Goal: Information Seeking & Learning: Learn about a topic

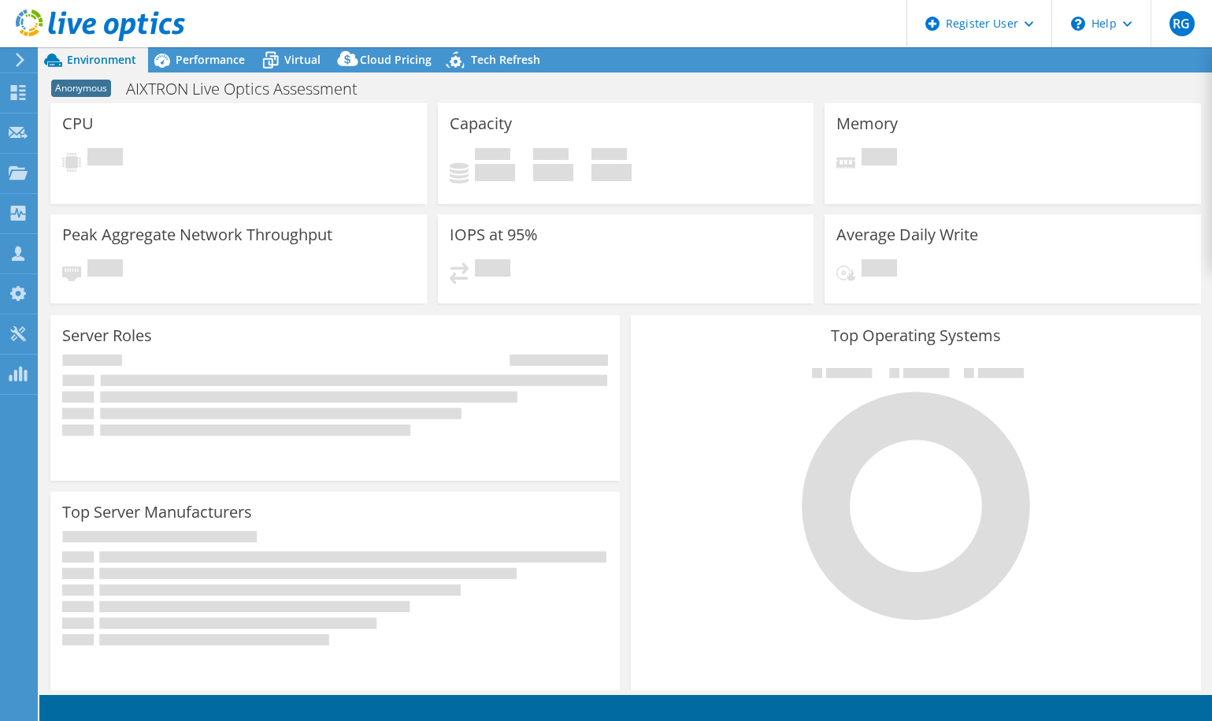
select select "EUFrankfurt"
select select "EUR"
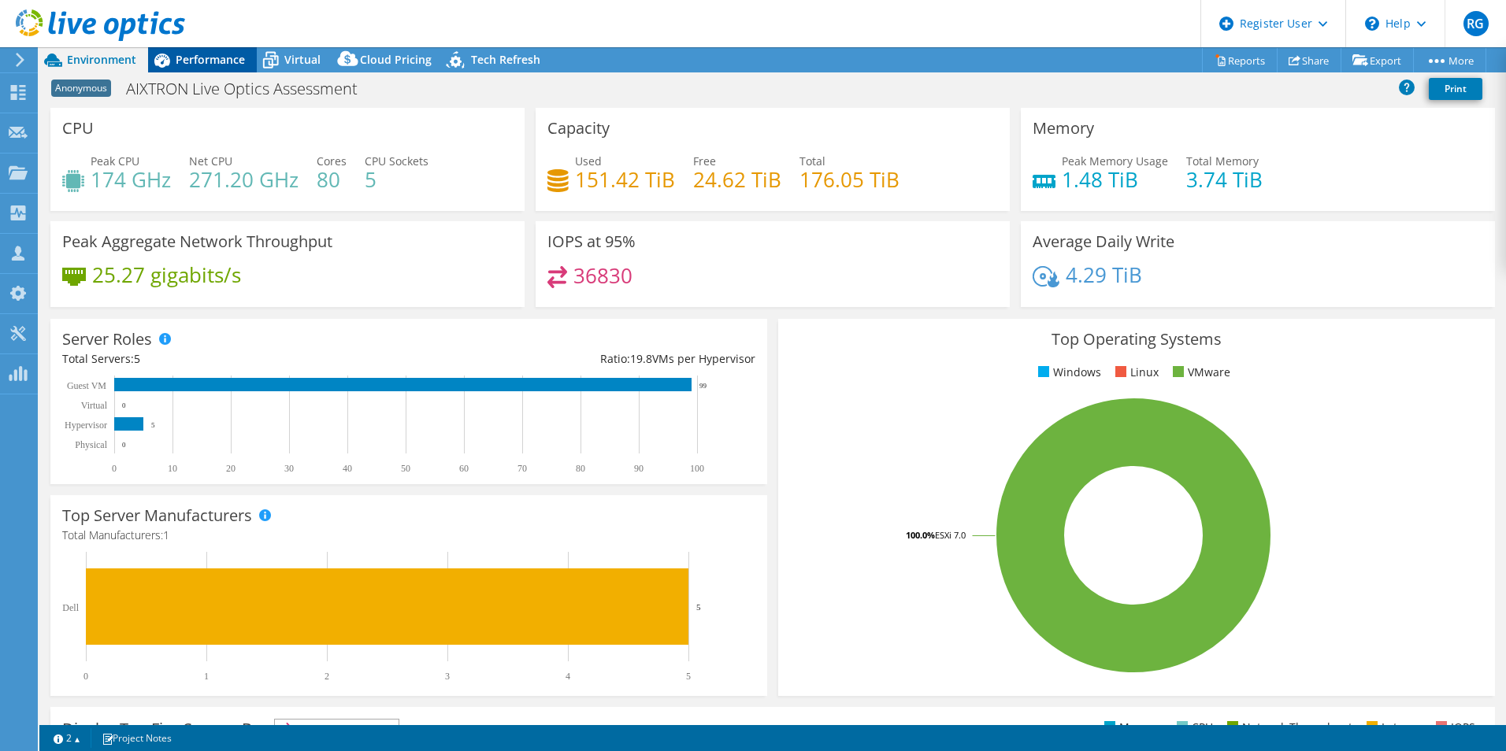
click at [213, 58] on span "Performance" at bounding box center [210, 59] width 69 height 15
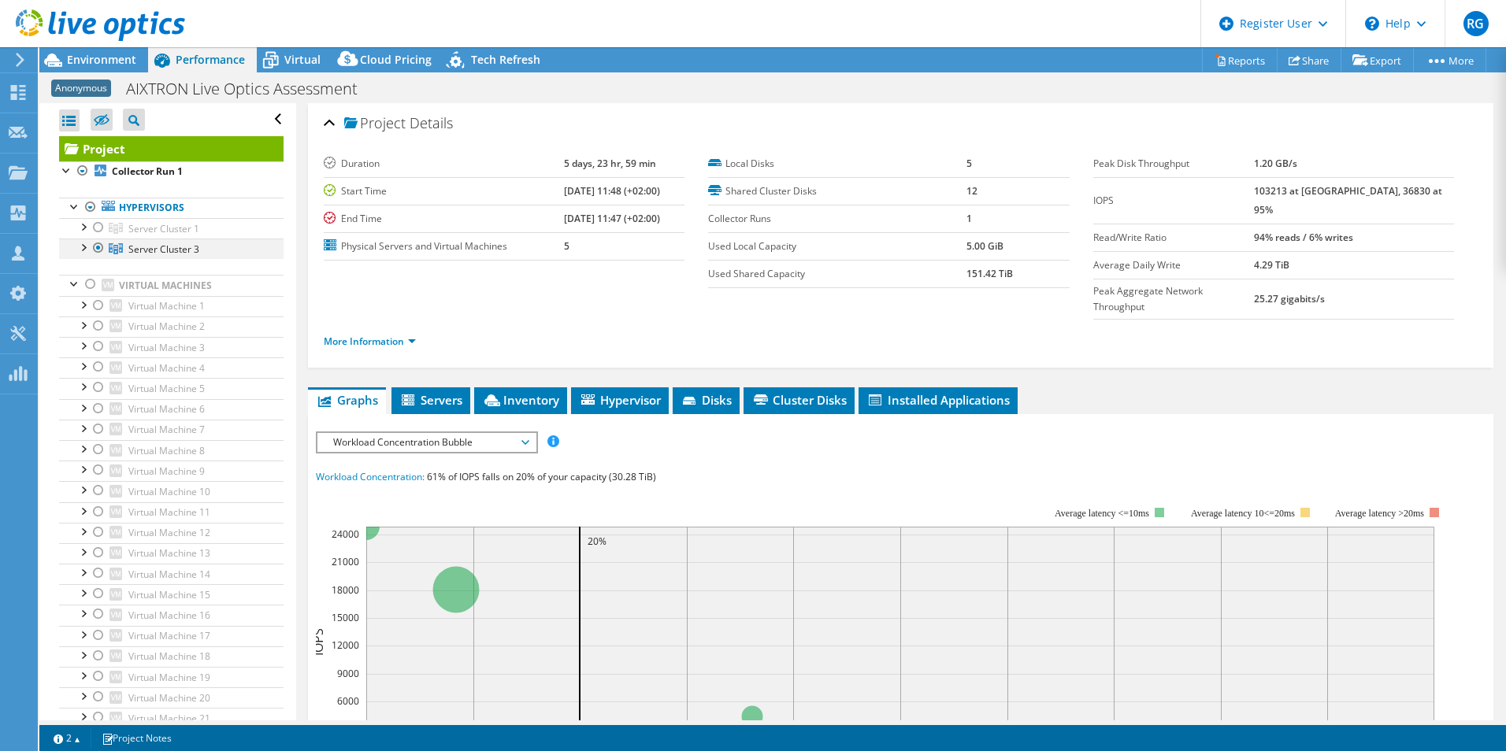
click at [83, 246] on div at bounding box center [83, 247] width 16 height 16
click at [85, 228] on div at bounding box center [83, 226] width 16 height 16
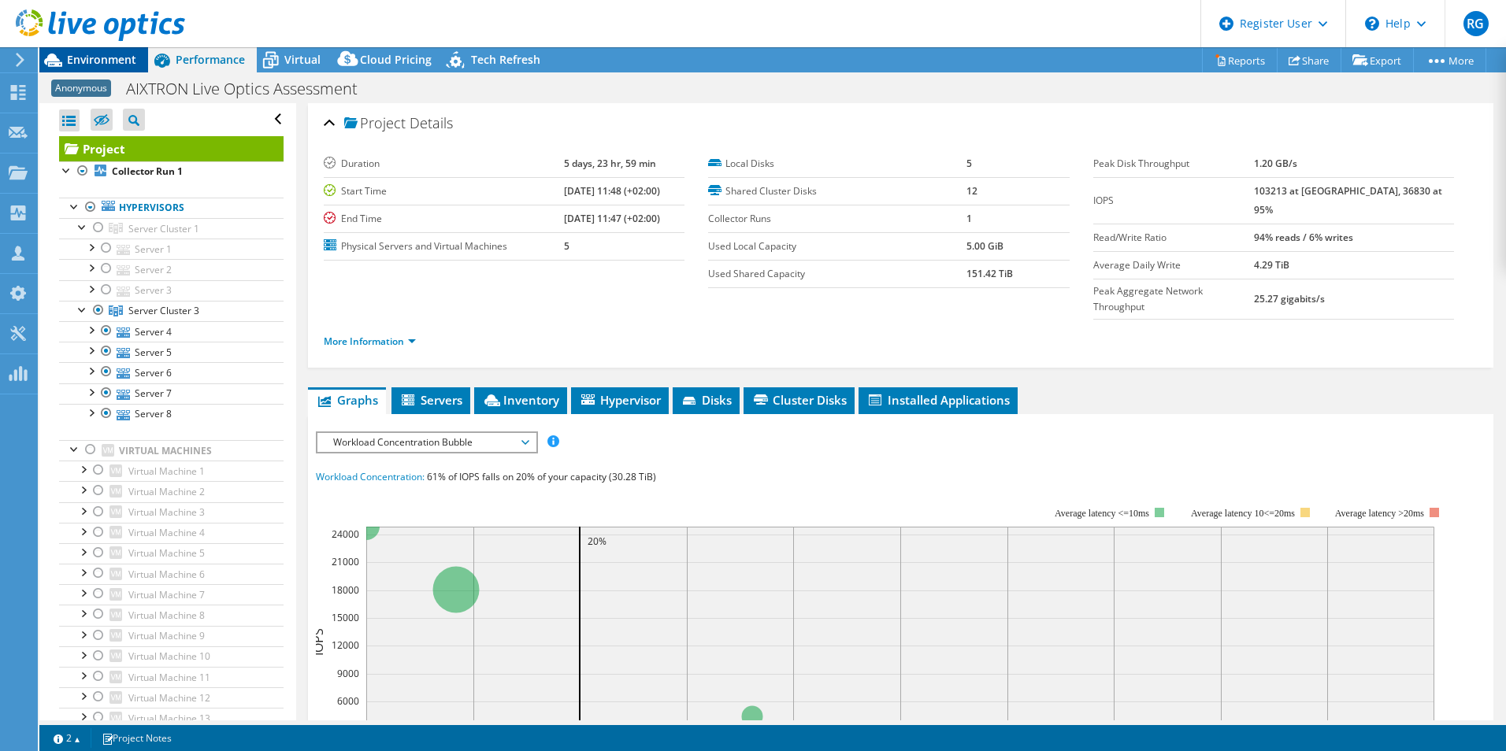
click at [104, 58] on span "Environment" at bounding box center [101, 59] width 69 height 15
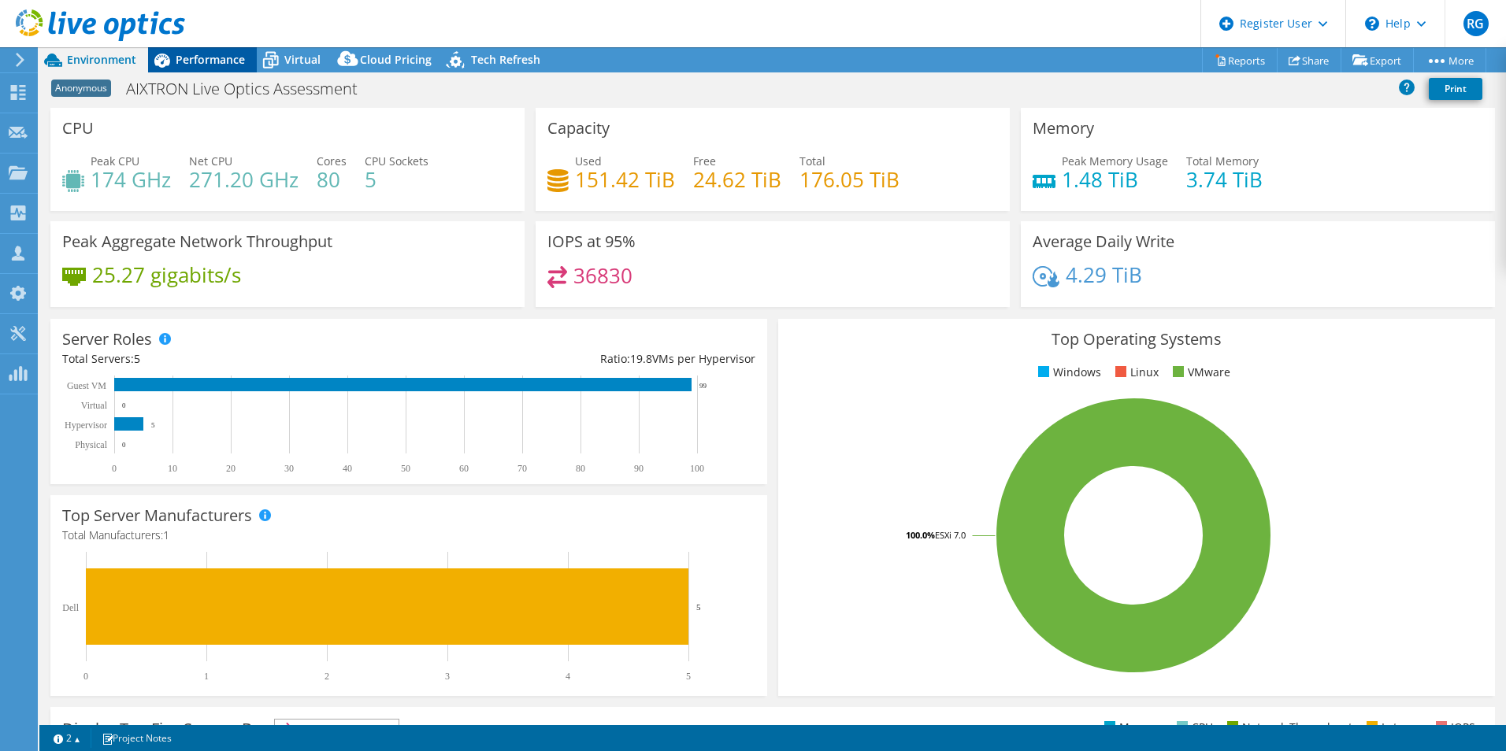
click at [187, 62] on span "Performance" at bounding box center [210, 59] width 69 height 15
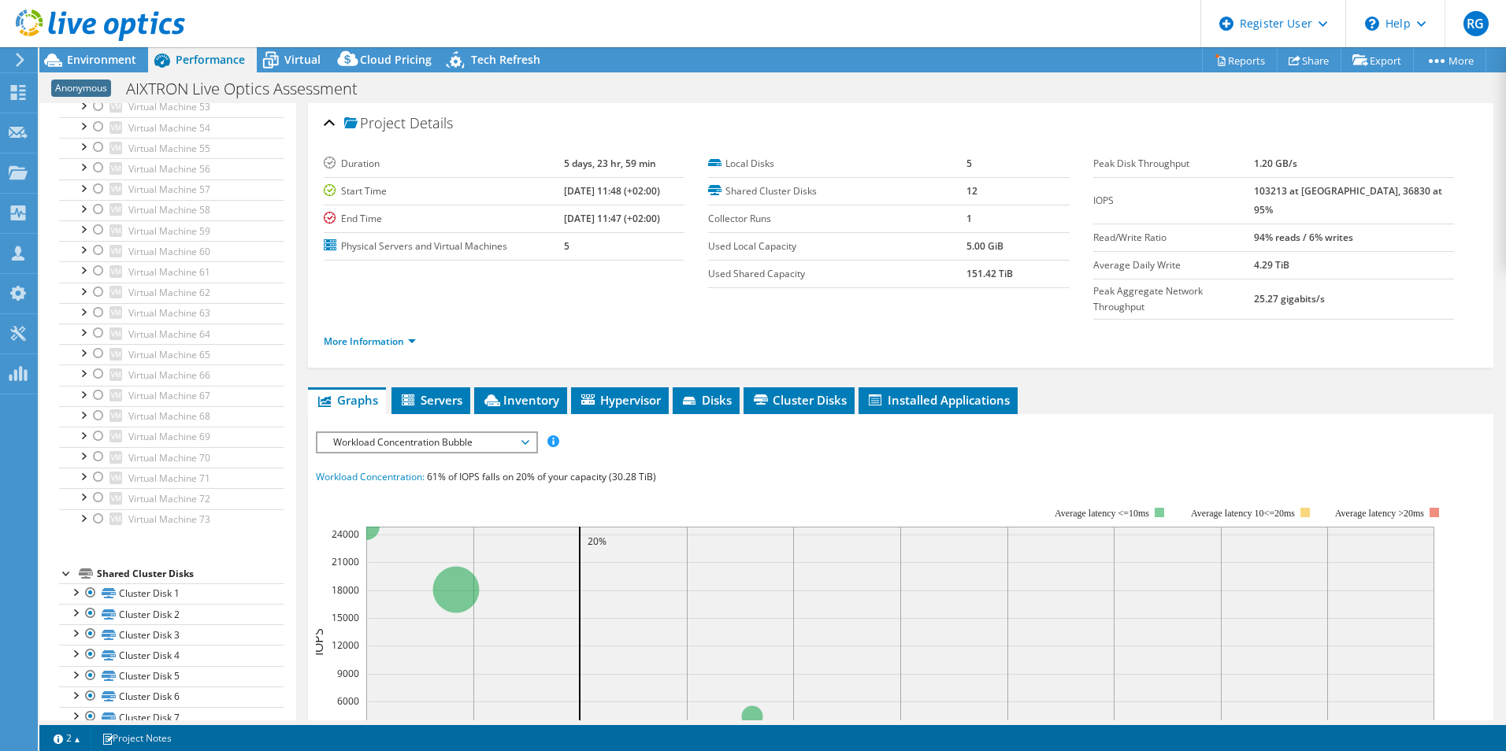
scroll to position [1566, 0]
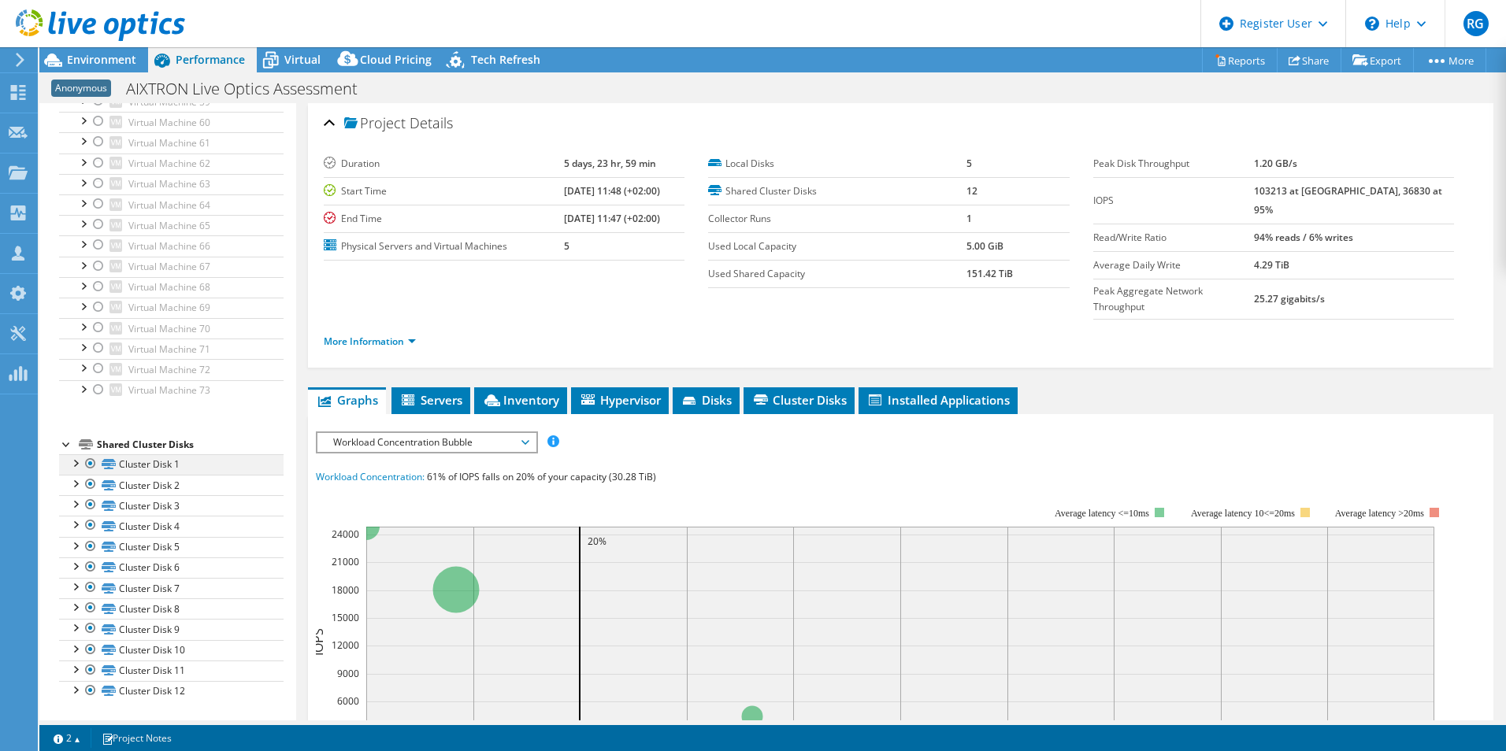
click at [69, 461] on div at bounding box center [75, 462] width 16 height 16
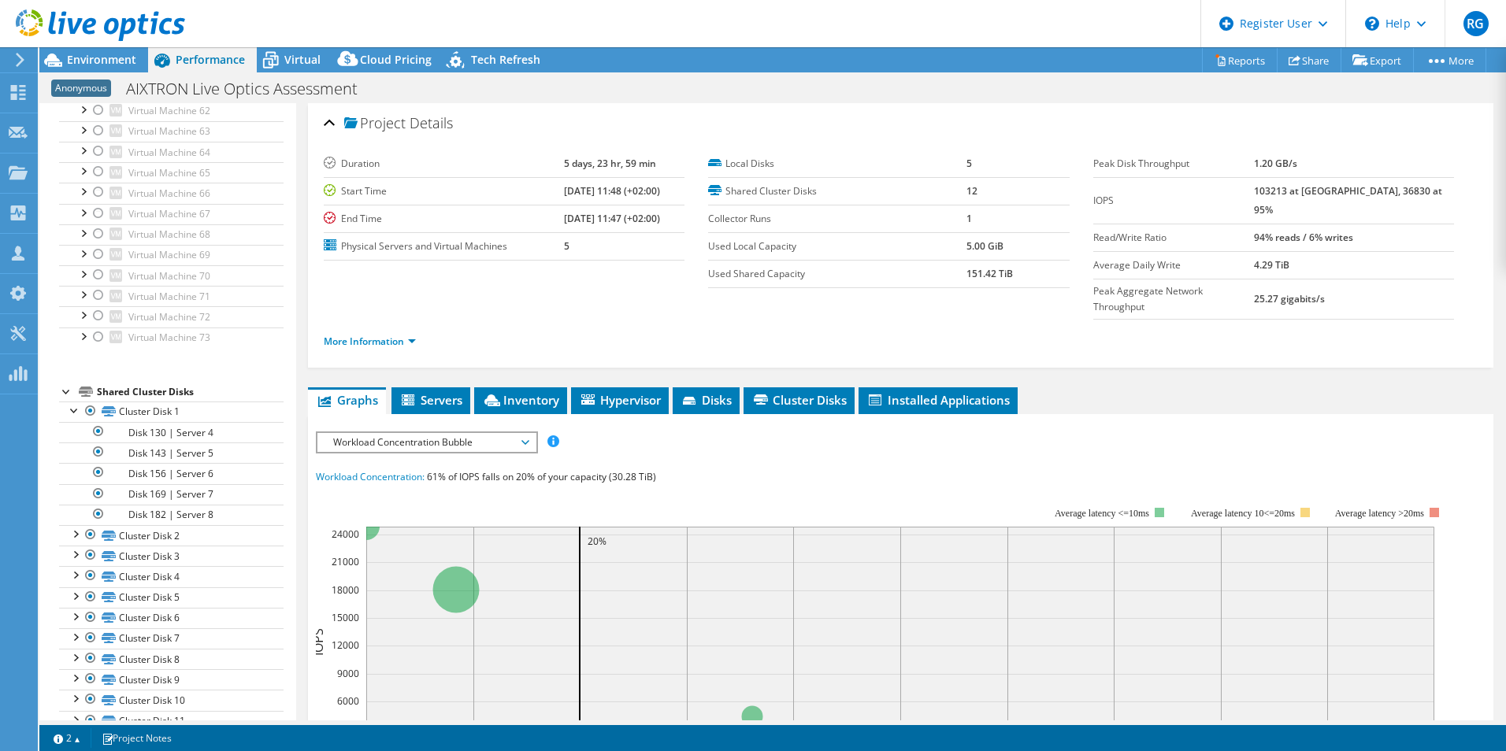
scroll to position [1644, 0]
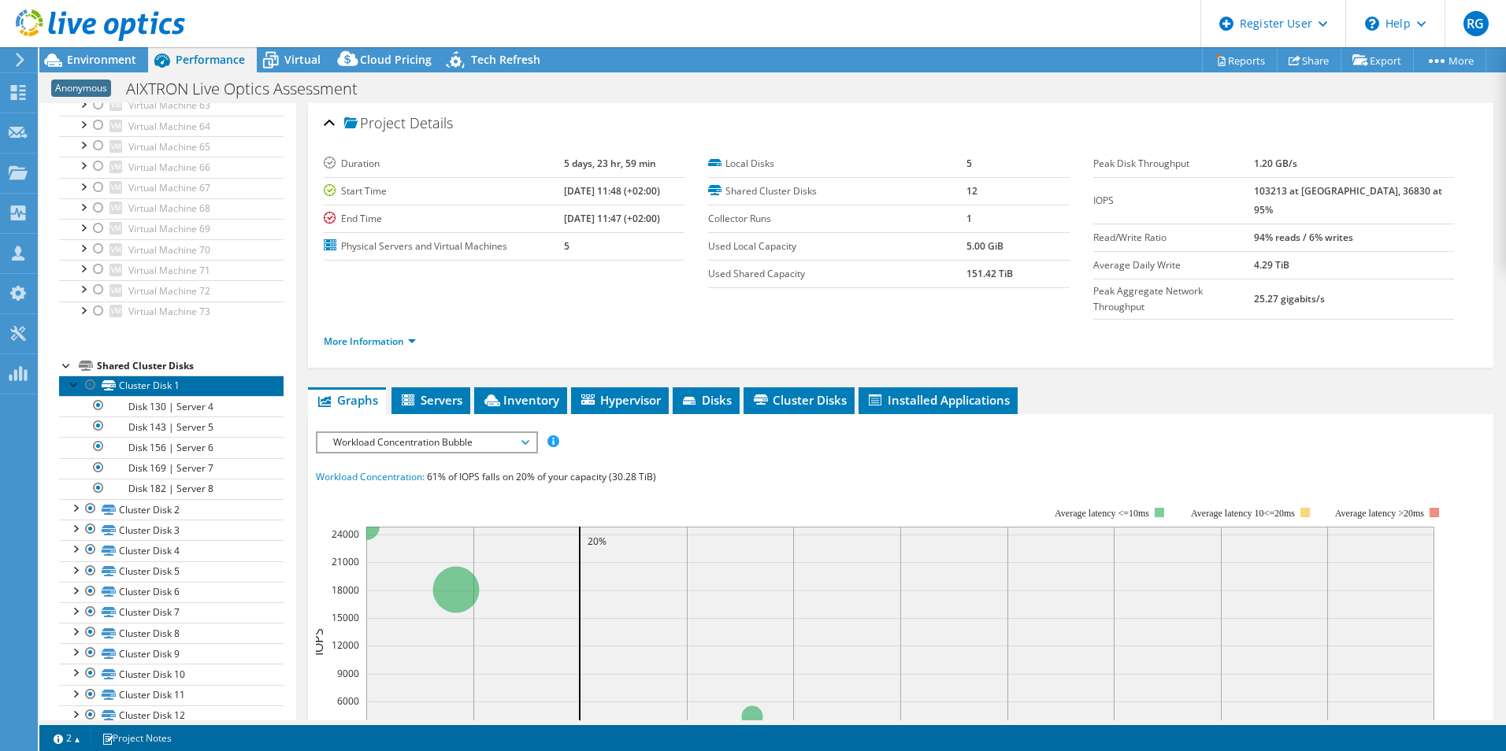
click at [164, 387] on link "Cluster Disk 1" at bounding box center [171, 386] width 224 height 20
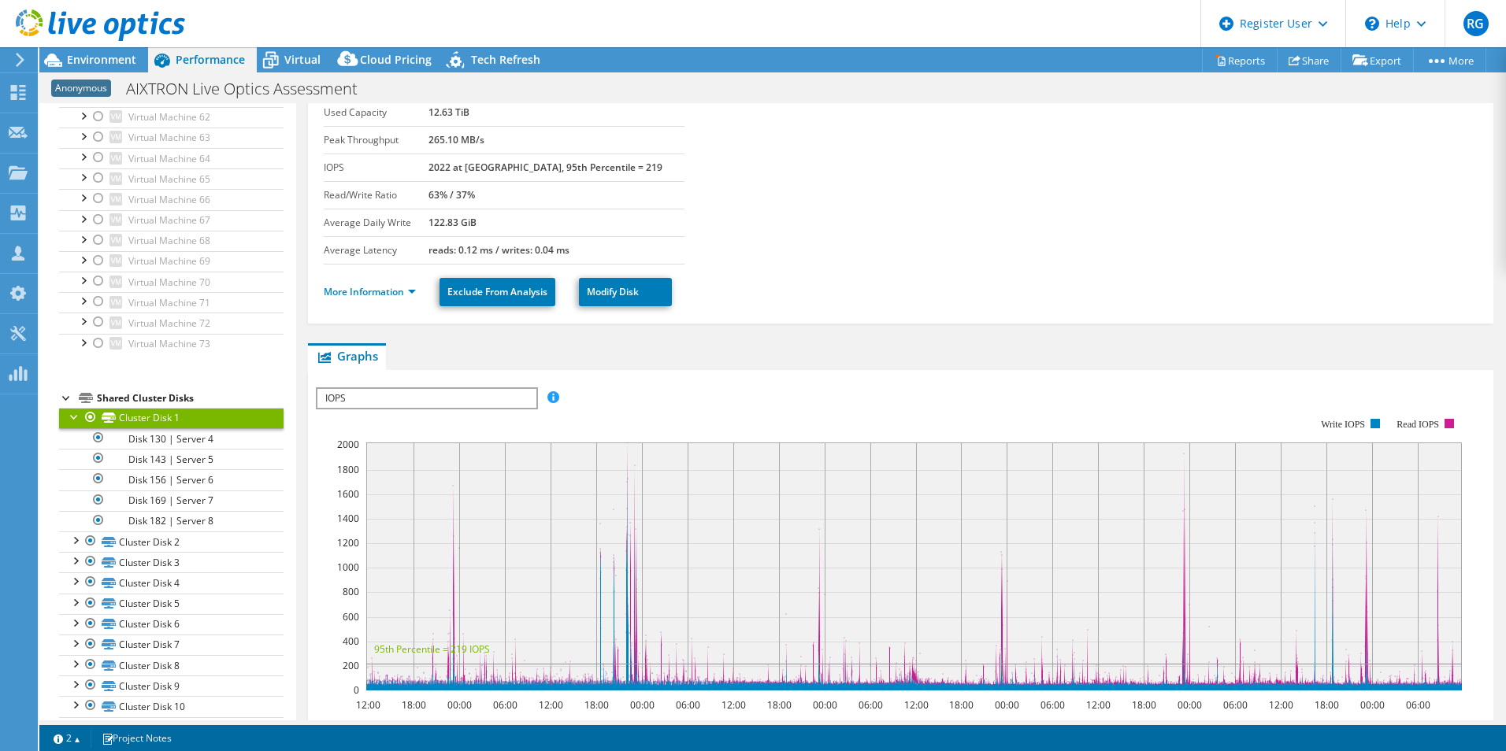
scroll to position [1669, 0]
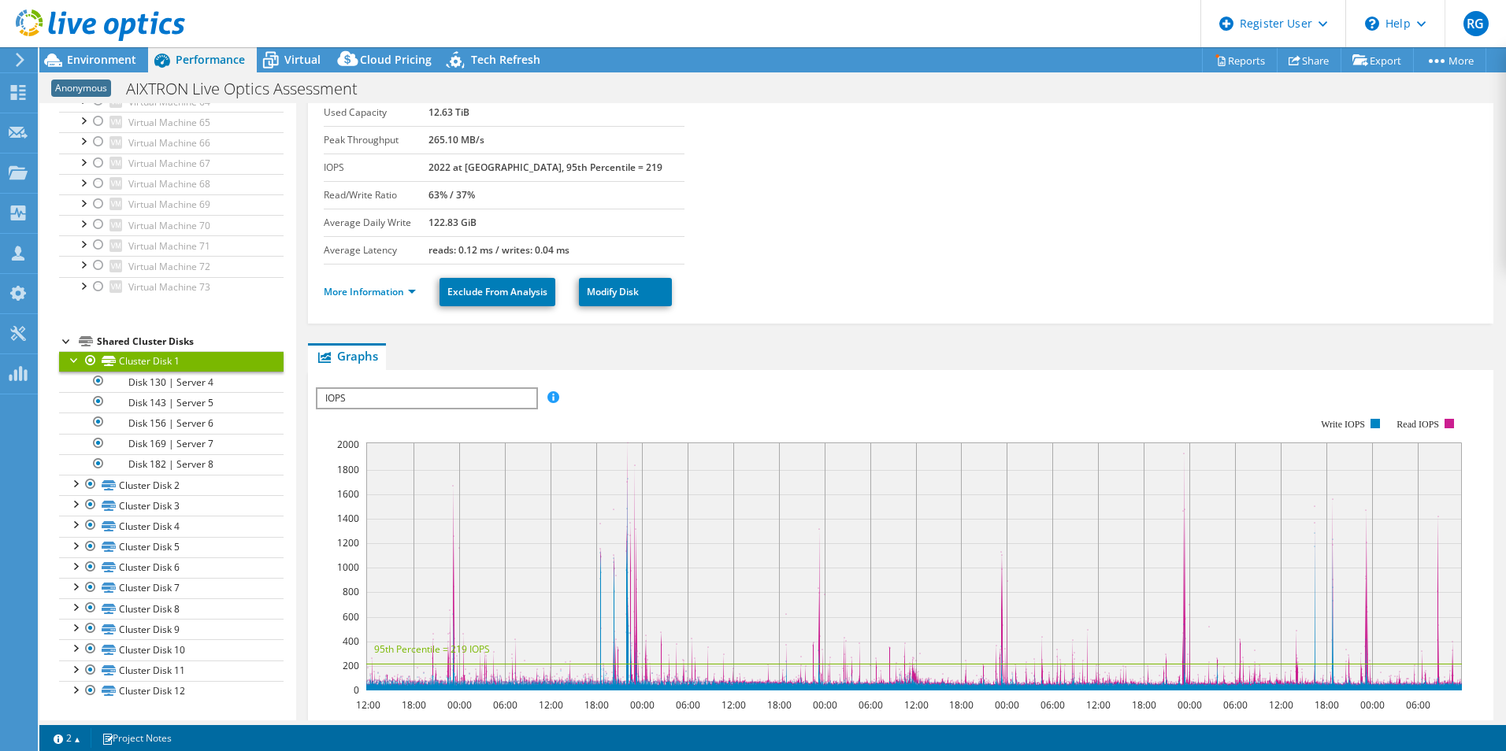
click at [75, 361] on div at bounding box center [75, 359] width 16 height 16
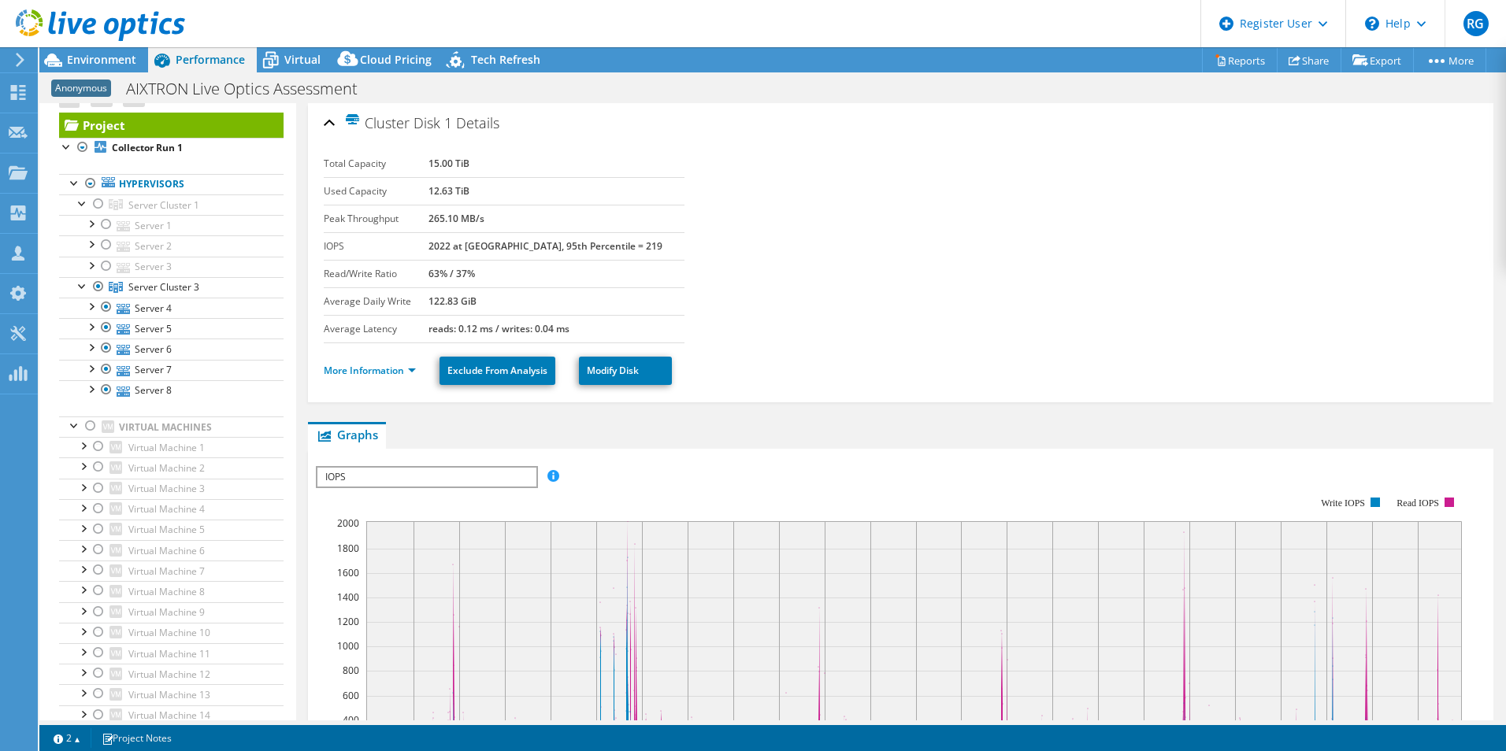
scroll to position [0, 0]
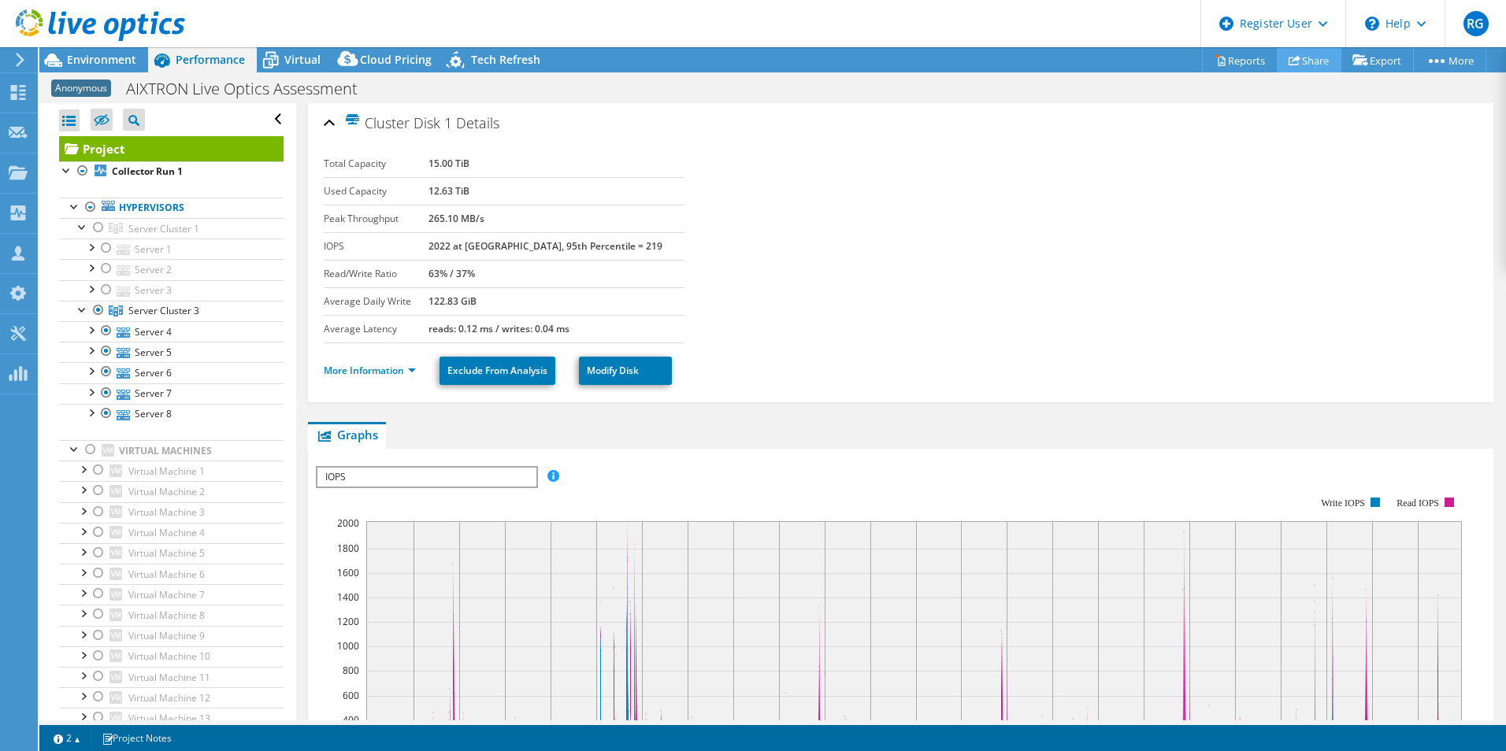
click at [1211, 57] on link "Share" at bounding box center [1309, 60] width 65 height 24
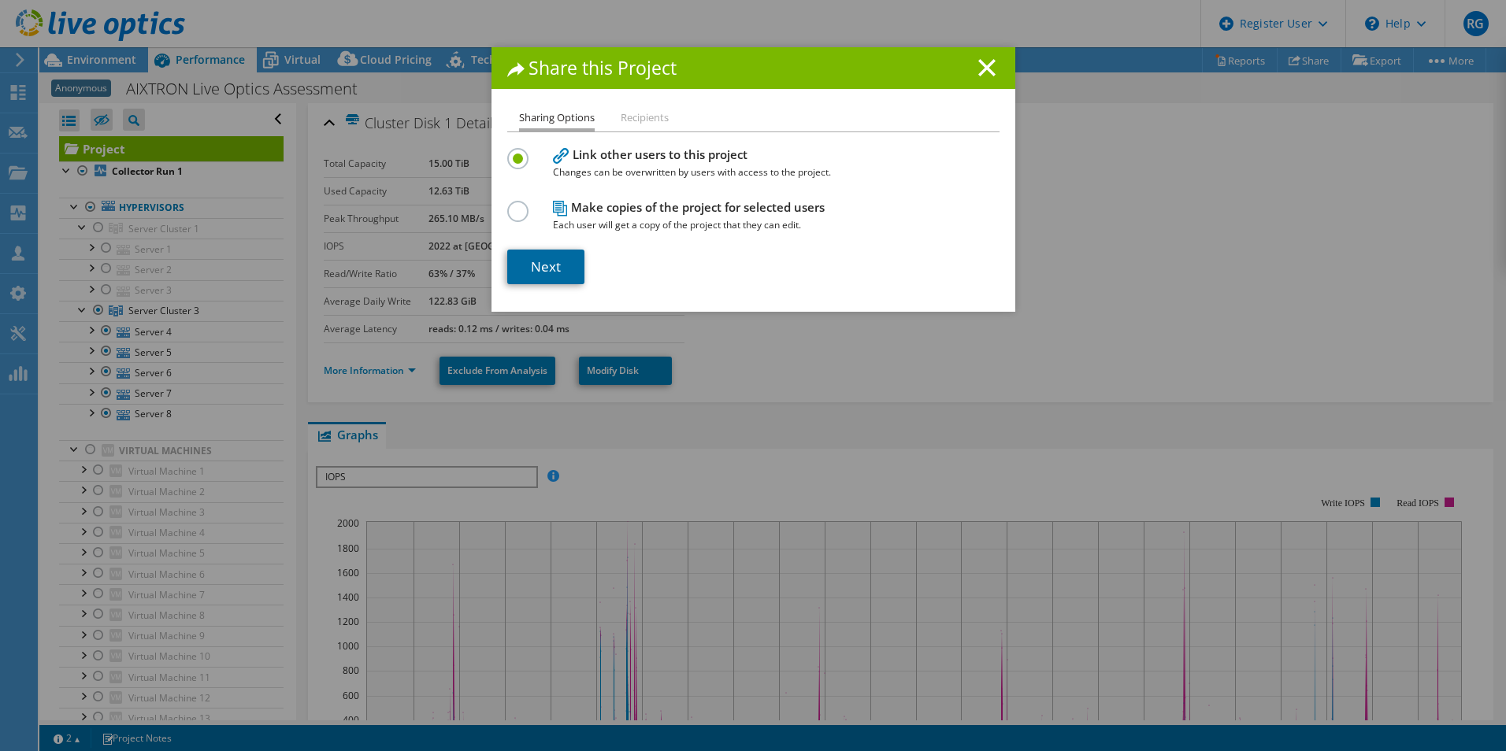
click at [537, 265] on link "Next" at bounding box center [545, 267] width 77 height 35
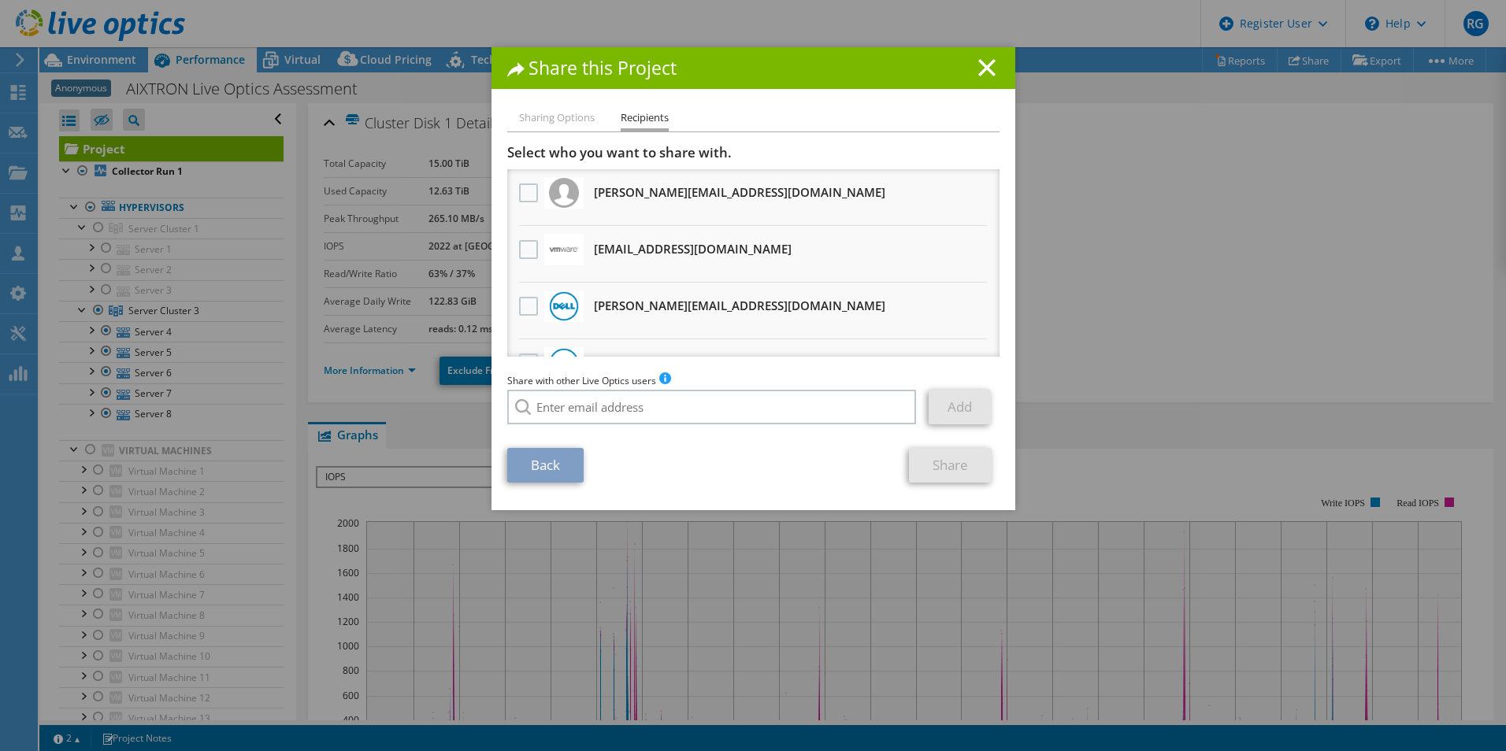
click at [537, 117] on li "Sharing Options" at bounding box center [557, 119] width 76 height 20
click at [555, 121] on li "Sharing Options" at bounding box center [557, 119] width 76 height 20
click at [559, 120] on li "Sharing Options" at bounding box center [557, 119] width 76 height 20
click at [547, 120] on li "Sharing Options" at bounding box center [557, 119] width 76 height 20
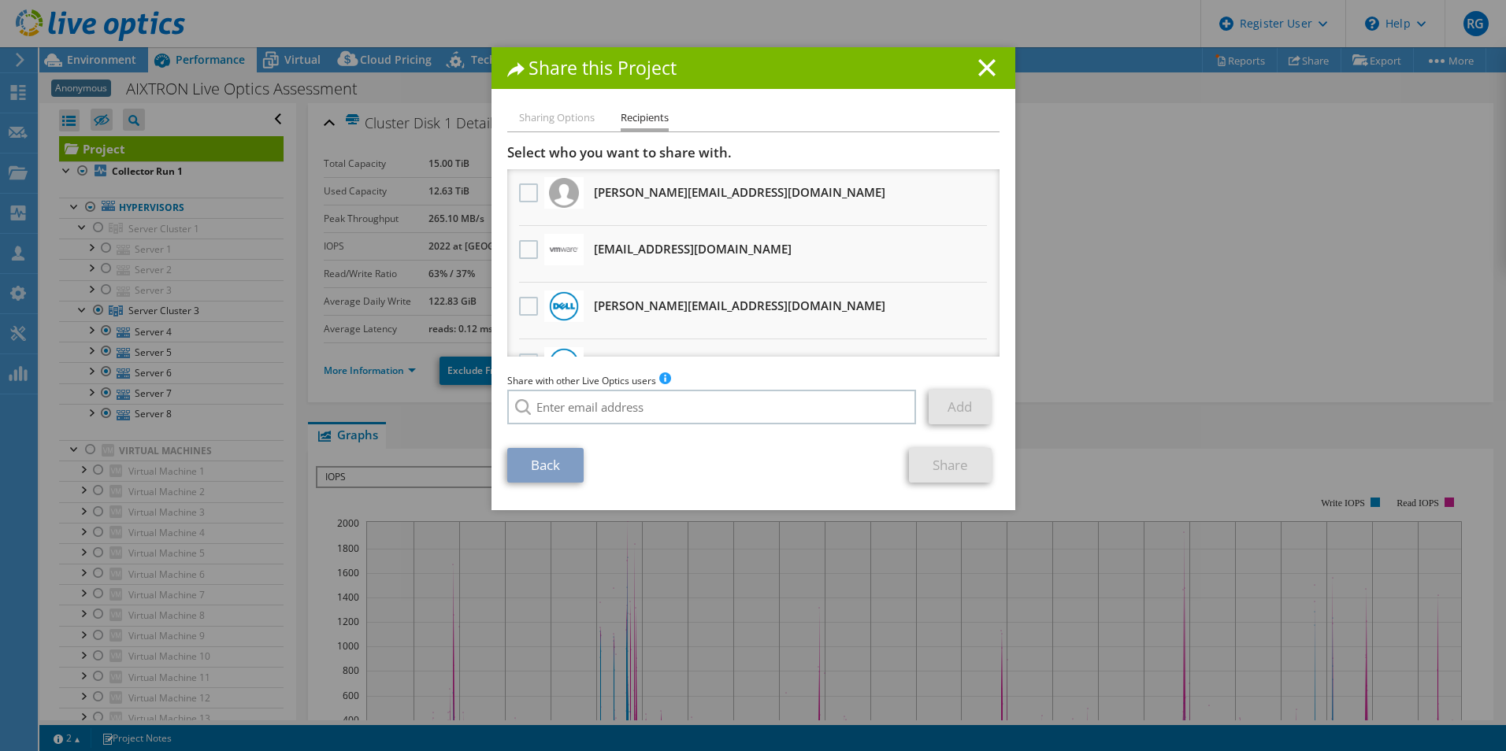
click at [528, 116] on li "Sharing Options" at bounding box center [557, 119] width 76 height 20
click at [985, 76] on h1 "Share this Project" at bounding box center [753, 68] width 492 height 18
click at [984, 72] on line at bounding box center [987, 68] width 16 height 16
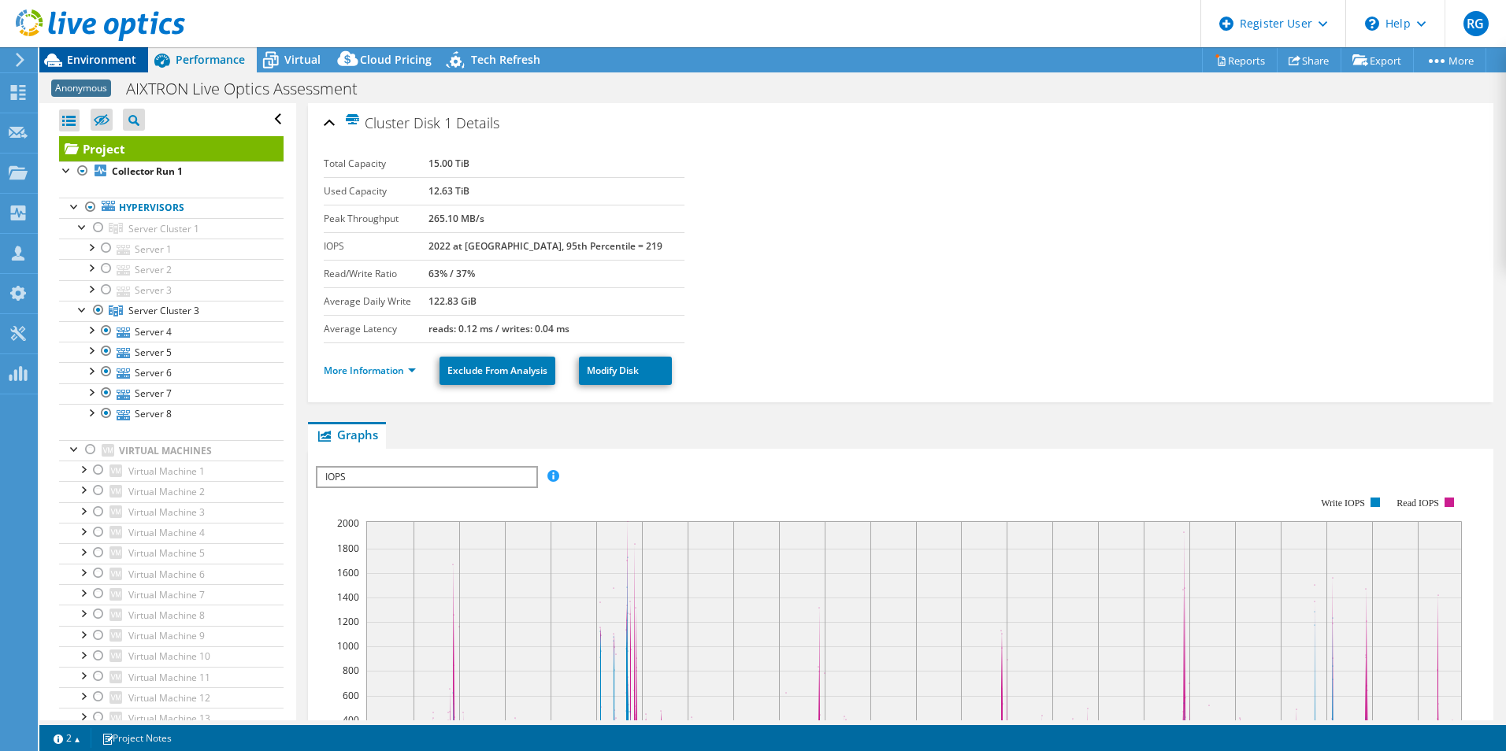
click at [121, 62] on span "Environment" at bounding box center [101, 59] width 69 height 15
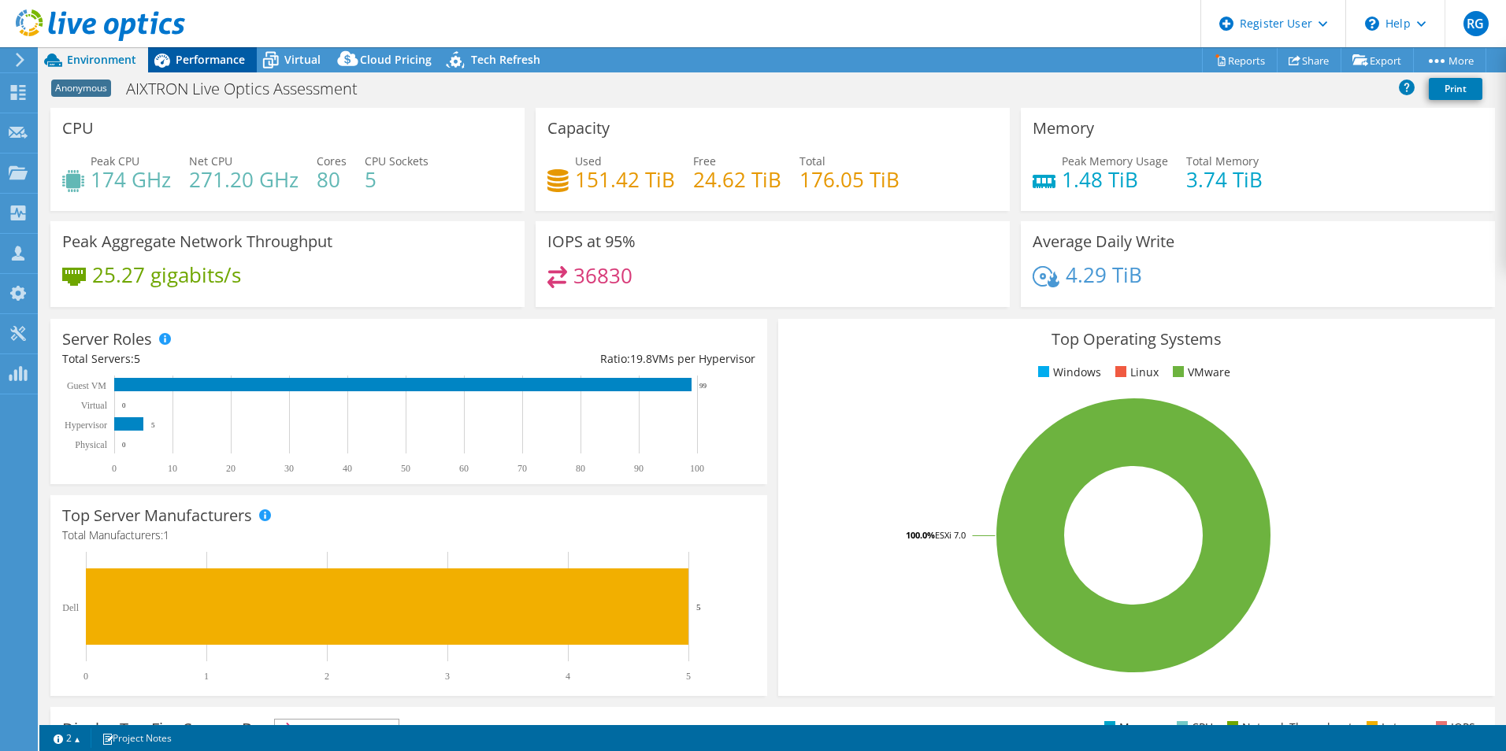
click at [215, 61] on span "Performance" at bounding box center [210, 59] width 69 height 15
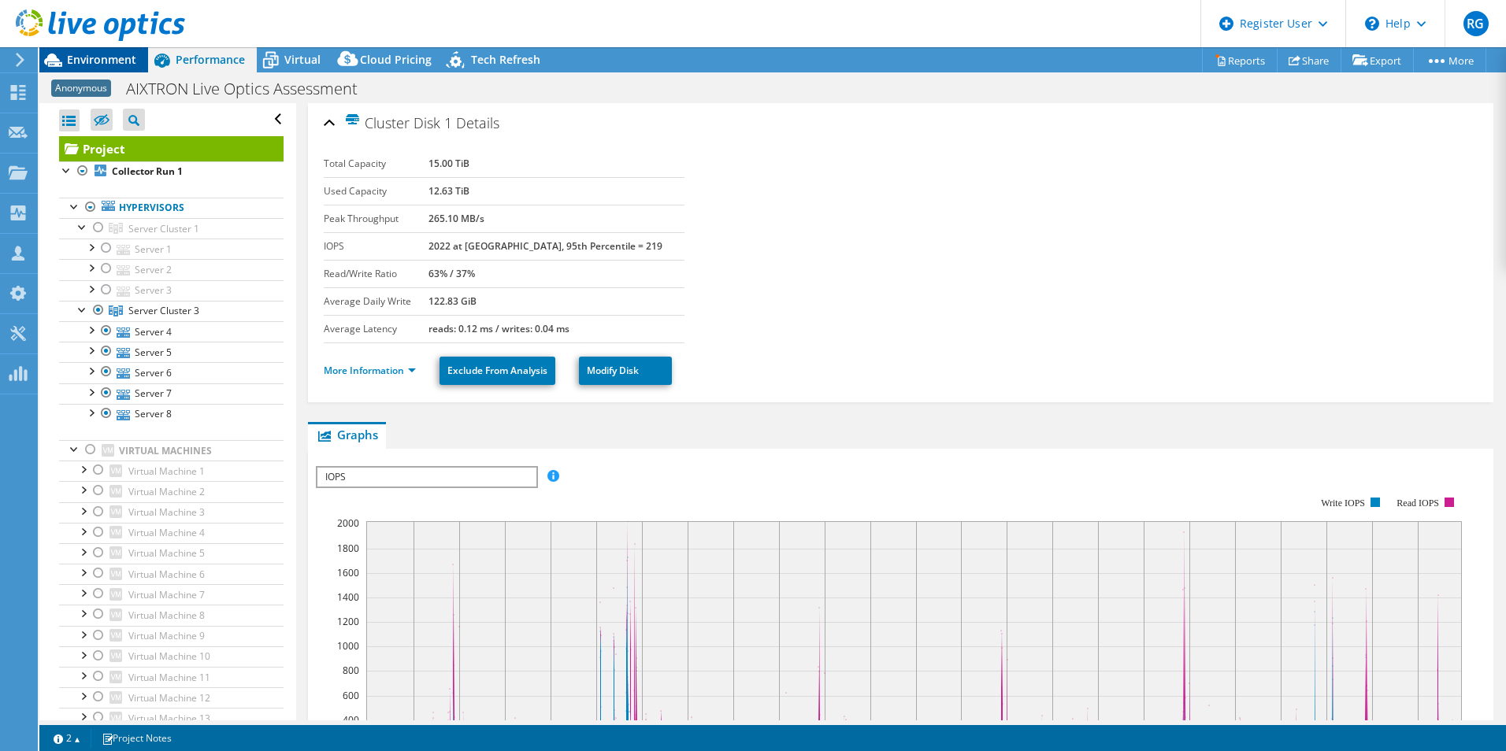
click at [112, 60] on span "Environment" at bounding box center [101, 59] width 69 height 15
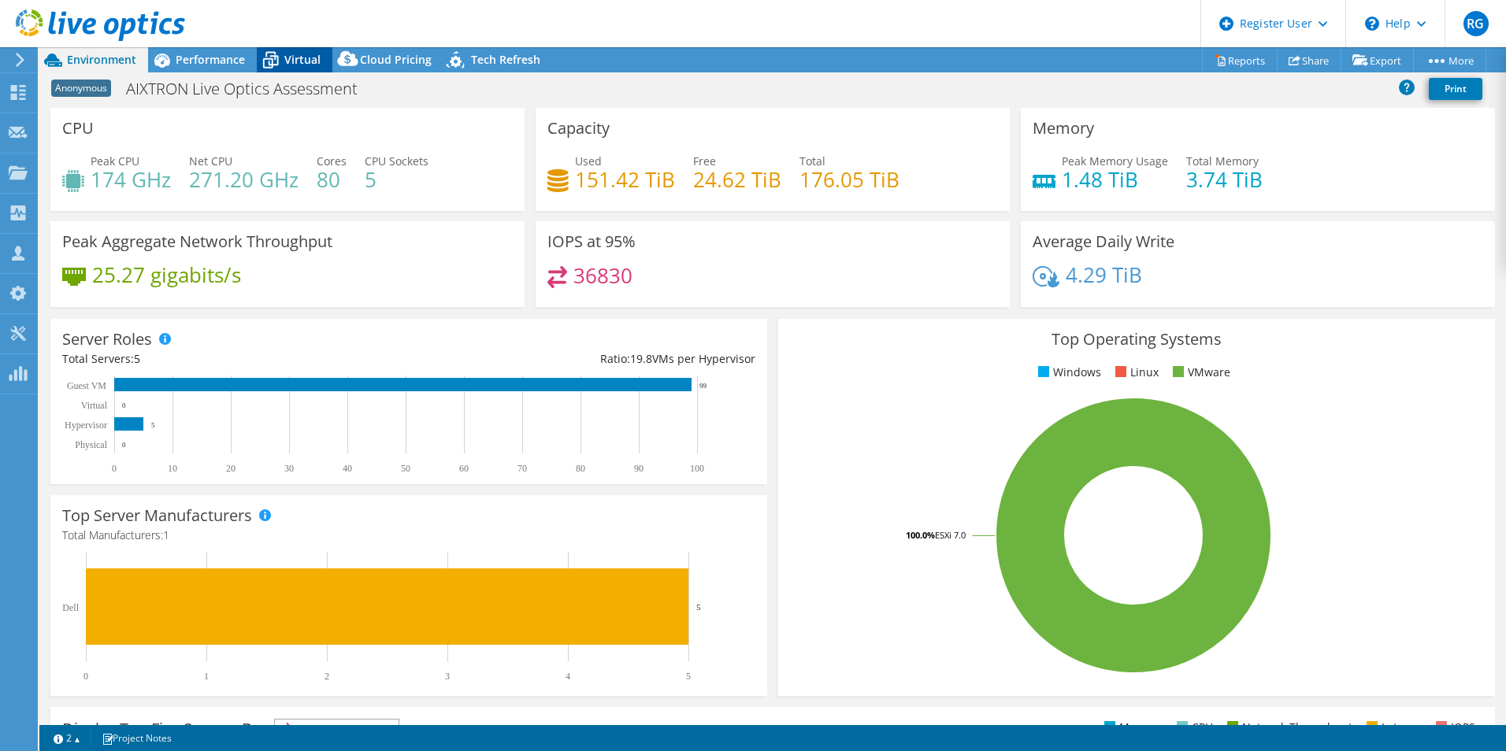
click at [286, 57] on span "Virtual" at bounding box center [302, 59] width 36 height 15
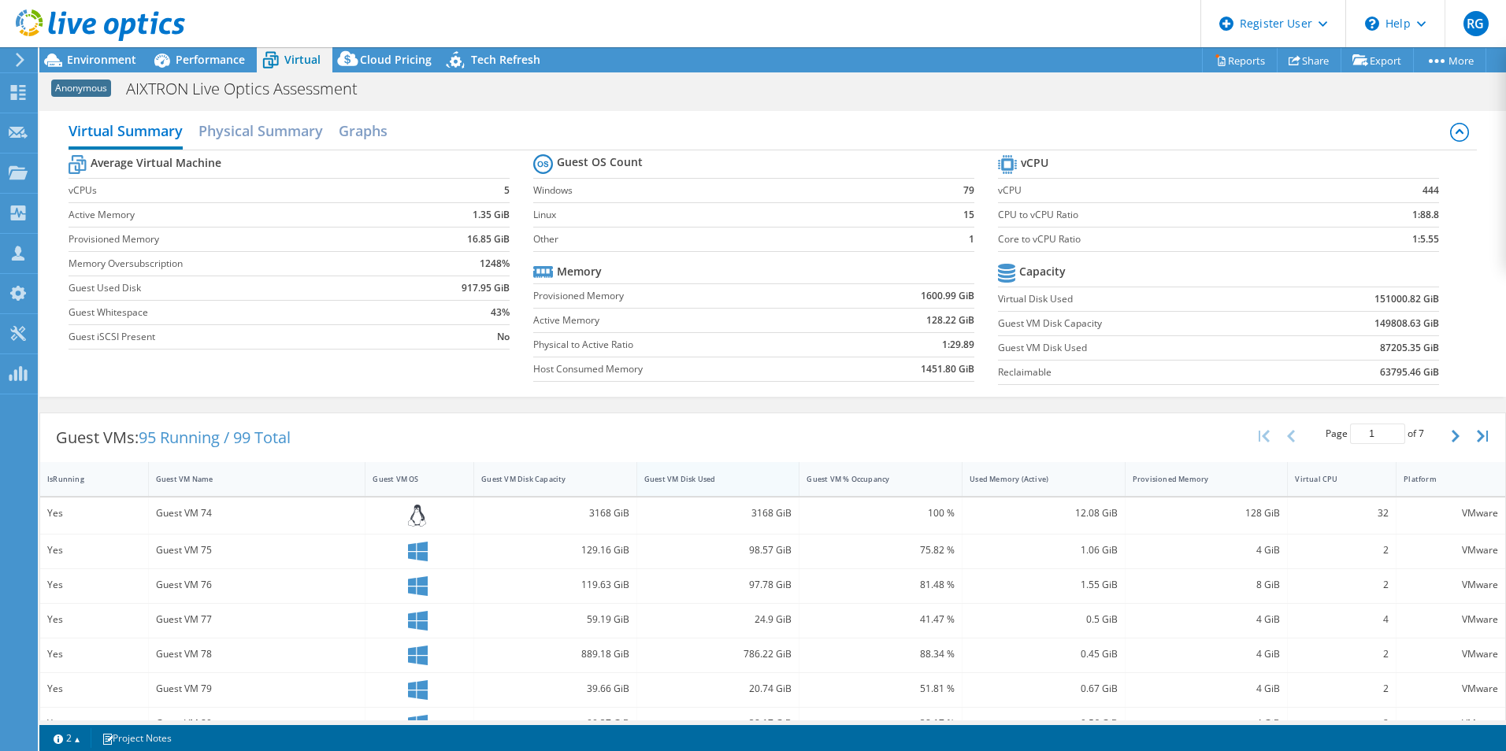
scroll to position [79, 0]
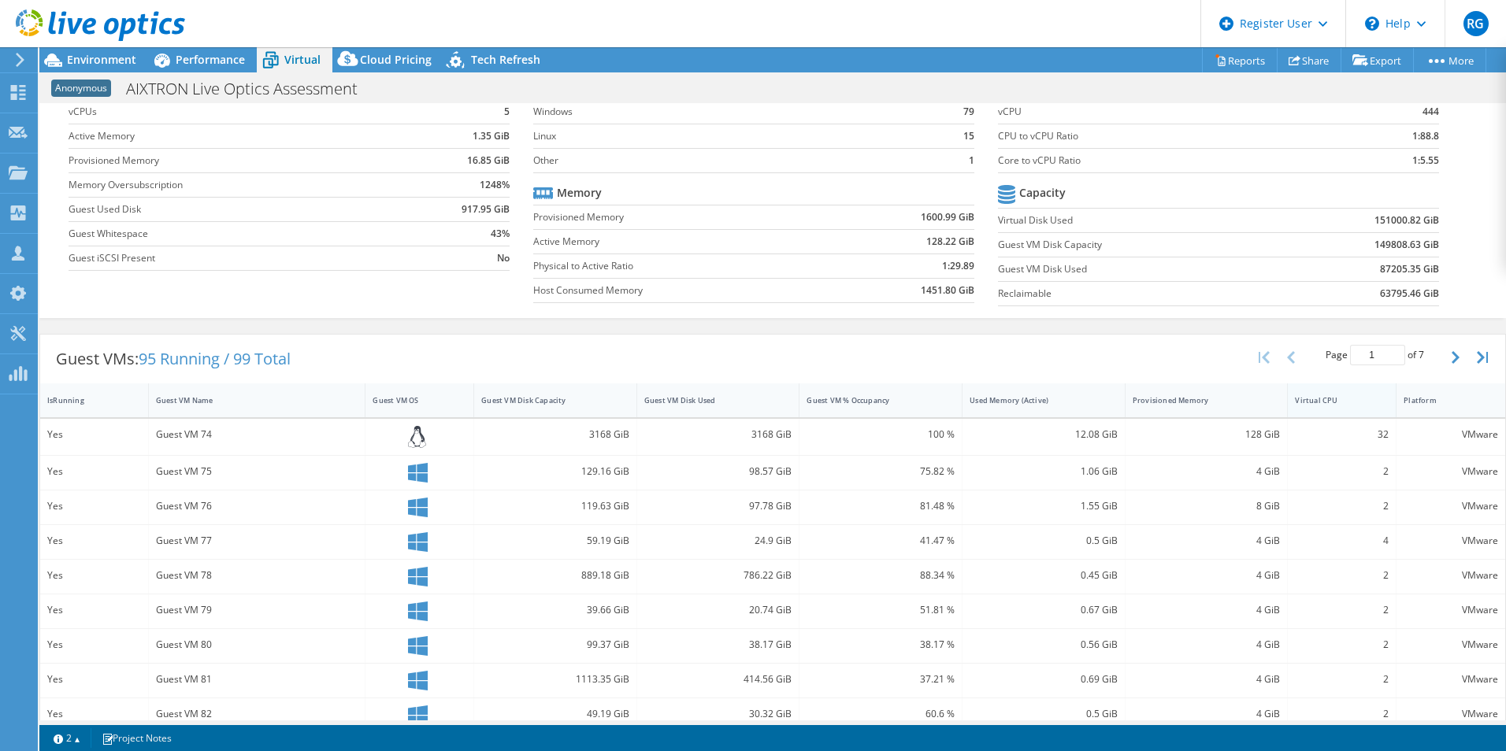
click at [1211, 398] on div "Virtual CPU" at bounding box center [1332, 400] width 75 height 10
click at [1049, 398] on div "Used Memory (Active)" at bounding box center [1033, 400] width 129 height 10
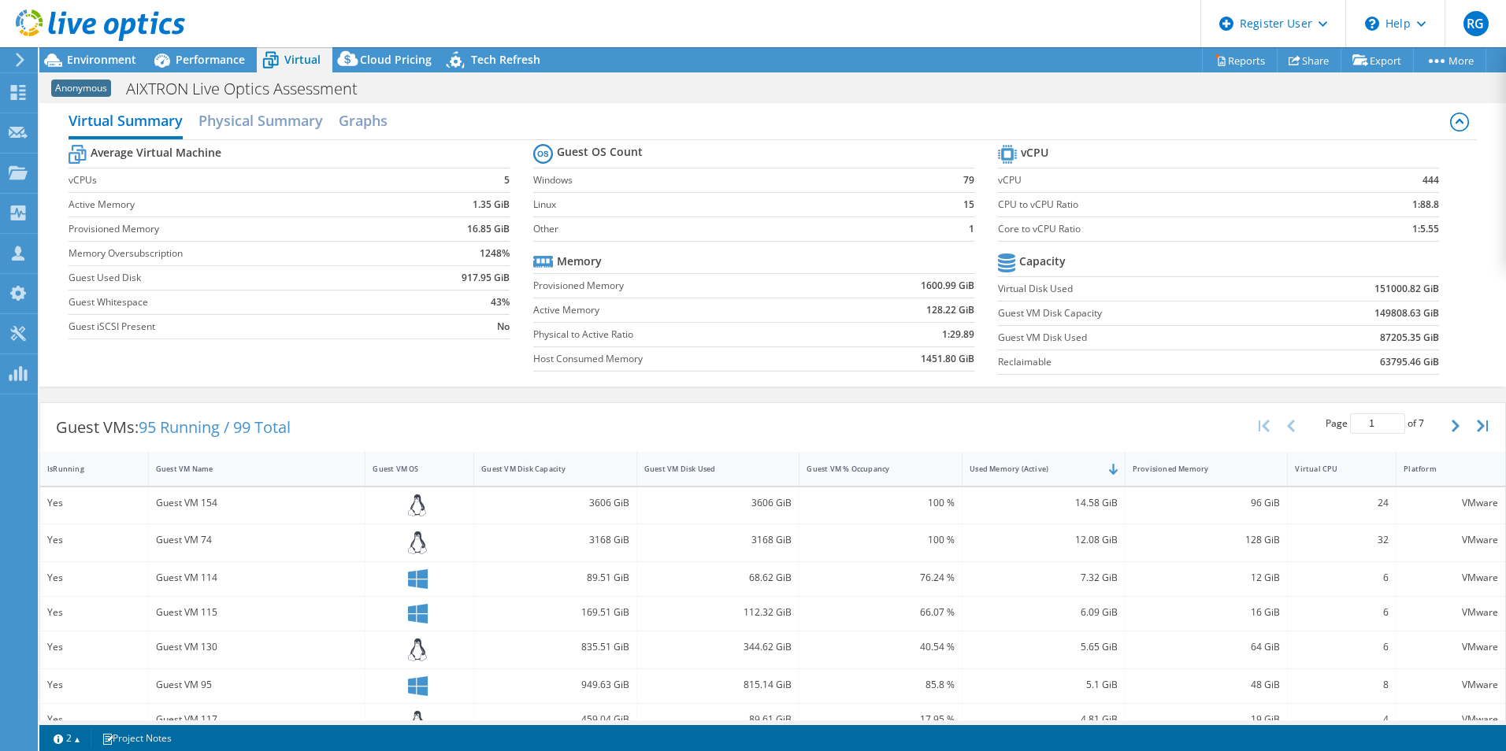
scroll to position [0, 0]
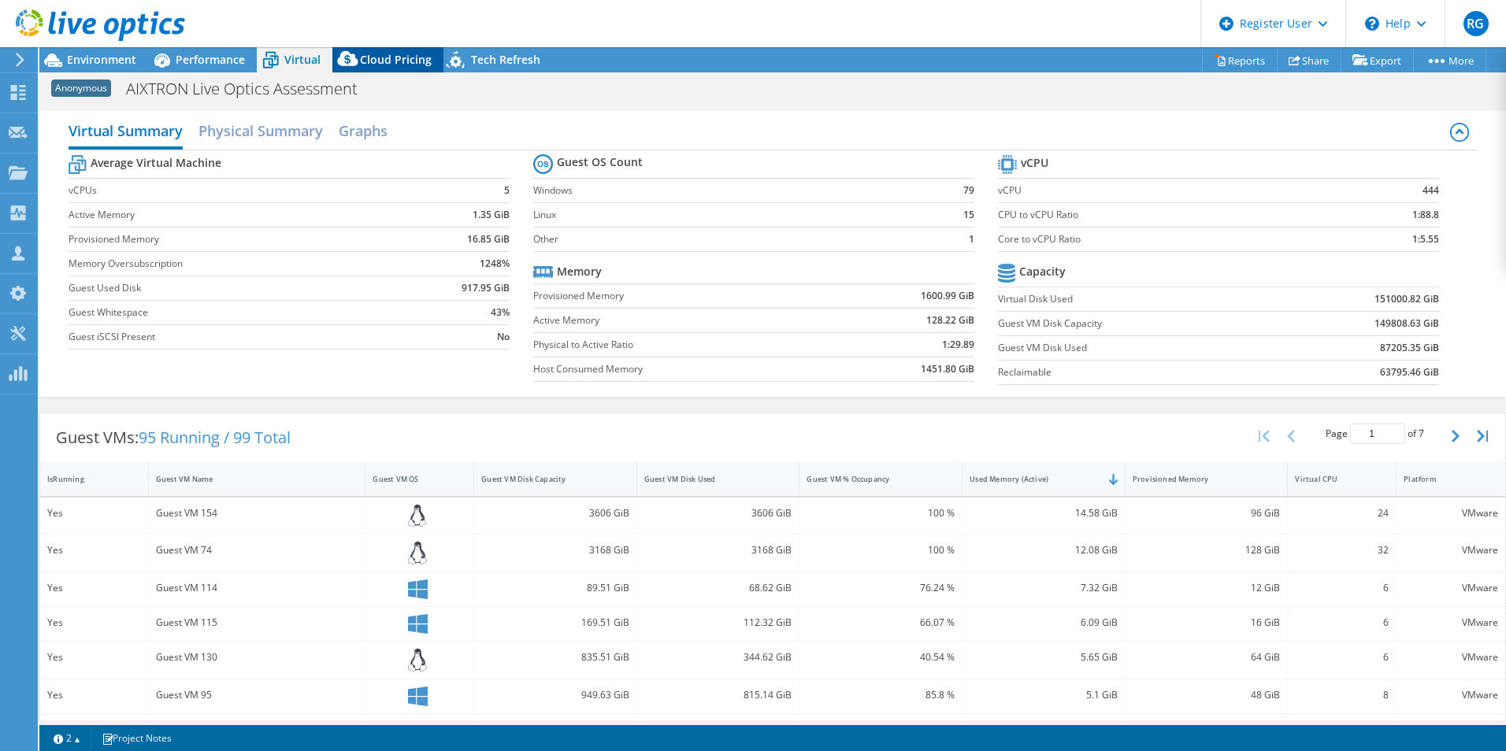
click at [410, 48] on div "Cloud Pricing" at bounding box center [387, 59] width 111 height 25
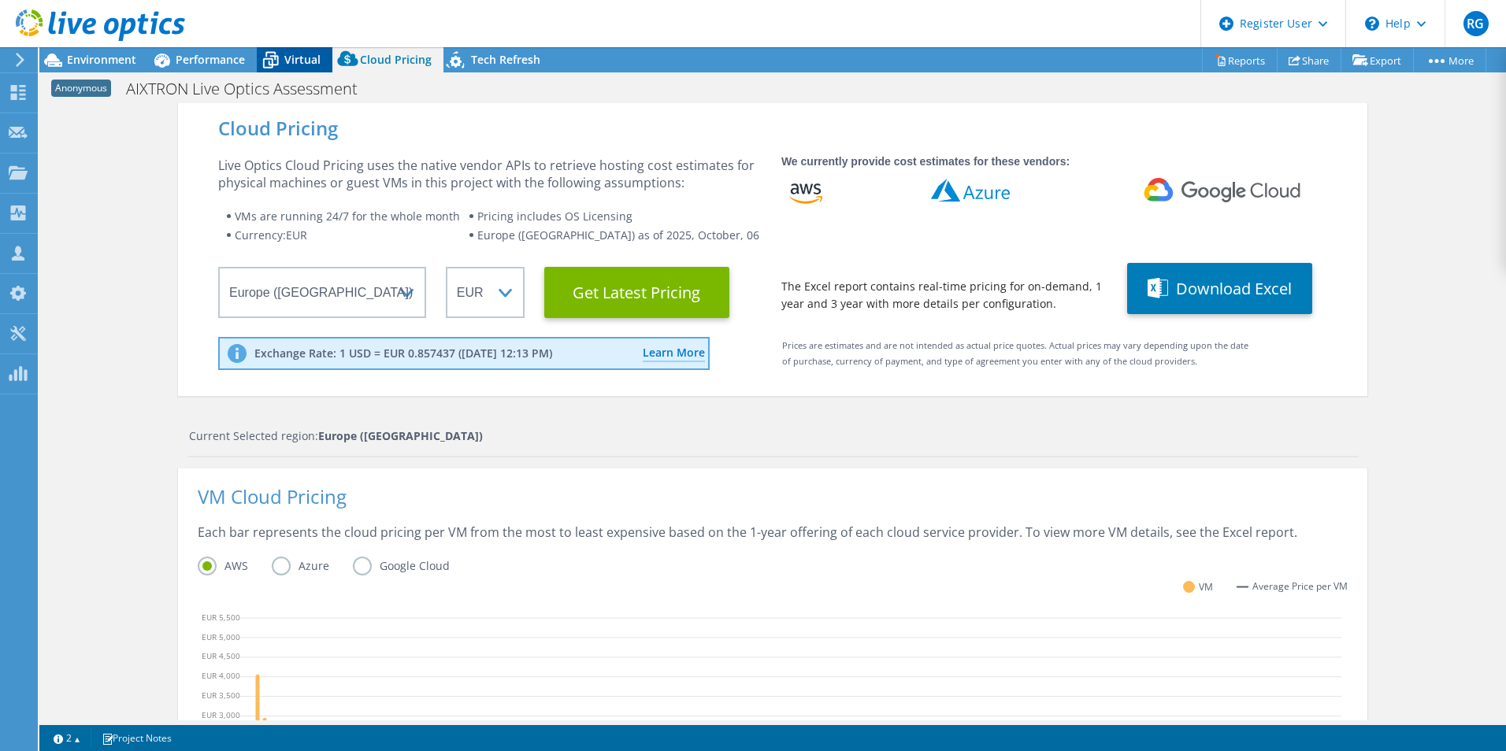
click at [288, 54] on span "Virtual" at bounding box center [302, 59] width 36 height 15
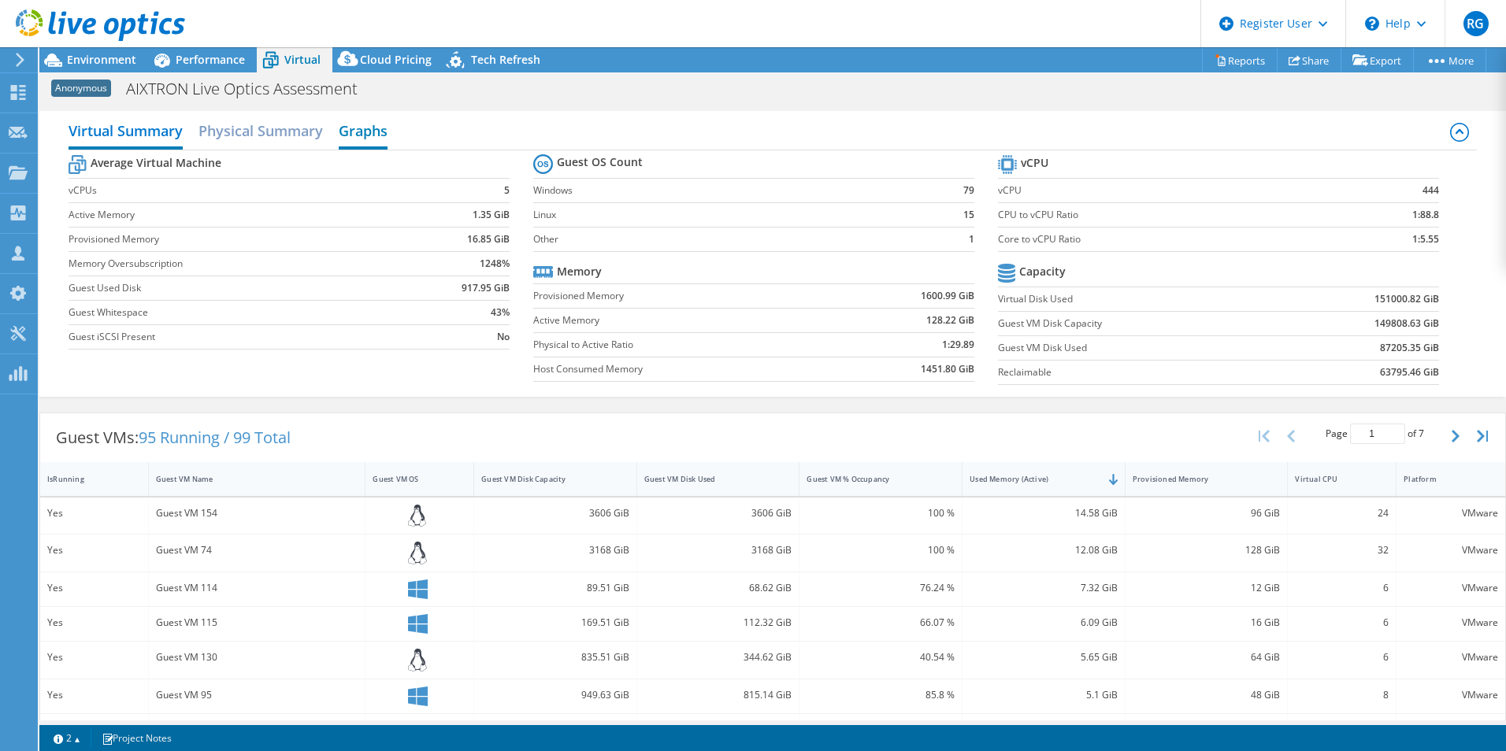
click at [387, 135] on h2 "Graphs" at bounding box center [363, 132] width 49 height 35
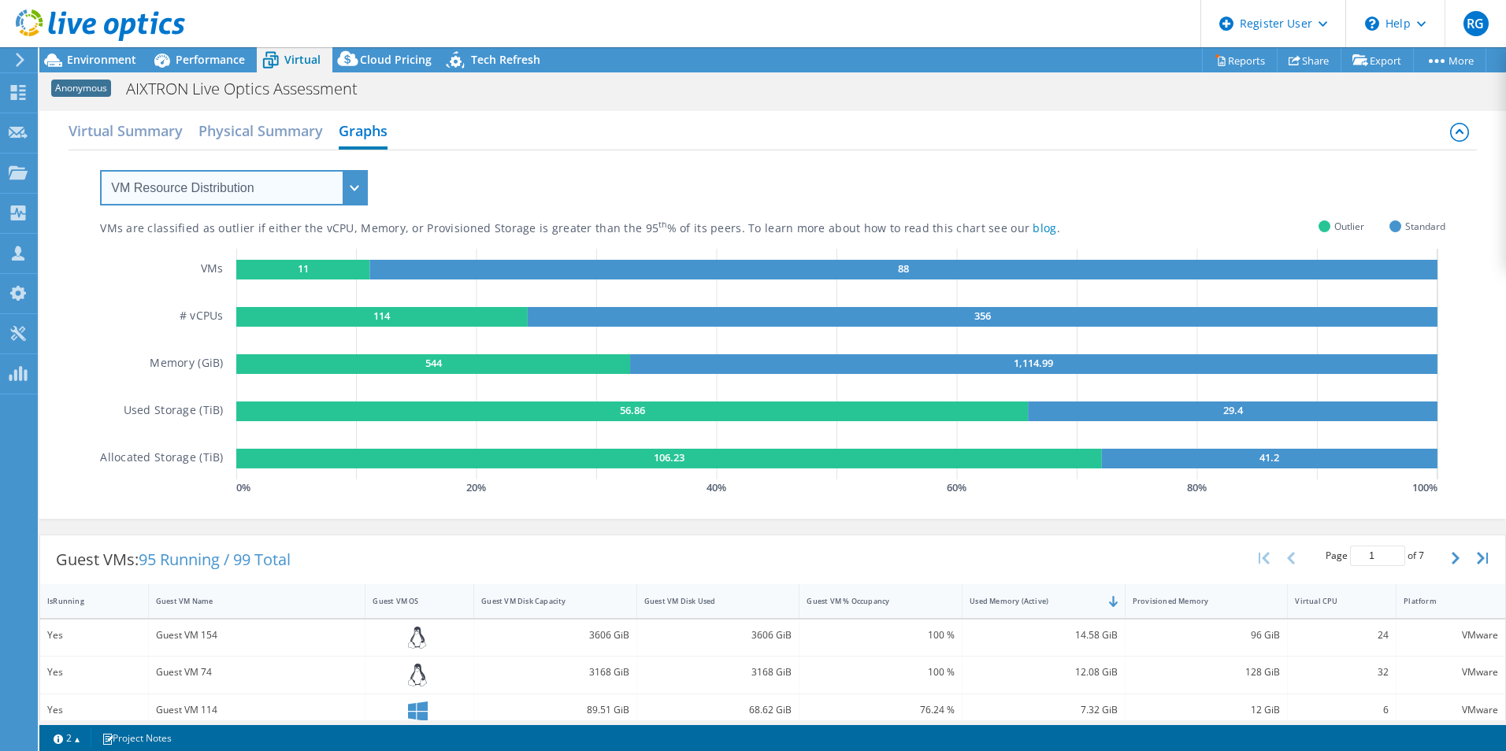
click at [353, 177] on select "VM Resource Distribution Provisioning Contrast Over Provisioning" at bounding box center [234, 187] width 268 height 35
click at [100, 170] on select "VM Resource Distribution Provisioning Contrast Over Provisioning" at bounding box center [234, 187] width 268 height 35
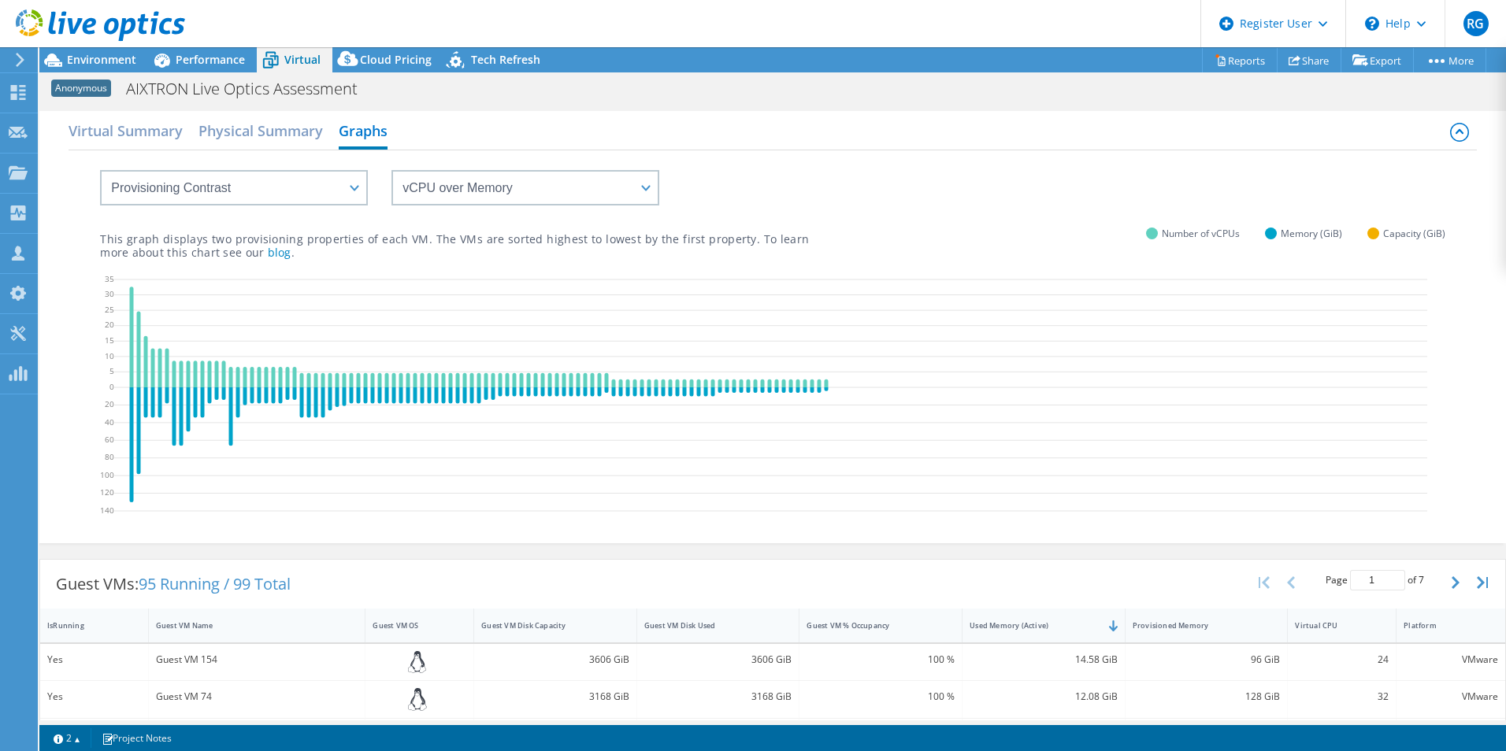
click at [666, 200] on div "vCPU over Memory vCPU over Capacity Memory over vCPU Memory over Capacity Capac…" at bounding box center [772, 177] width 1345 height 55
click at [606, 187] on select "vCPU over Memory vCPU over Capacity Memory over vCPU Memory over Capacity Capac…" at bounding box center [525, 187] width 268 height 35
click at [836, 209] on div "This graph displays two provisioning properties of each VM. The VMs are sorted …" at bounding box center [772, 233] width 1345 height 54
click at [296, 176] on select "VM Resource Distribution Provisioning Contrast Over Provisioning" at bounding box center [234, 187] width 268 height 35
select select "Over Provisioning"
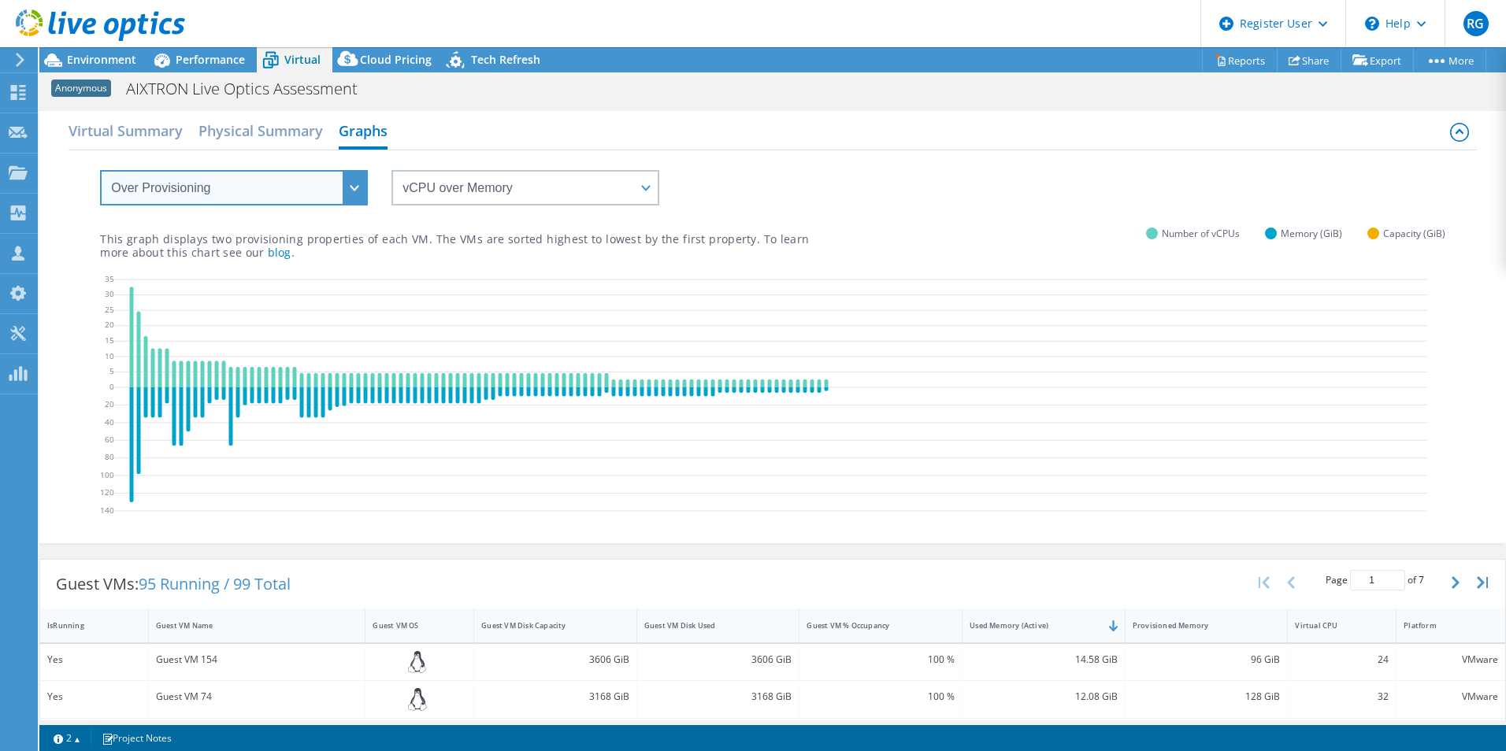
click at [100, 170] on select "VM Resource Distribution Provisioning Contrast Over Provisioning" at bounding box center [234, 187] width 268 height 35
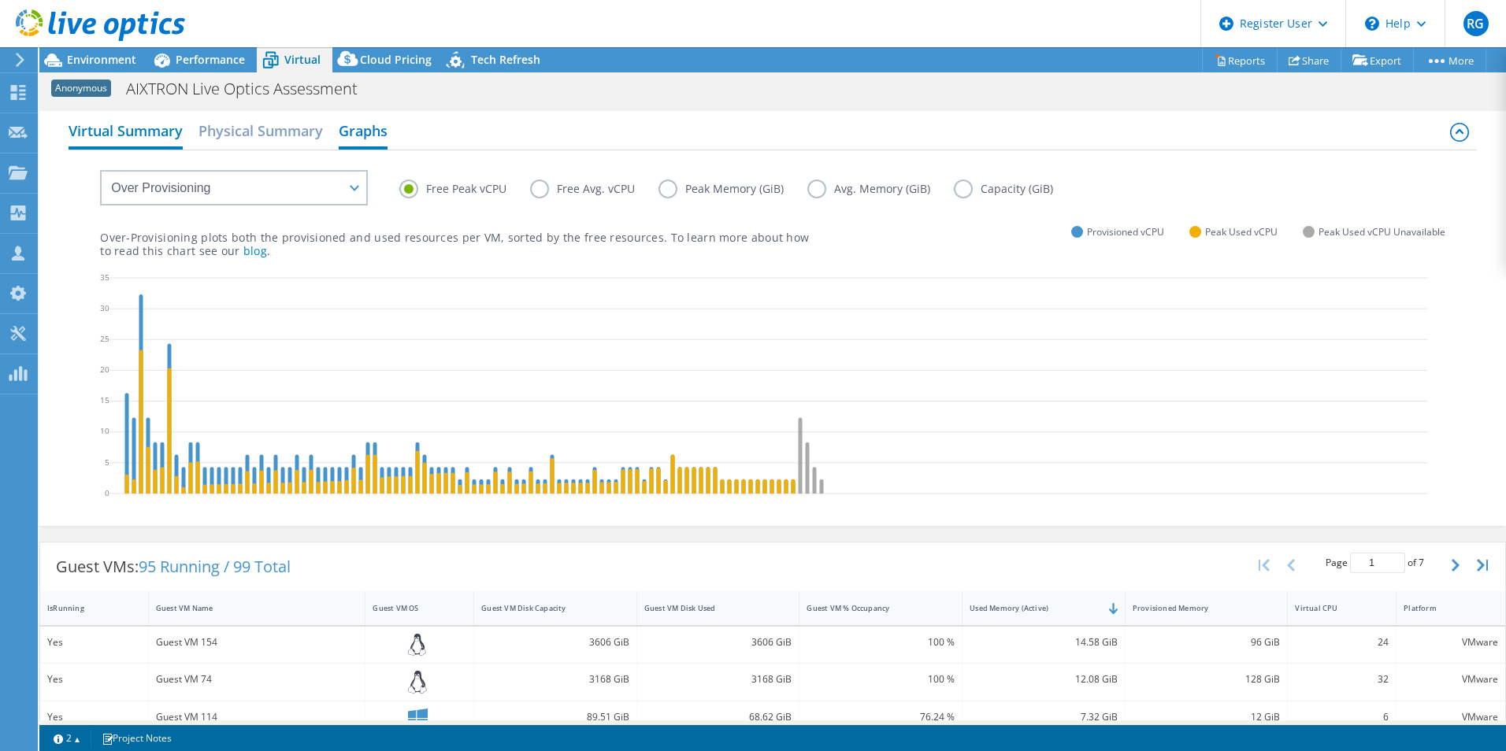
click at [143, 127] on h2 "Virtual Summary" at bounding box center [126, 132] width 114 height 35
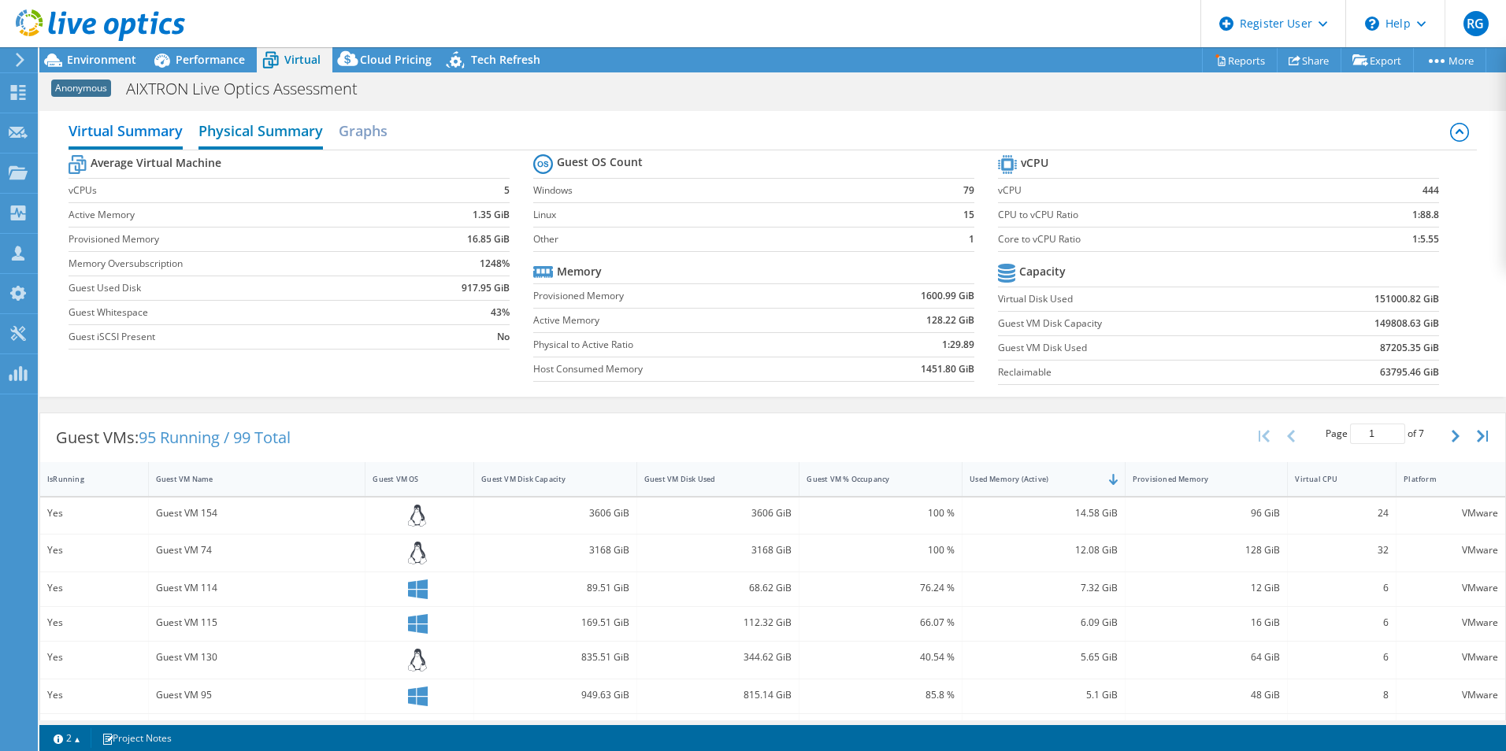
click at [232, 128] on h2 "Physical Summary" at bounding box center [260, 132] width 124 height 35
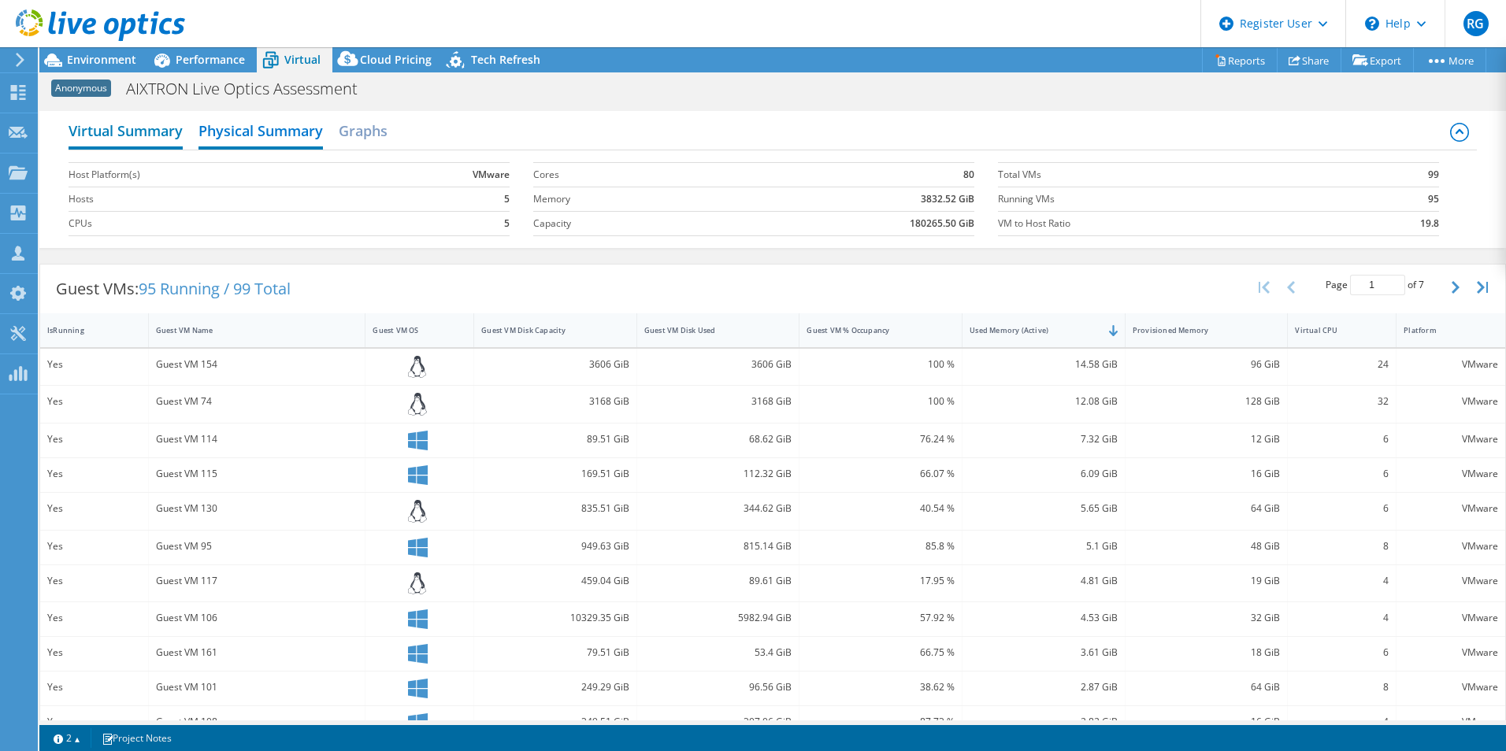
click at [150, 127] on h2 "Virtual Summary" at bounding box center [126, 132] width 114 height 35
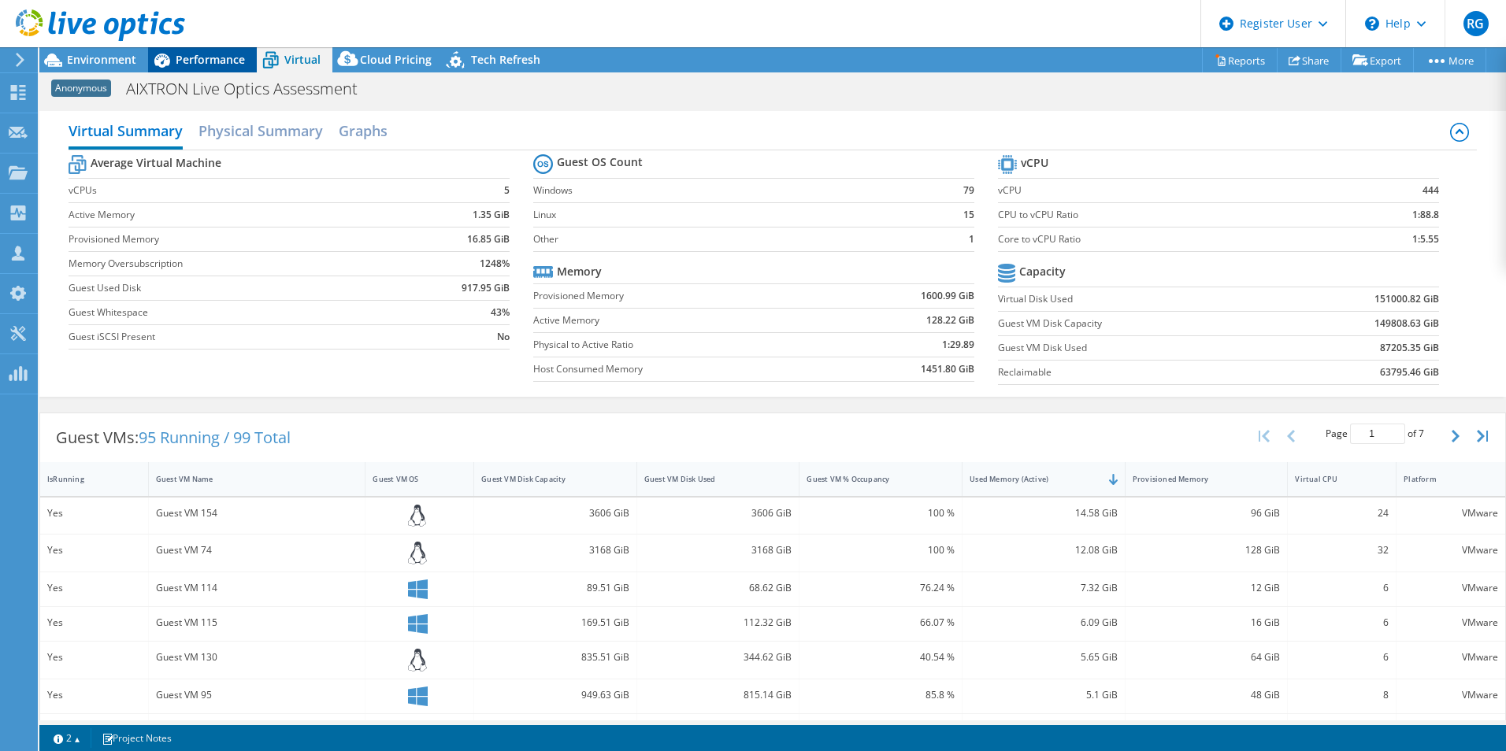
click at [225, 57] on span "Performance" at bounding box center [210, 59] width 69 height 15
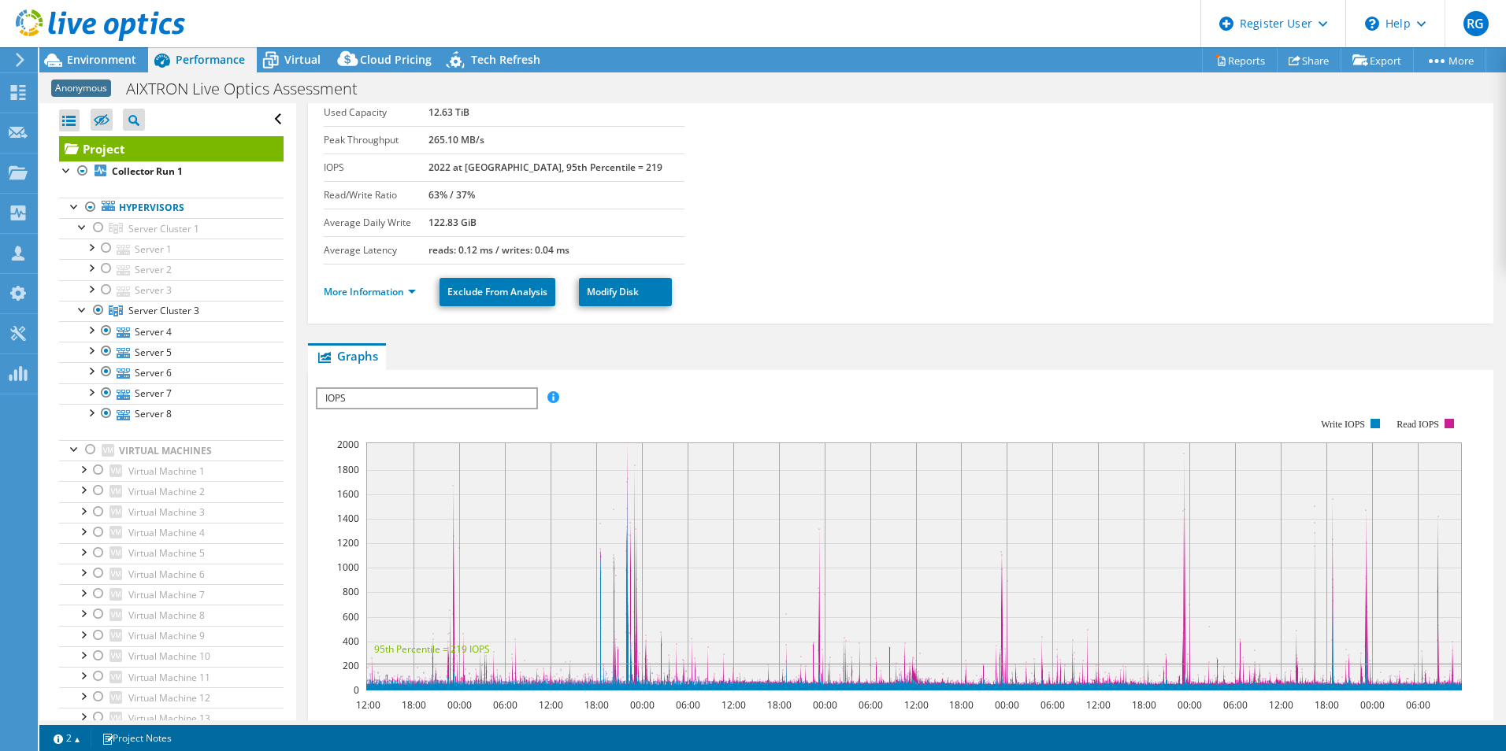
scroll to position [158, 0]
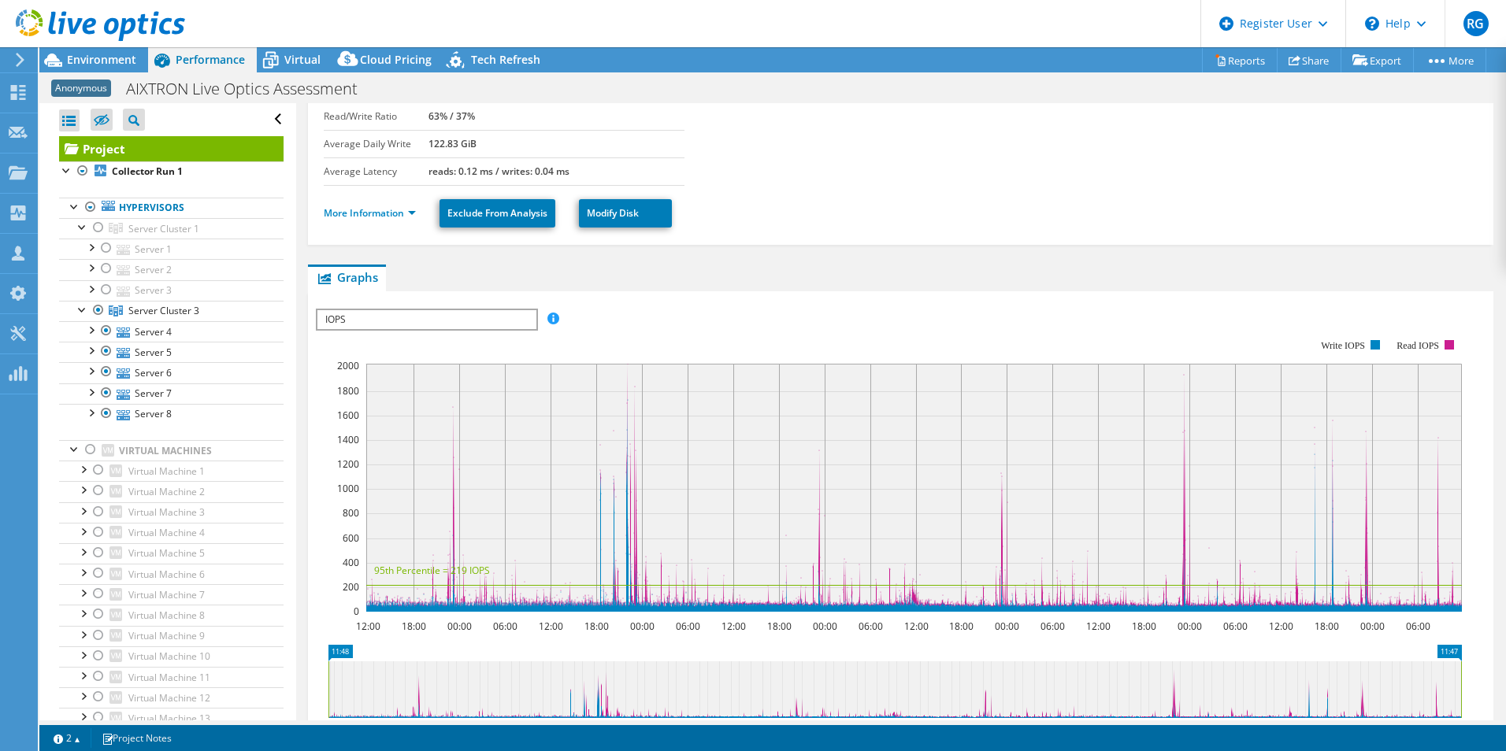
click at [508, 320] on span "IOPS" at bounding box center [426, 319] width 218 height 19
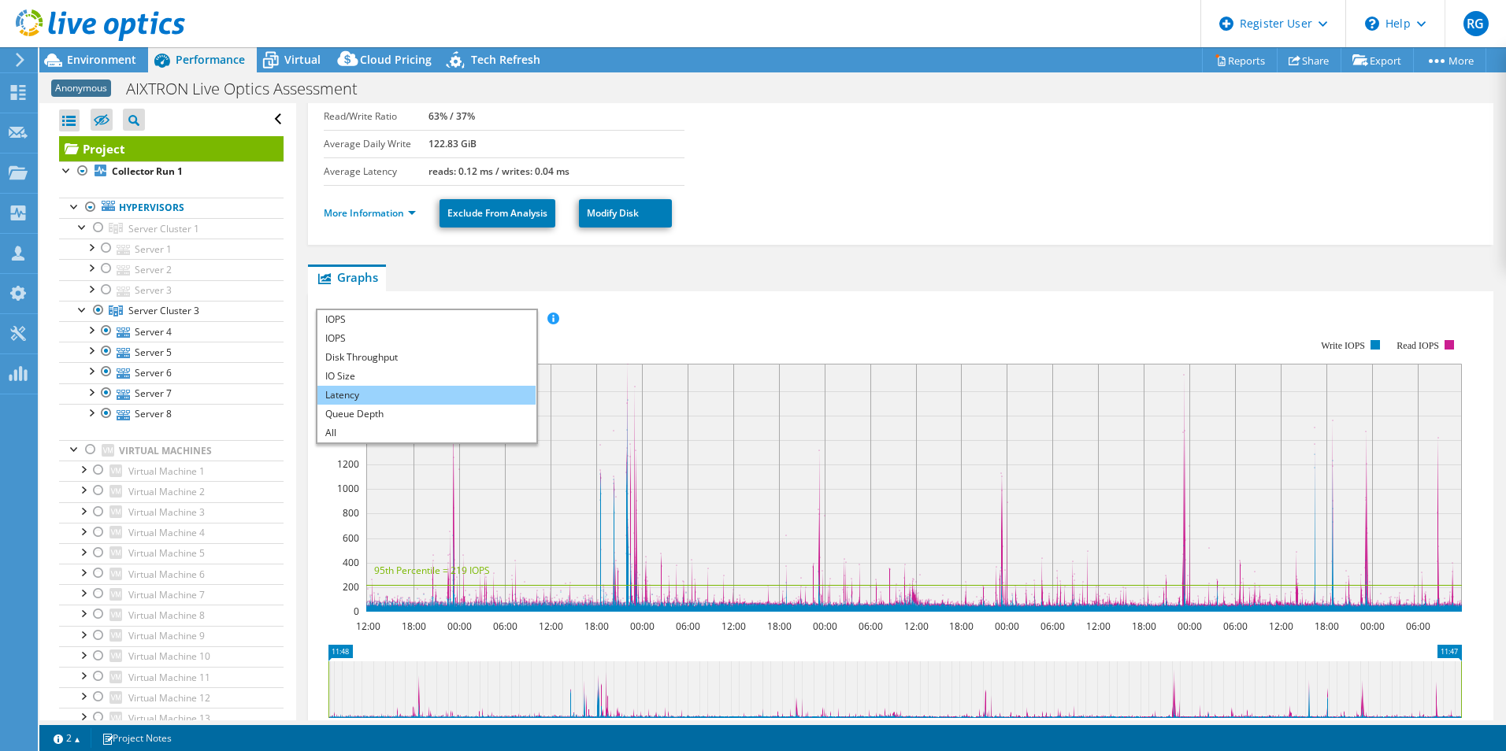
click at [469, 387] on li "Latency" at bounding box center [426, 395] width 218 height 19
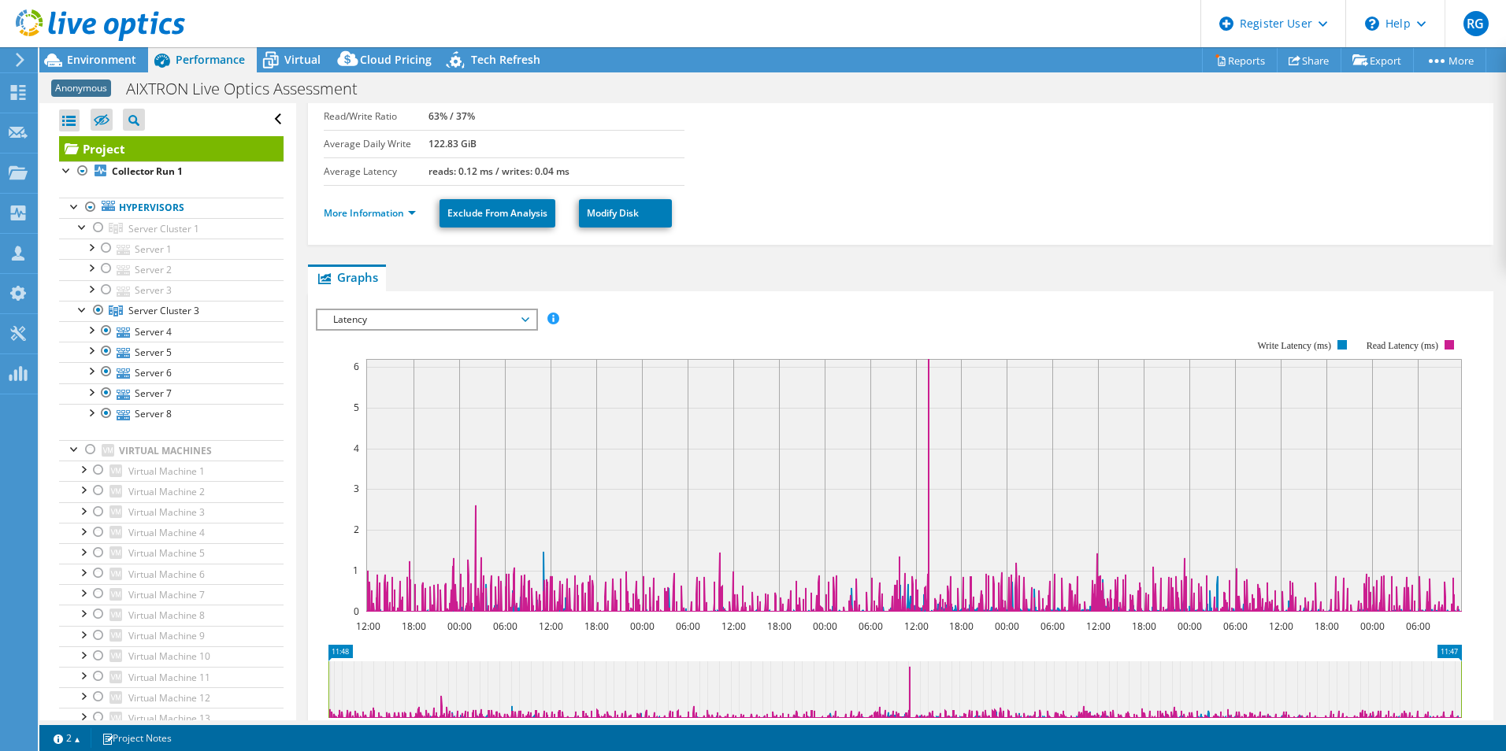
scroll to position [0, 0]
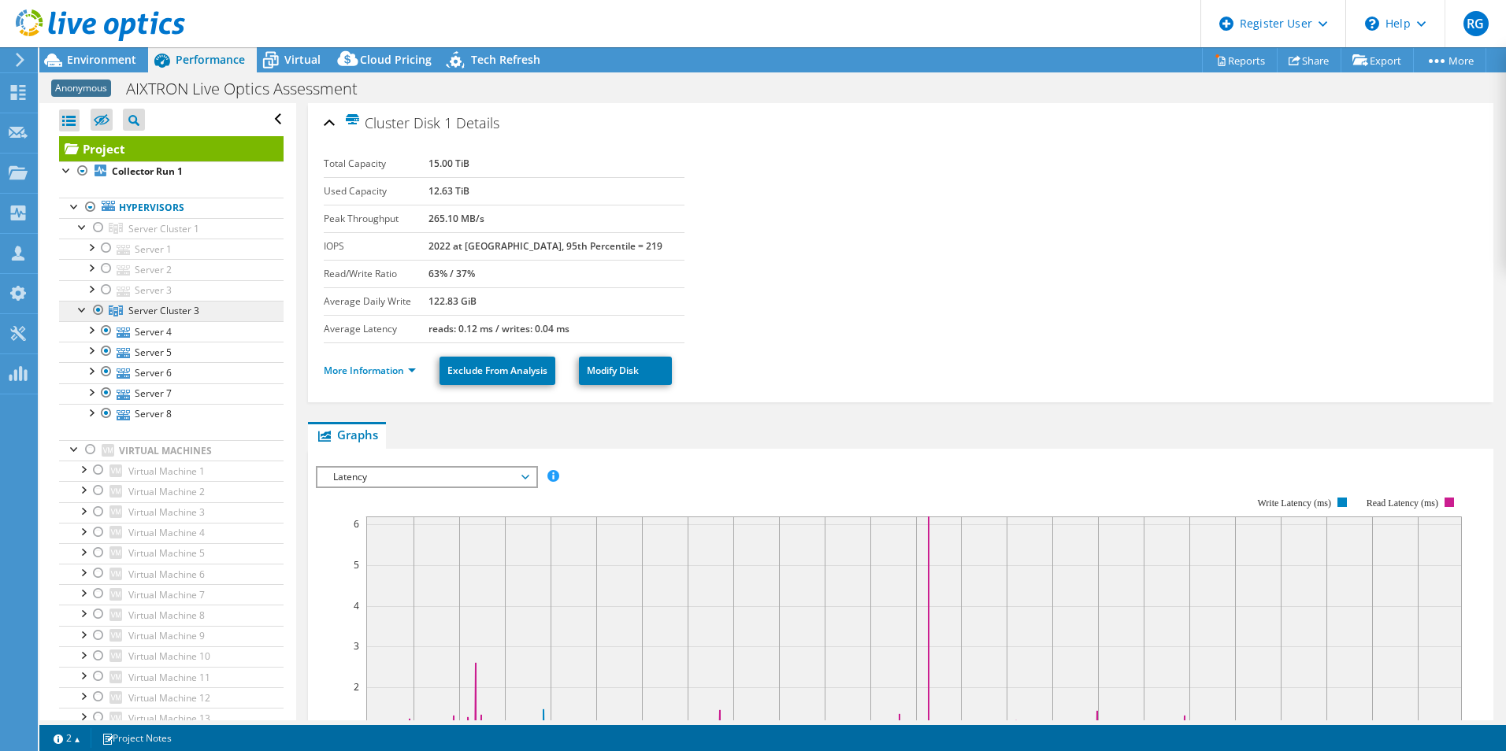
click at [132, 305] on span "Server Cluster 3" at bounding box center [163, 310] width 71 height 13
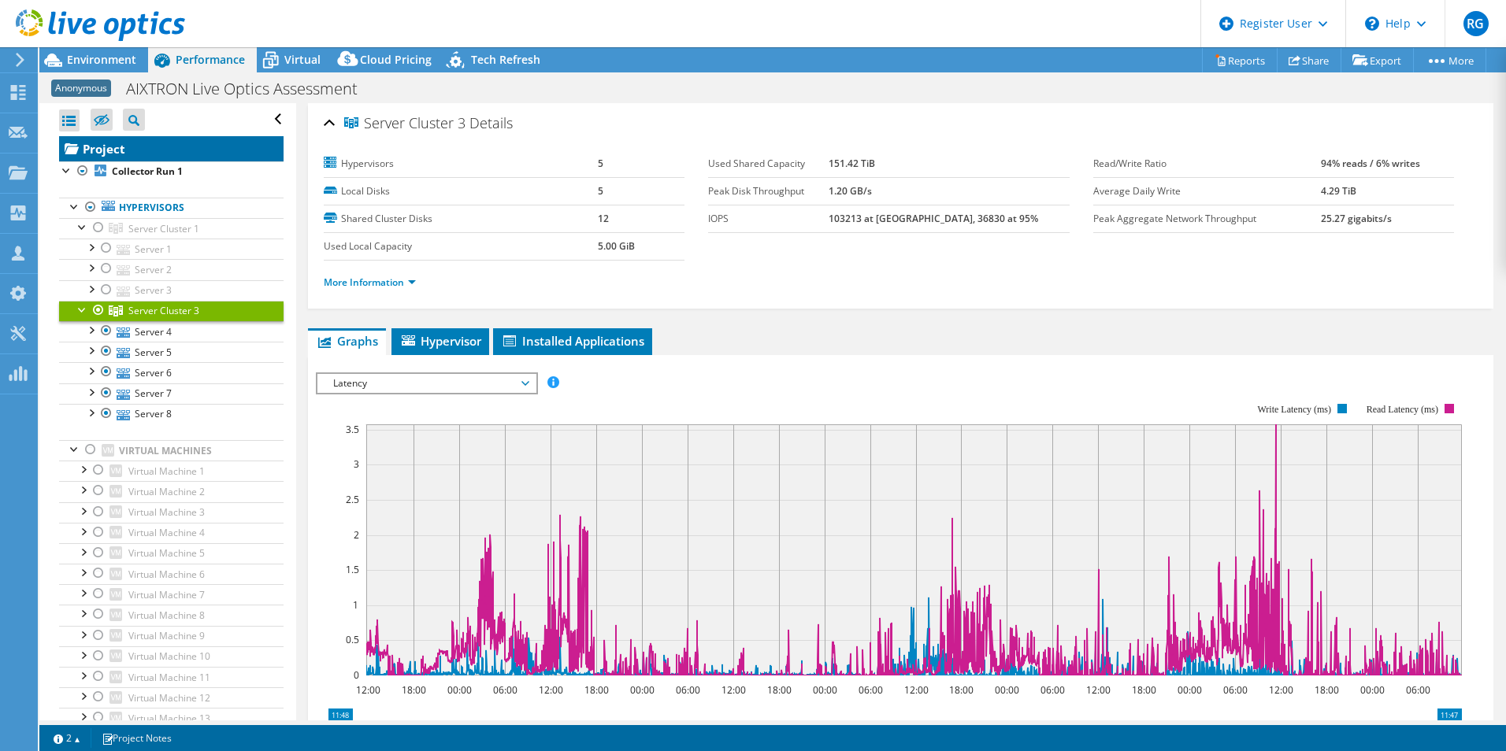
click at [133, 155] on link "Project" at bounding box center [171, 148] width 224 height 25
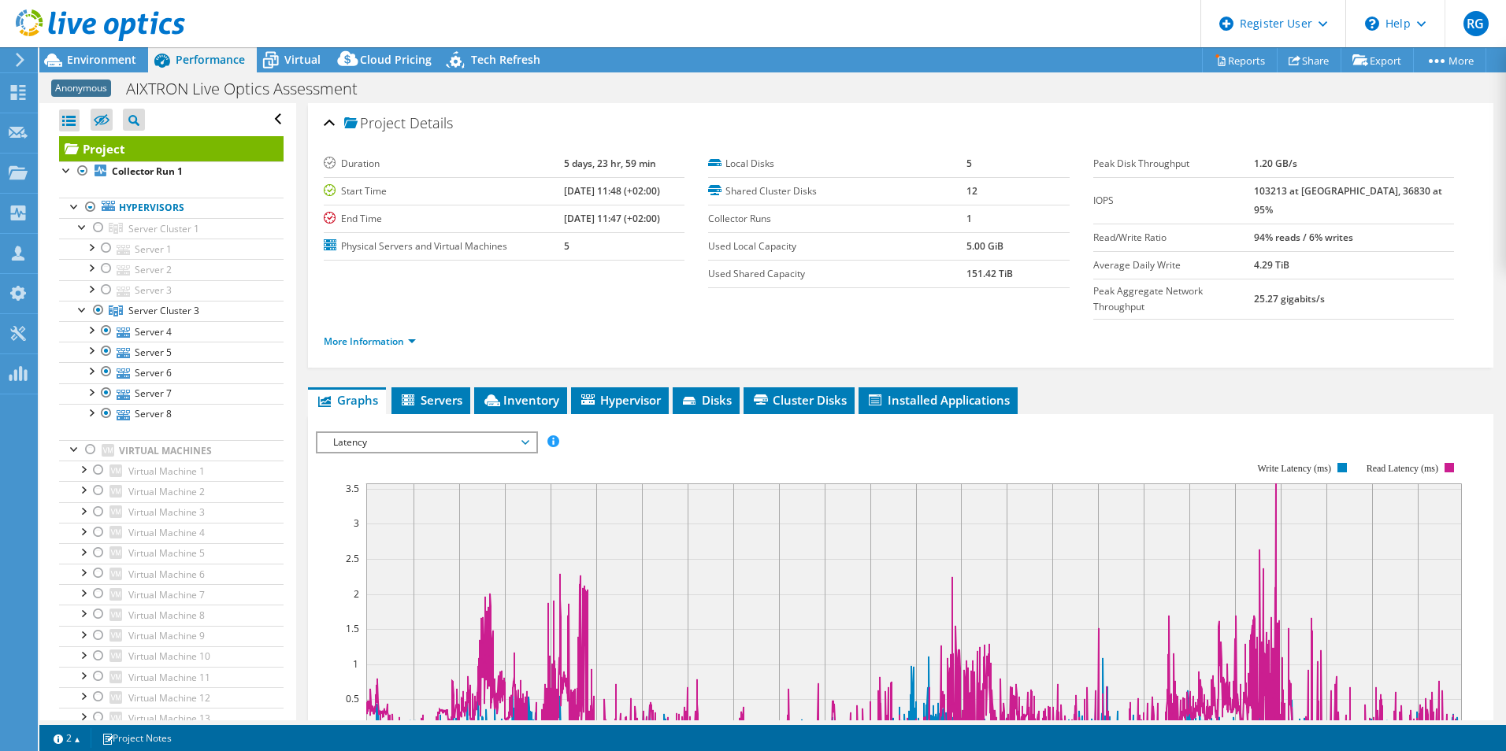
click at [505, 433] on span "Latency" at bounding box center [426, 442] width 202 height 19
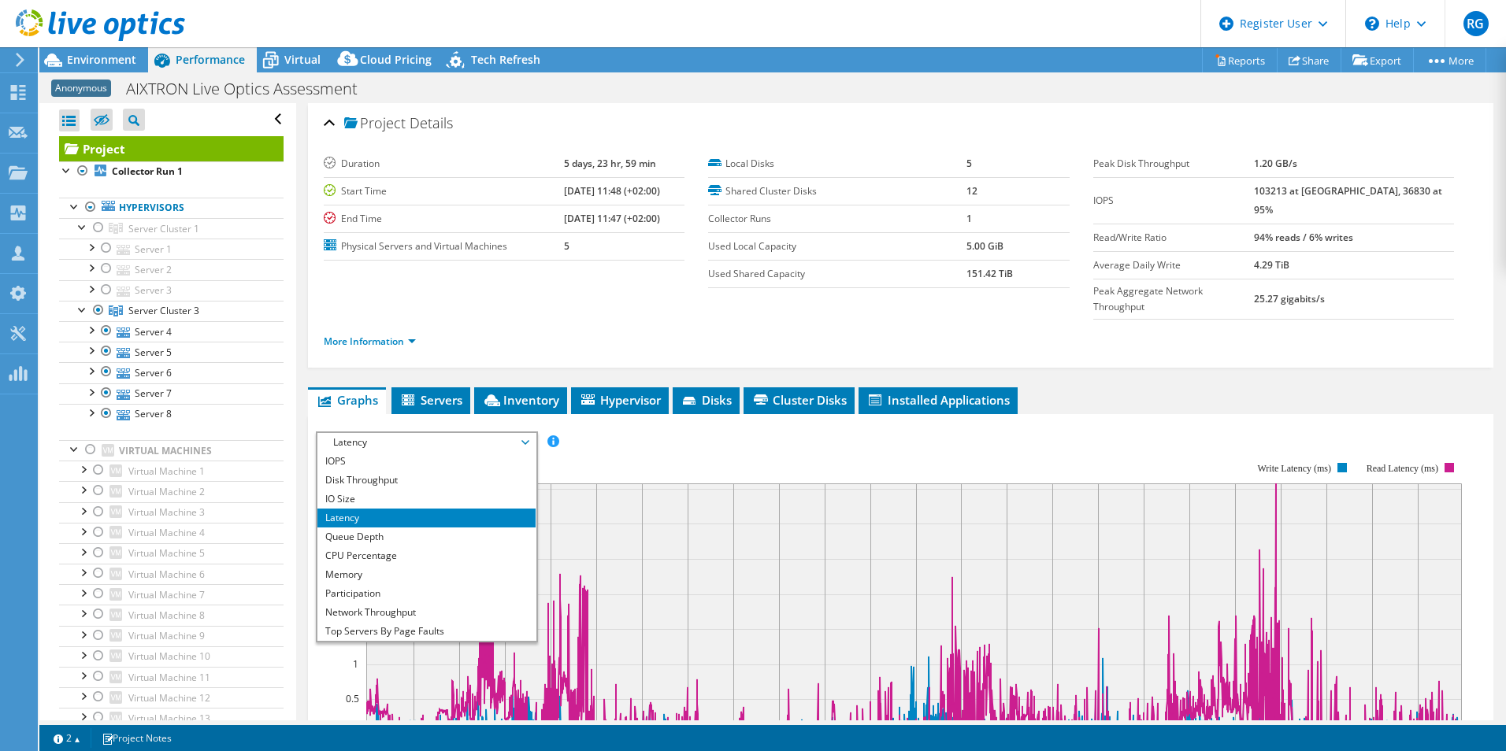
click at [432, 509] on li "Latency" at bounding box center [426, 518] width 218 height 19
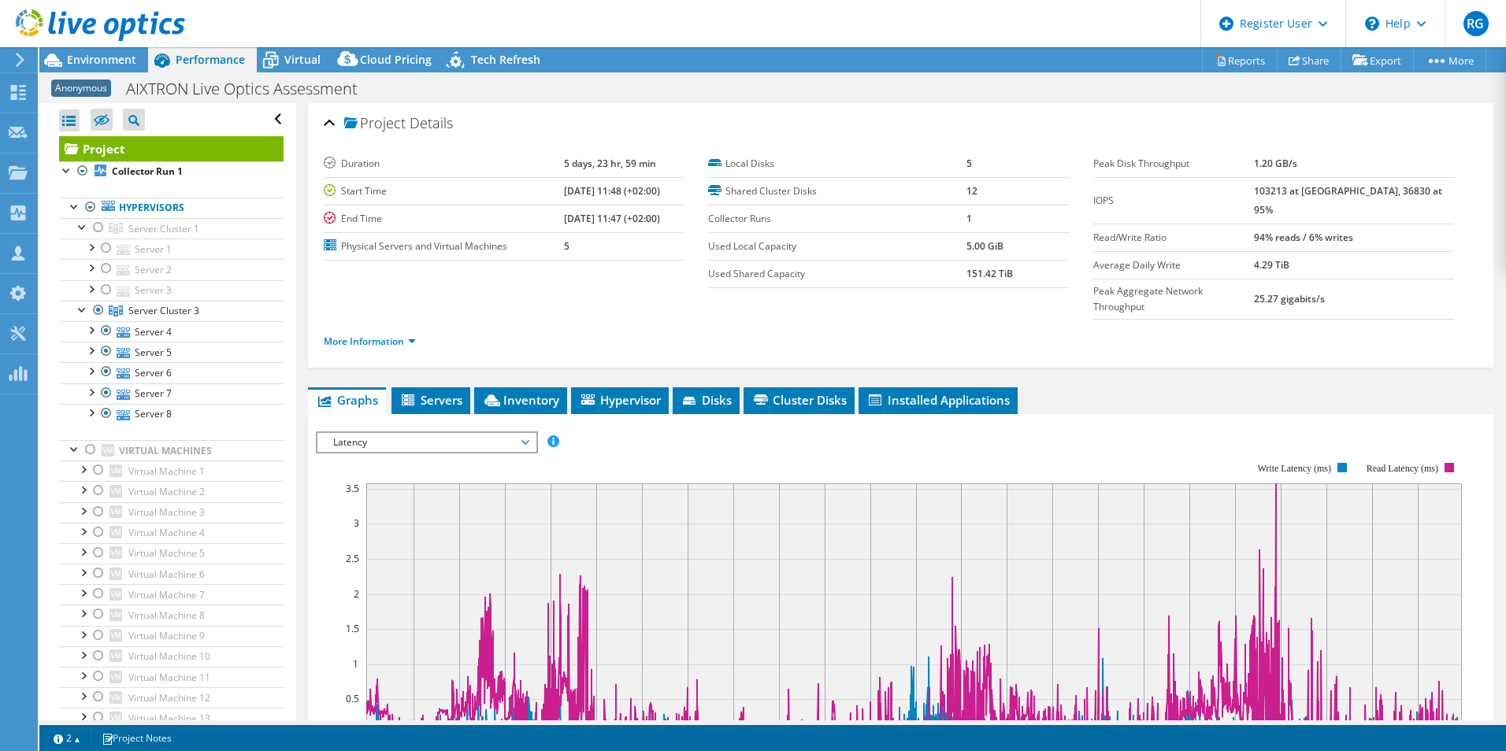
scroll to position [79, 0]
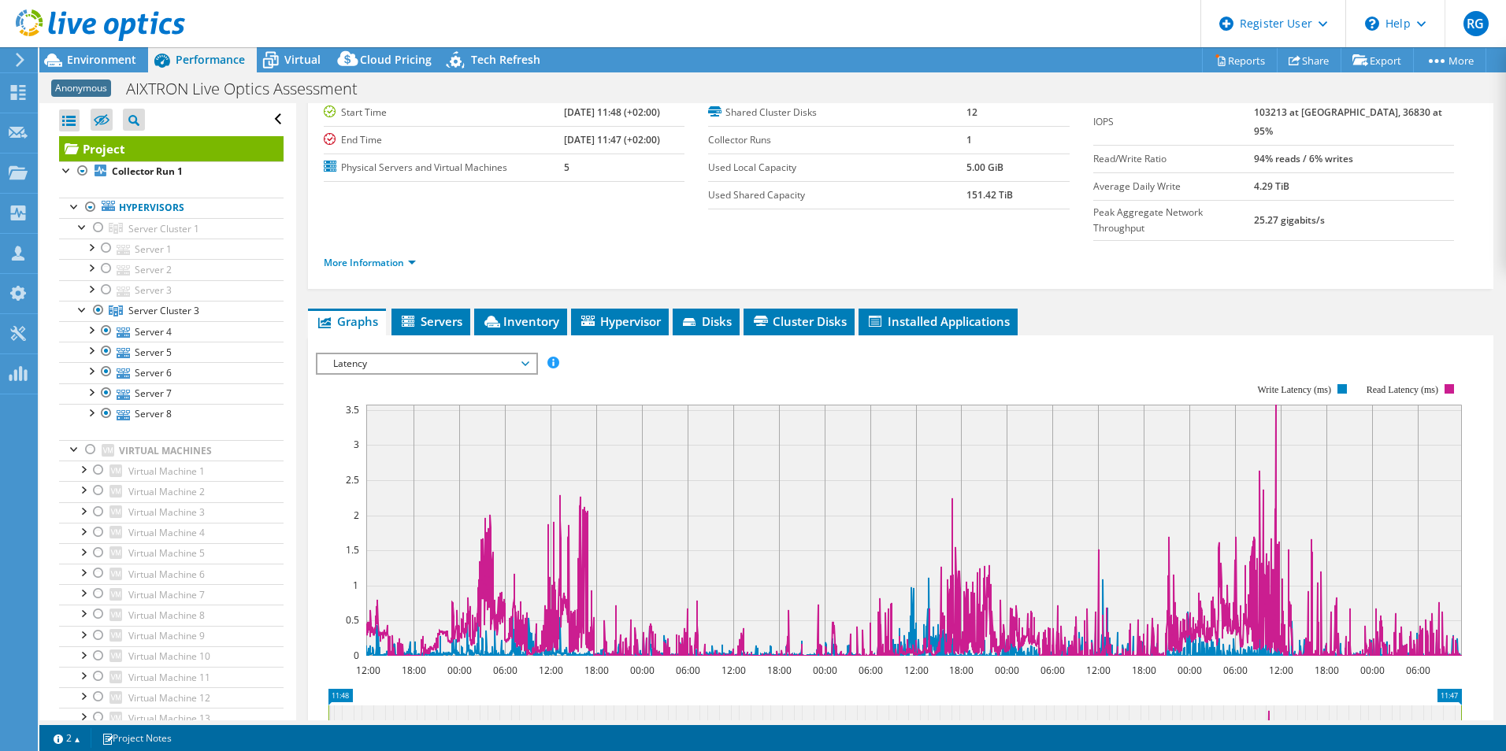
click at [516, 354] on span "Latency" at bounding box center [426, 363] width 202 height 19
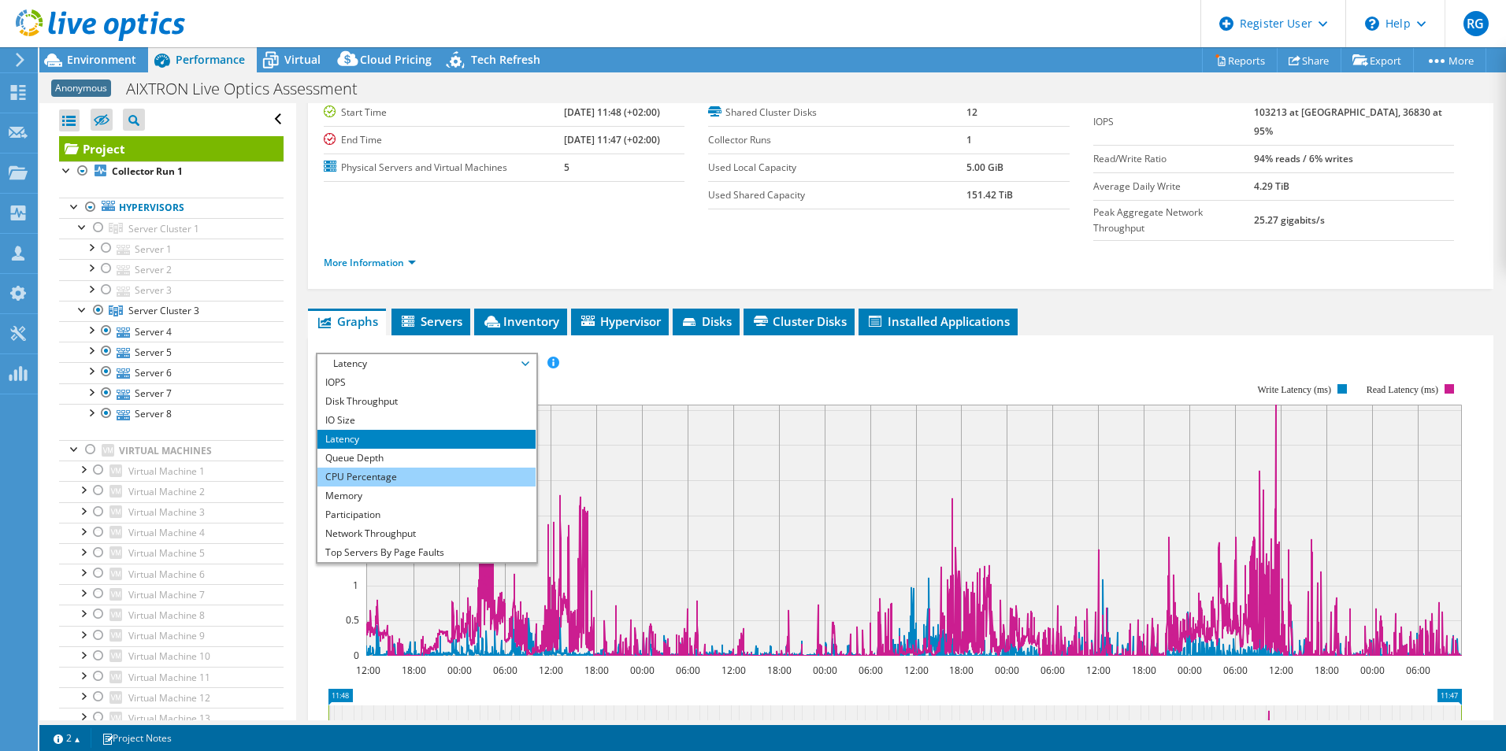
click at [408, 468] on li "CPU Percentage" at bounding box center [426, 477] width 218 height 19
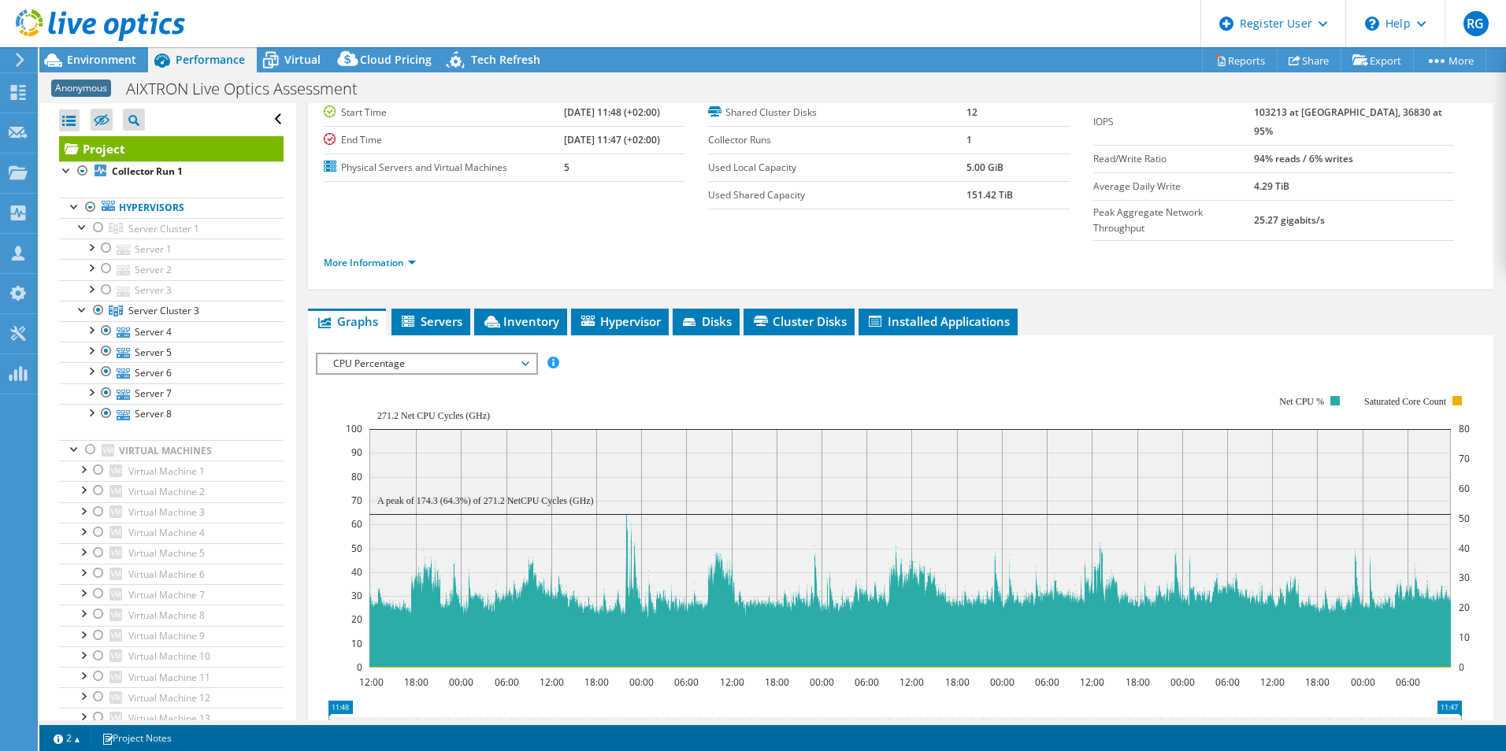
click at [500, 354] on span "CPU Percentage" at bounding box center [426, 363] width 202 height 19
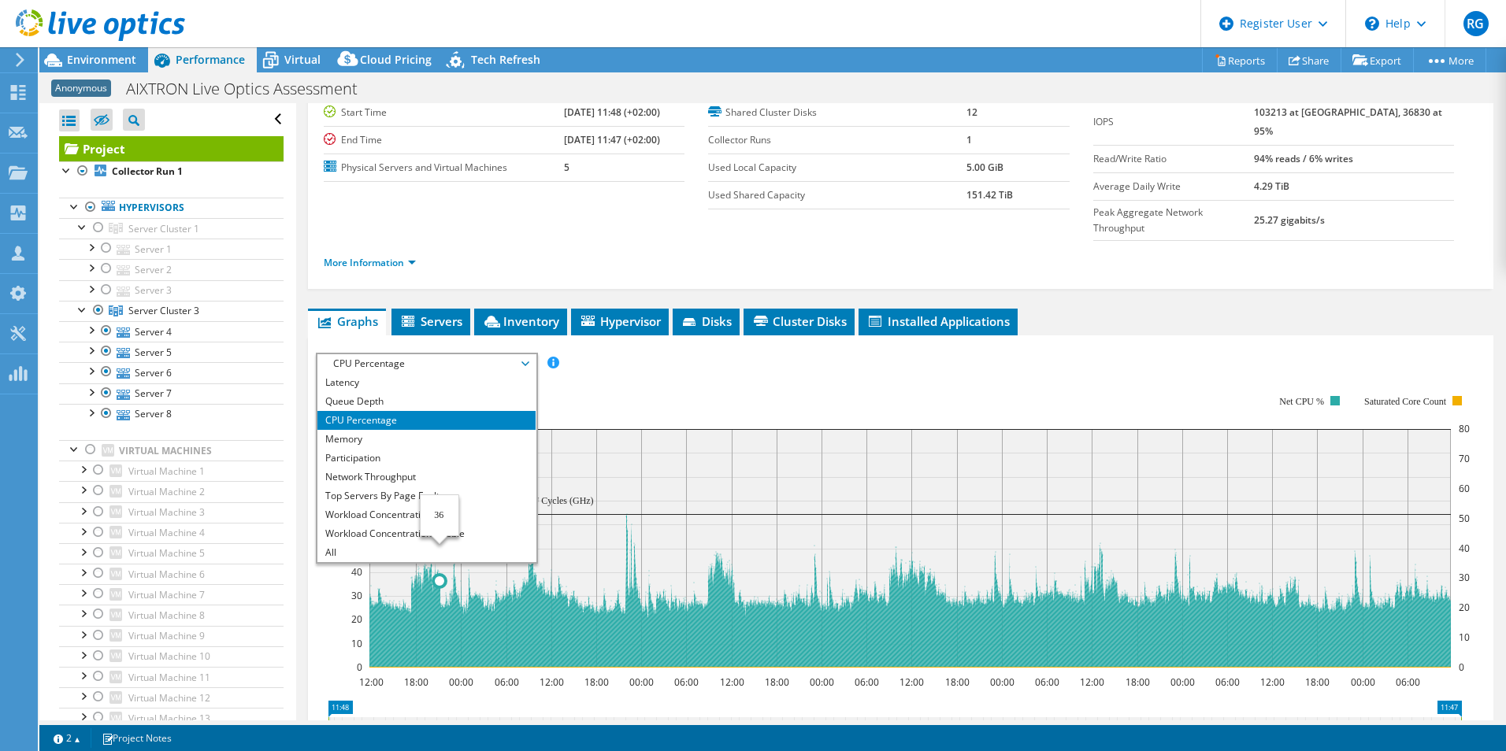
scroll to position [0, 0]
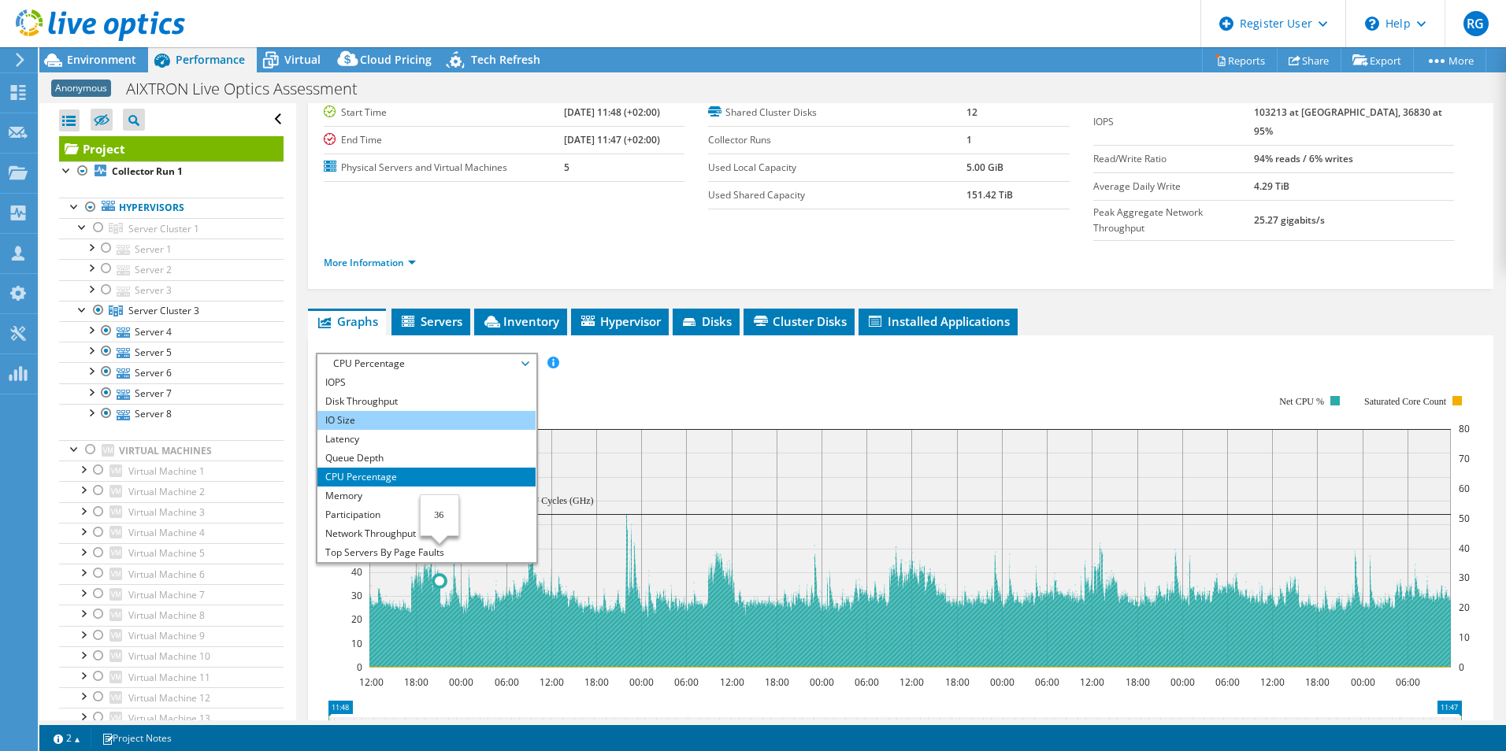
click at [450, 411] on li "IO Size" at bounding box center [426, 420] width 218 height 19
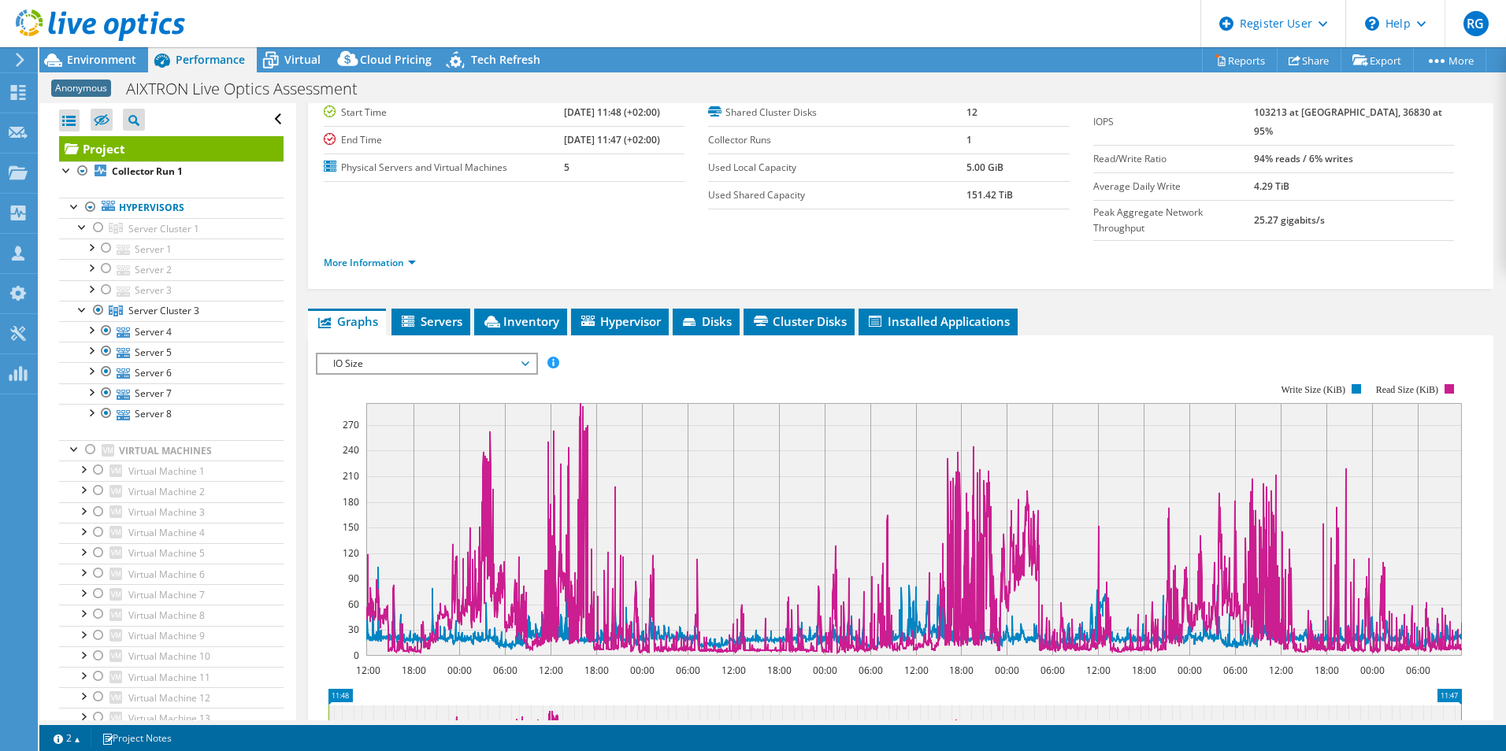
click at [503, 354] on span "IO Size" at bounding box center [426, 363] width 202 height 19
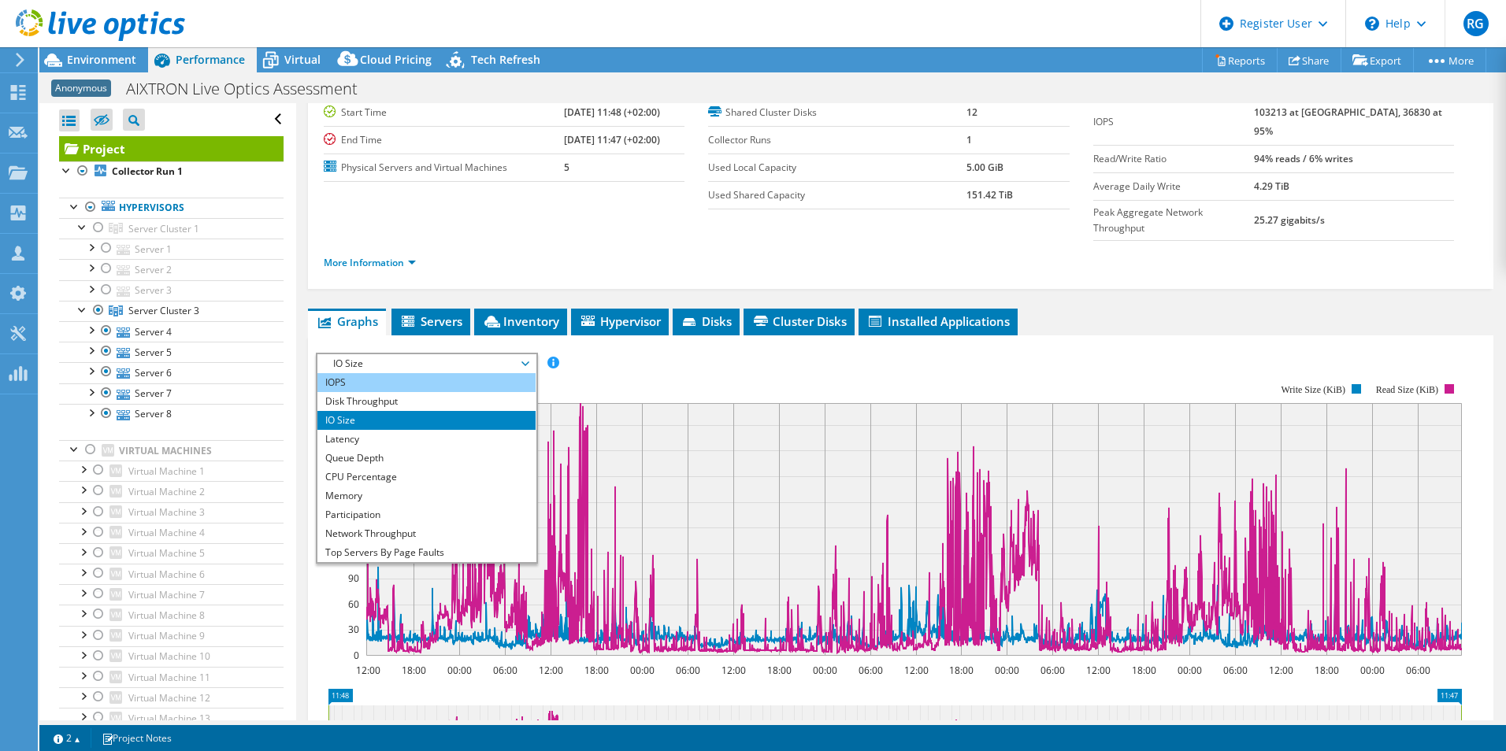
click at [432, 373] on li "IOPS" at bounding box center [426, 382] width 218 height 19
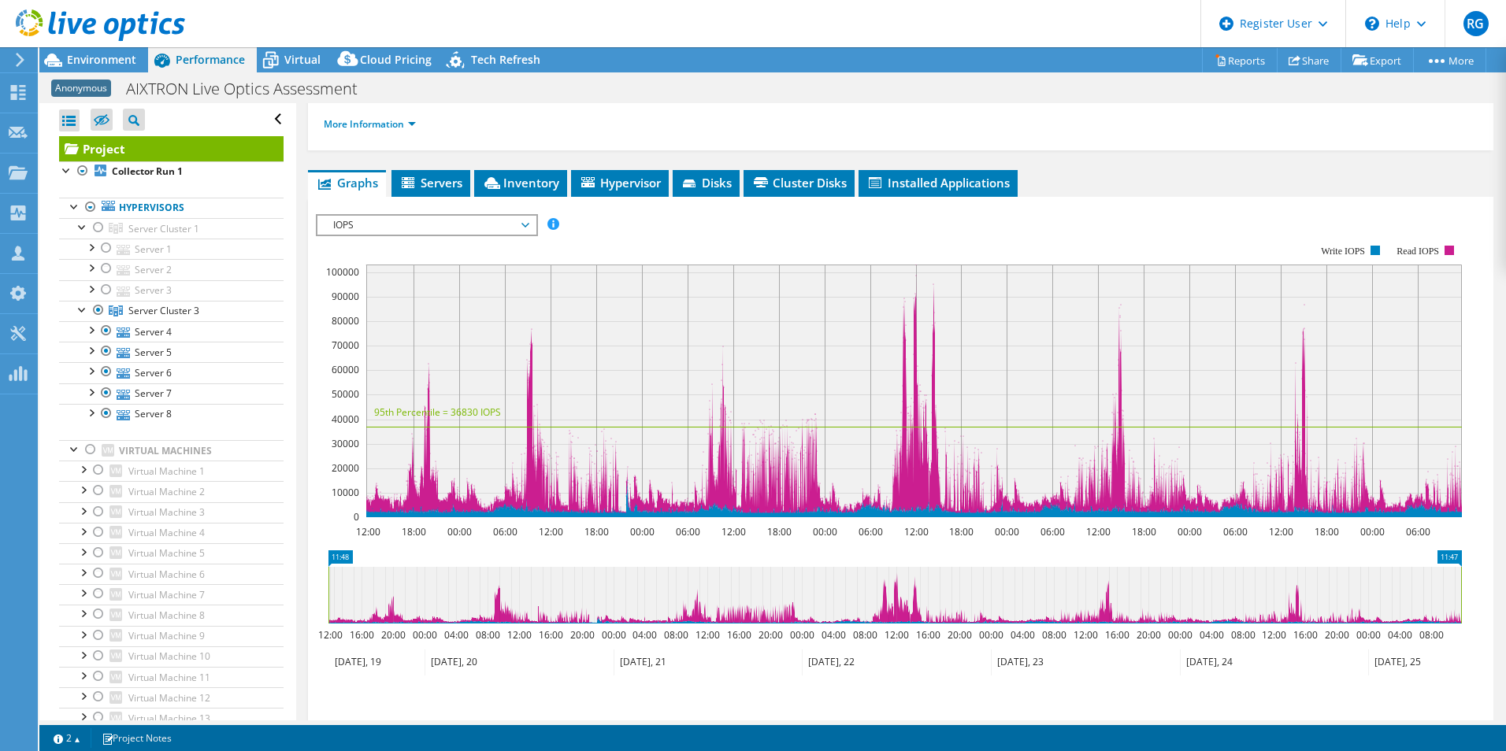
scroll to position [315, 0]
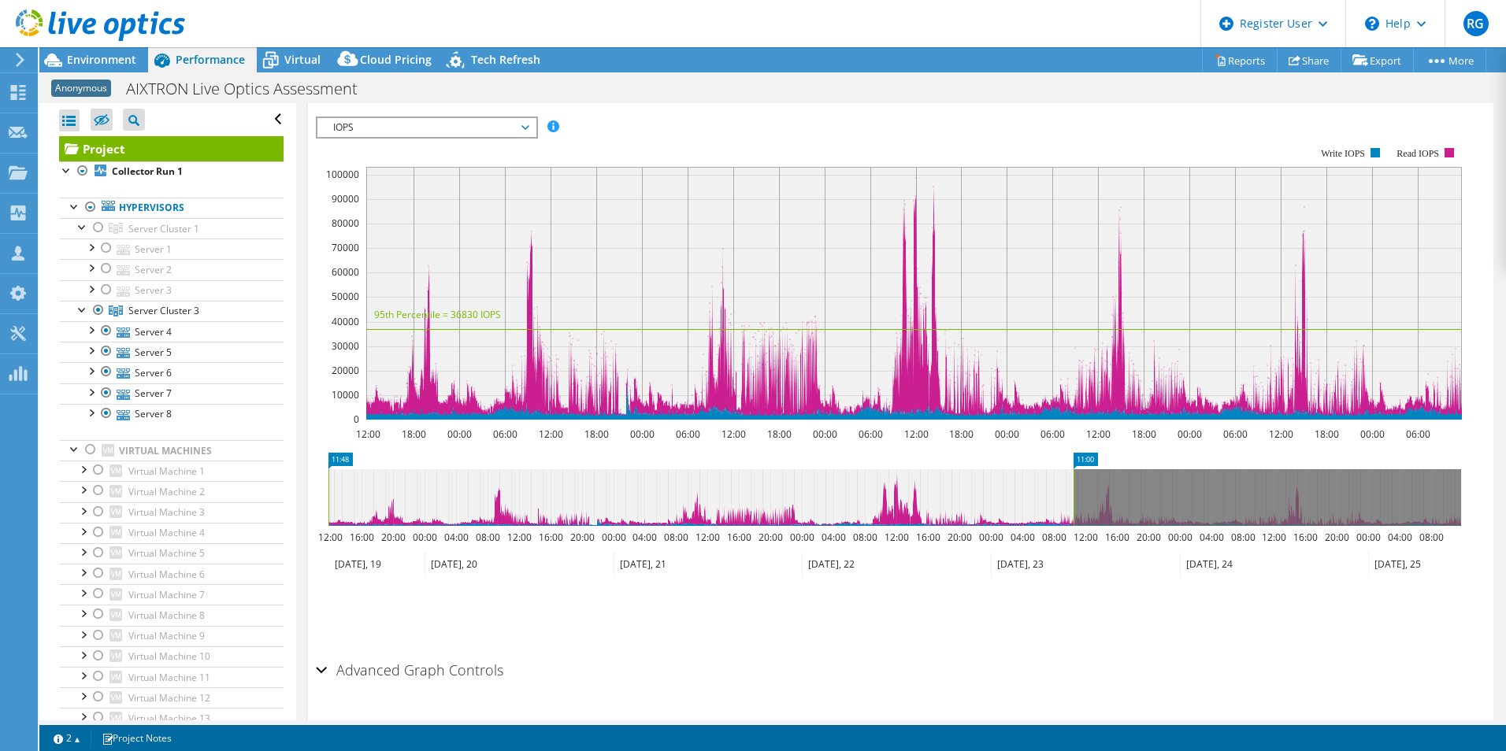
drag, startPoint x: 1461, startPoint y: 458, endPoint x: 1073, endPoint y: 465, distance: 387.5
click at [1073, 469] on rect at bounding box center [1073, 497] width 6 height 57
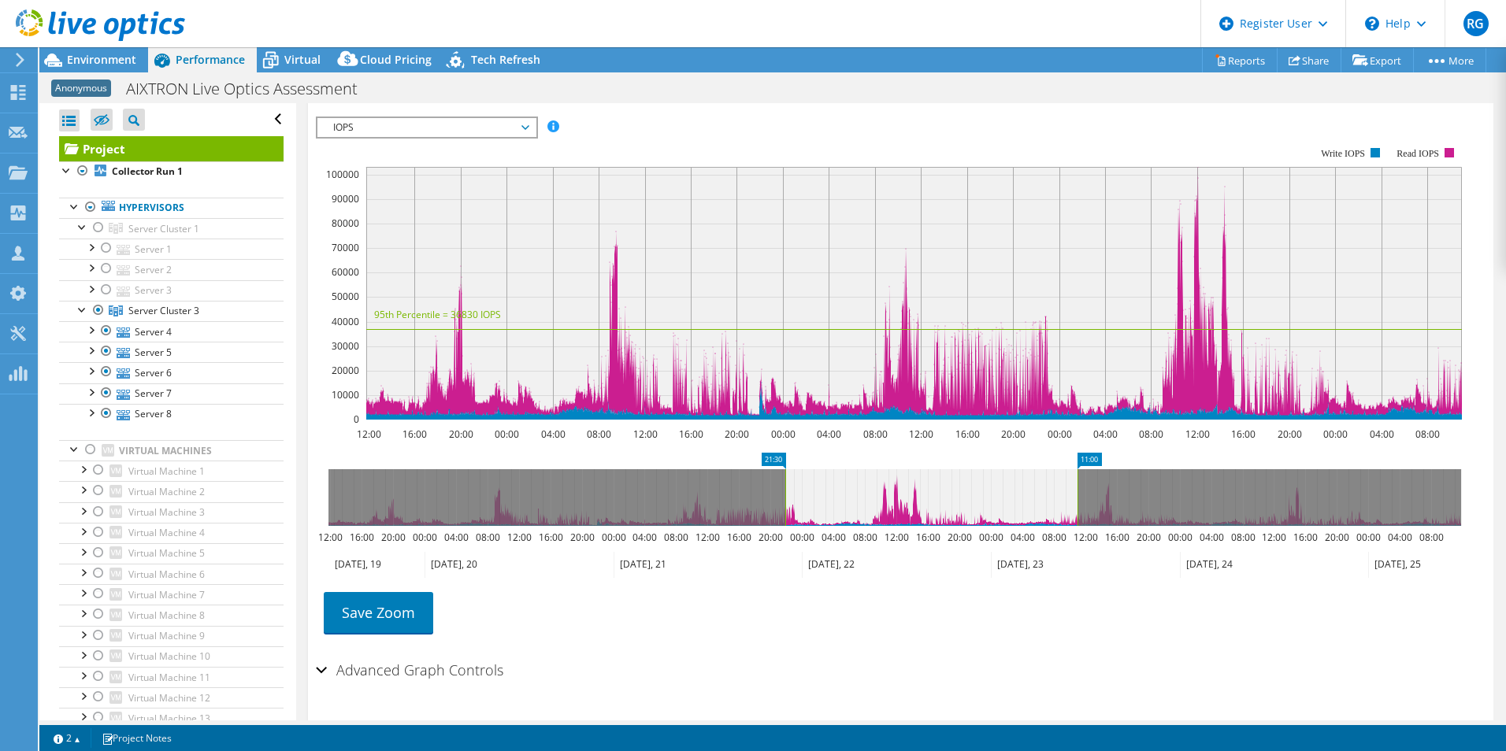
drag, startPoint x: 328, startPoint y: 463, endPoint x: 785, endPoint y: 510, distance: 459.2
click at [785, 510] on icon "11:00 21:30 12:00 16:00 20:00 00:00 04:00 08:00 12:00 16:00 20:00 00:00 04:00 0…" at bounding box center [895, 516] width 1158 height 126
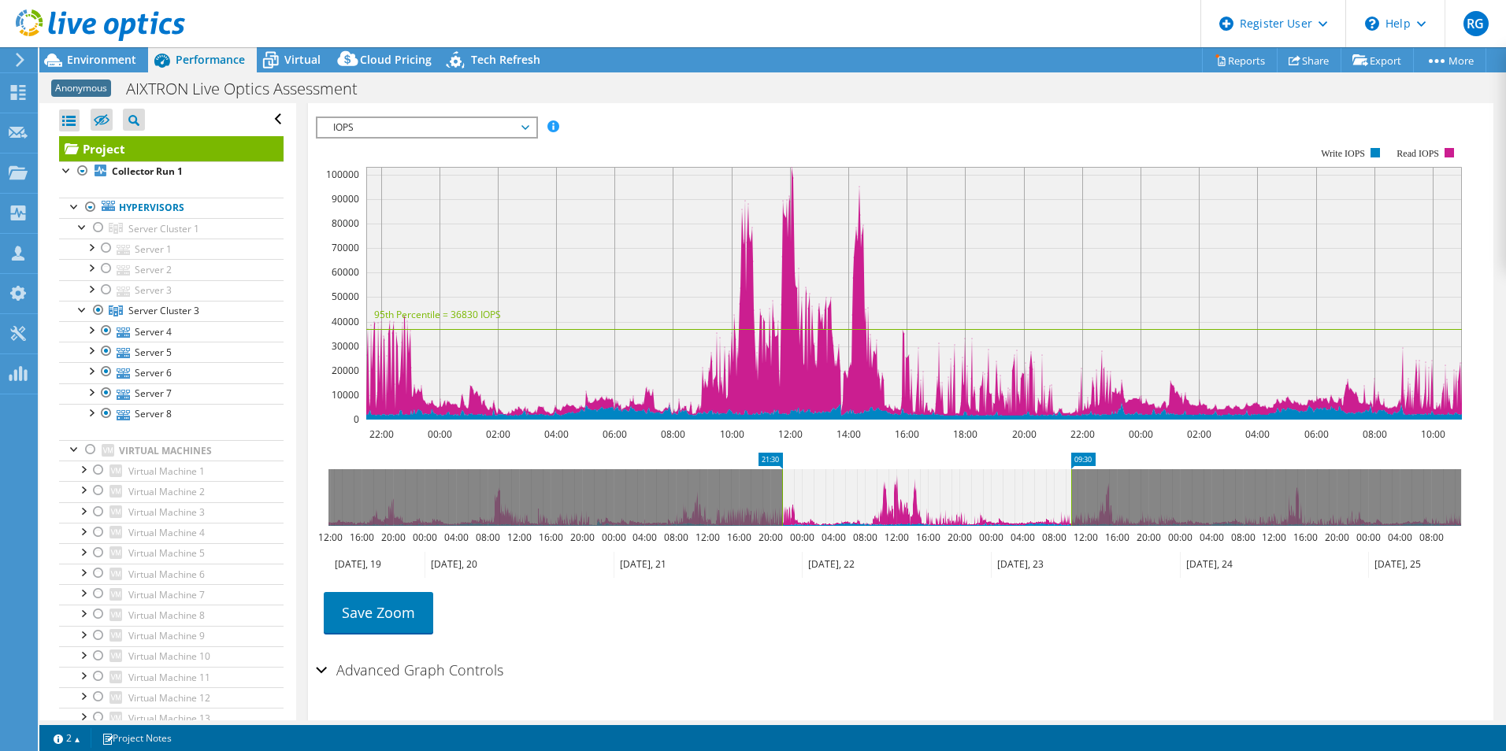
click at [1072, 470] on rect at bounding box center [1071, 497] width 6 height 57
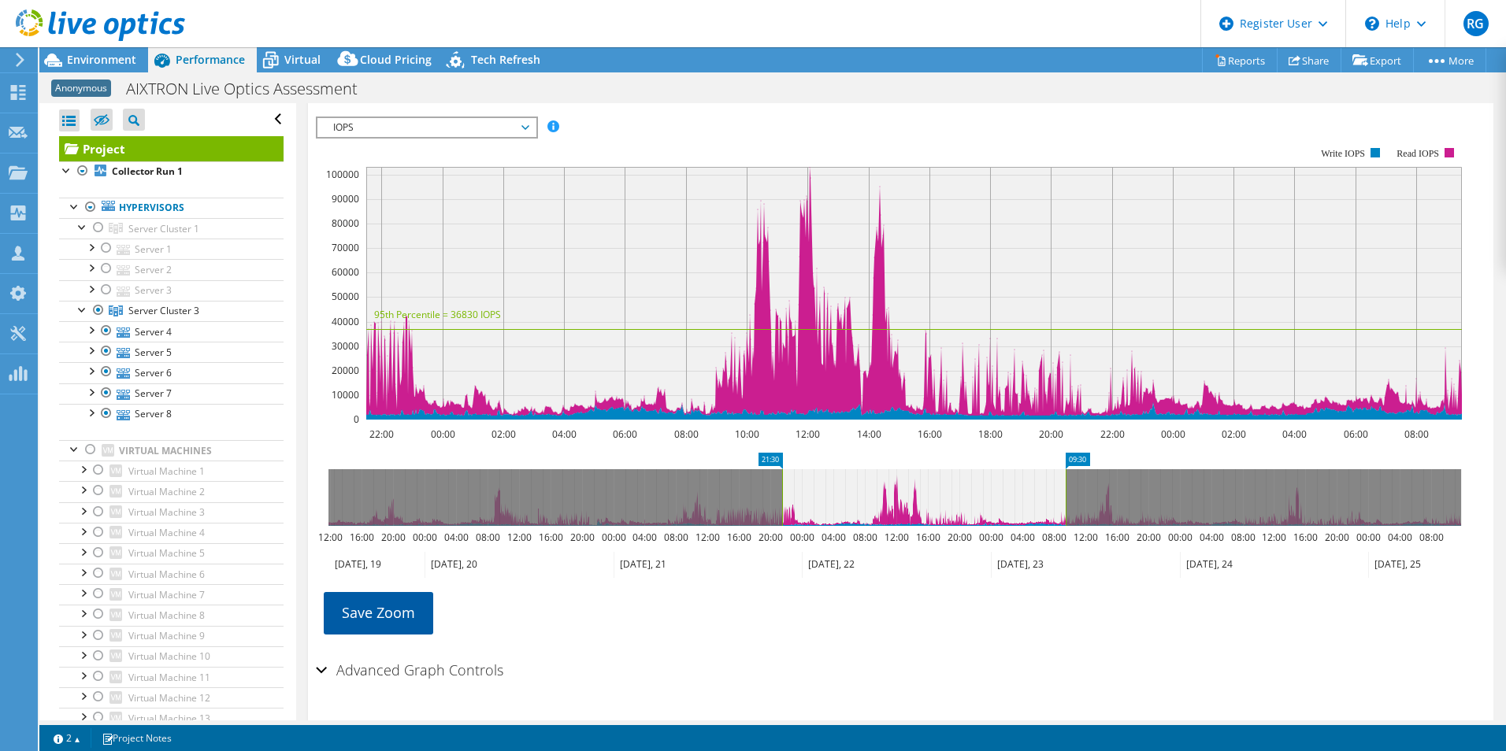
click at [402, 592] on link "Save Zoom" at bounding box center [378, 612] width 109 height 41
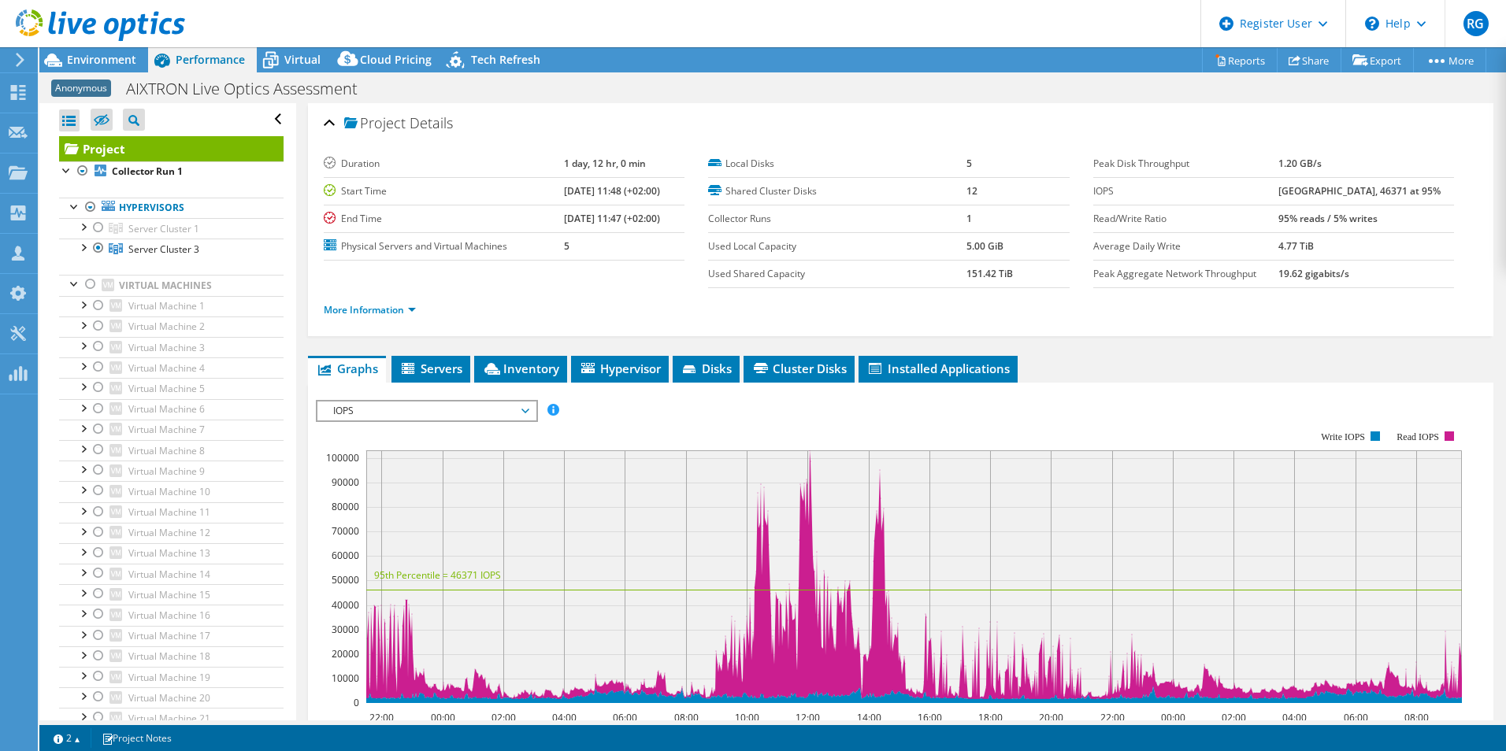
select select "EUFrankfurt"
select select "EUR"
drag, startPoint x: 1416, startPoint y: 221, endPoint x: 1279, endPoint y: 215, distance: 137.1
click at [1284, 215] on td "95% reads / 5% writes" at bounding box center [1366, 219] width 176 height 28
drag, startPoint x: 1279, startPoint y: 215, endPoint x: 1265, endPoint y: 215, distance: 14.2
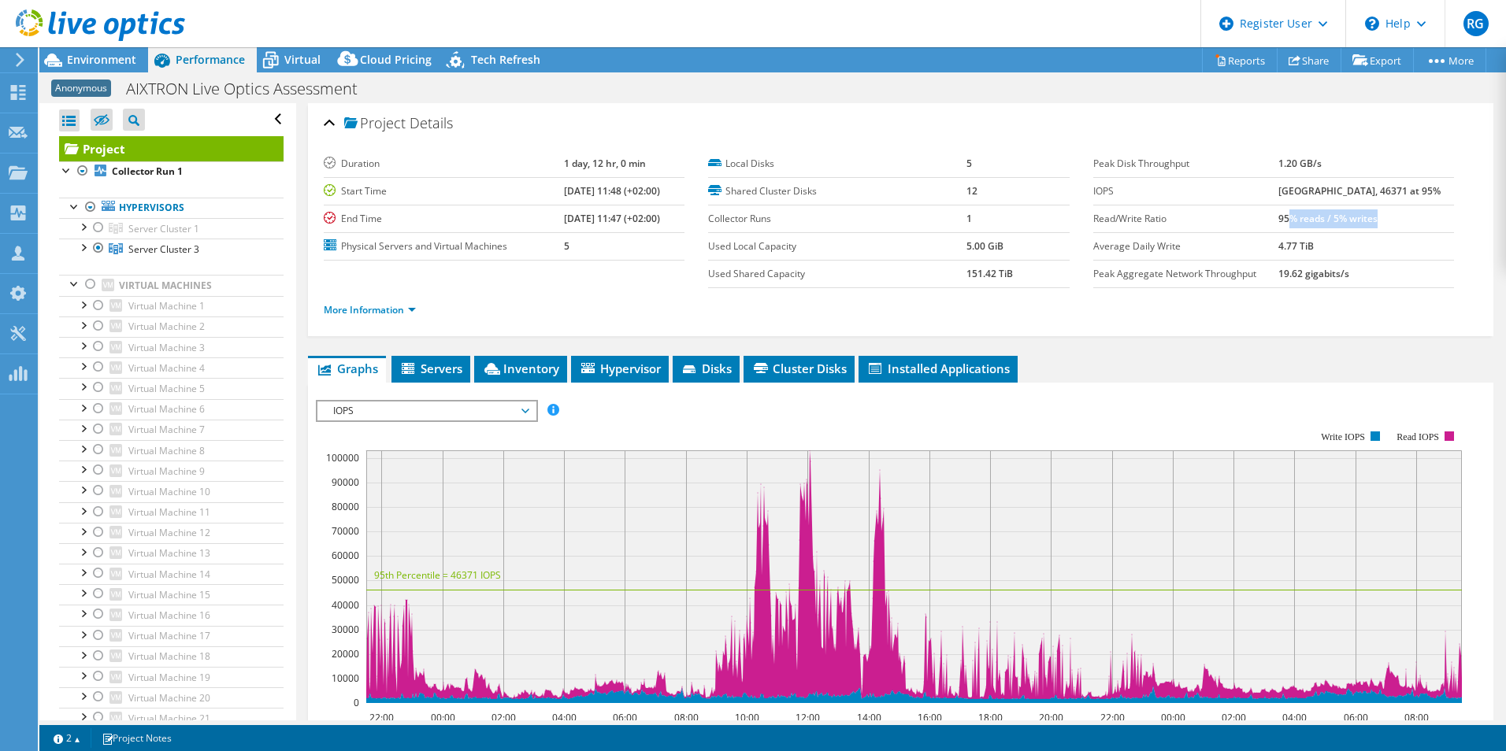
click at [1267, 215] on label "Read/Write Ratio" at bounding box center [1185, 219] width 185 height 16
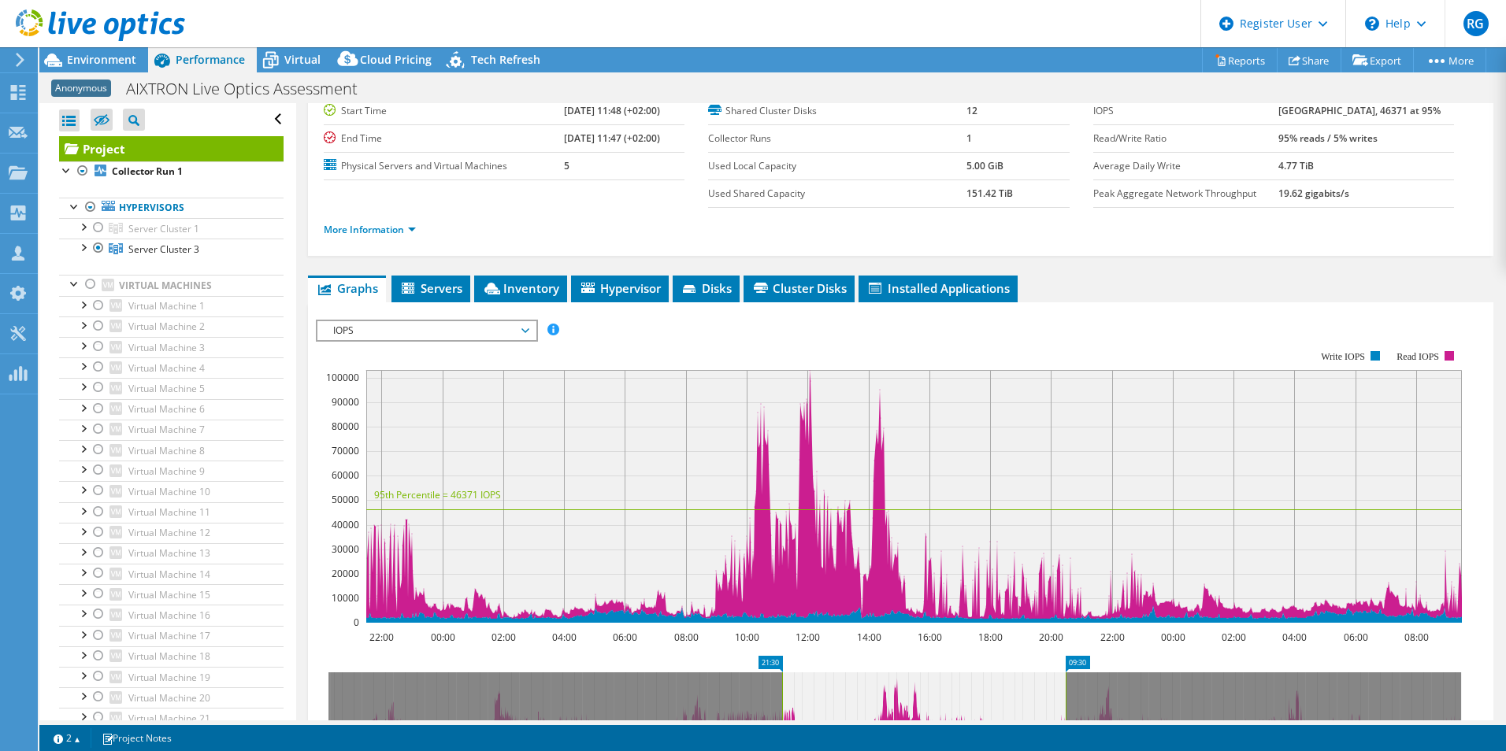
scroll to position [158, 0]
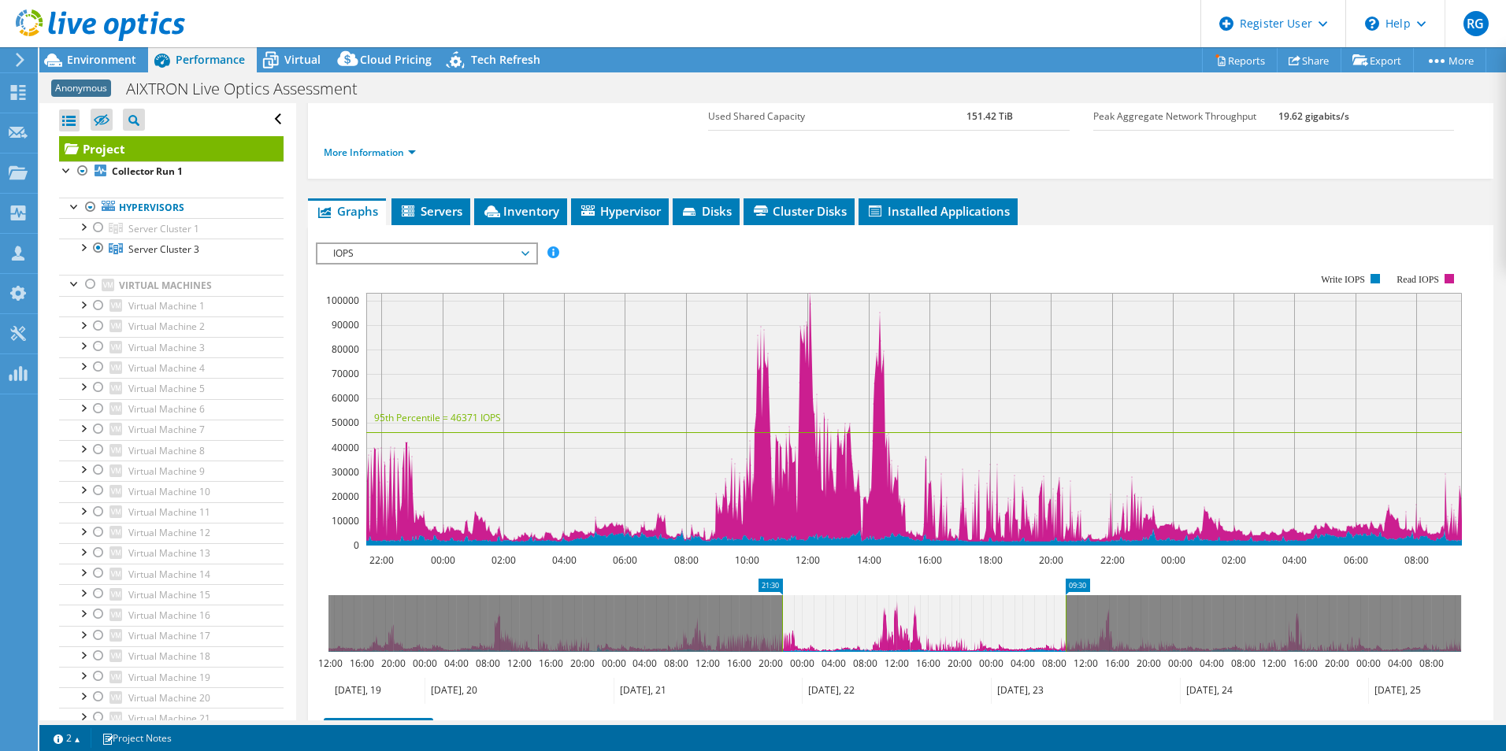
click at [517, 259] on span "IOPS" at bounding box center [426, 253] width 202 height 19
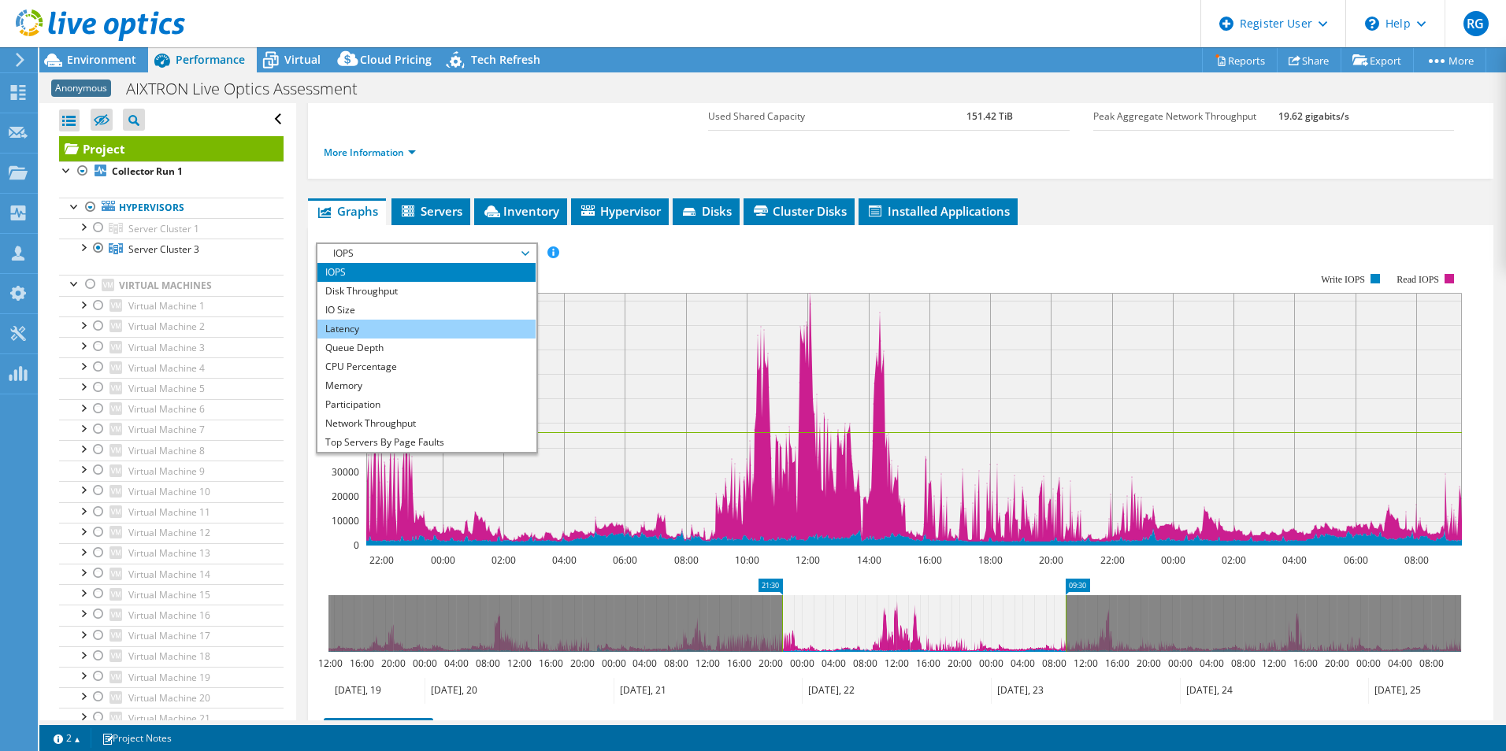
click at [392, 331] on li "Latency" at bounding box center [426, 329] width 218 height 19
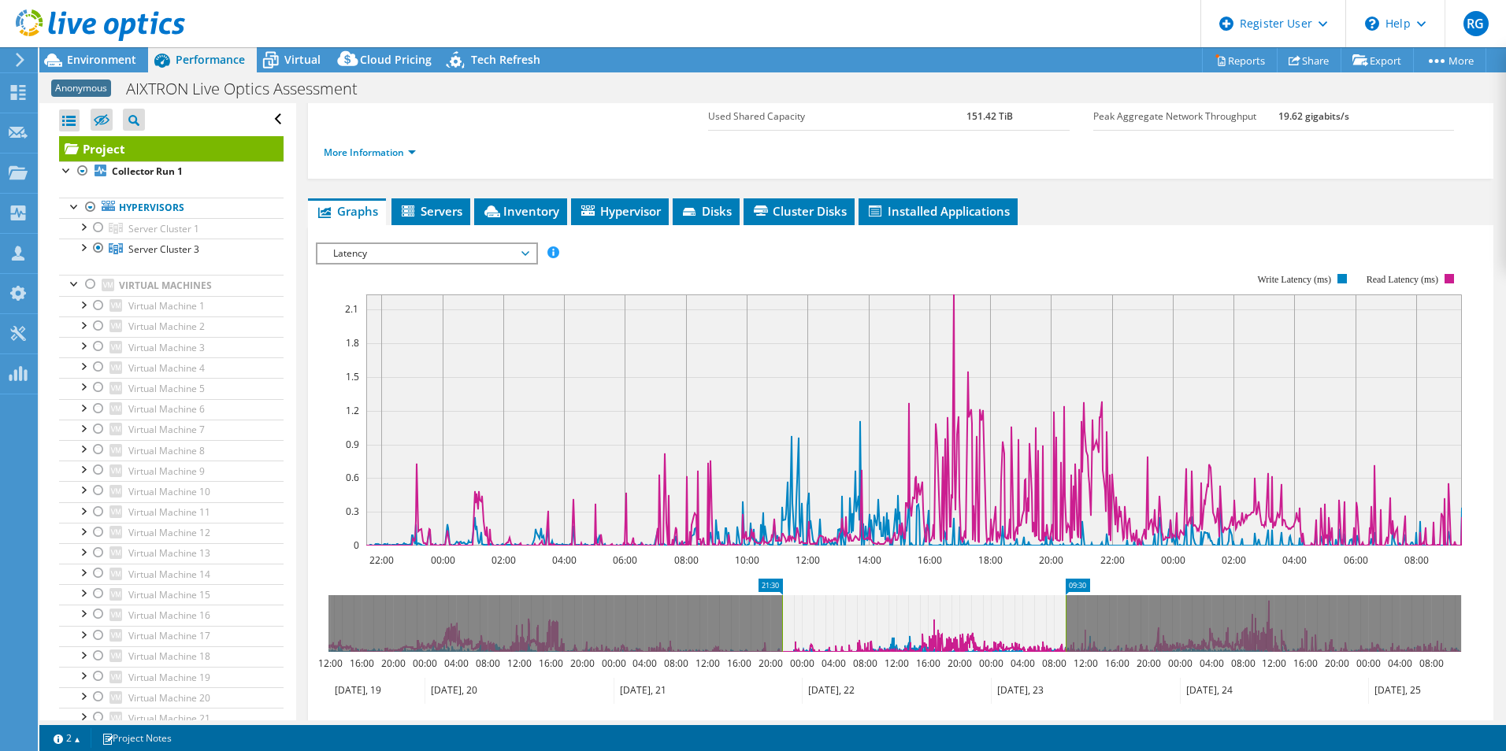
scroll to position [236, 0]
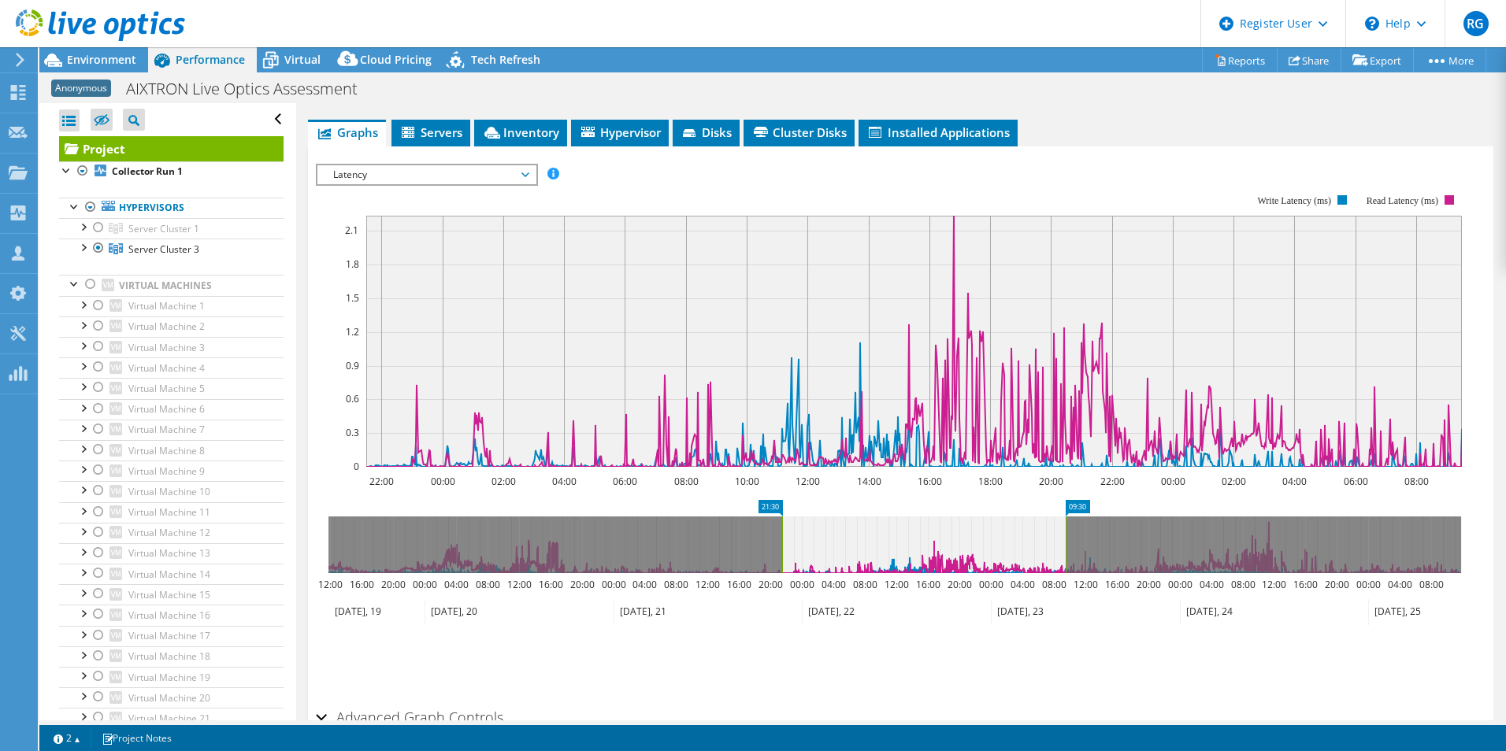
click at [495, 176] on span "Latency" at bounding box center [426, 174] width 202 height 19
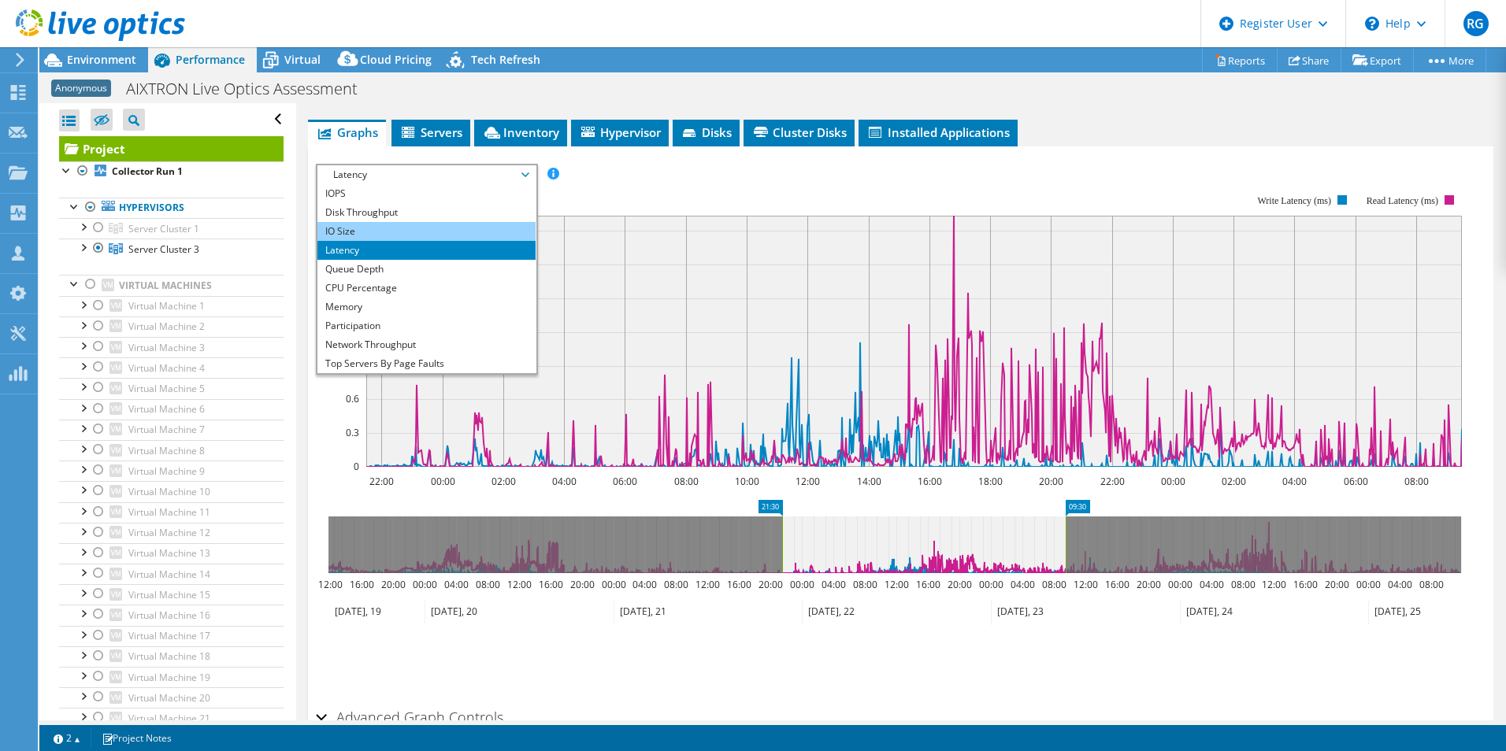
click at [373, 230] on li "IO Size" at bounding box center [426, 231] width 218 height 19
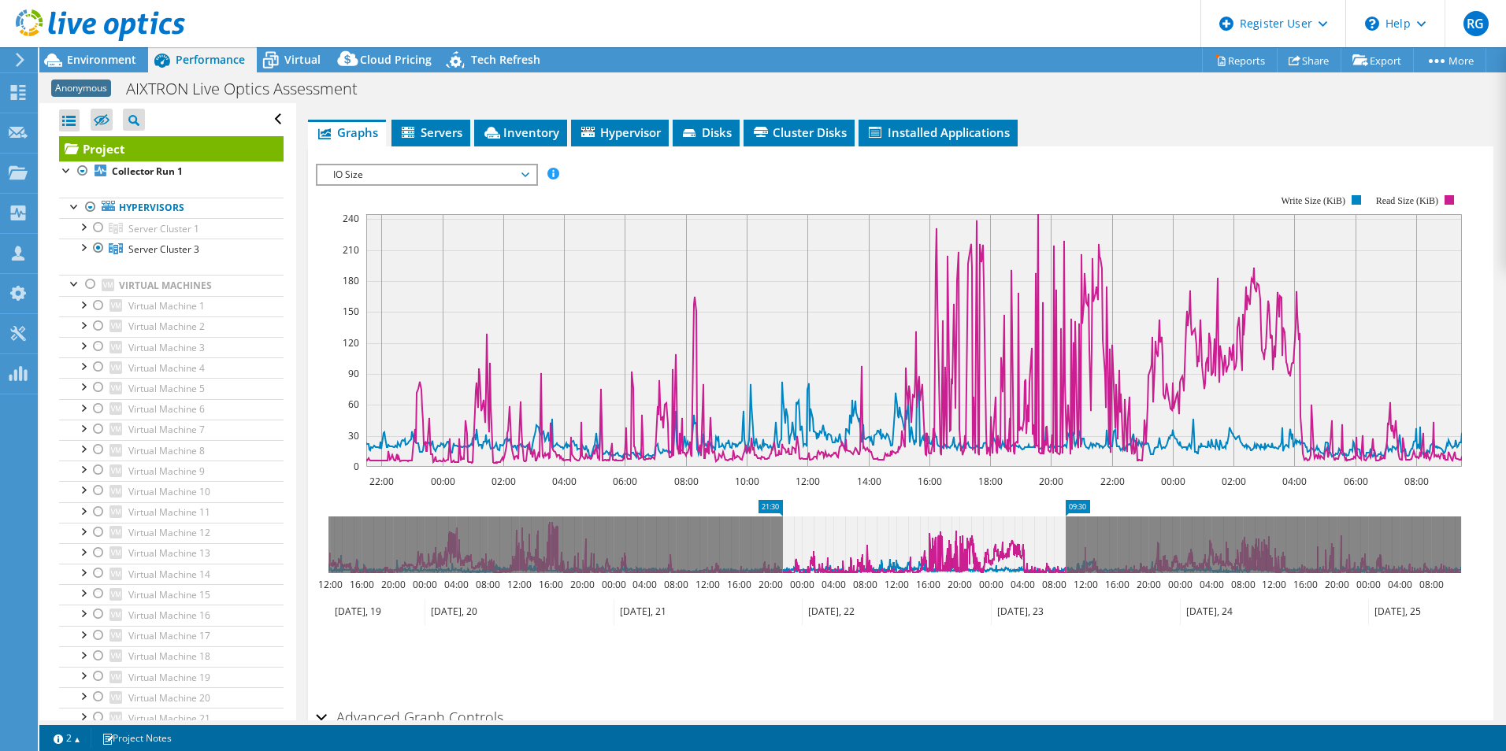
click at [510, 168] on span "IO Size" at bounding box center [426, 174] width 202 height 19
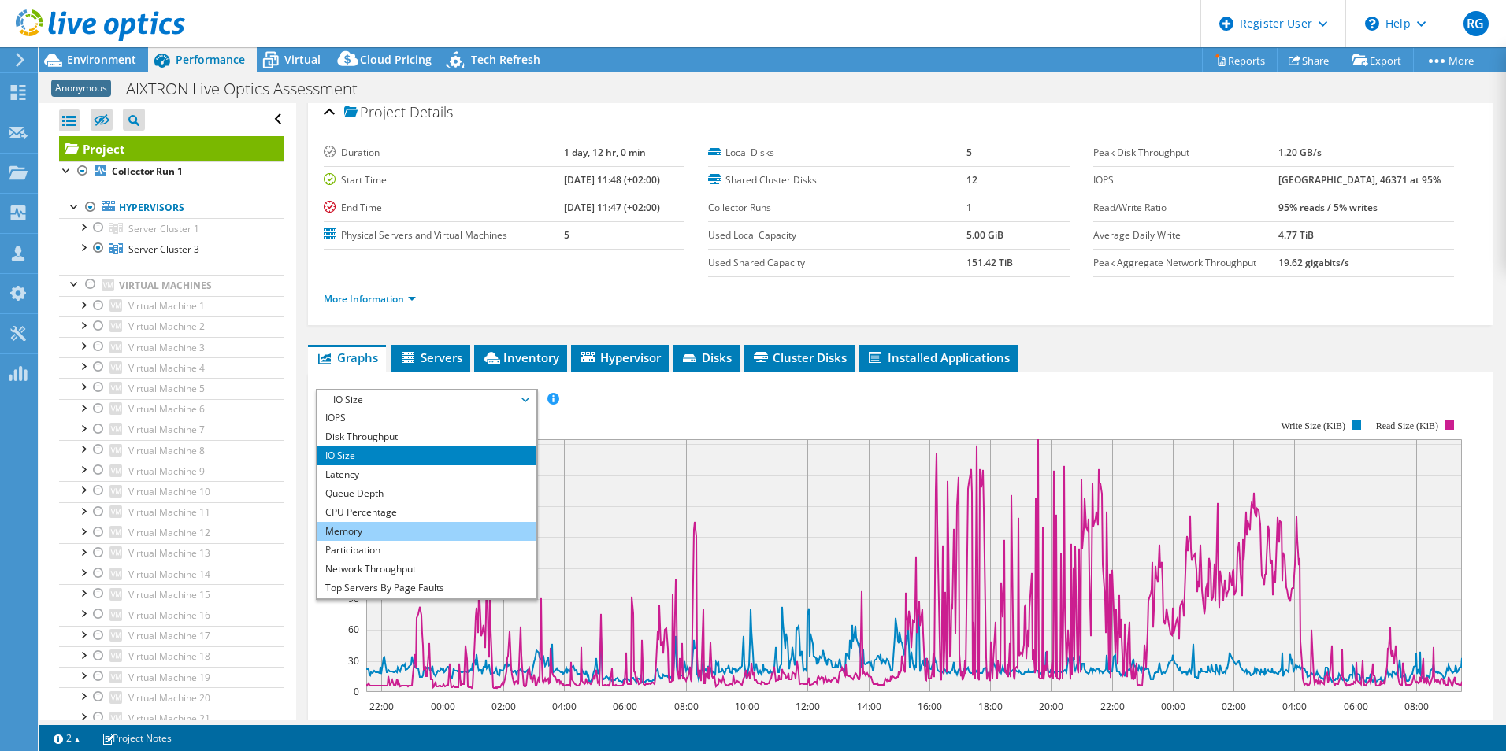
scroll to position [57, 0]
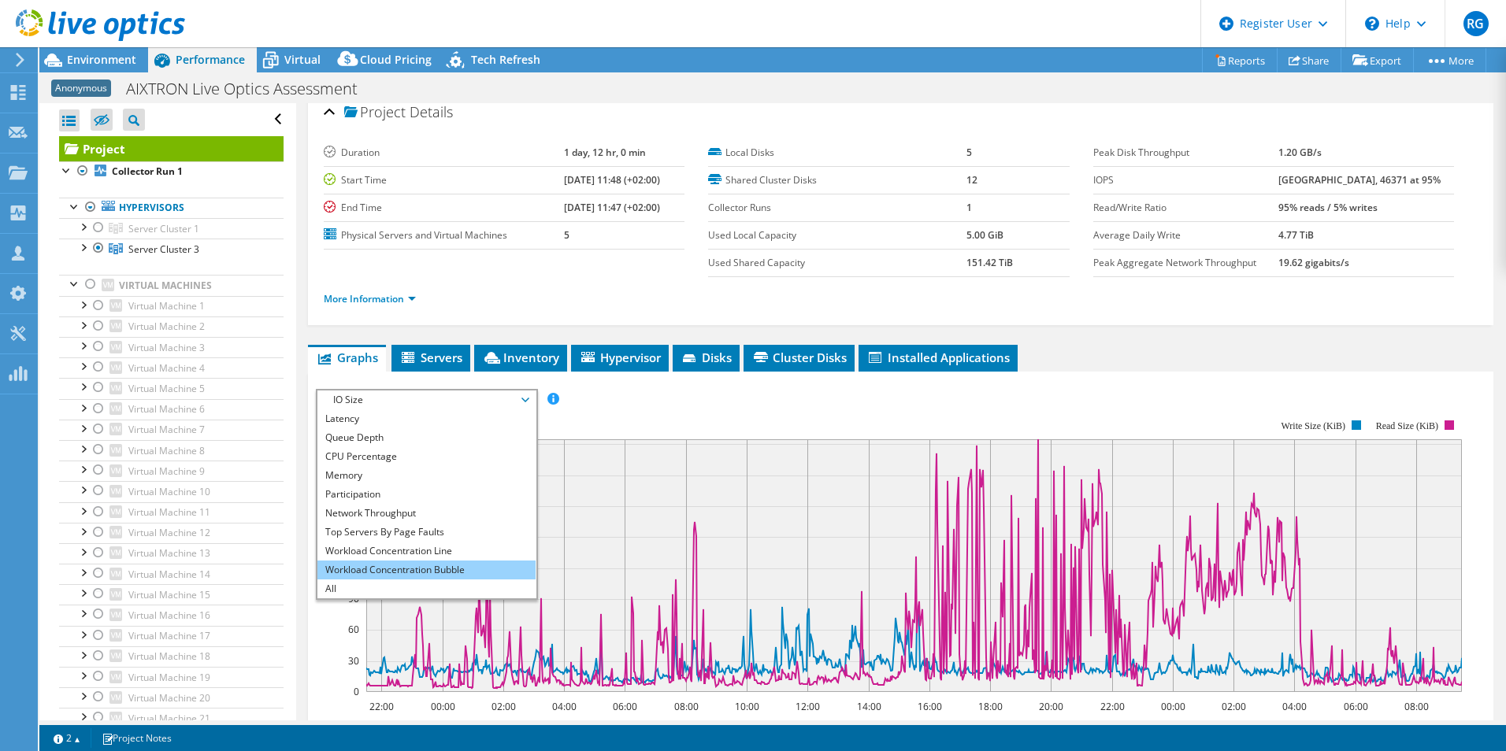
click at [390, 568] on li "Workload Concentration Bubble" at bounding box center [426, 570] width 218 height 19
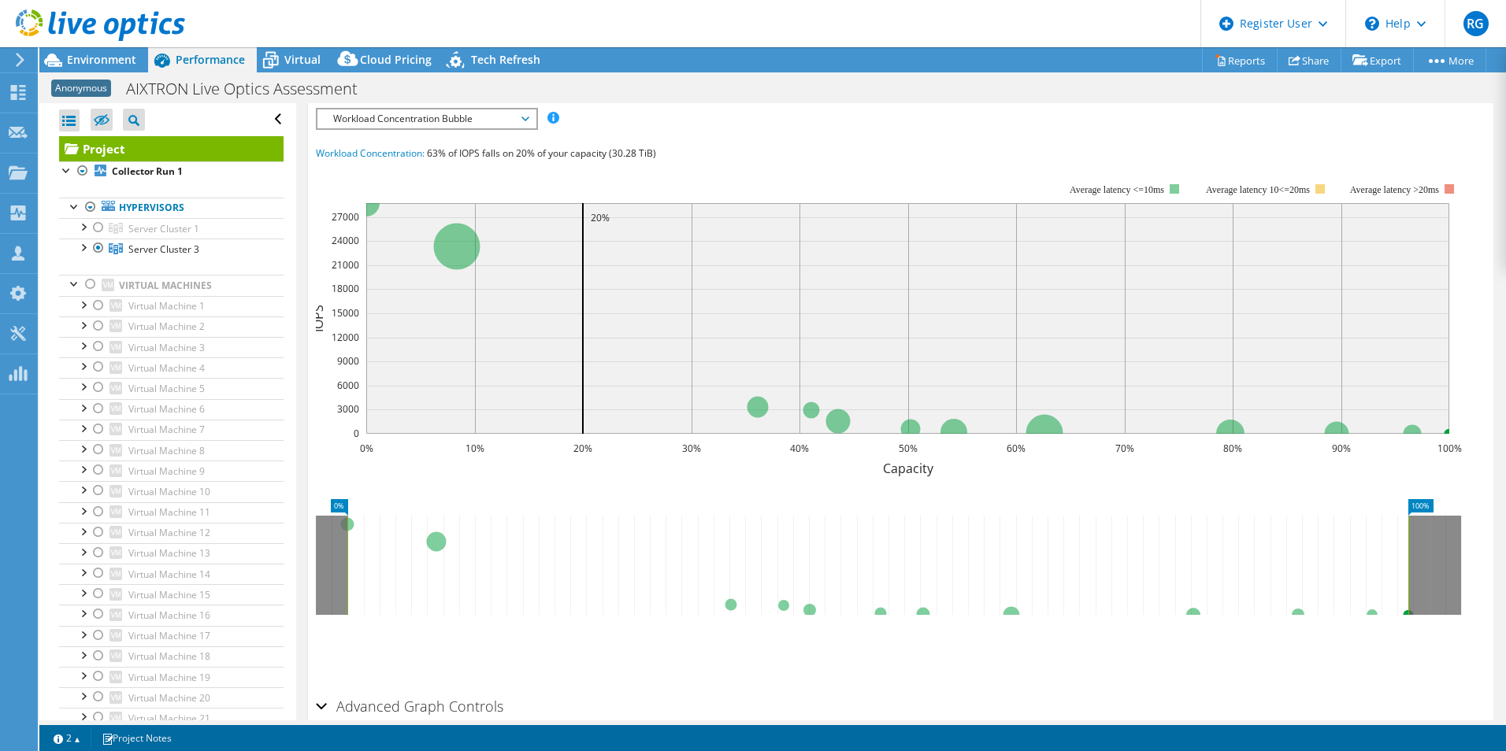
scroll to position [371, 0]
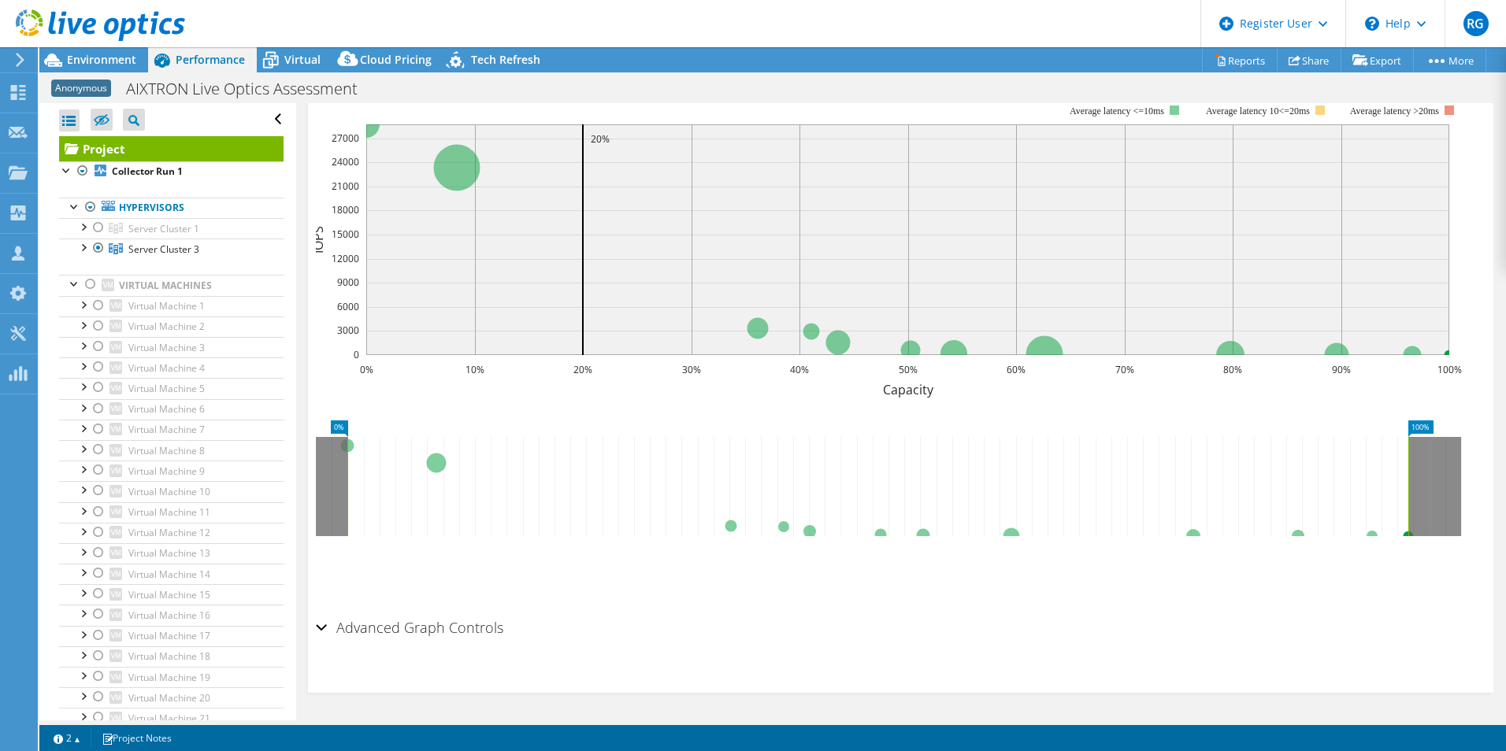
click at [409, 614] on h2 "Advanced Graph Controls" at bounding box center [409, 628] width 187 height 32
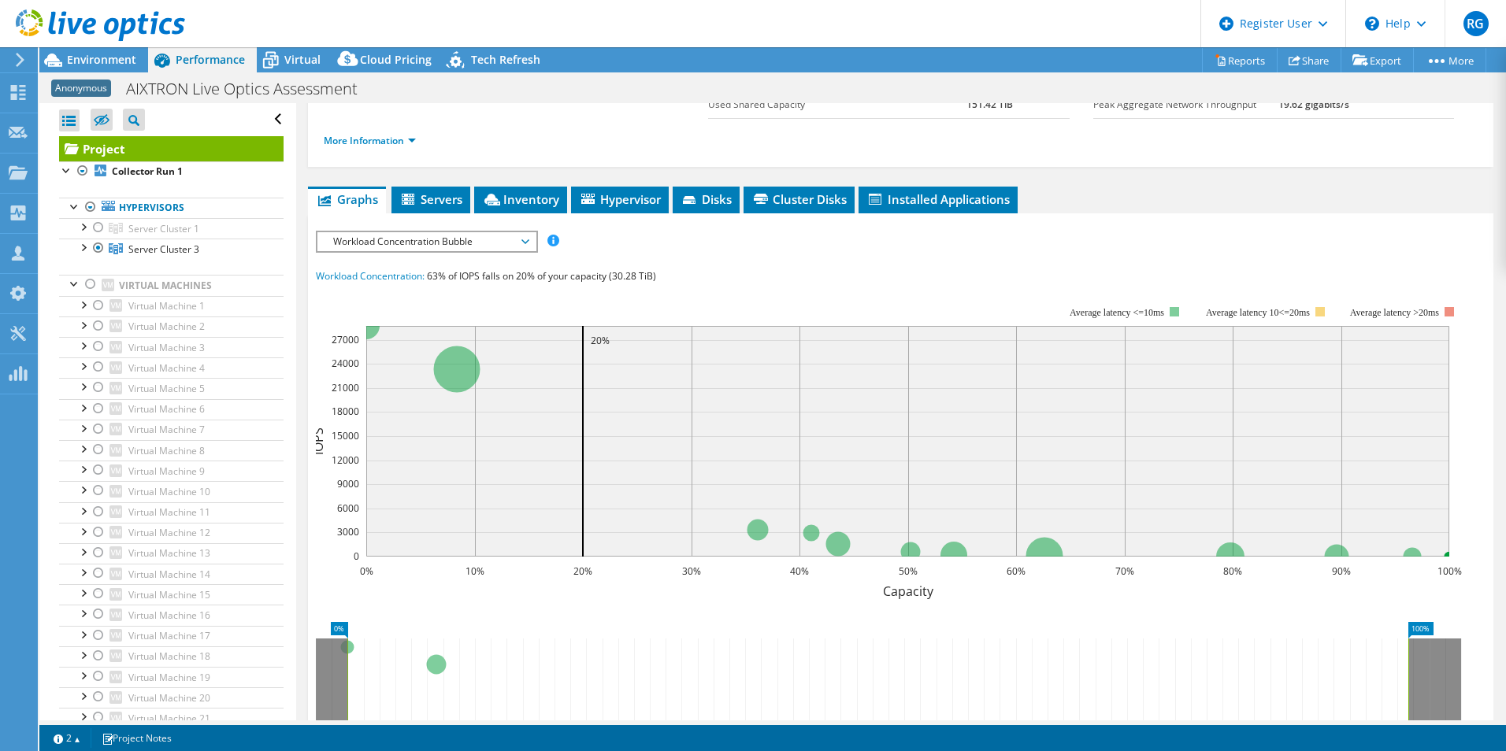
scroll to position [198, 0]
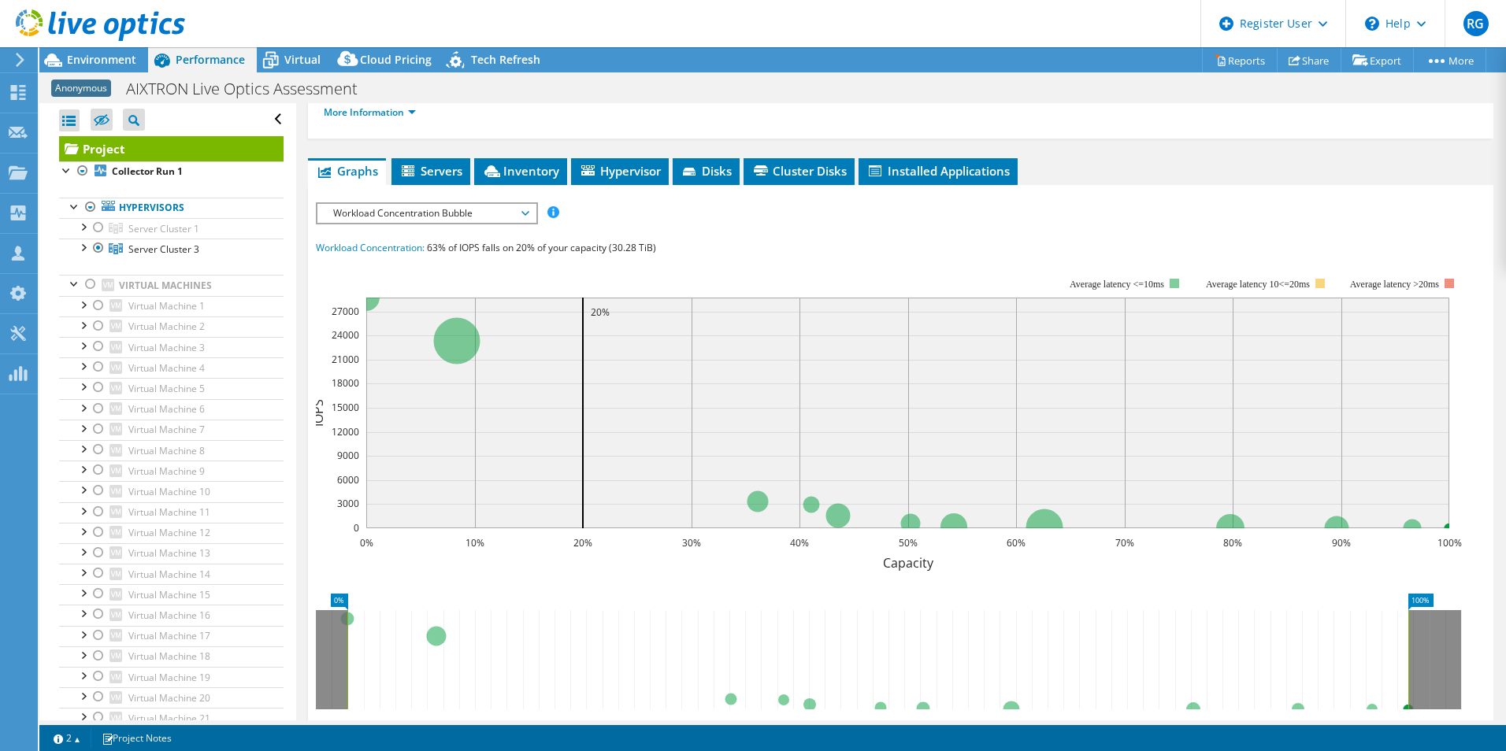
click at [531, 207] on span "Workload Concentration Bubble" at bounding box center [426, 213] width 218 height 19
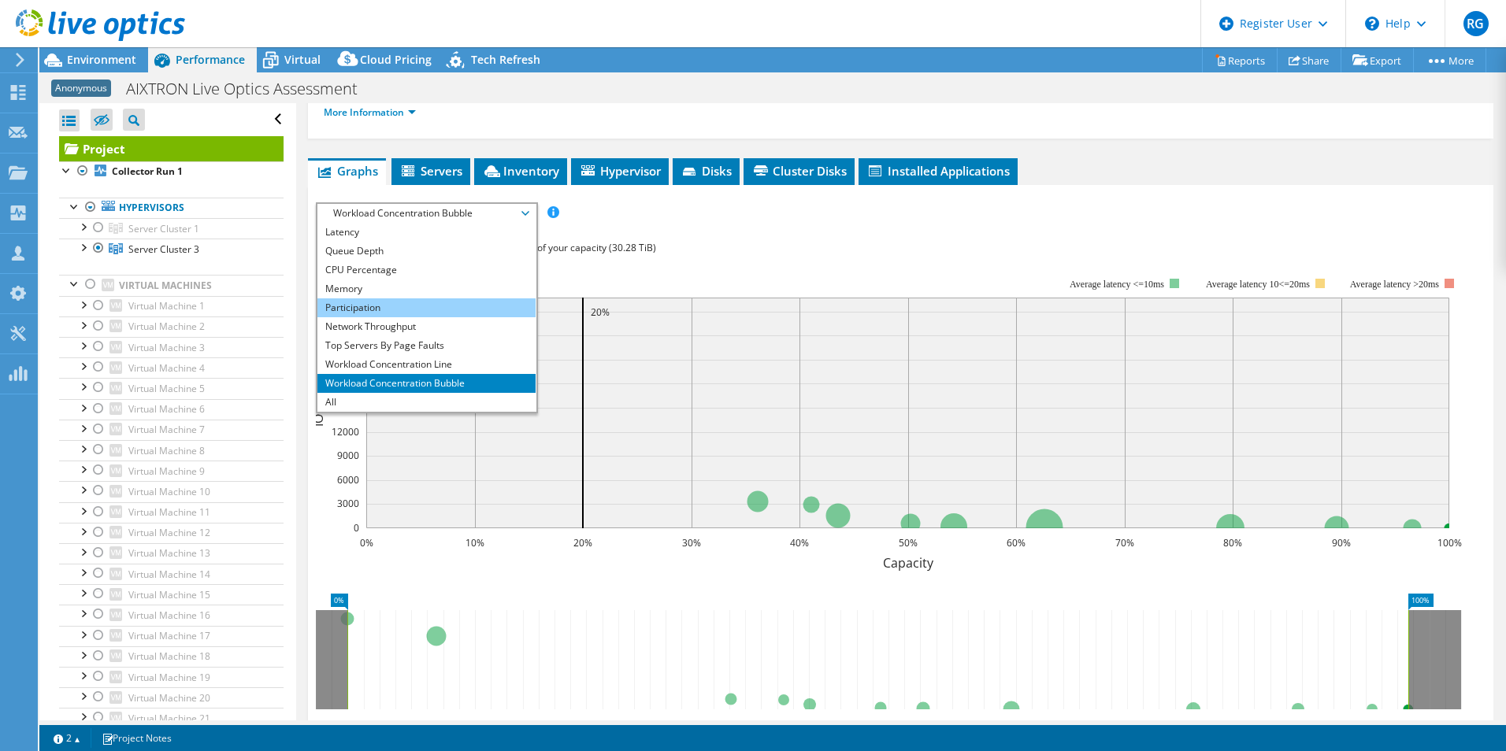
click at [437, 308] on li "Participation" at bounding box center [426, 307] width 218 height 19
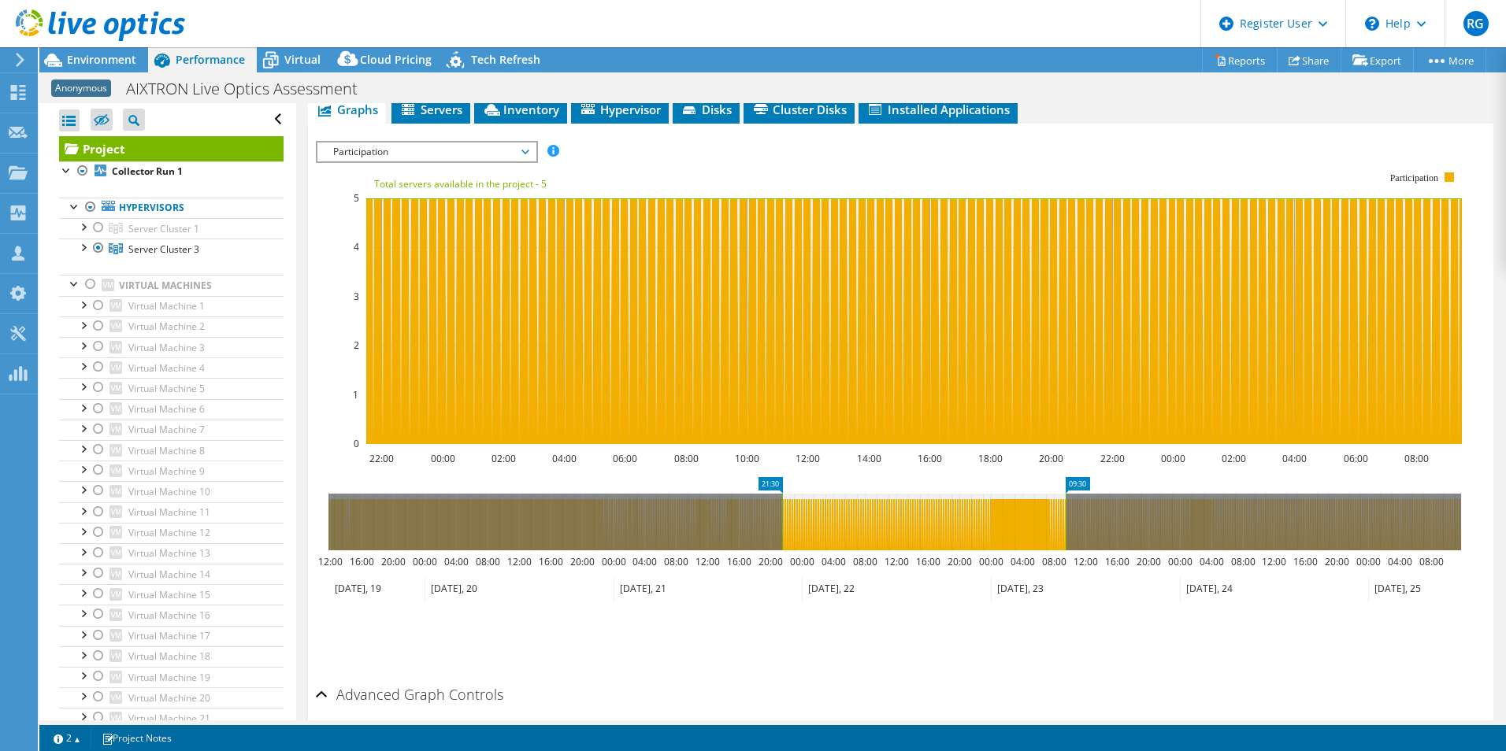
scroll to position [232, 0]
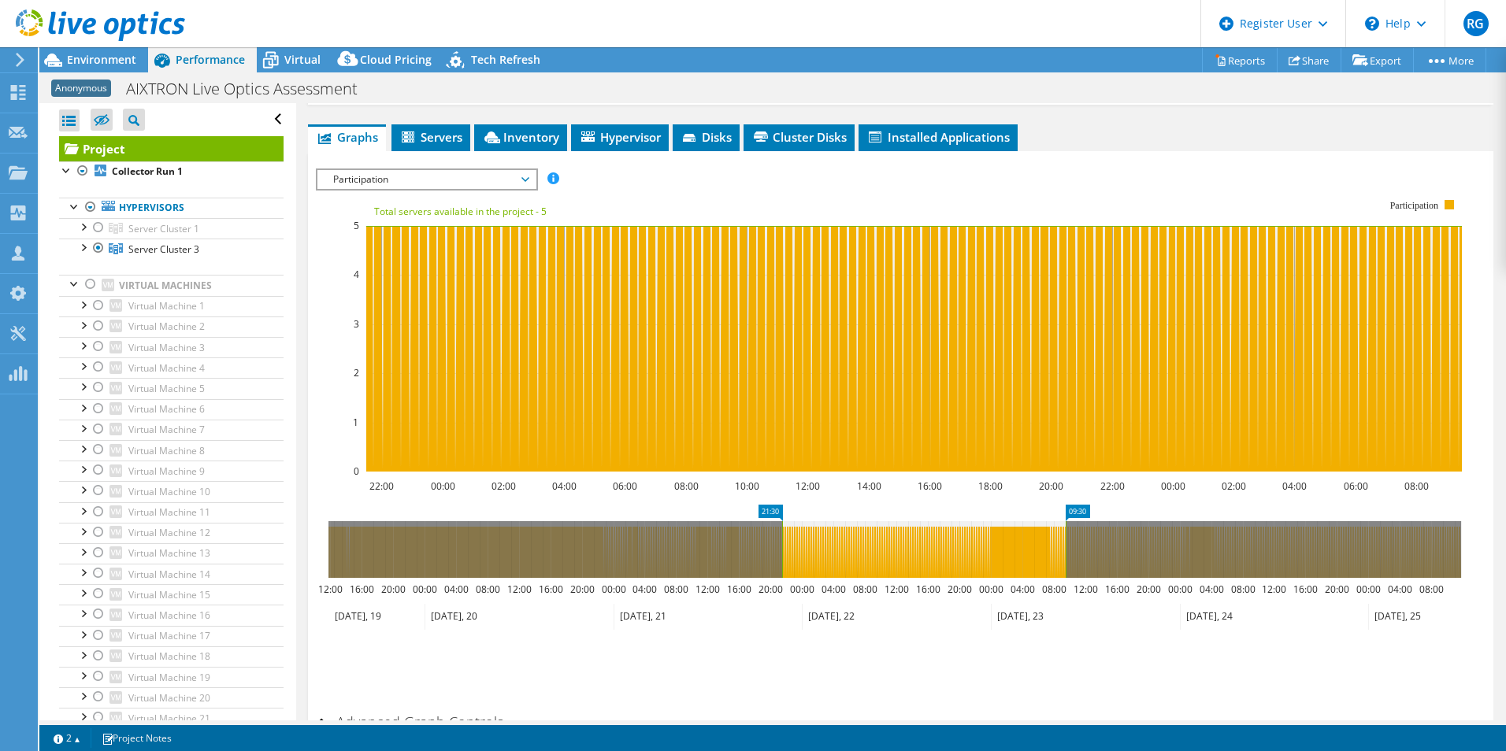
click at [523, 182] on span "Participation" at bounding box center [426, 179] width 202 height 19
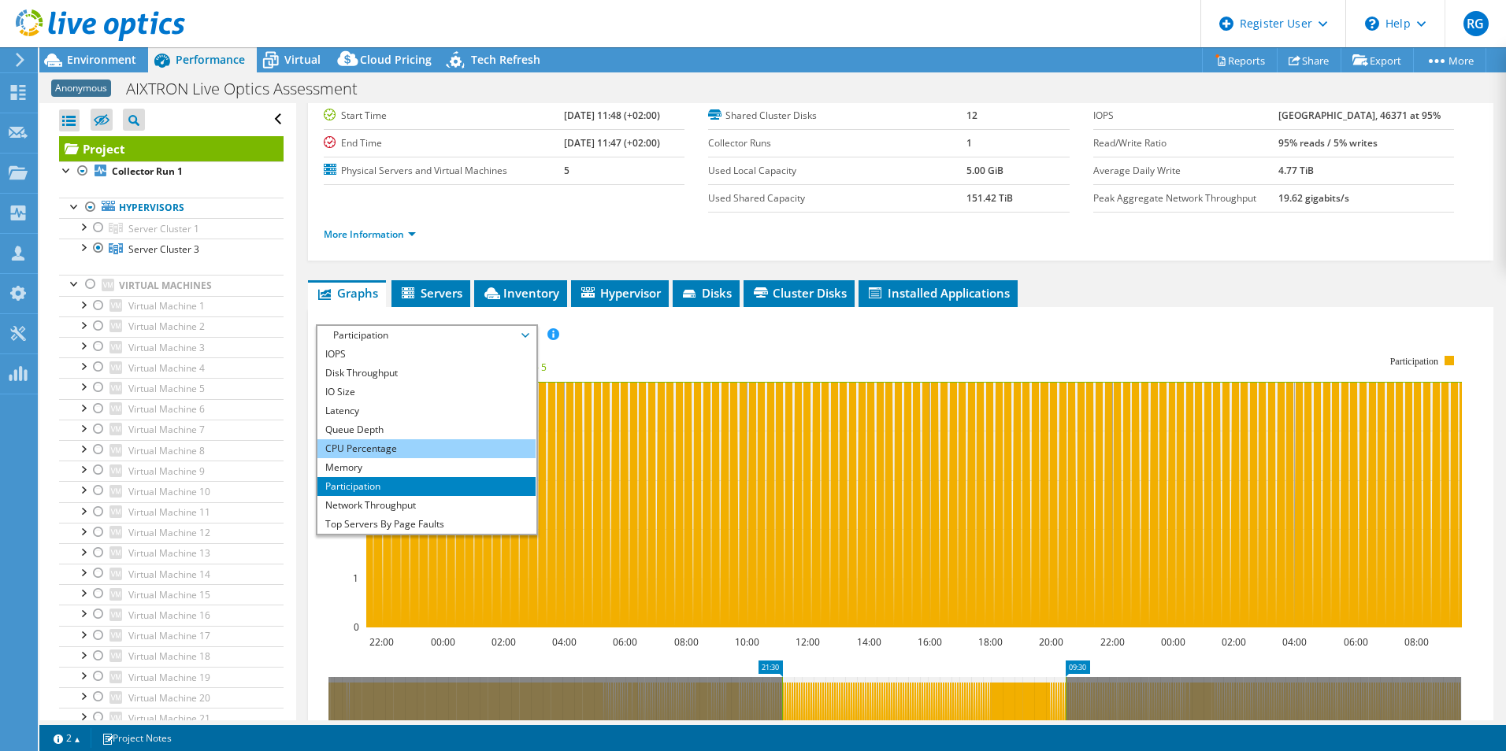
scroll to position [74, 0]
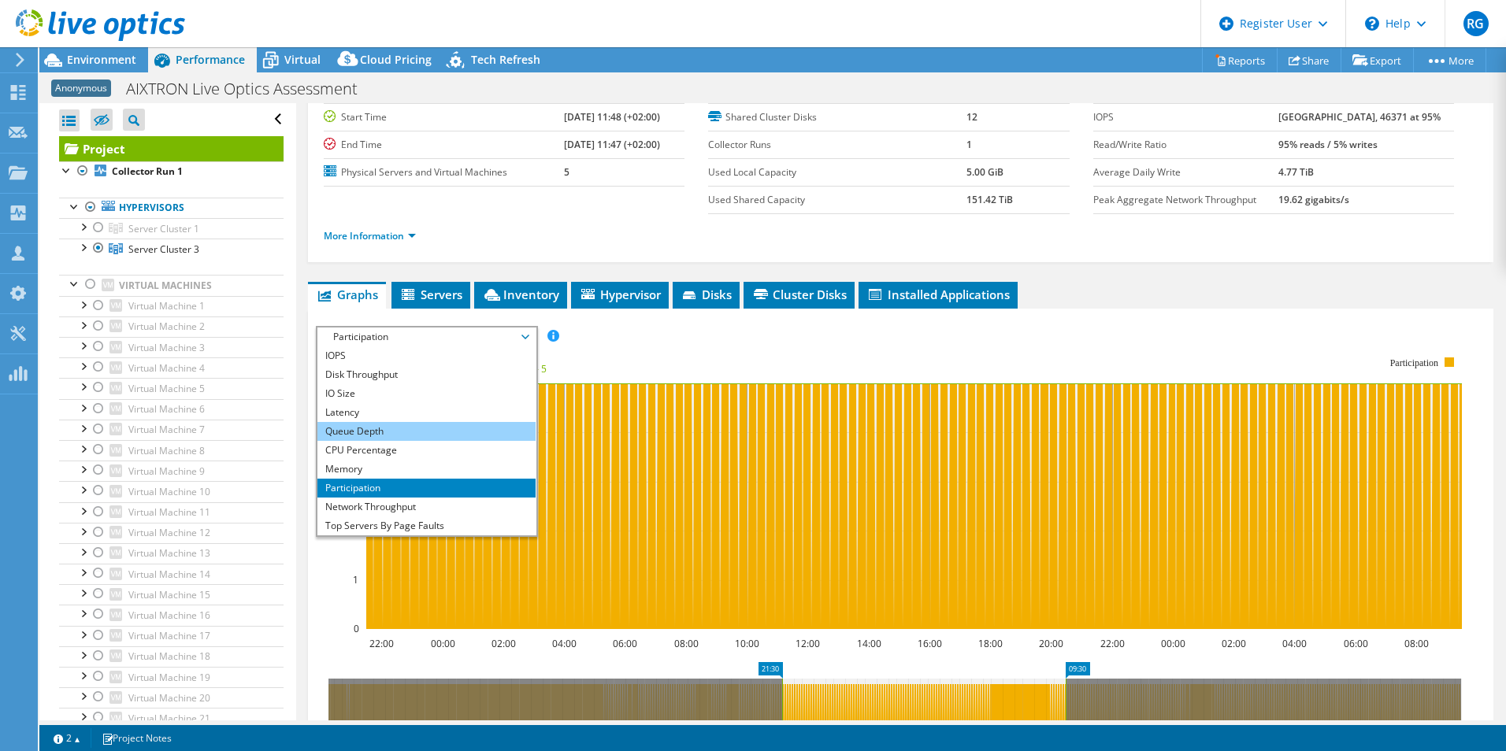
click at [449, 436] on li "Queue Depth" at bounding box center [426, 431] width 218 height 19
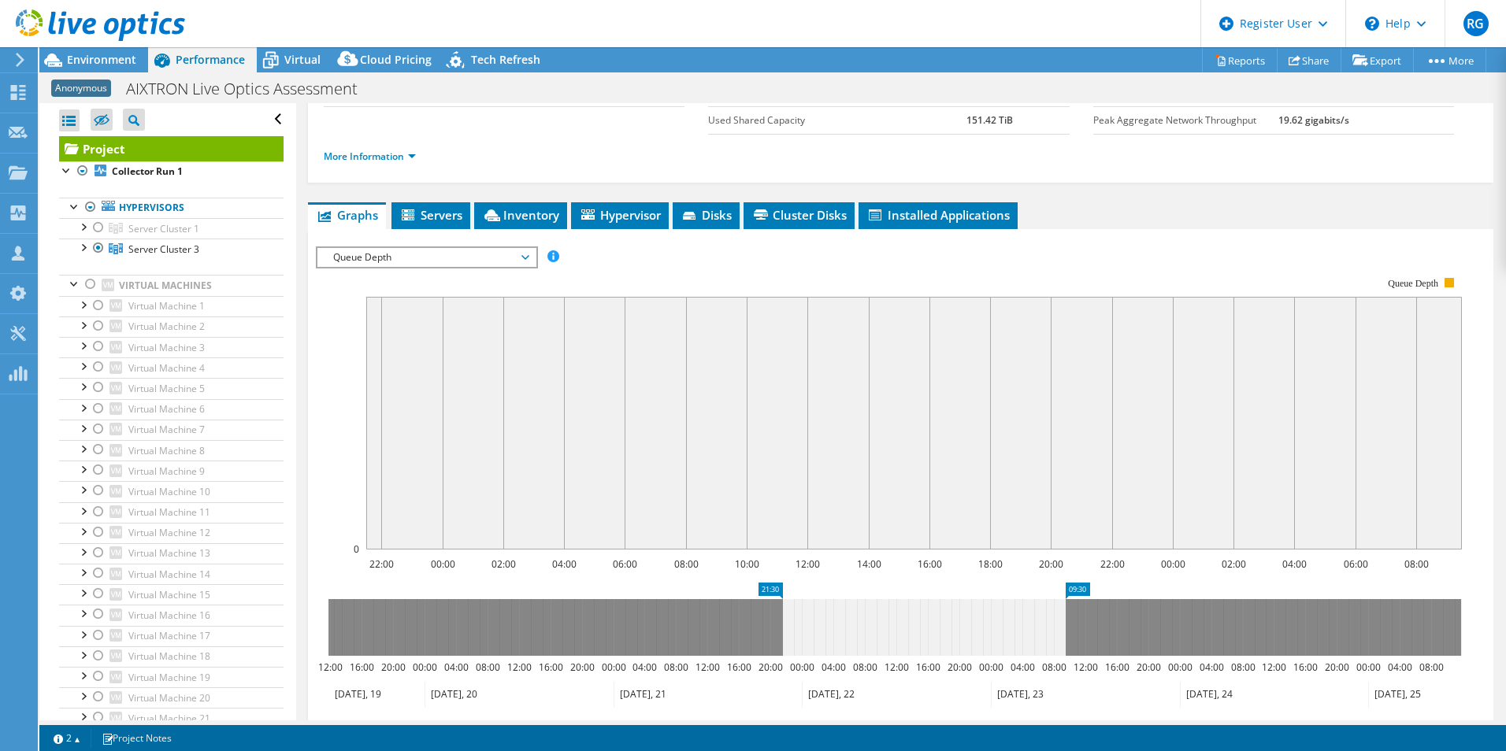
scroll to position [153, 0]
click at [518, 261] on span "Queue Depth" at bounding box center [426, 258] width 202 height 19
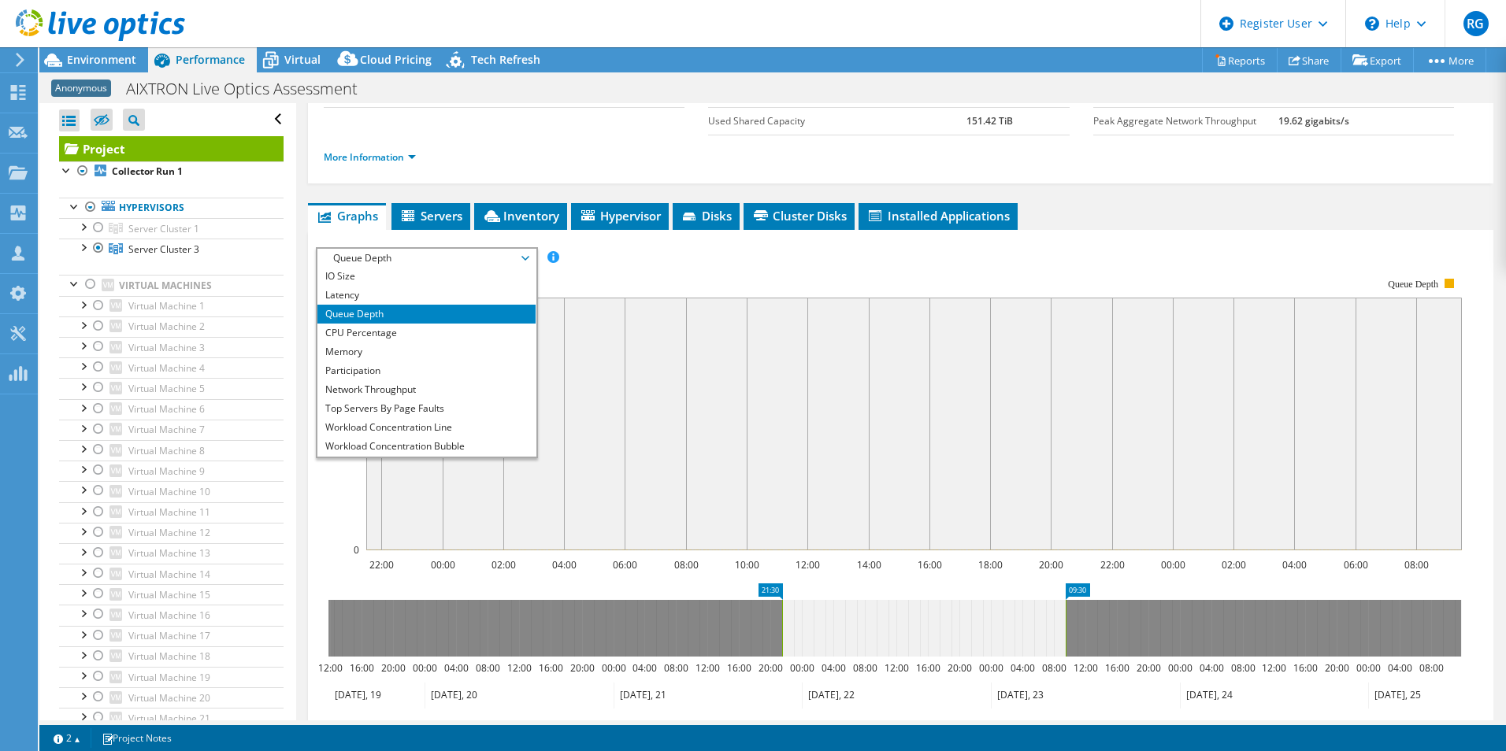
scroll to position [57, 0]
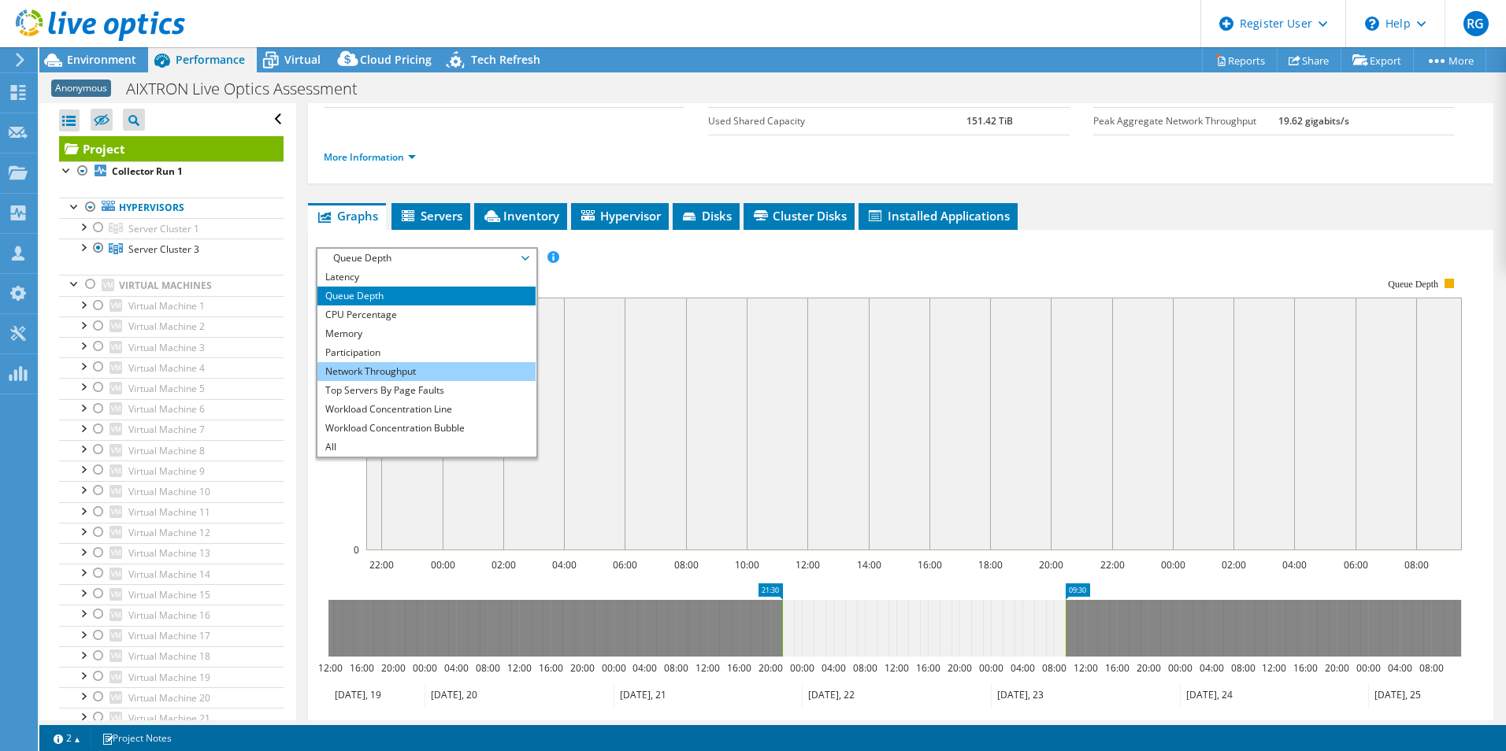
click at [467, 367] on li "Network Throughput" at bounding box center [426, 371] width 218 height 19
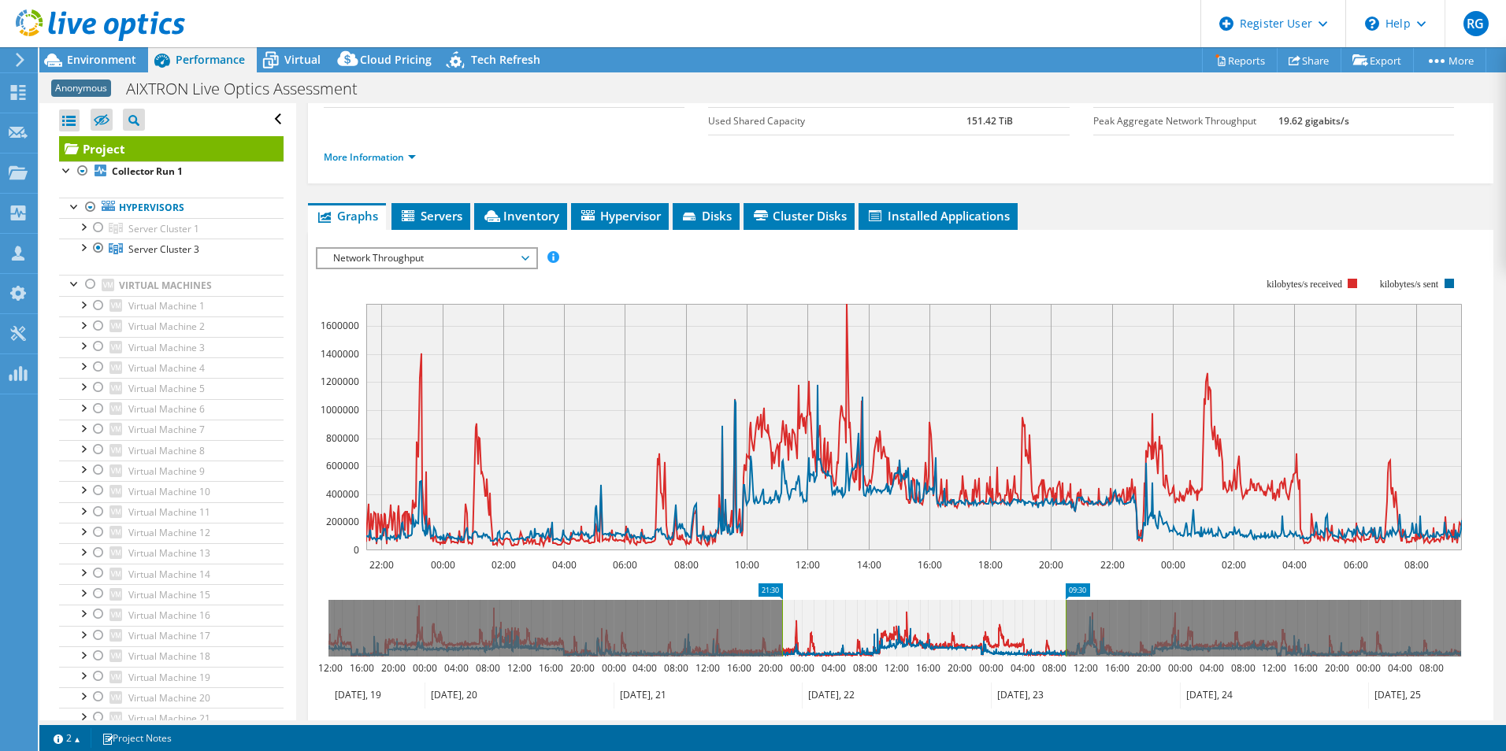
click at [495, 258] on span "Network Throughput" at bounding box center [426, 258] width 202 height 19
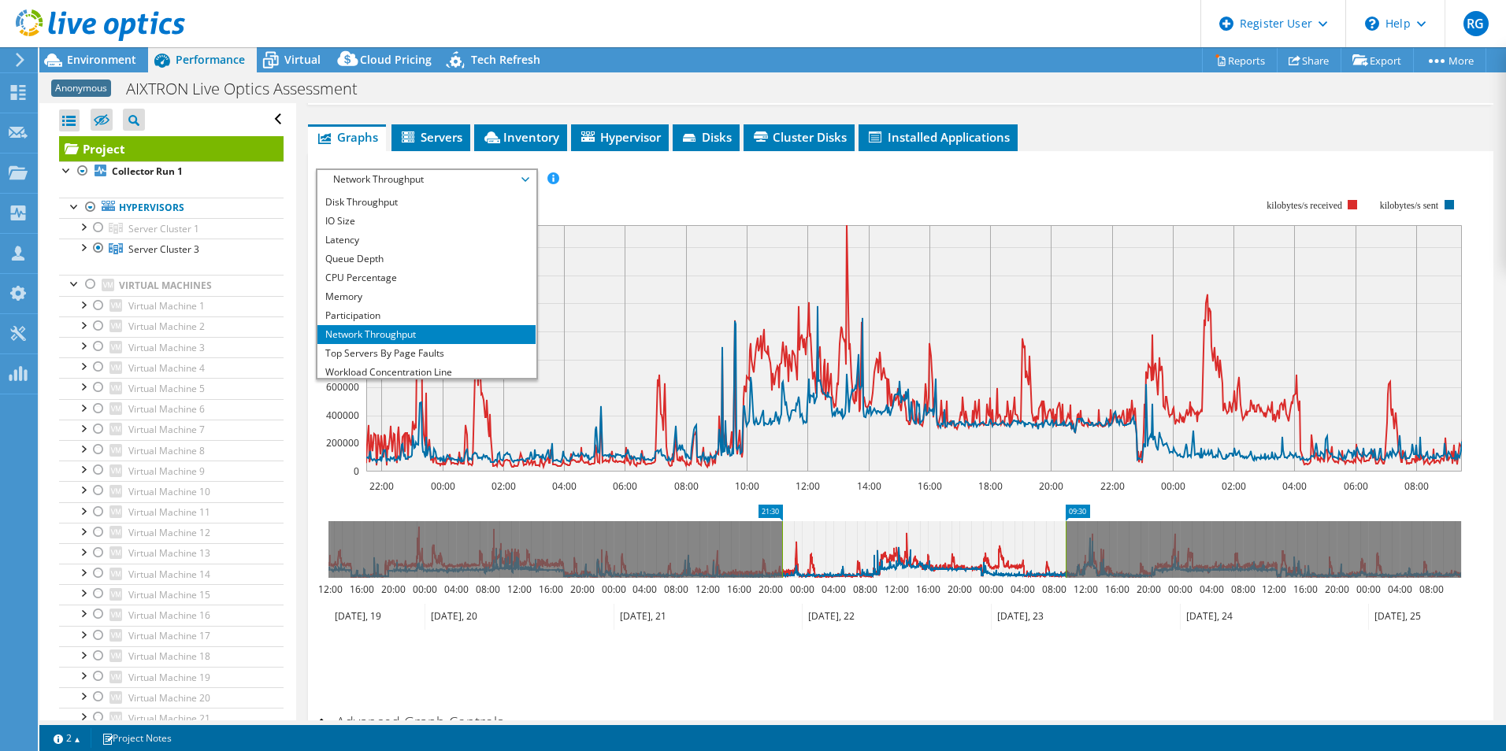
scroll to position [0, 0]
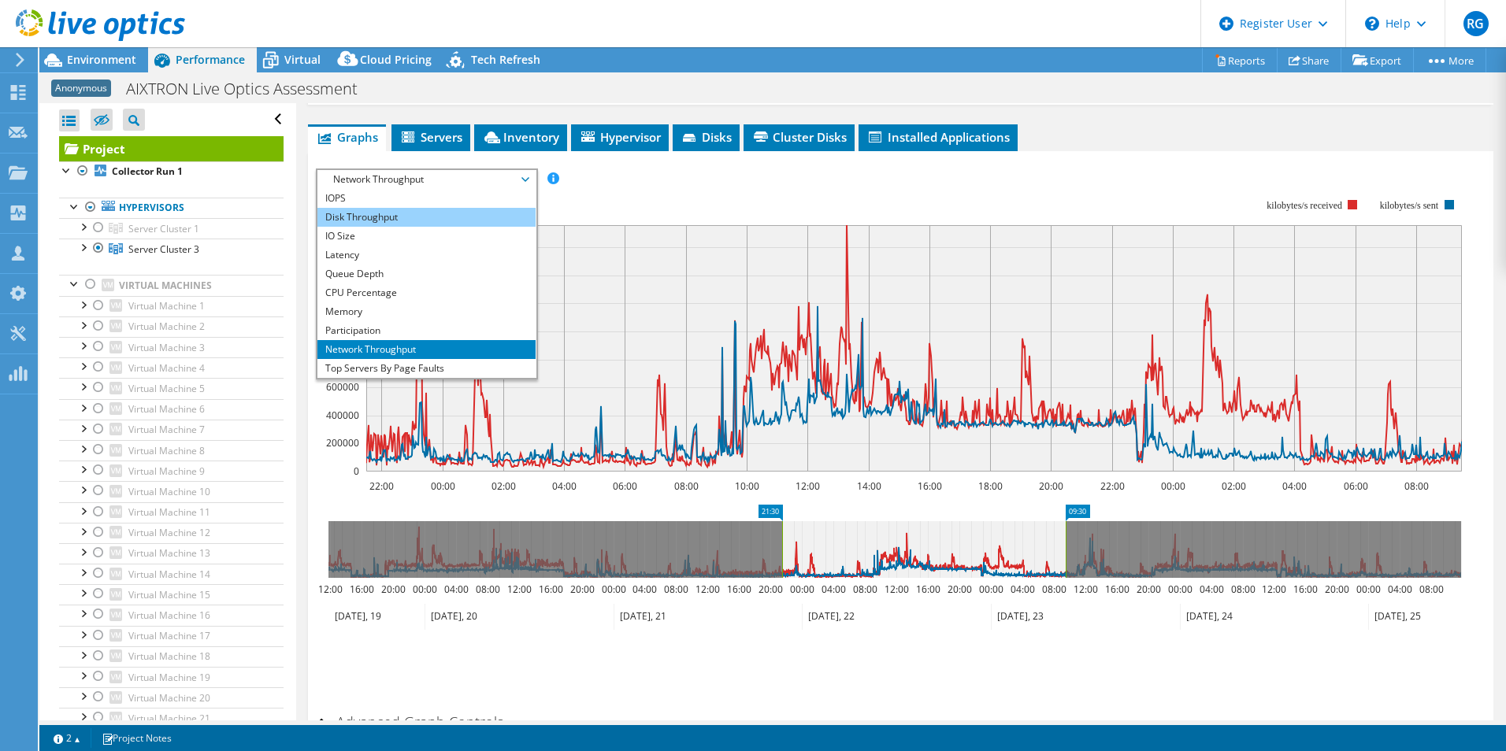
click at [409, 222] on li "Disk Throughput" at bounding box center [426, 217] width 218 height 19
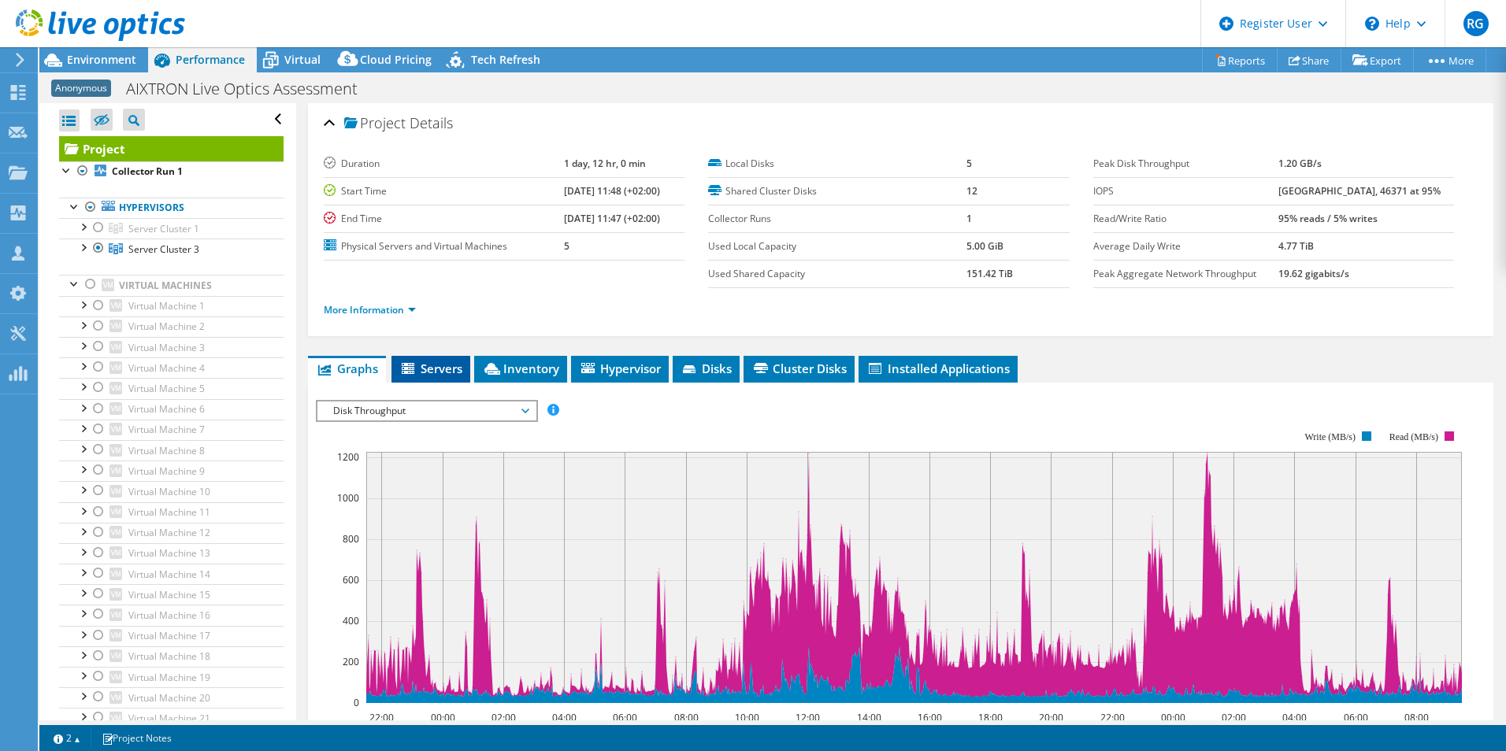
click at [438, 376] on li "Servers" at bounding box center [430, 369] width 79 height 27
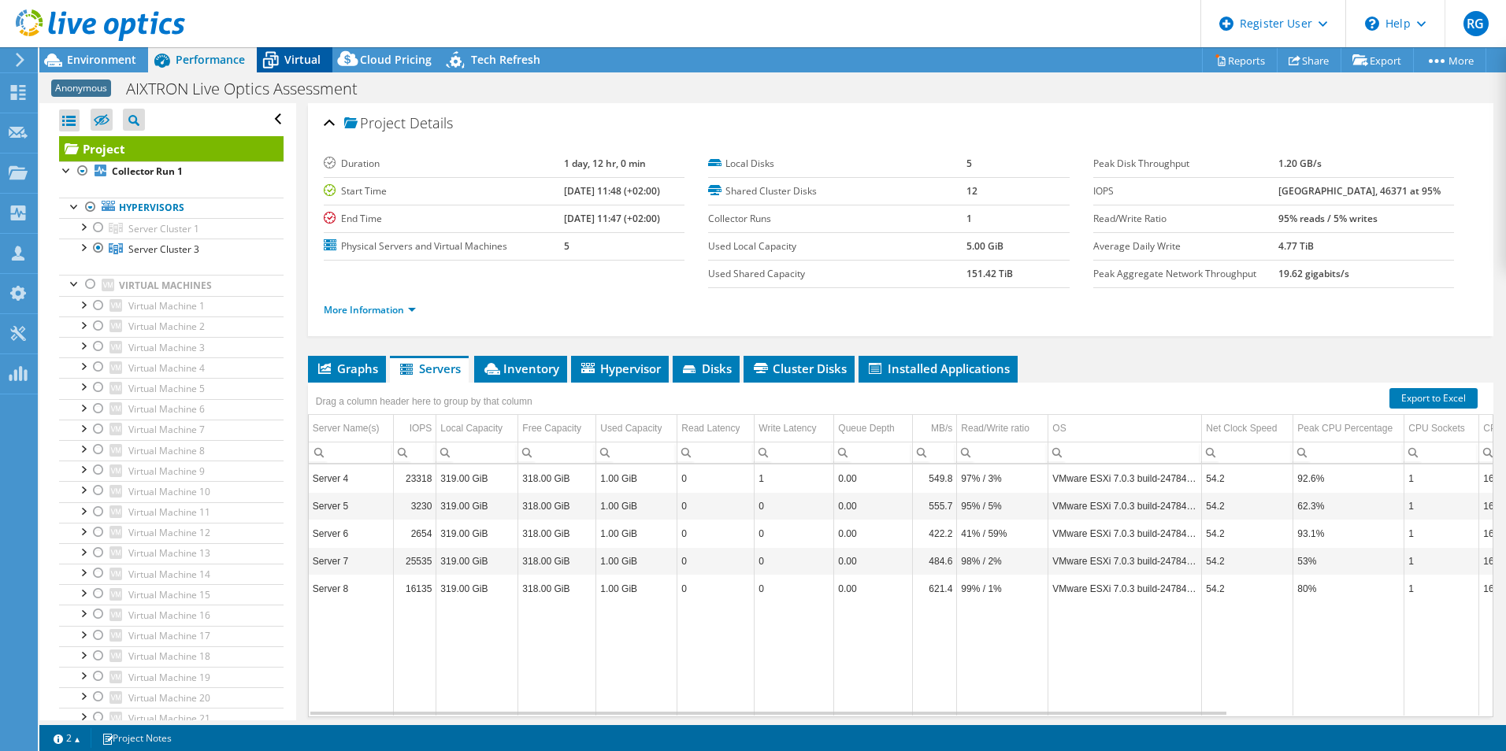
click at [281, 60] on icon at bounding box center [271, 60] width 28 height 28
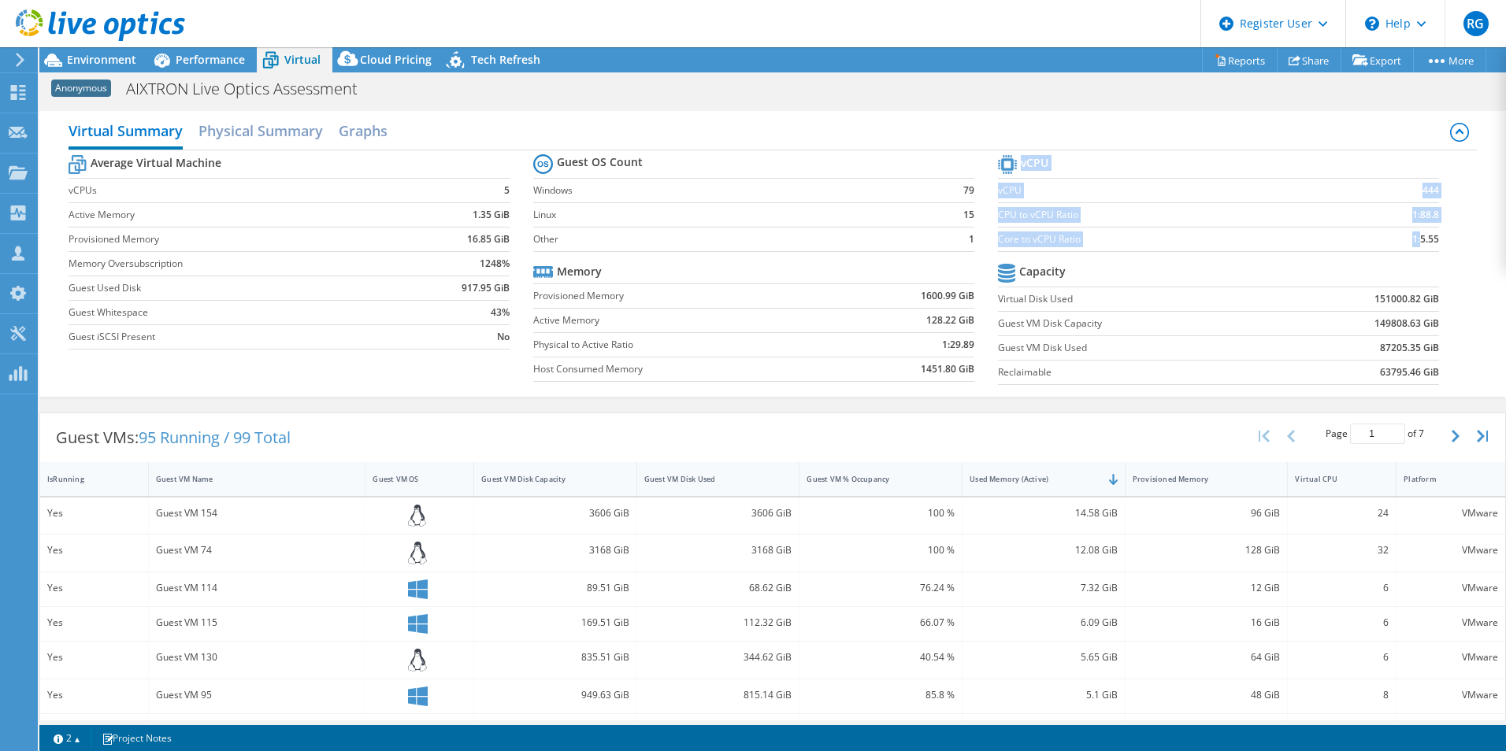
drag, startPoint x: 1425, startPoint y: 237, endPoint x: 1410, endPoint y: 241, distance: 15.5
click at [1410, 241] on section "vCPU vCPU 444 CPU to vCPU Ratio 1:88.8 Core to vCPU Ratio 1:5.55 Capacity Virtu…" at bounding box center [1230, 272] width 465 height 242
click at [197, 65] on span "Performance" at bounding box center [210, 59] width 69 height 15
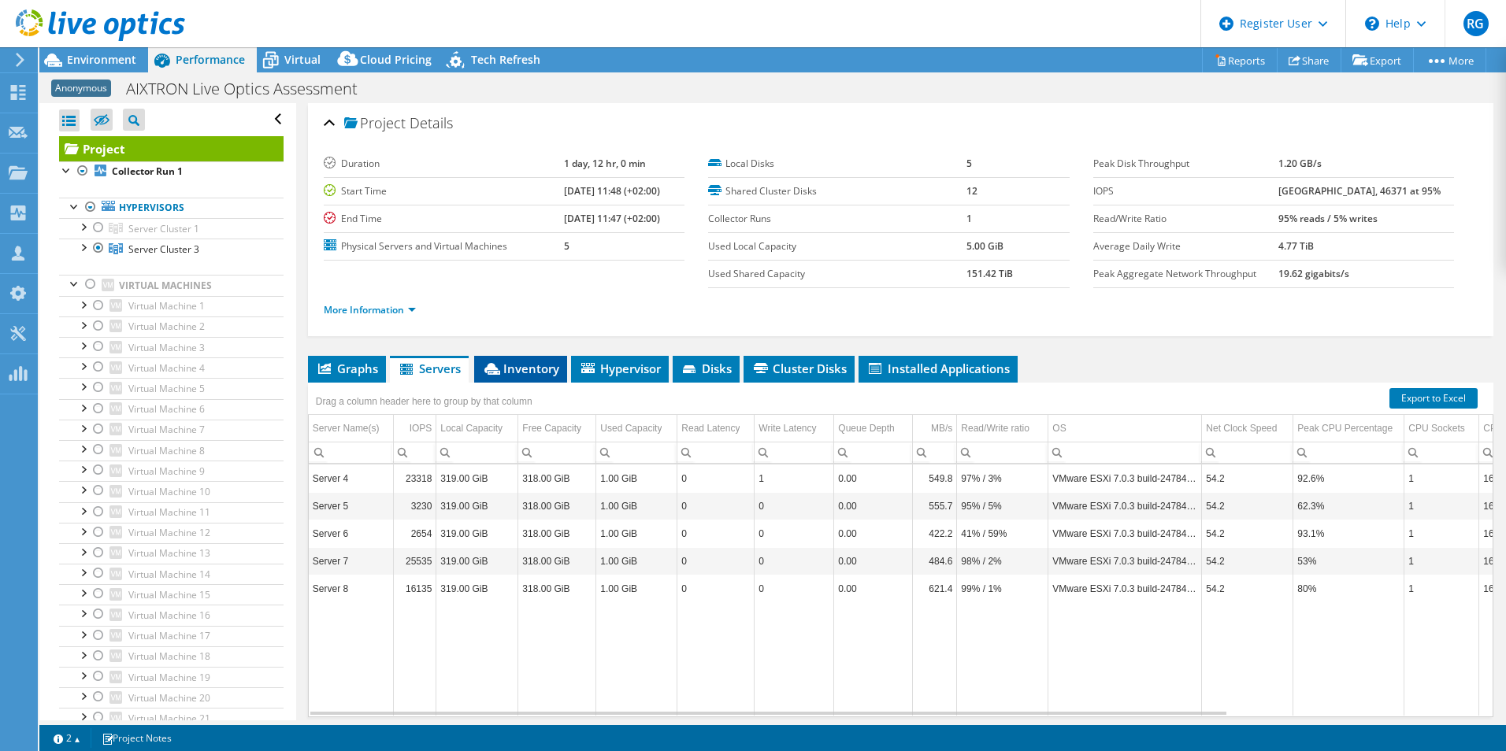
click at [513, 365] on span "Inventory" at bounding box center [520, 369] width 77 height 16
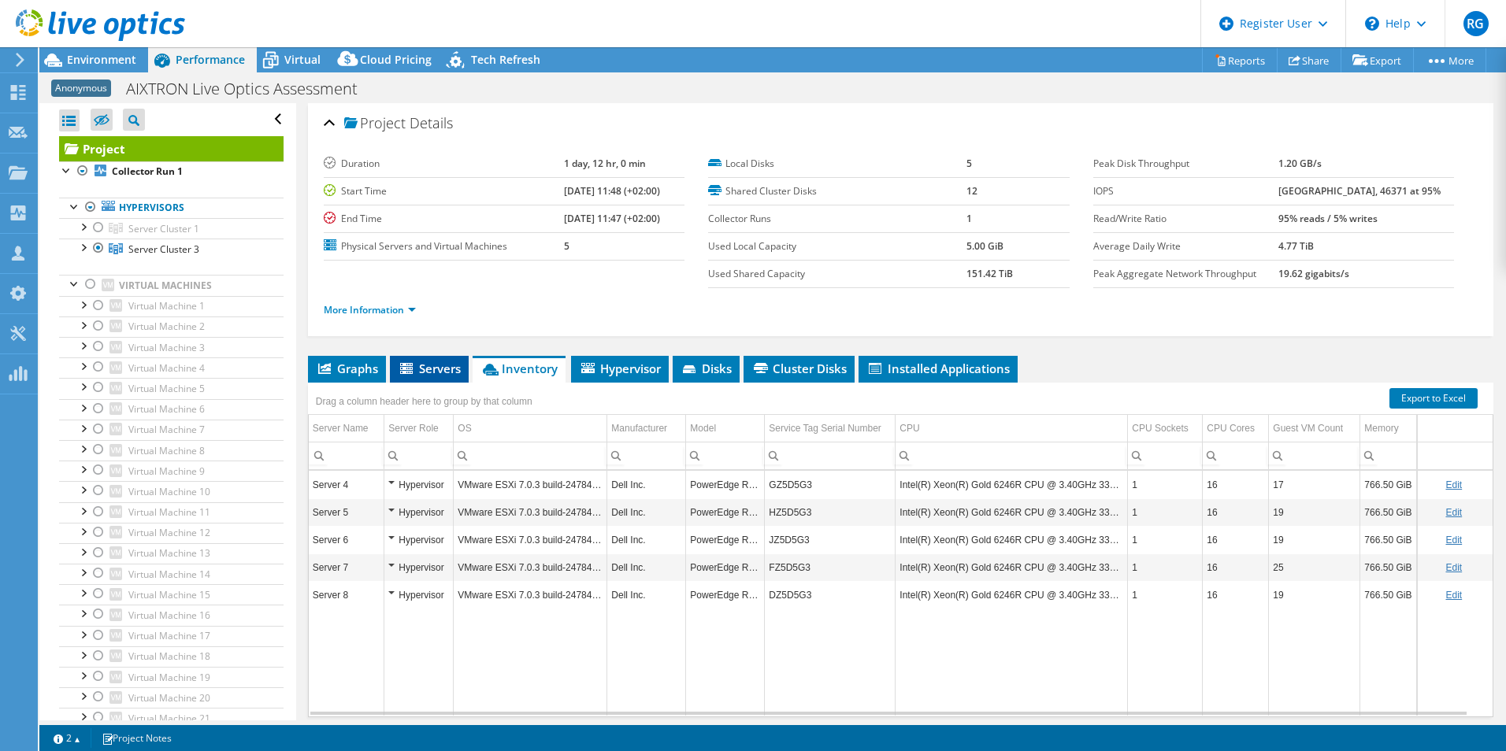
click at [421, 361] on span "Servers" at bounding box center [429, 369] width 63 height 16
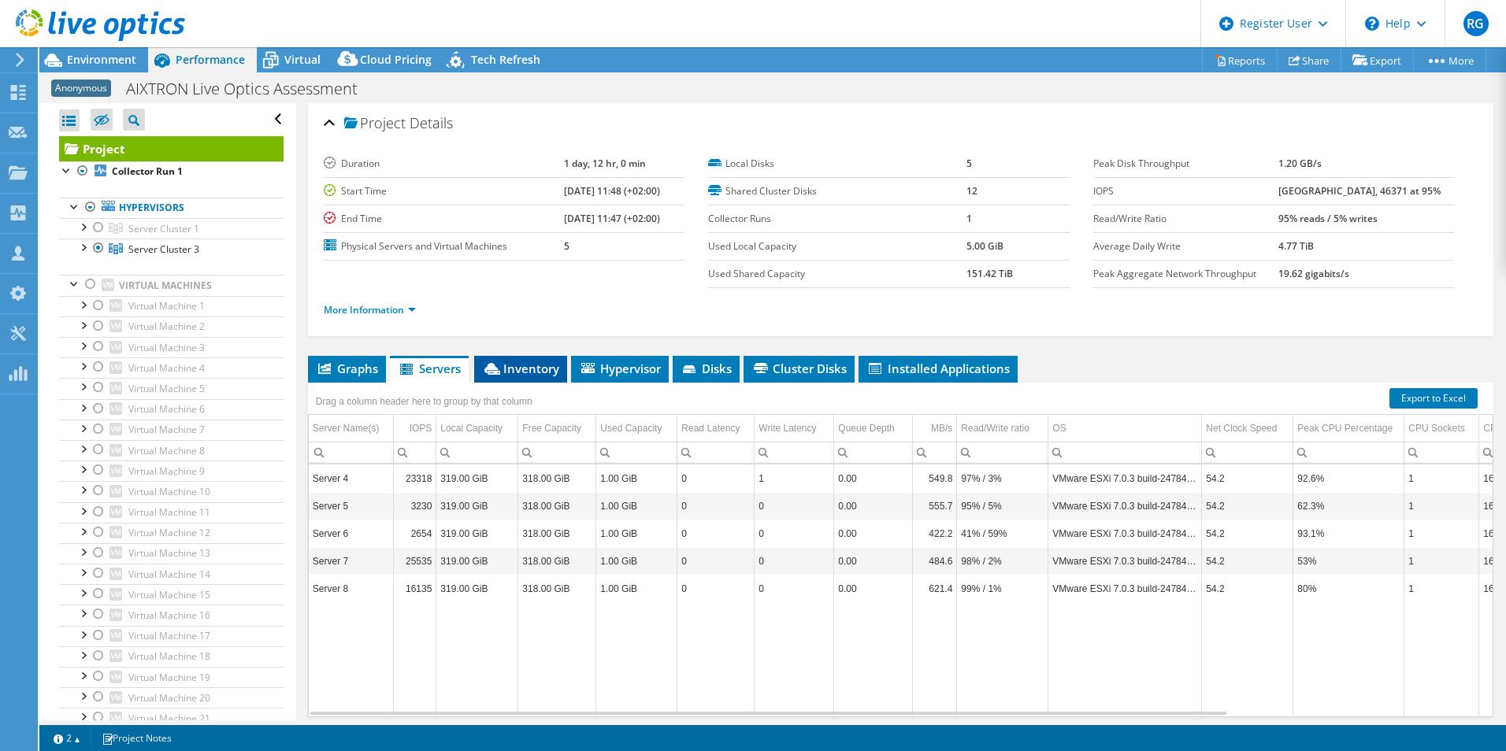
click at [529, 369] on span "Inventory" at bounding box center [520, 369] width 77 height 16
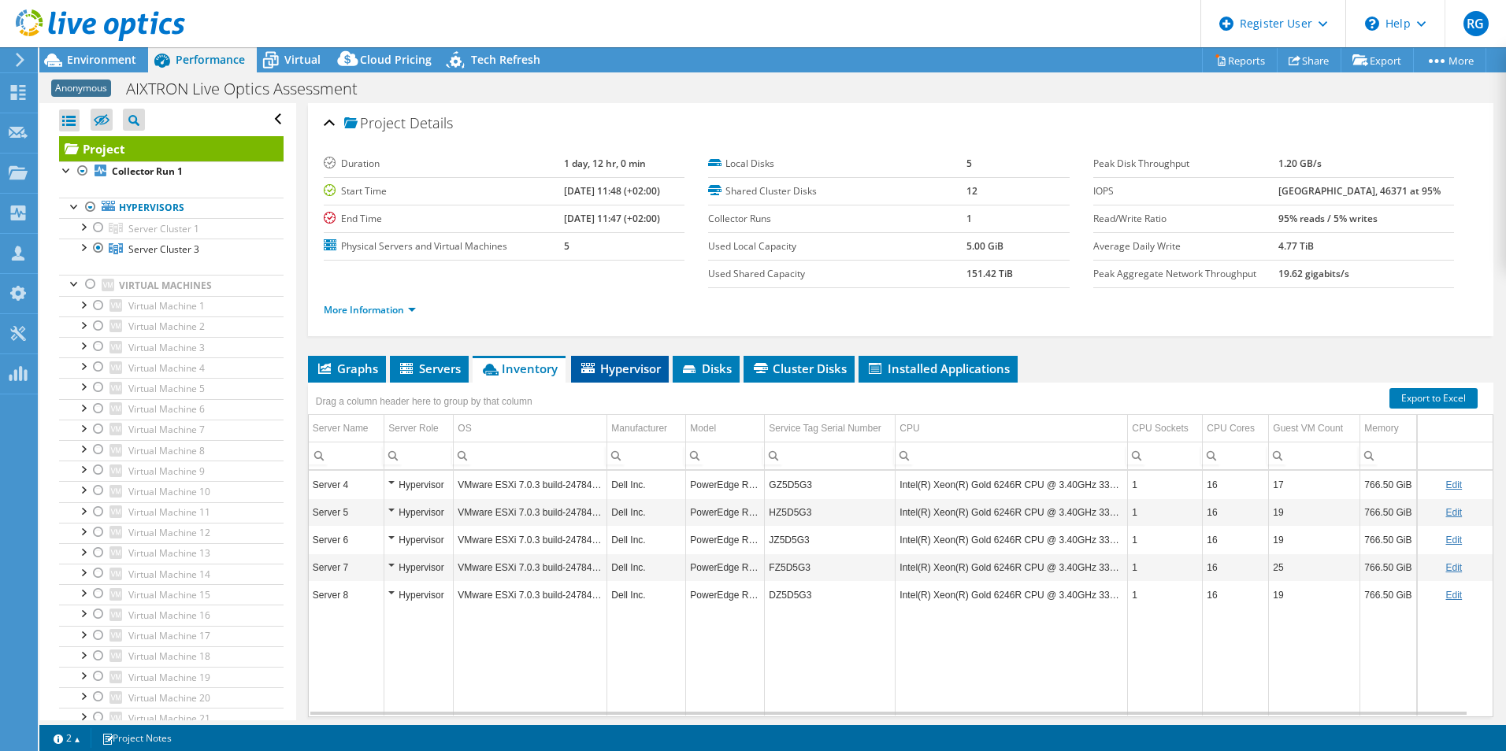
click at [646, 376] on span "Hypervisor" at bounding box center [620, 369] width 82 height 16
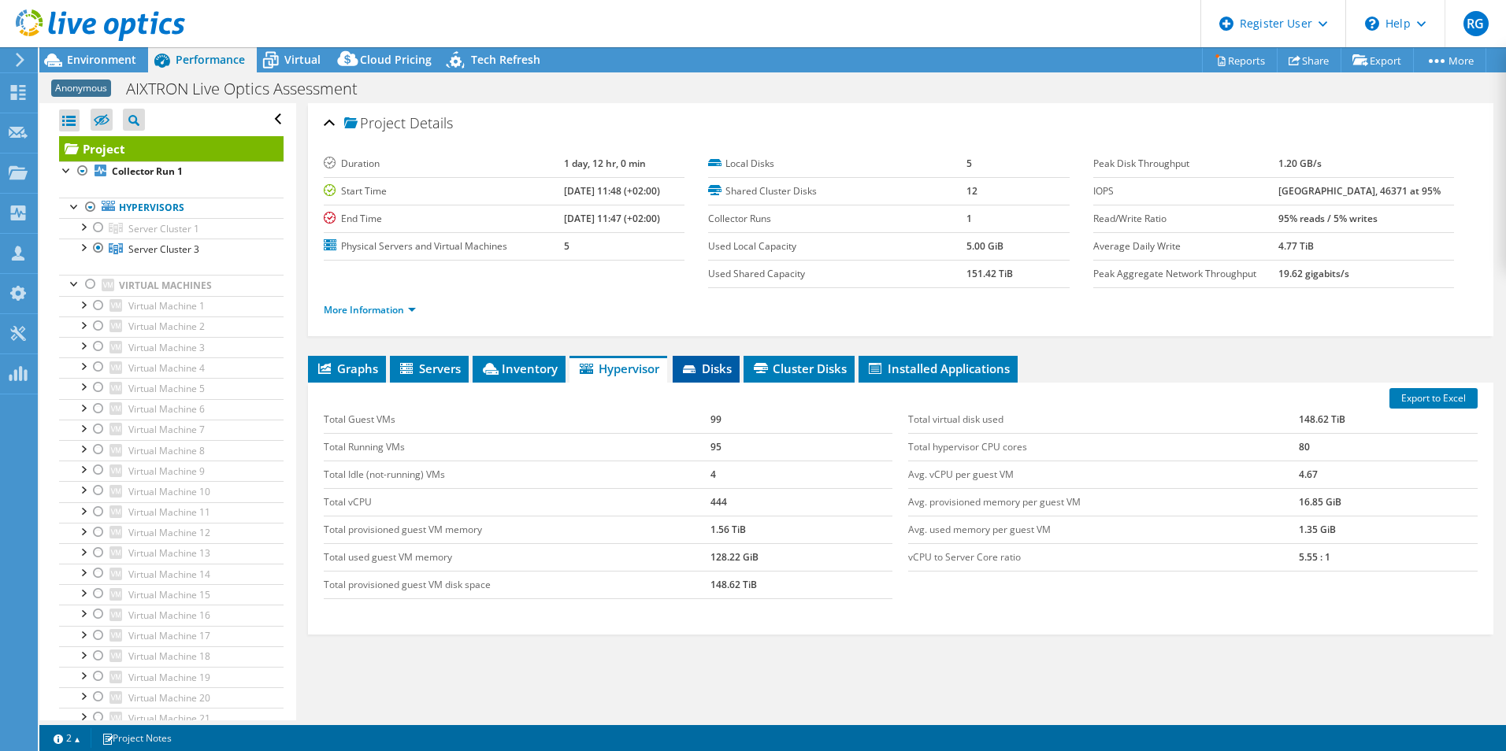
click at [727, 377] on li "Disks" at bounding box center [706, 369] width 67 height 27
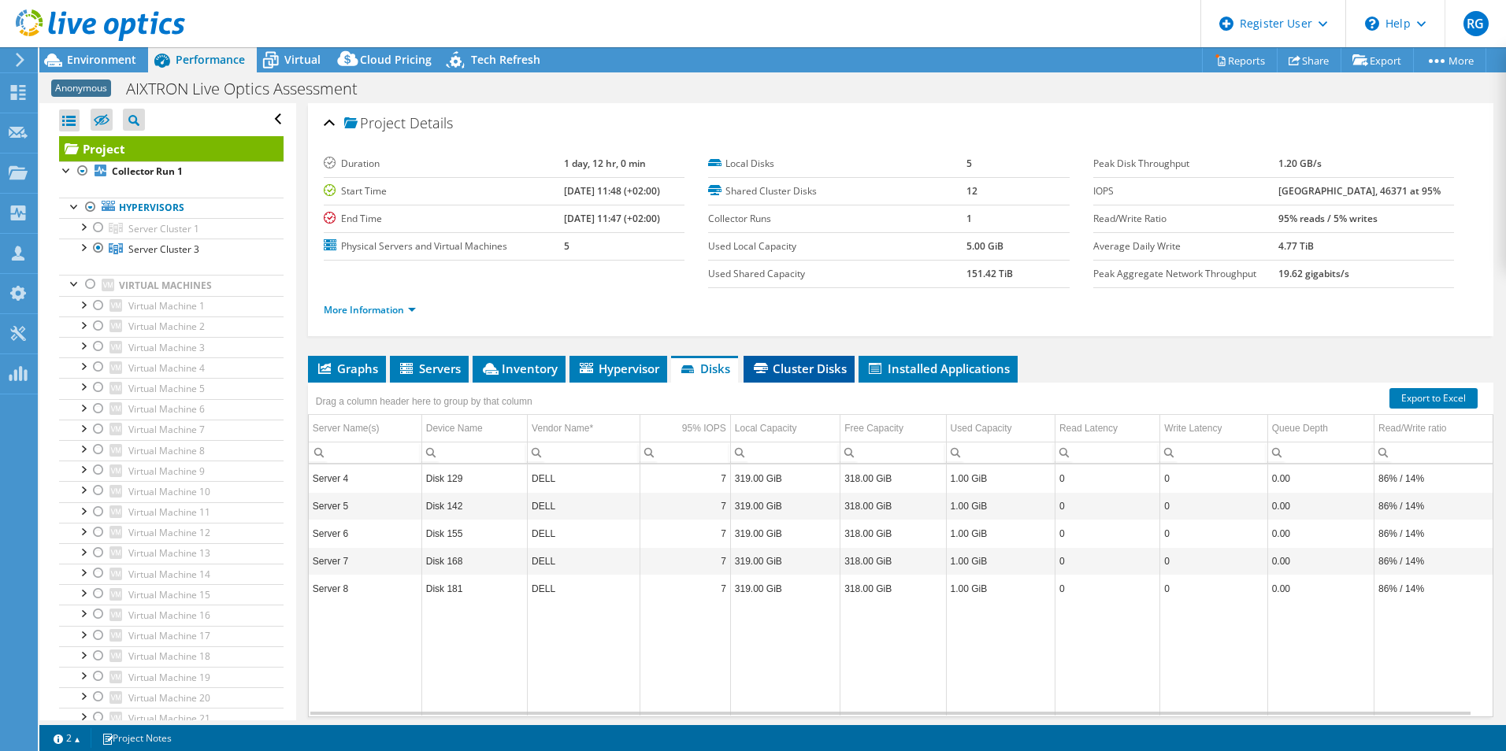
click at [800, 372] on span "Cluster Disks" at bounding box center [798, 369] width 95 height 16
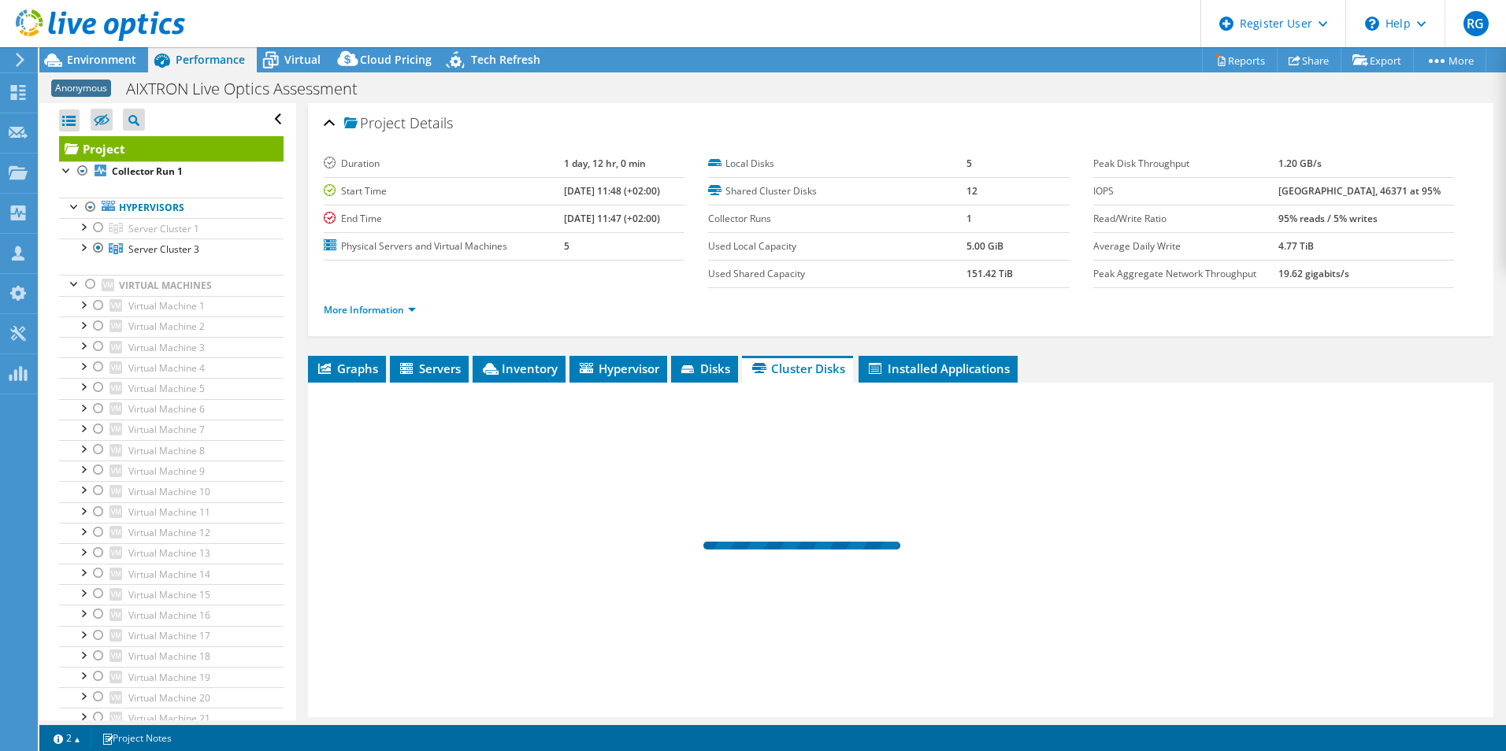
click at [800, 372] on span "Cluster Disks" at bounding box center [797, 369] width 95 height 16
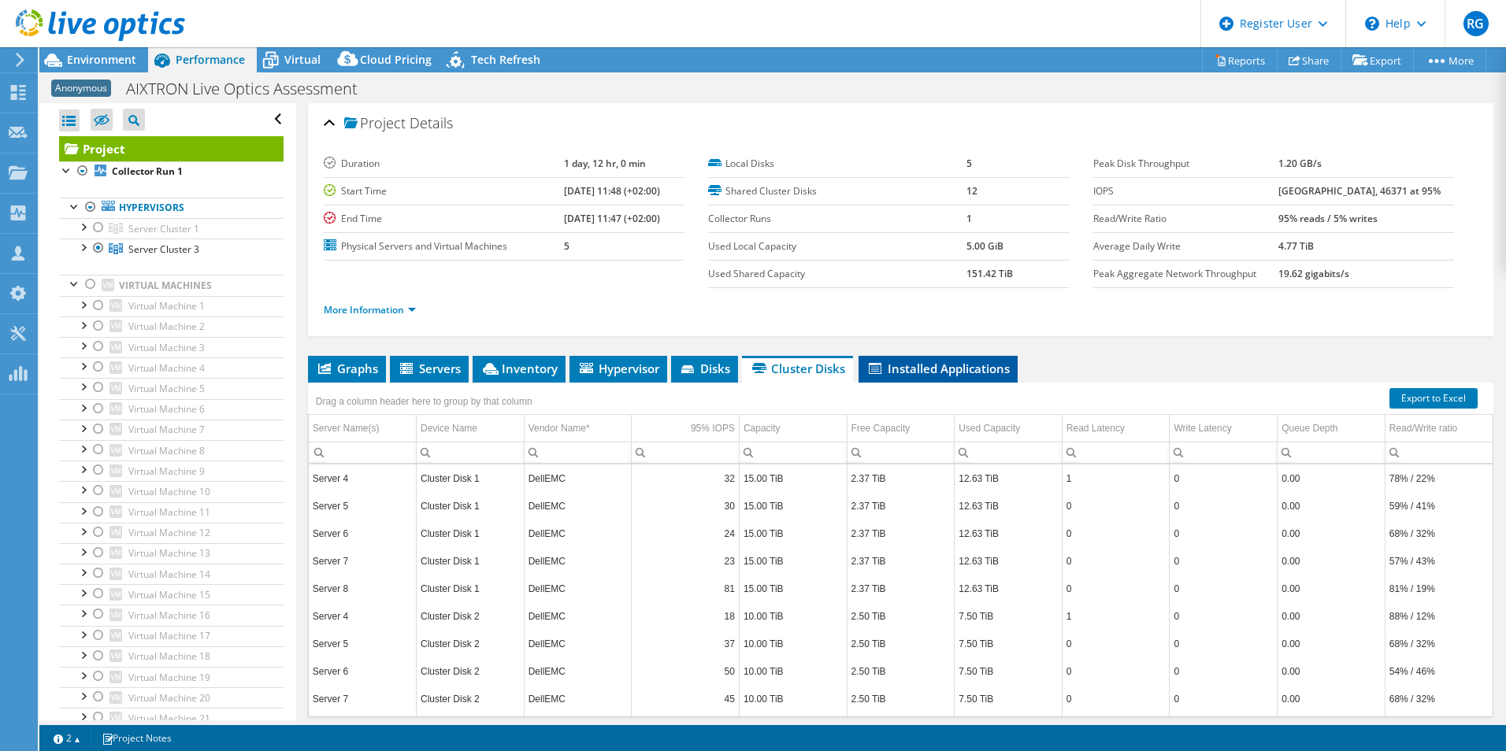
click at [899, 364] on span "Installed Applications" at bounding box center [937, 369] width 143 height 16
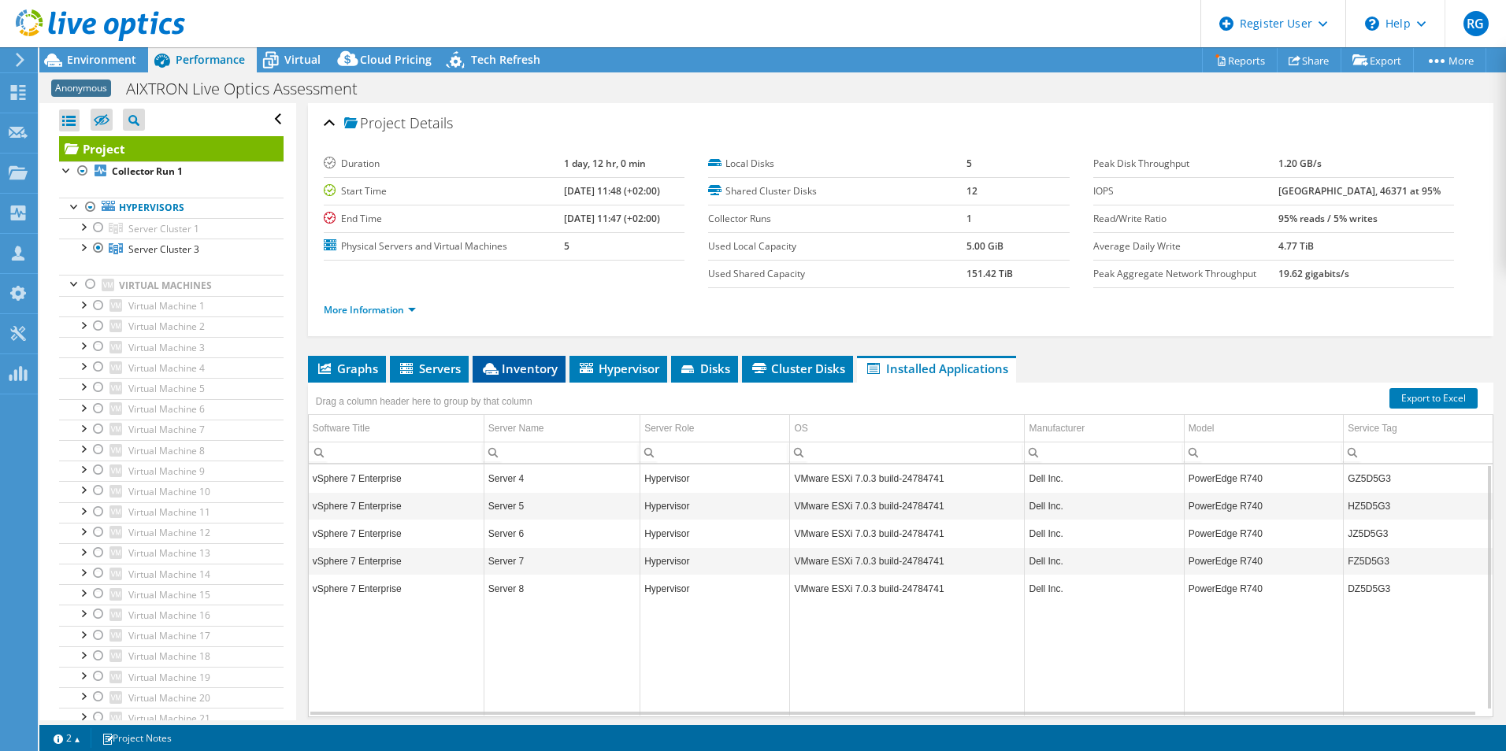
click at [504, 366] on span "Inventory" at bounding box center [518, 369] width 77 height 16
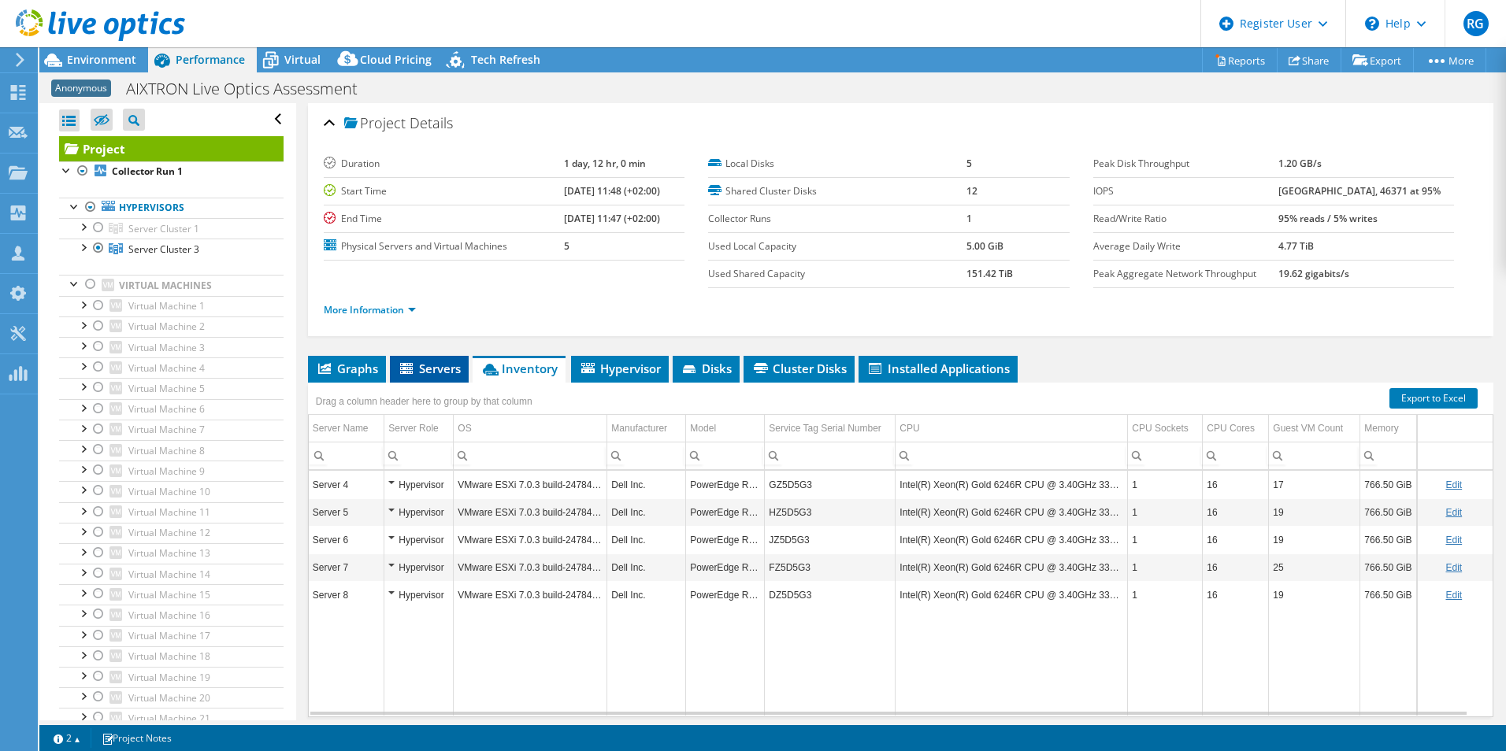
click at [421, 365] on span "Servers" at bounding box center [429, 369] width 63 height 16
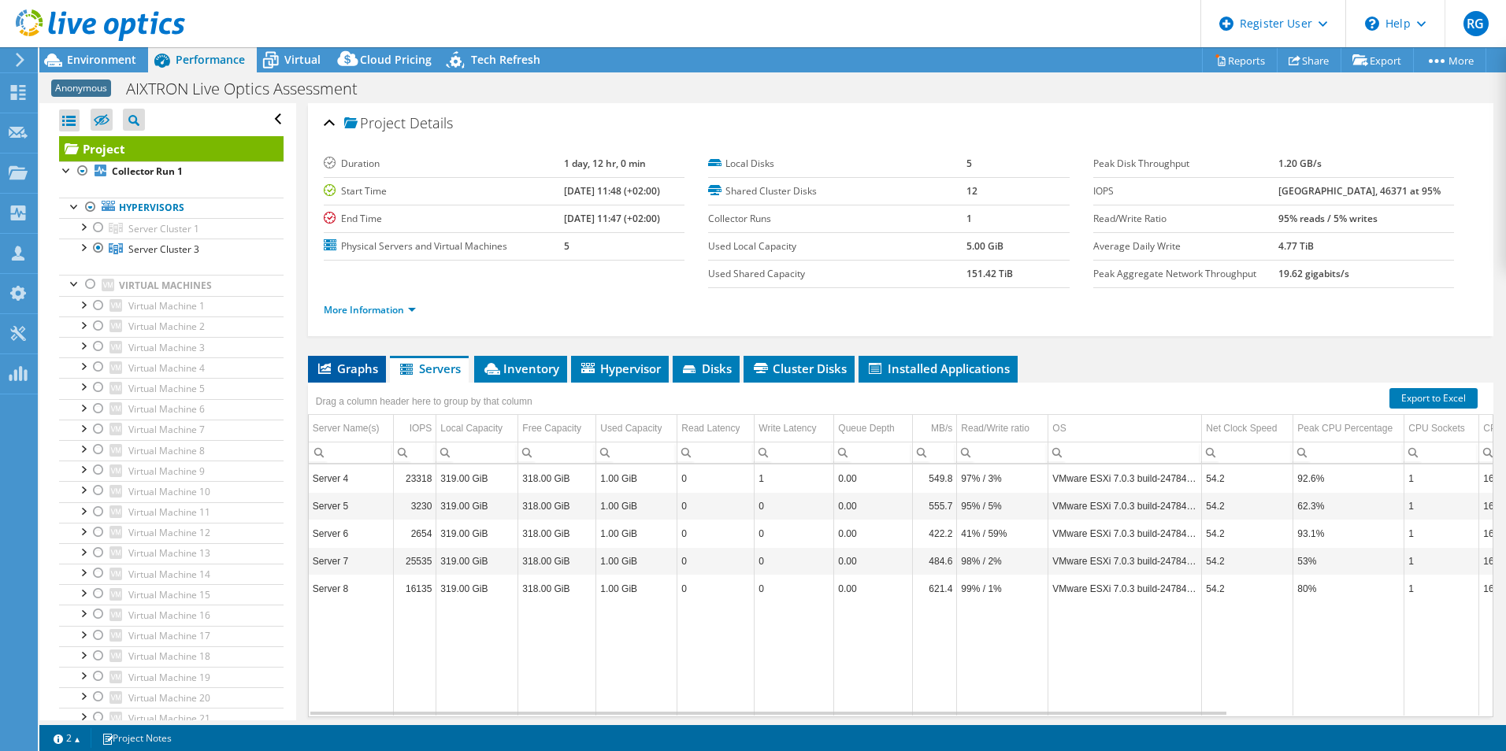
click at [357, 362] on span "Graphs" at bounding box center [347, 369] width 62 height 16
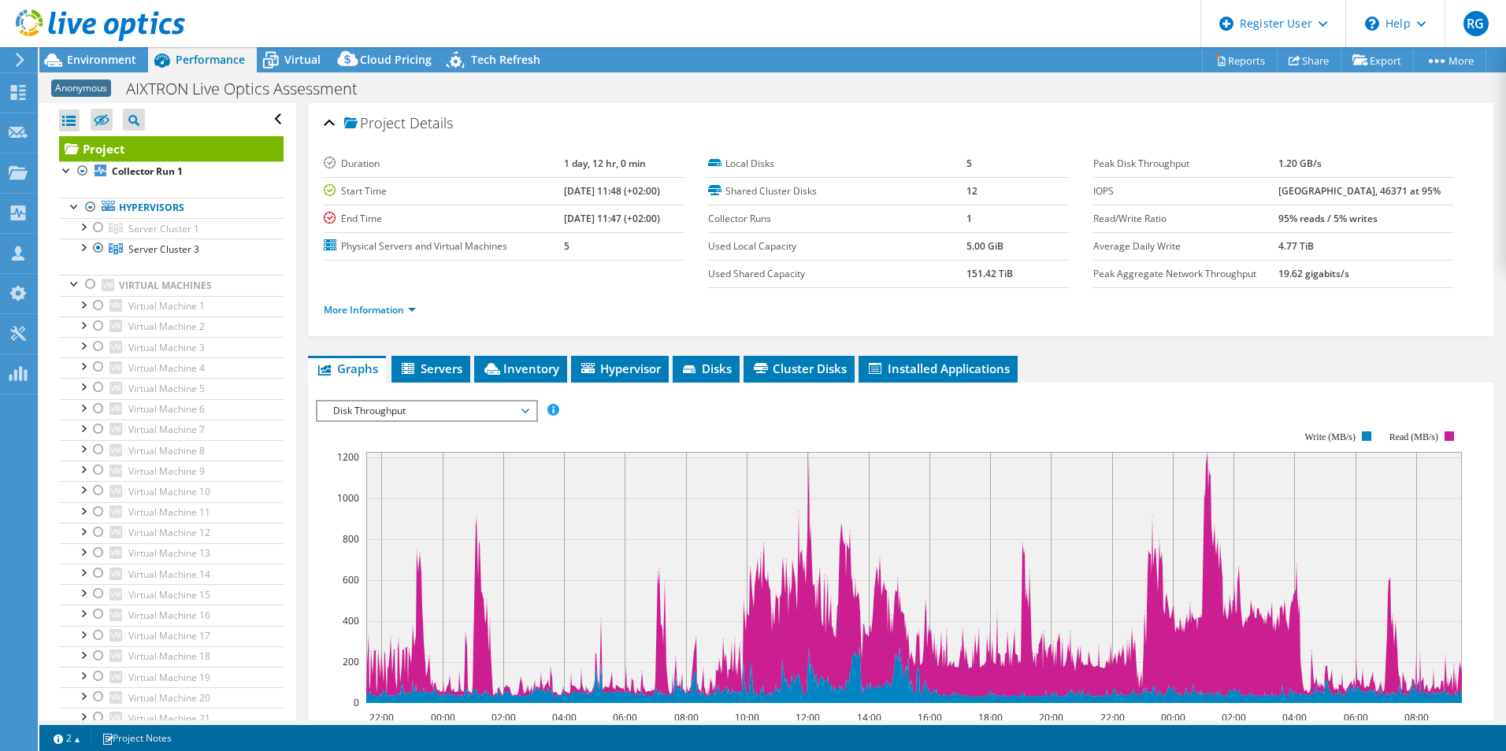
click at [527, 404] on span "Disk Throughput" at bounding box center [426, 411] width 202 height 19
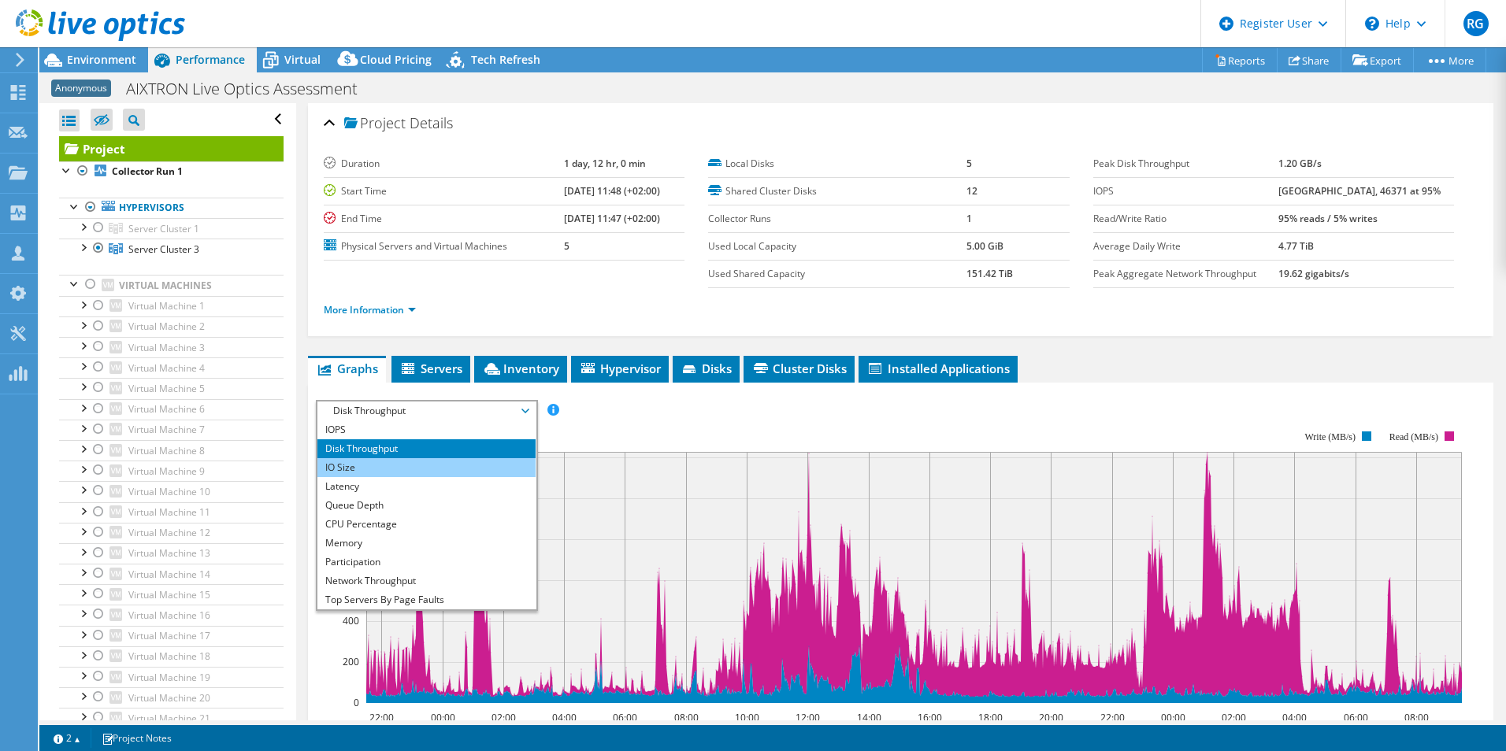
click at [473, 470] on li "IO Size" at bounding box center [426, 467] width 218 height 19
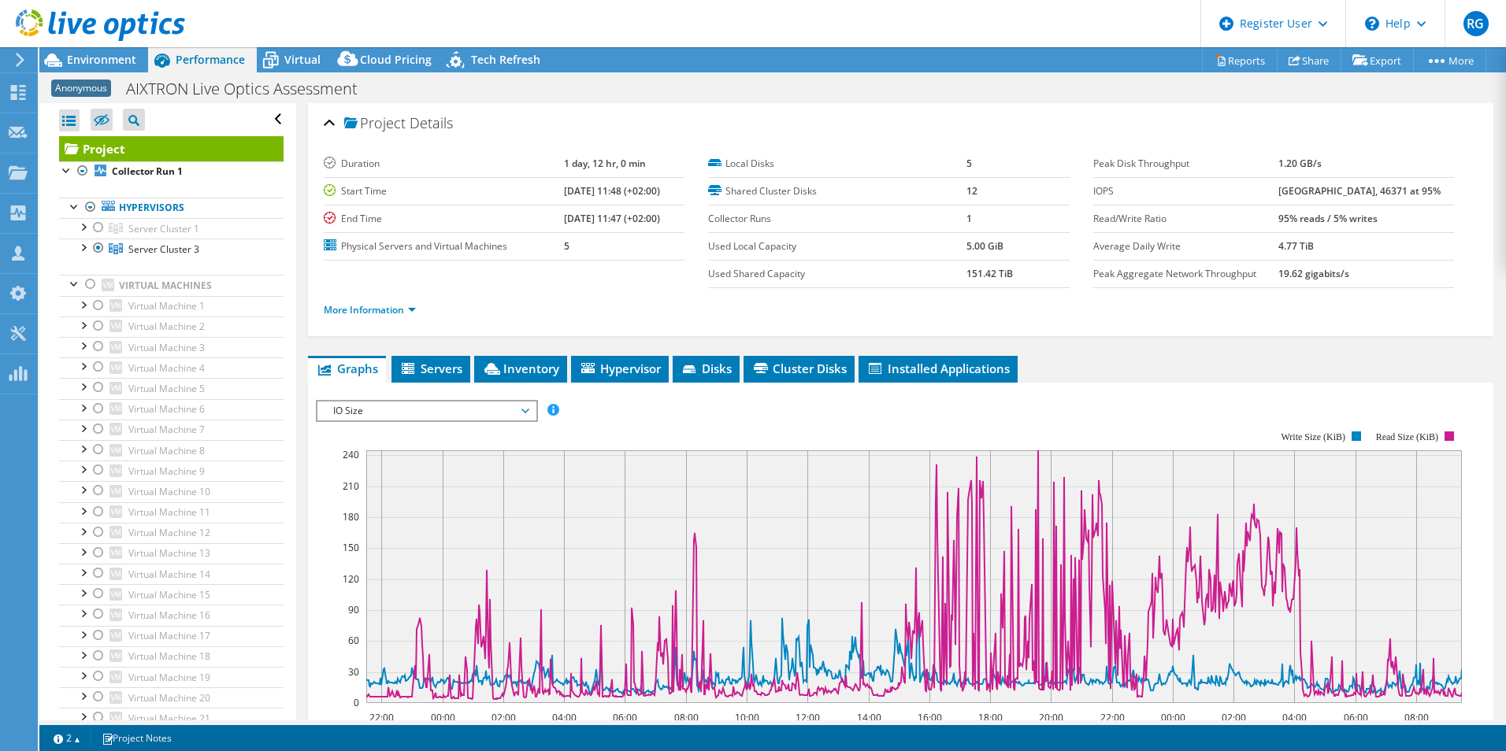
click at [484, 417] on span "IO Size" at bounding box center [426, 411] width 202 height 19
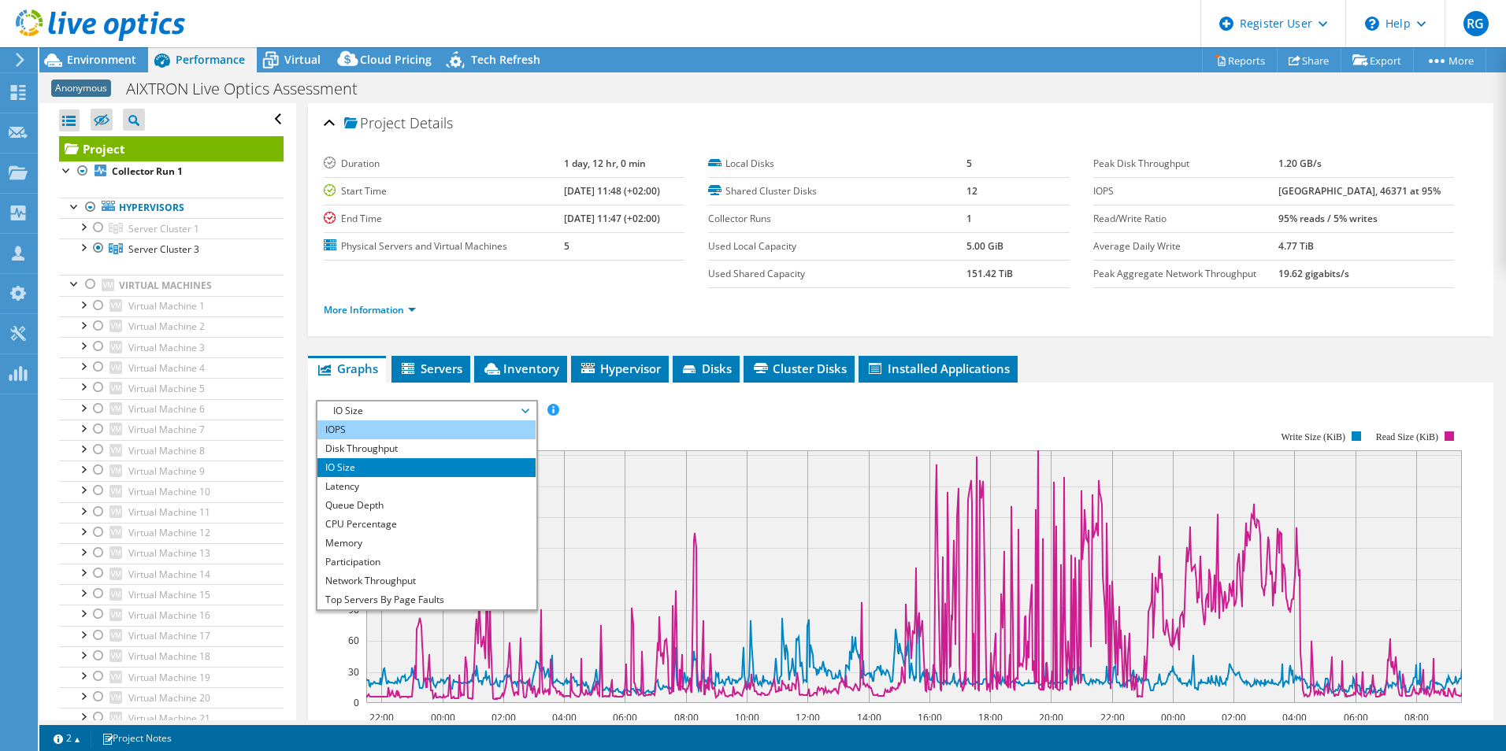
click at [390, 435] on li "IOPS" at bounding box center [426, 430] width 218 height 19
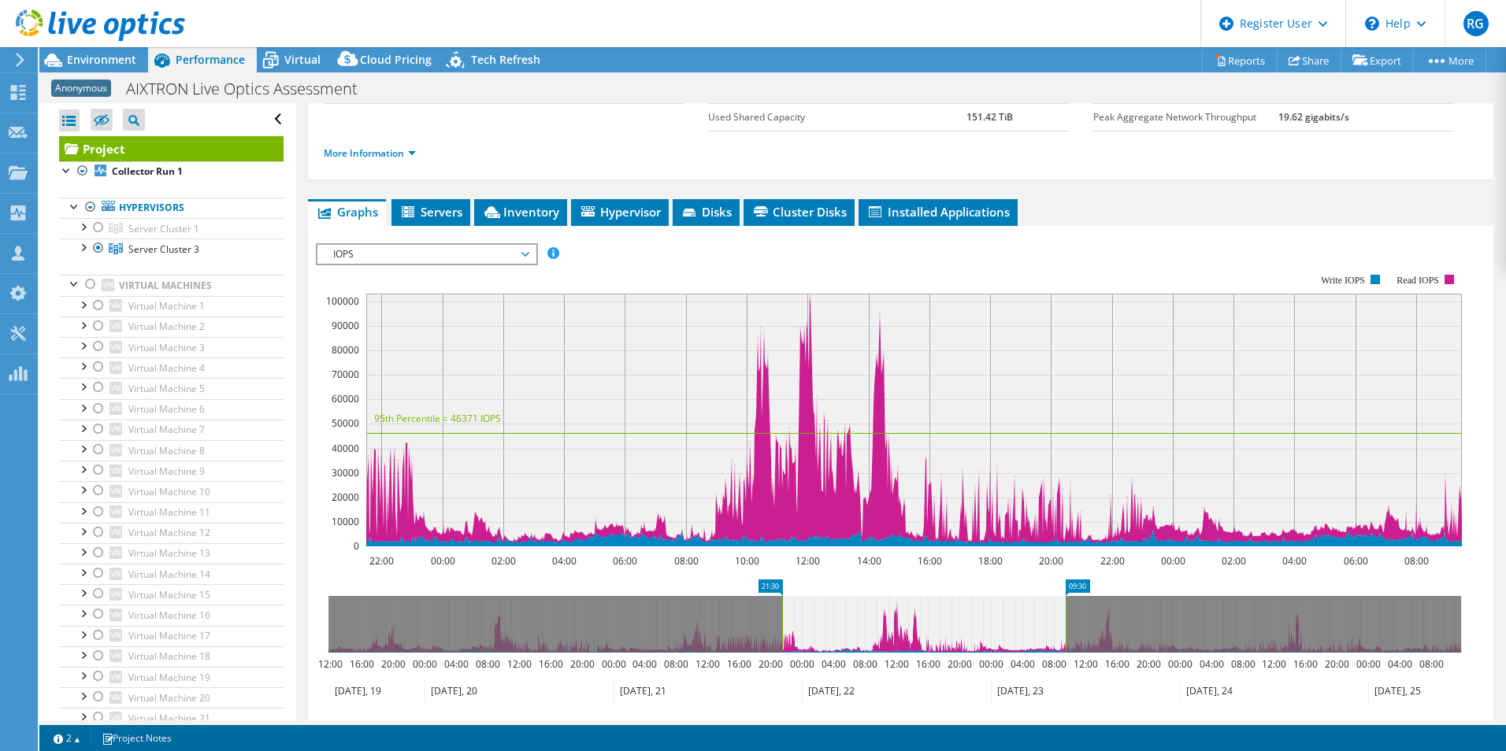
scroll to position [236, 0]
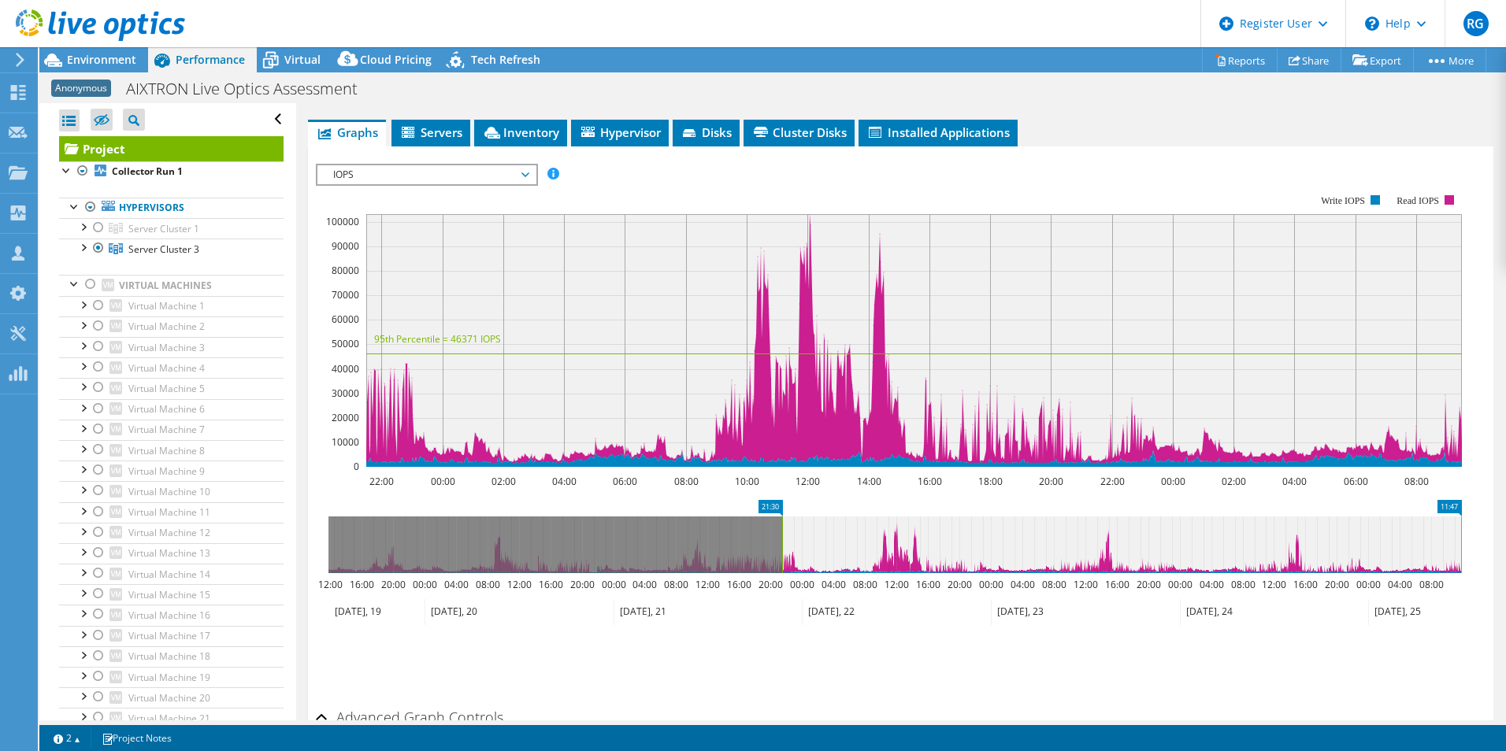
drag, startPoint x: 1066, startPoint y: 536, endPoint x: 1508, endPoint y: 555, distance: 442.2
click at [1505, 555] on html "RG Dell User Richard Gzivna Richard.Gzivna@dell.com Dell My Profile Log Out \n …" at bounding box center [753, 375] width 1506 height 751
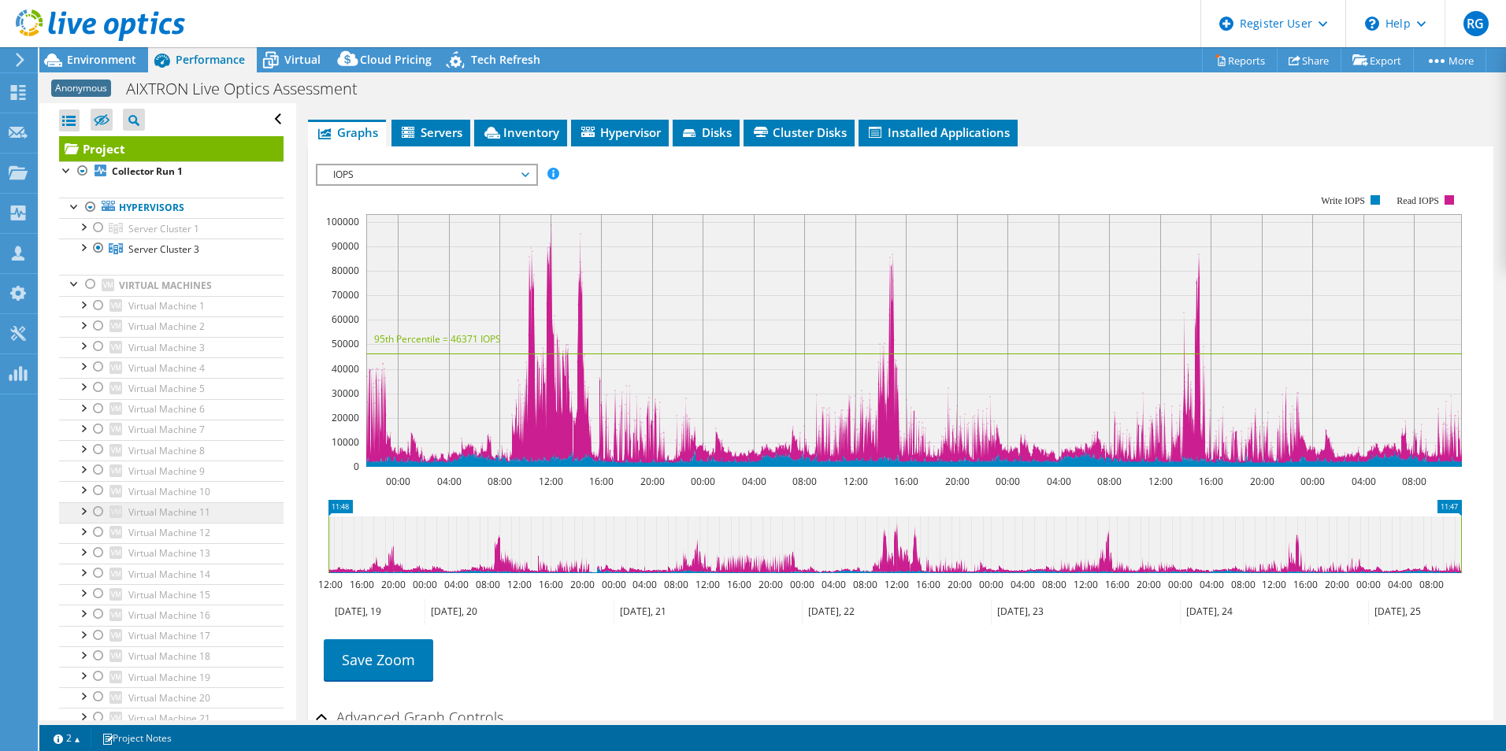
drag, startPoint x: 780, startPoint y: 535, endPoint x: 71, endPoint y: 502, distance: 710.3
click at [71, 502] on div "Open All Close All Hide Excluded Nodes Project Tree Filter" at bounding box center [772, 411] width 1466 height 617
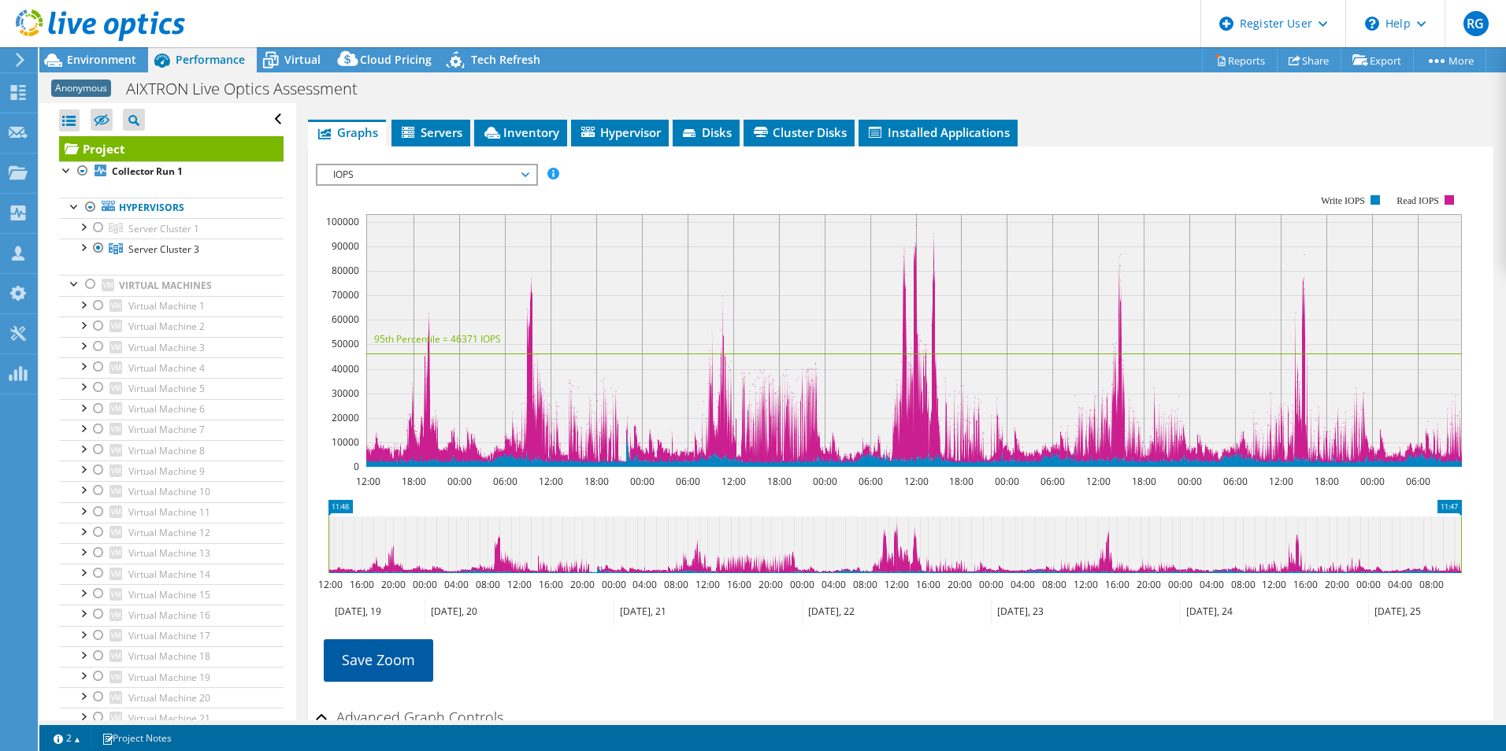
click at [413, 667] on link "Save Zoom" at bounding box center [378, 659] width 109 height 41
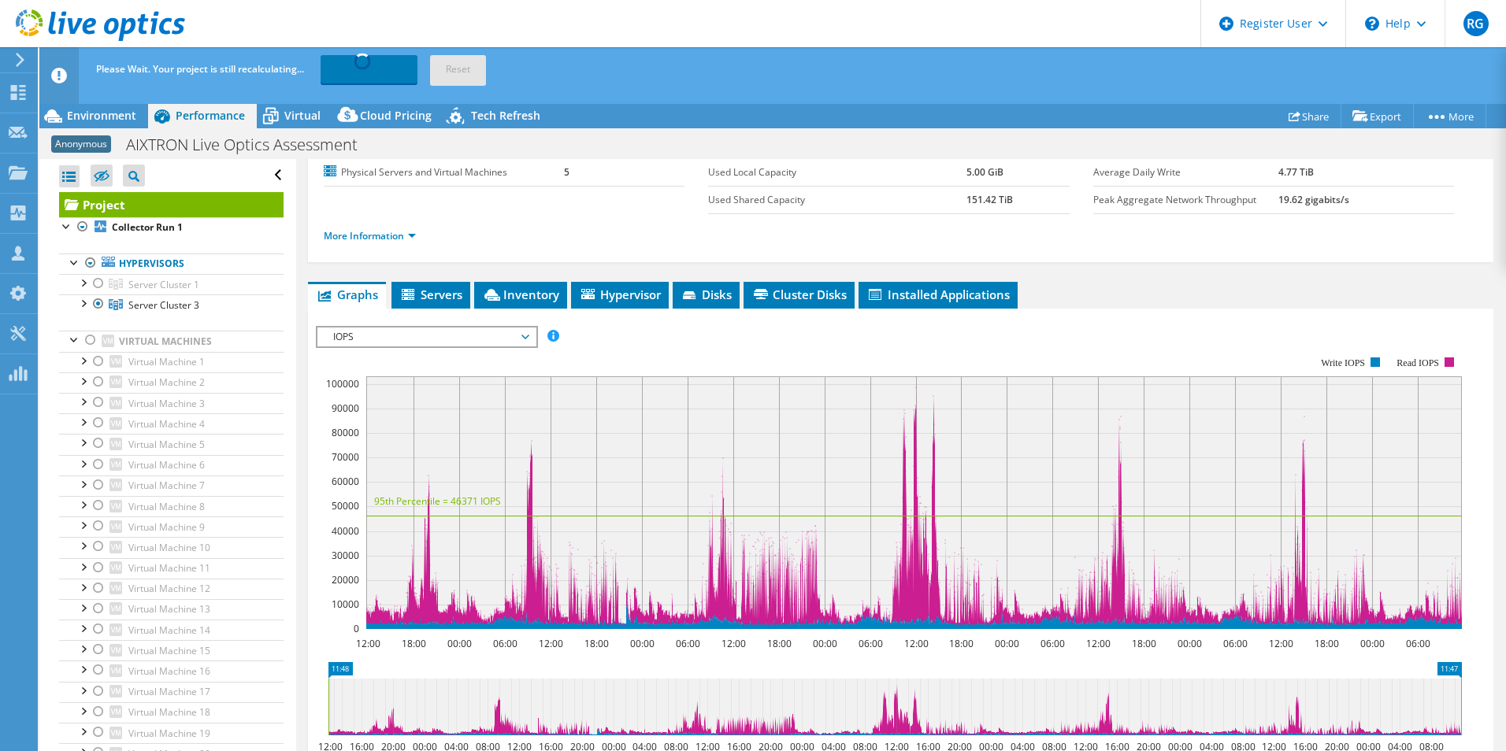
scroll to position [158, 0]
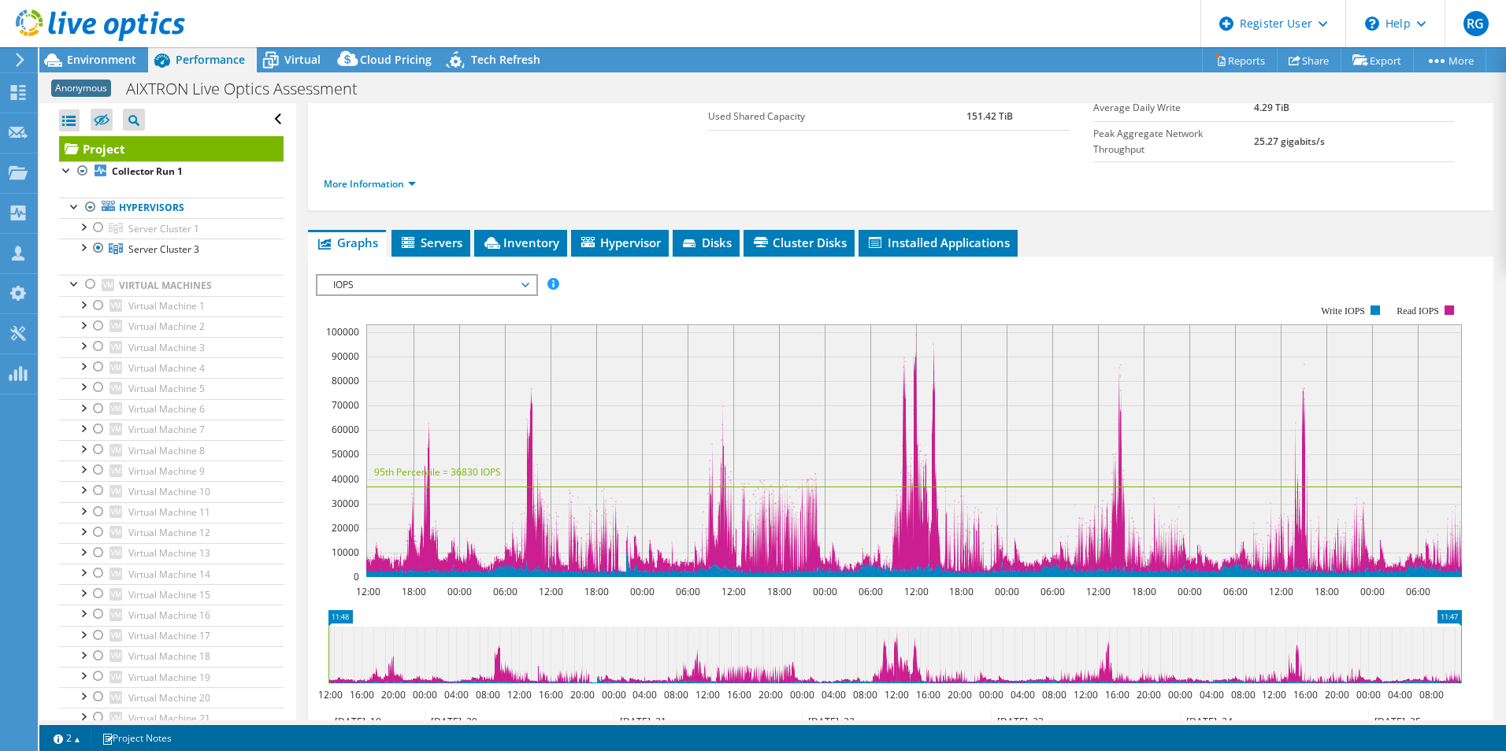
click at [500, 276] on span "IOPS" at bounding box center [426, 285] width 202 height 19
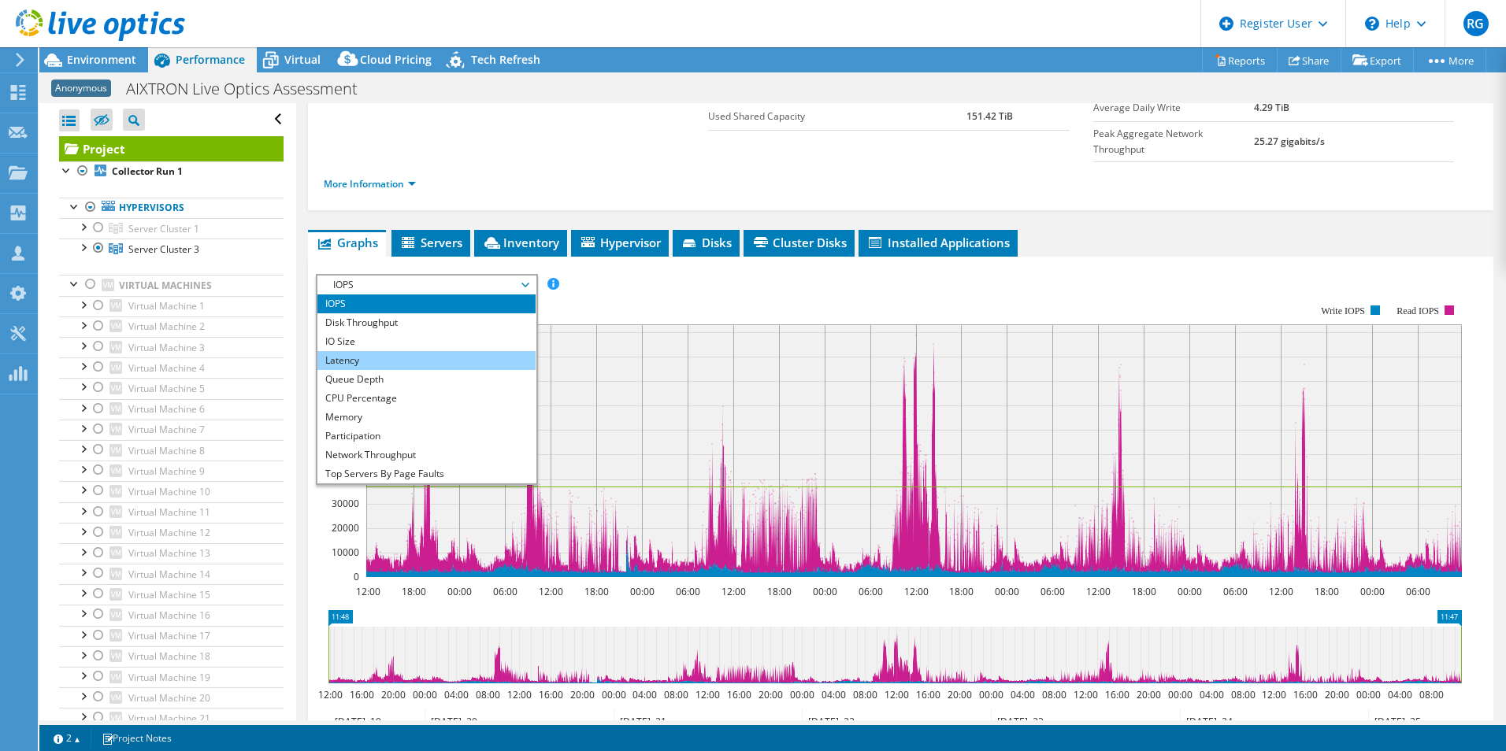
click at [460, 351] on li "Latency" at bounding box center [426, 360] width 218 height 19
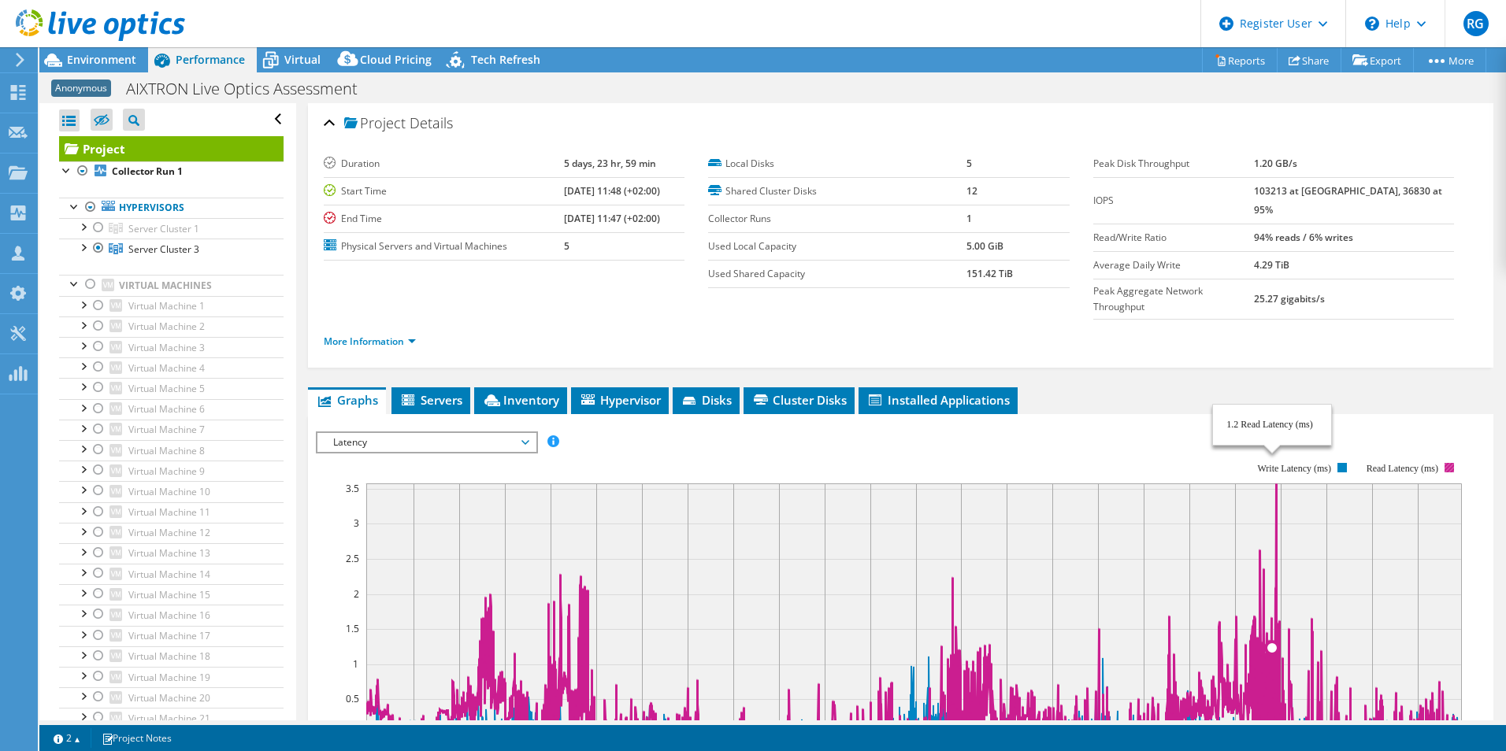
select select "EUFrankfurt"
select select "EUR"
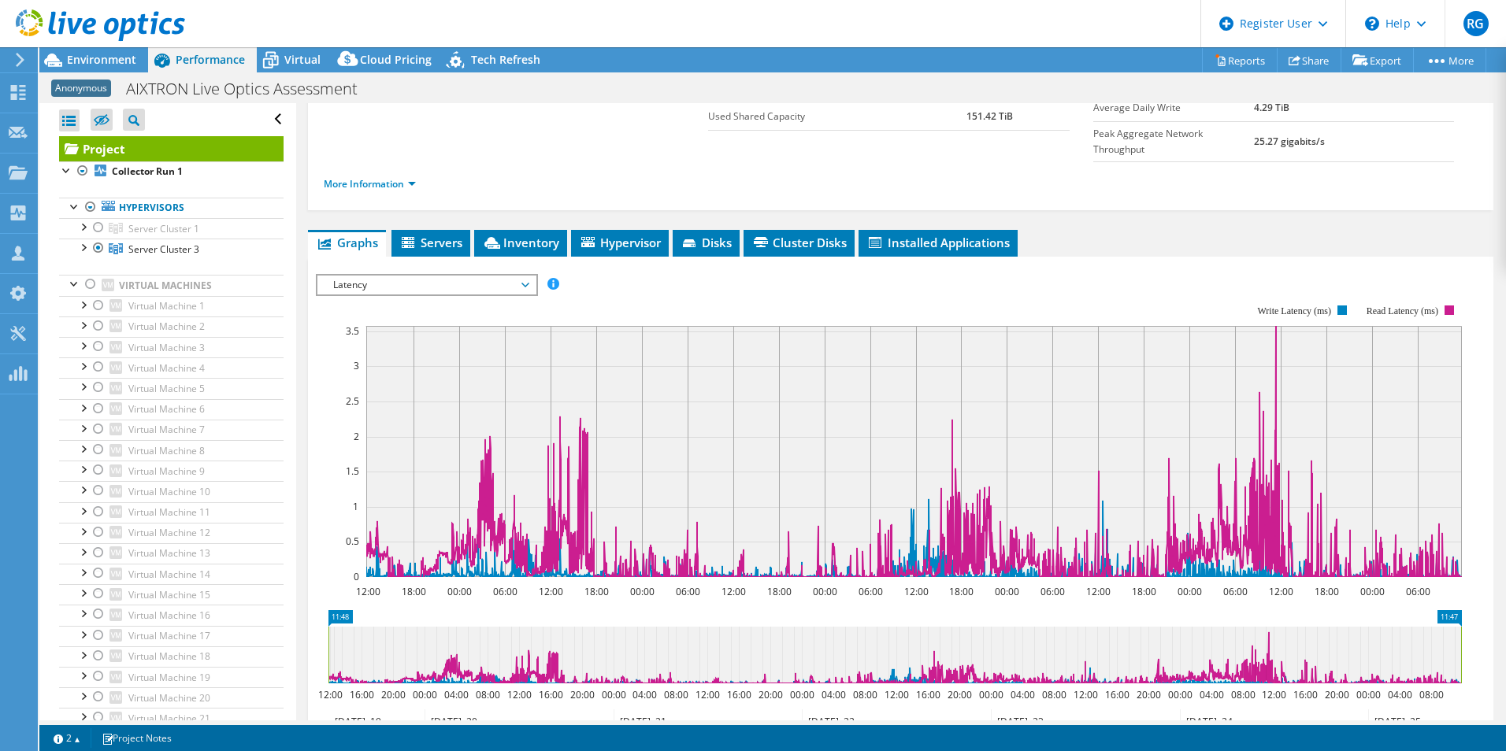
click at [526, 276] on span "Latency" at bounding box center [426, 285] width 202 height 19
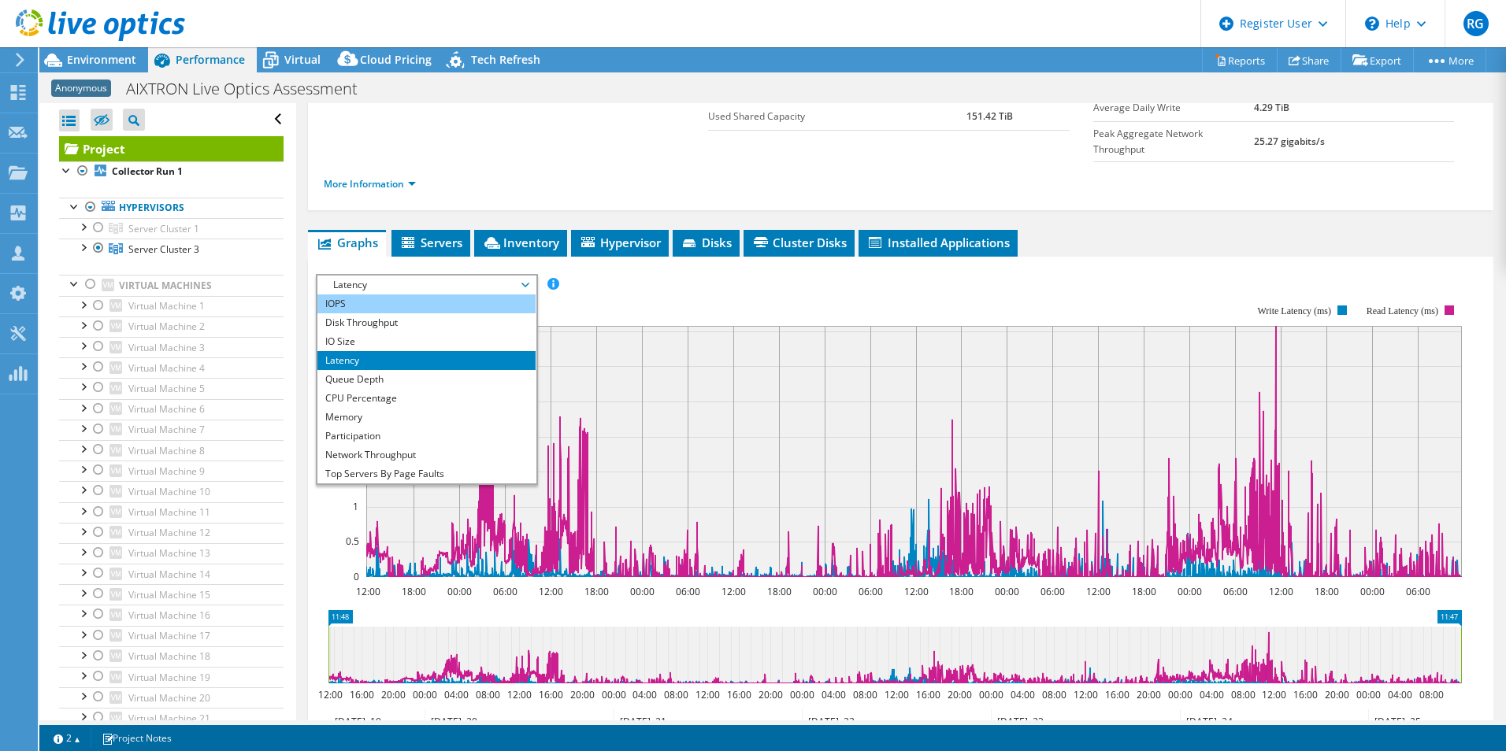
click at [418, 295] on li "IOPS" at bounding box center [426, 304] width 218 height 19
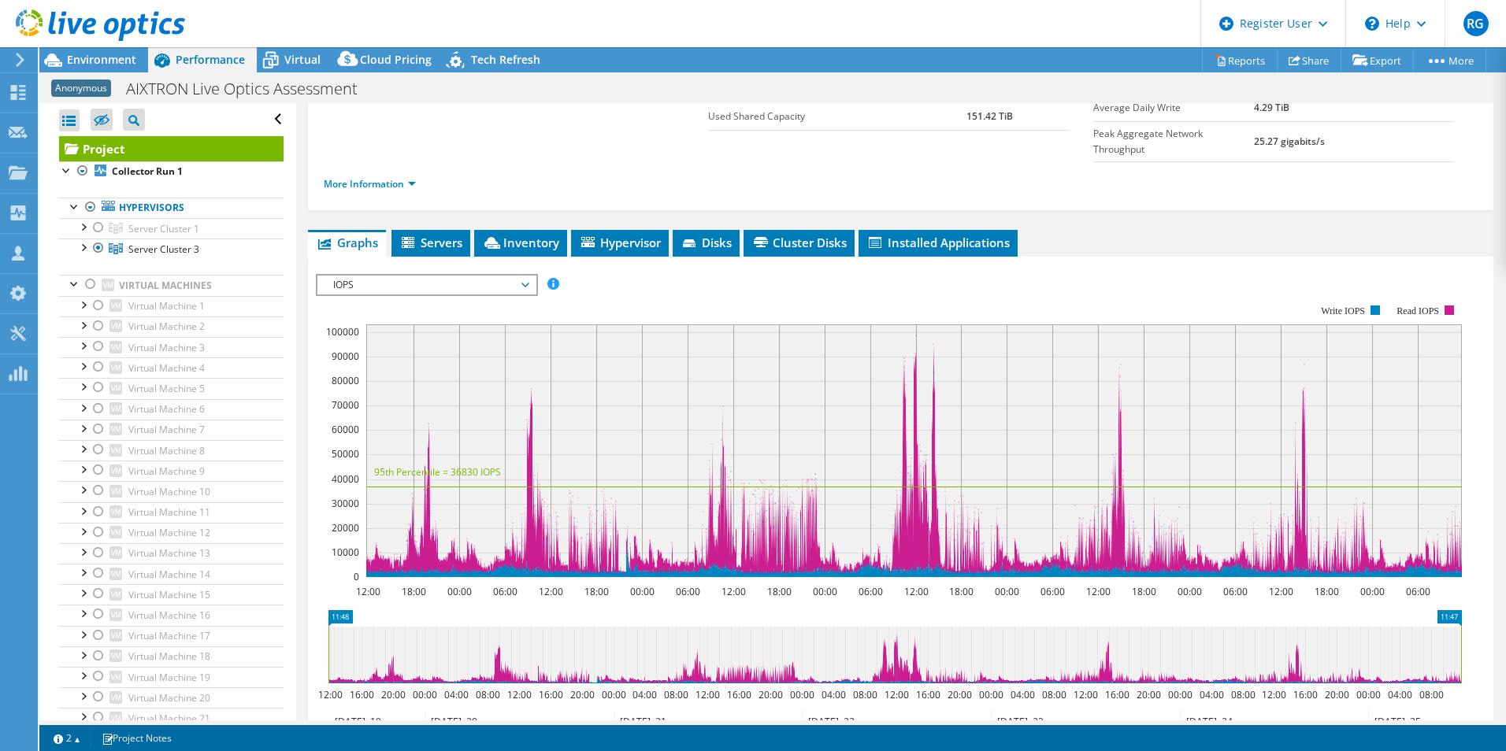
click at [518, 276] on span "IOPS" at bounding box center [426, 285] width 202 height 19
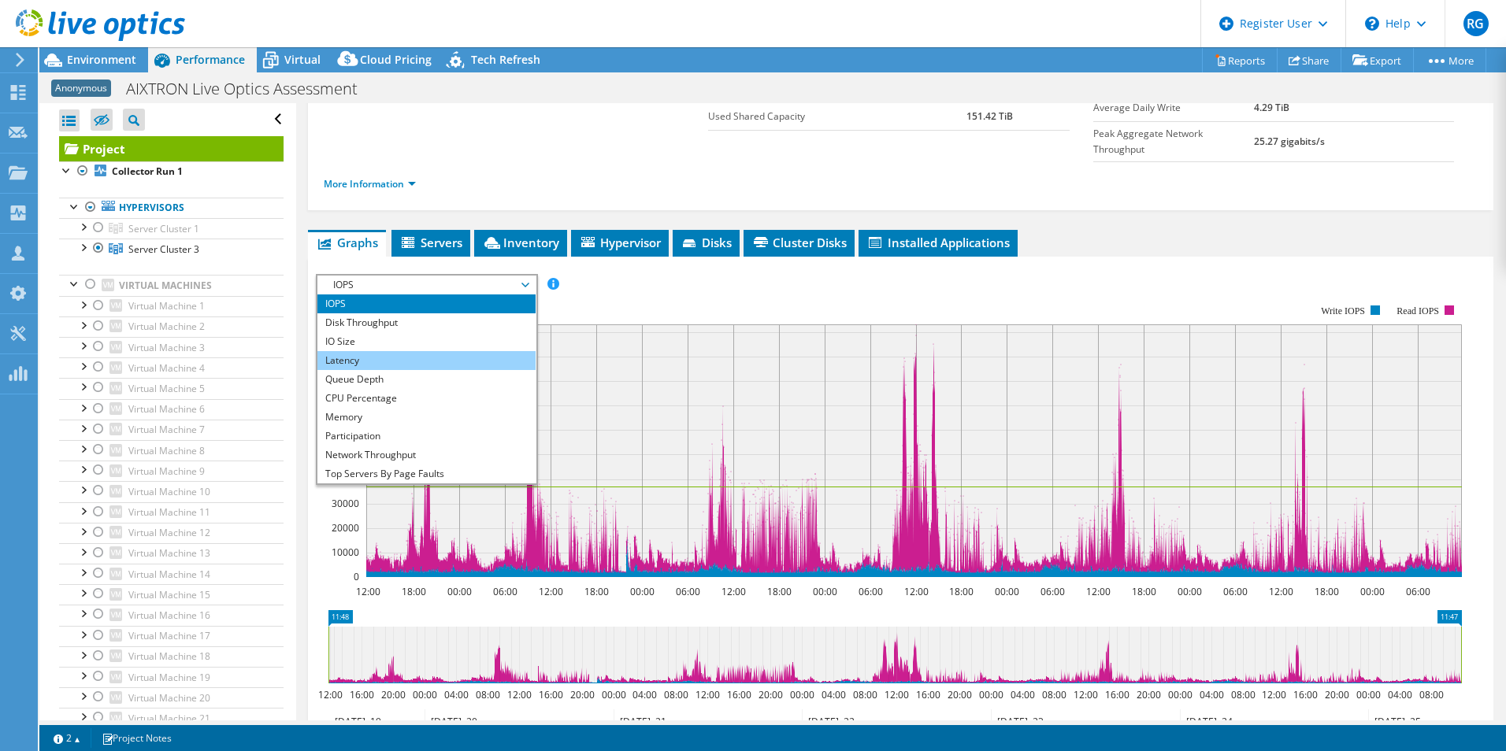
click at [419, 351] on li "Latency" at bounding box center [426, 360] width 218 height 19
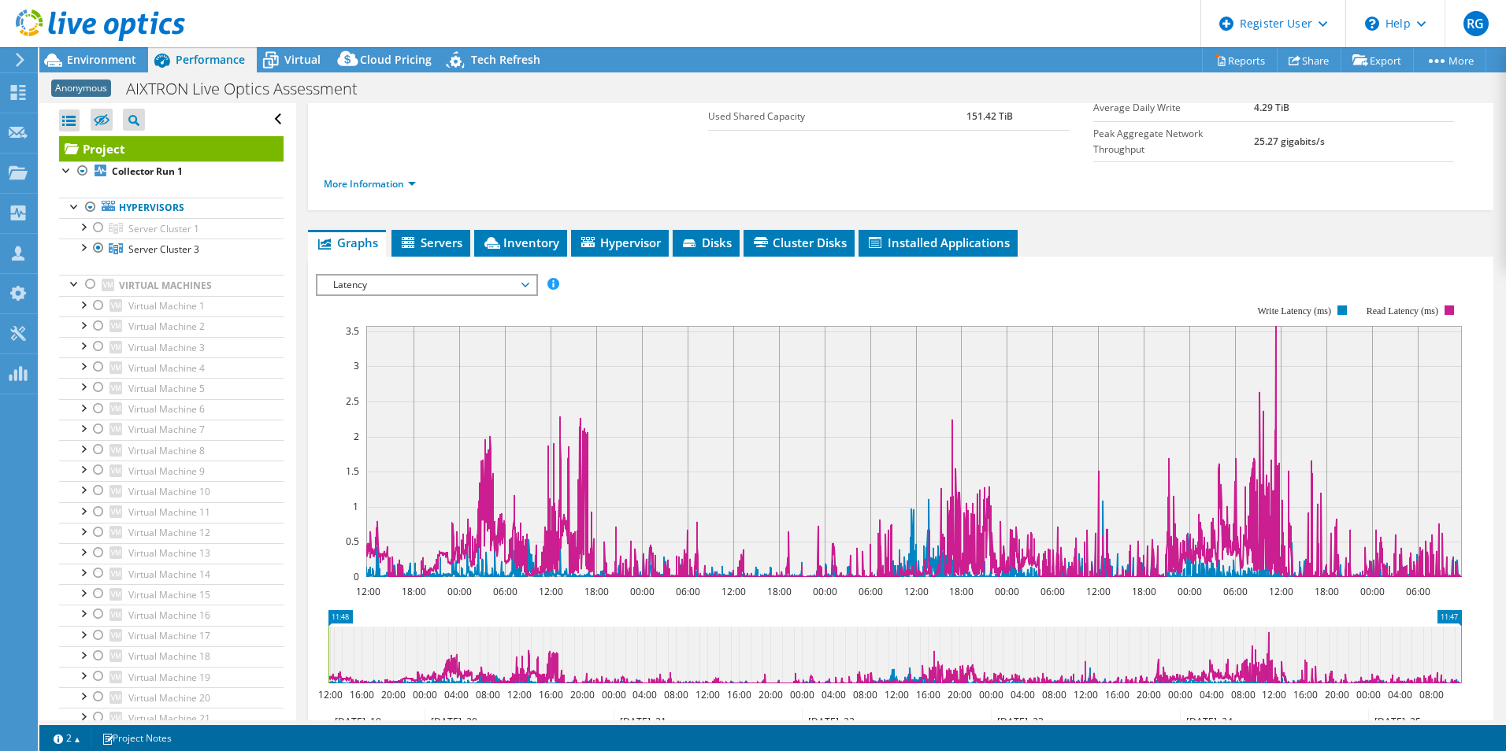
click at [510, 276] on span "Latency" at bounding box center [426, 285] width 202 height 19
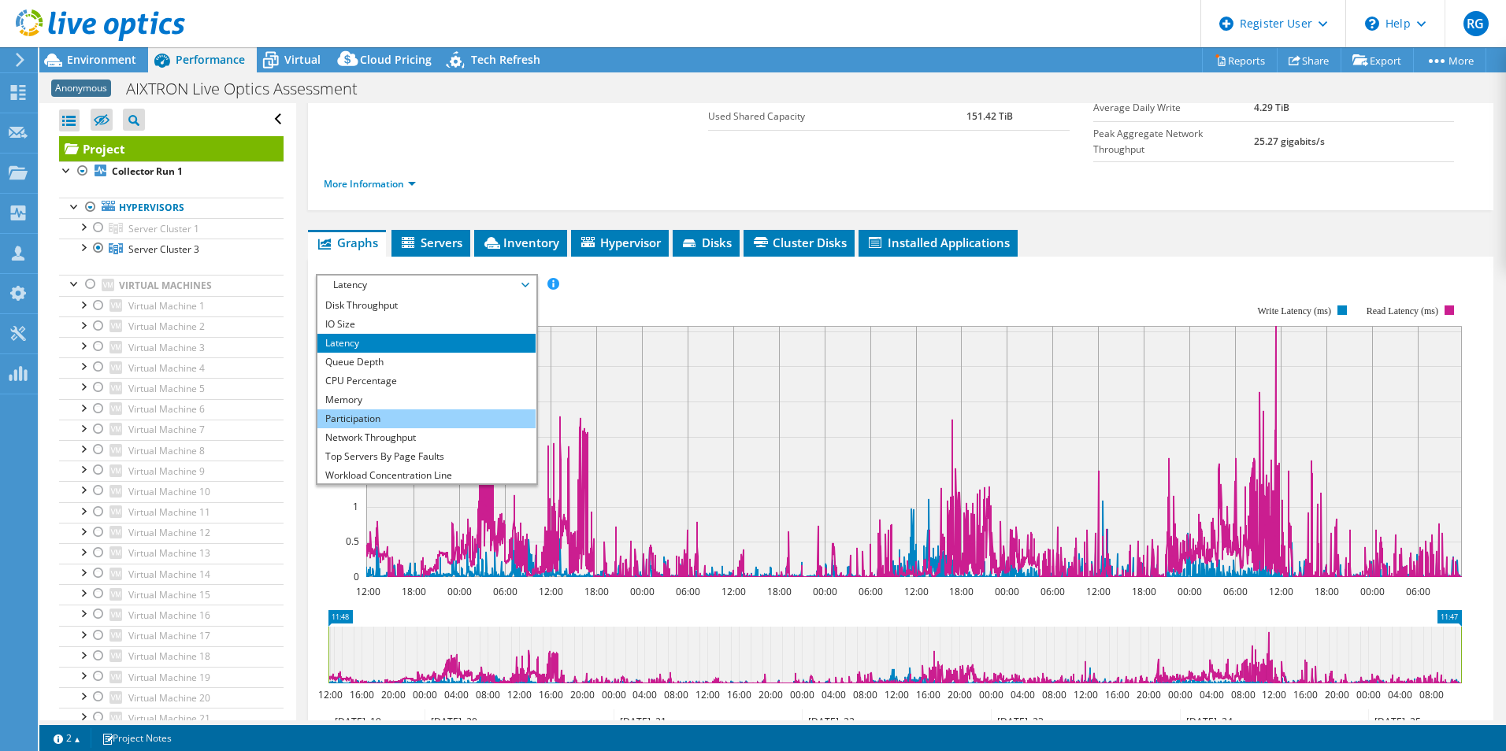
scroll to position [0, 0]
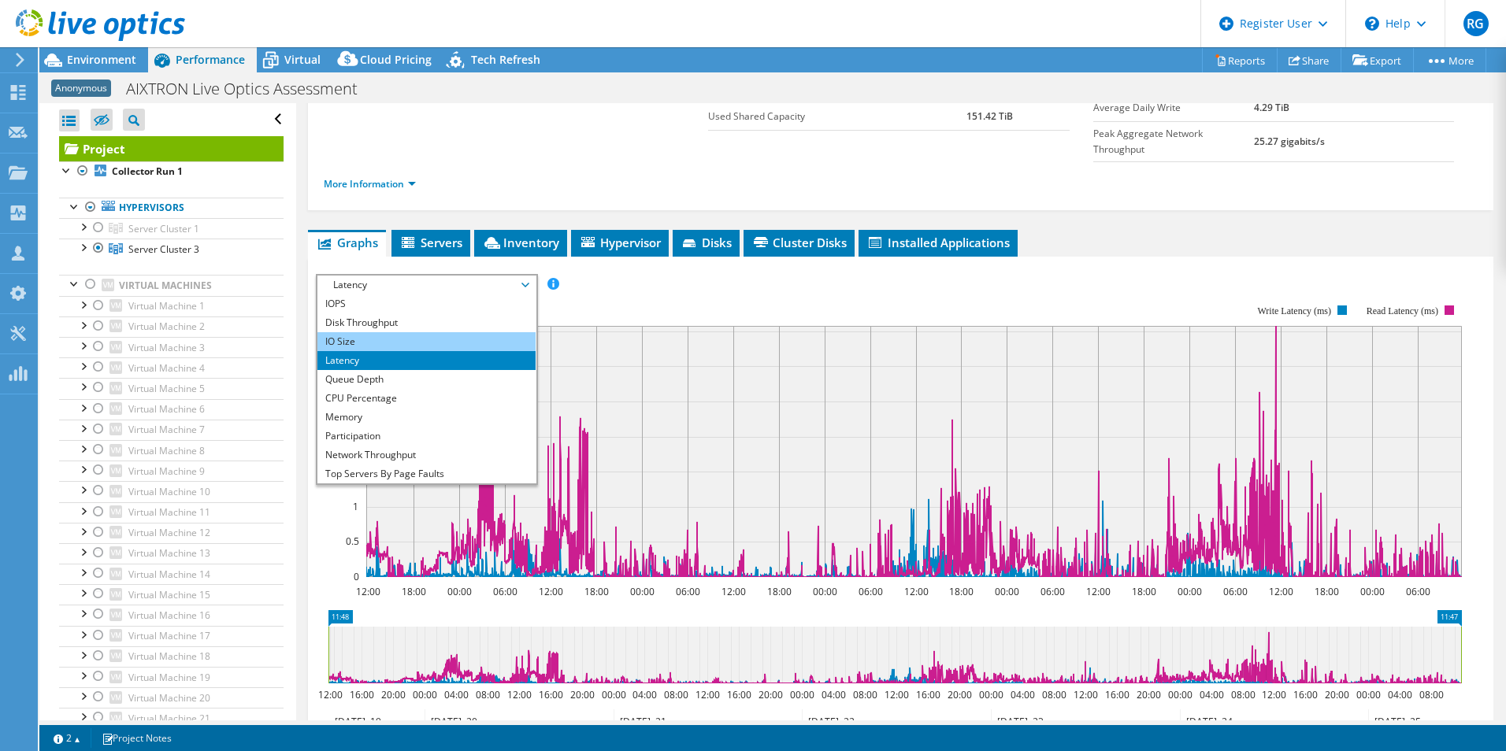
click at [421, 332] on li "IO Size" at bounding box center [426, 341] width 218 height 19
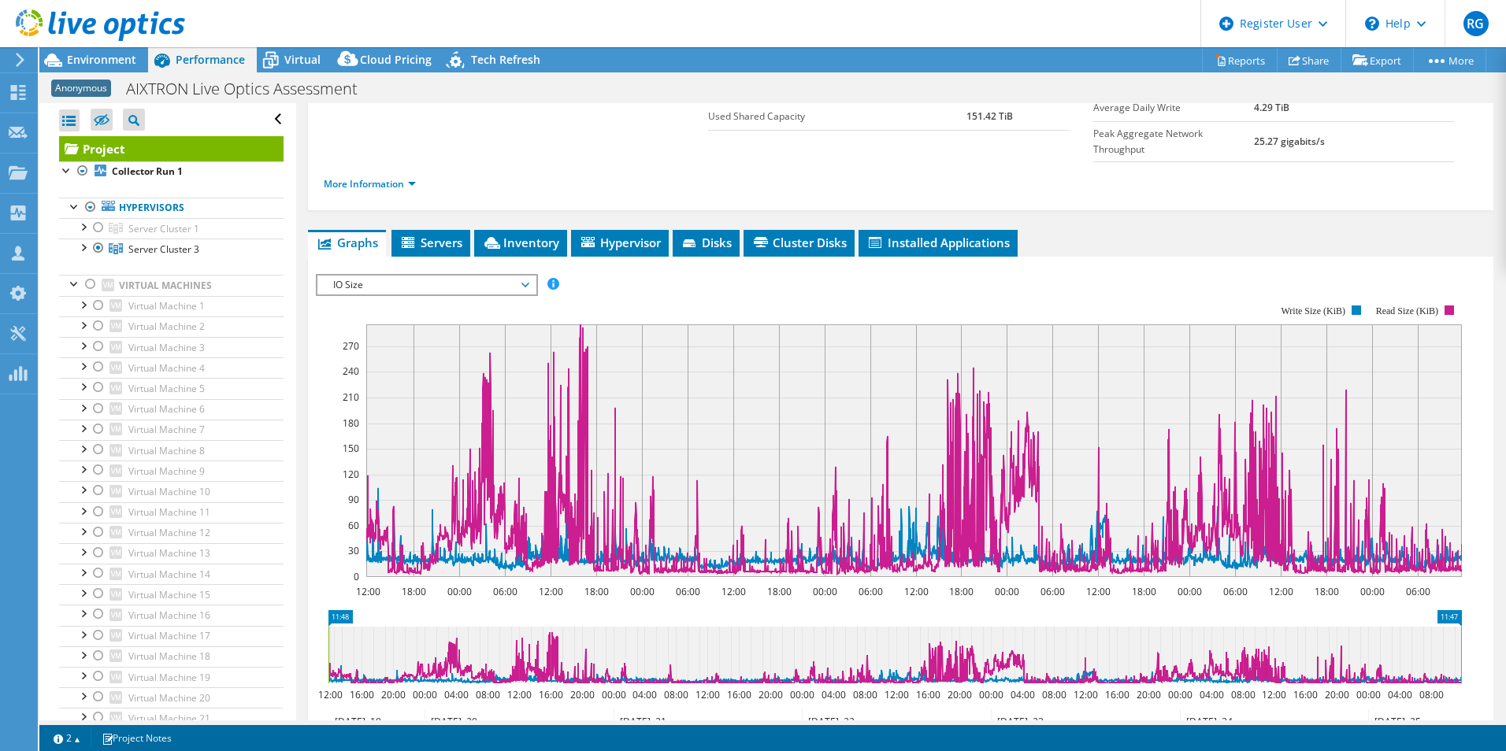
click at [511, 276] on span "IO Size" at bounding box center [426, 285] width 202 height 19
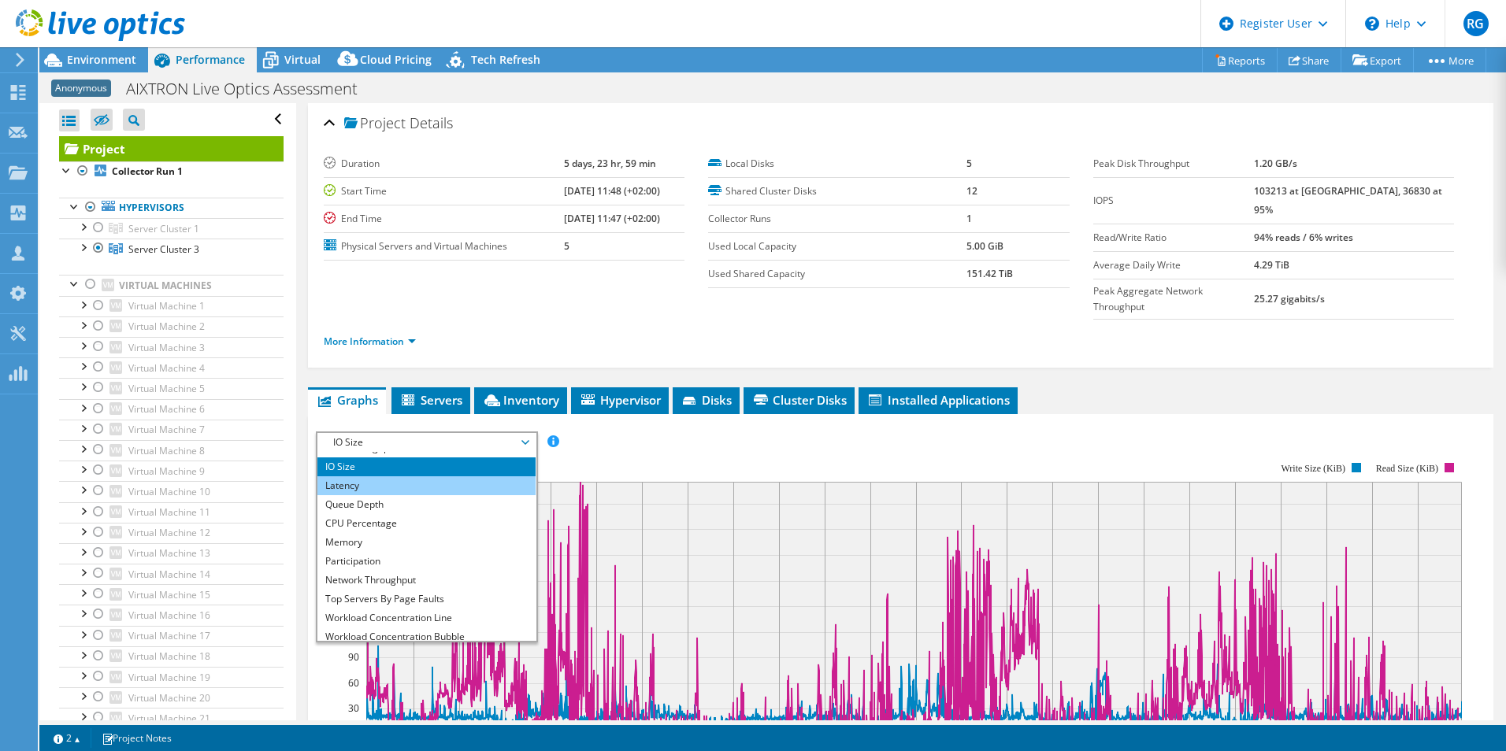
scroll to position [57, 0]
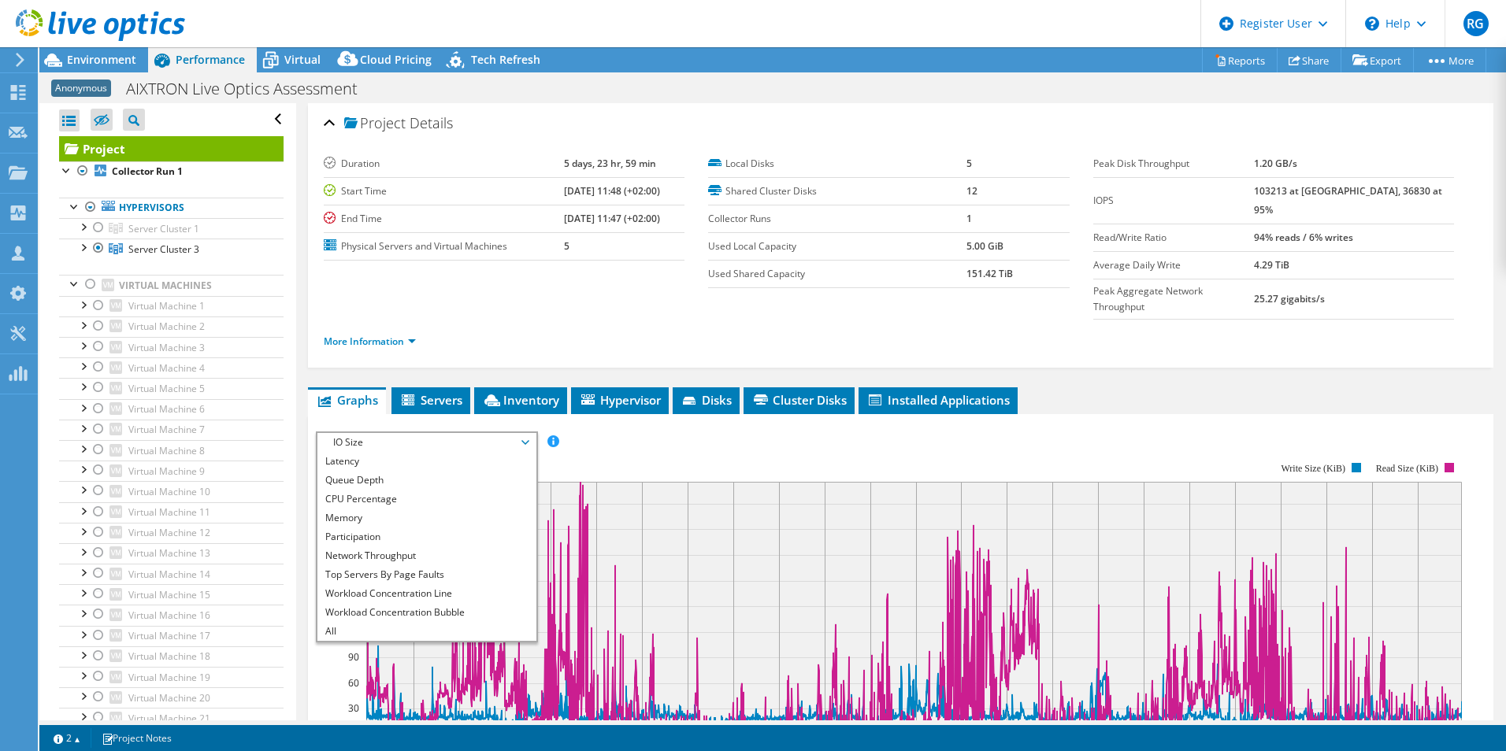
click at [990, 441] on rect at bounding box center [889, 598] width 1146 height 315
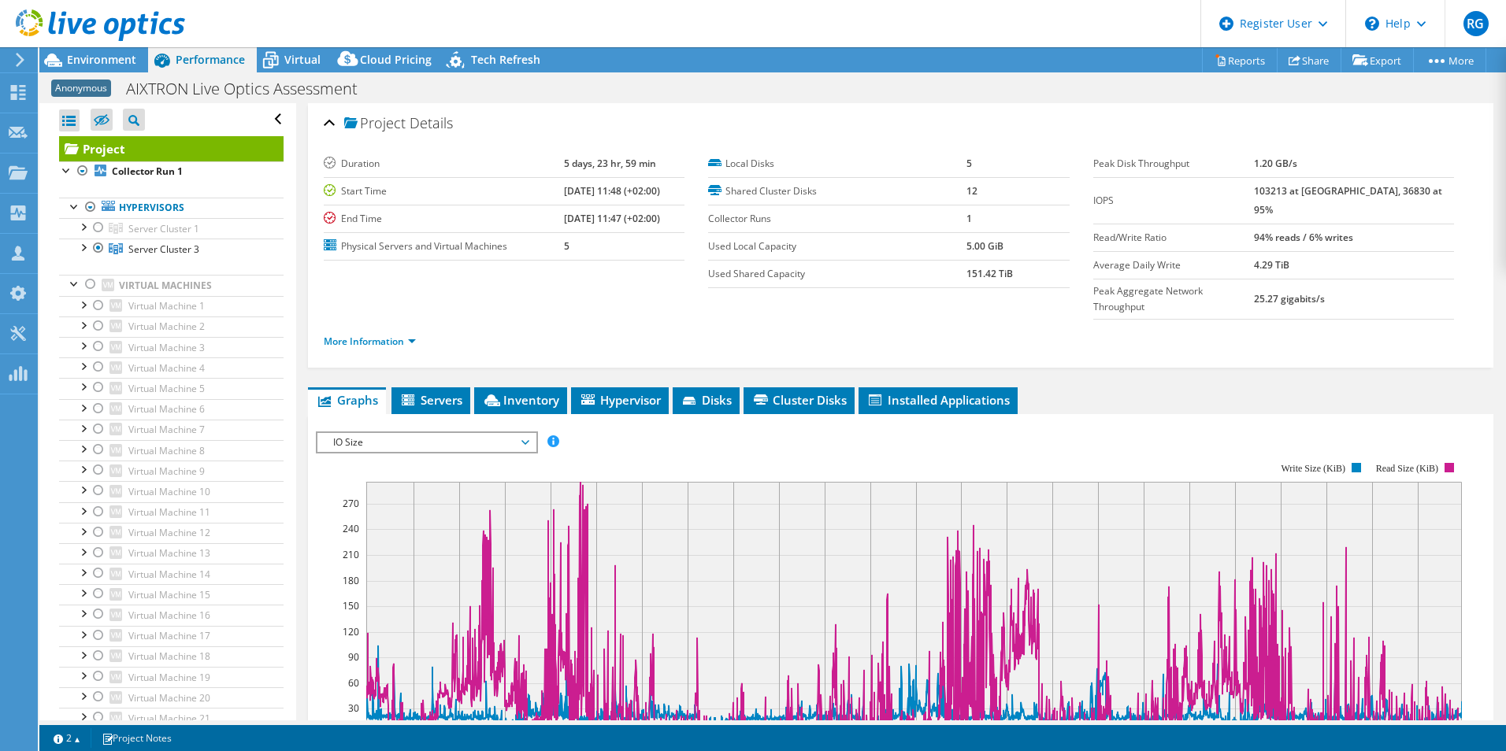
drag, startPoint x: 1283, startPoint y: 195, endPoint x: 1316, endPoint y: 196, distance: 33.1
click at [1316, 196] on tr "IOPS 103213 at [GEOGRAPHIC_DATA], 36830 at 95%" at bounding box center [1273, 200] width 361 height 46
click at [1442, 328] on div "More Information" at bounding box center [901, 342] width 1154 height 44
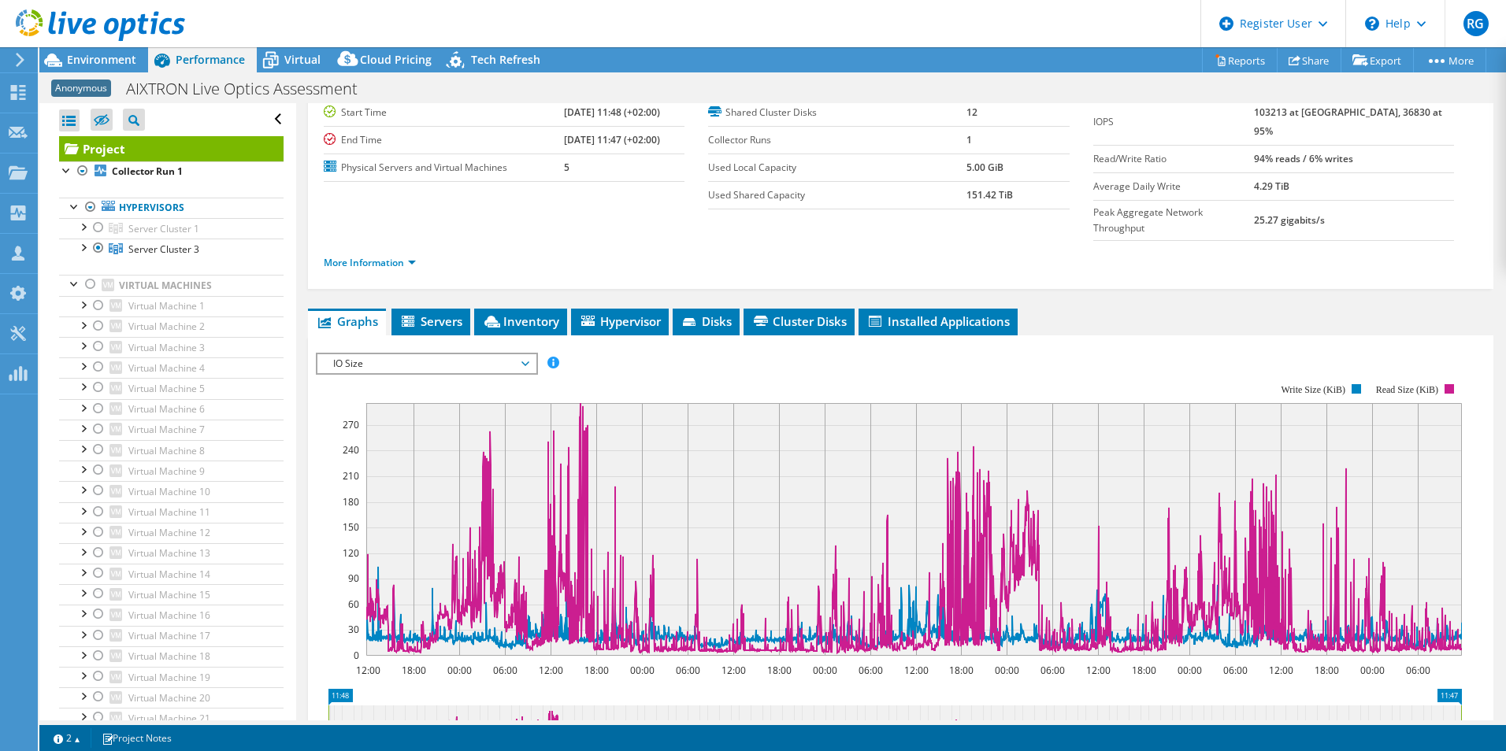
scroll to position [0, 0]
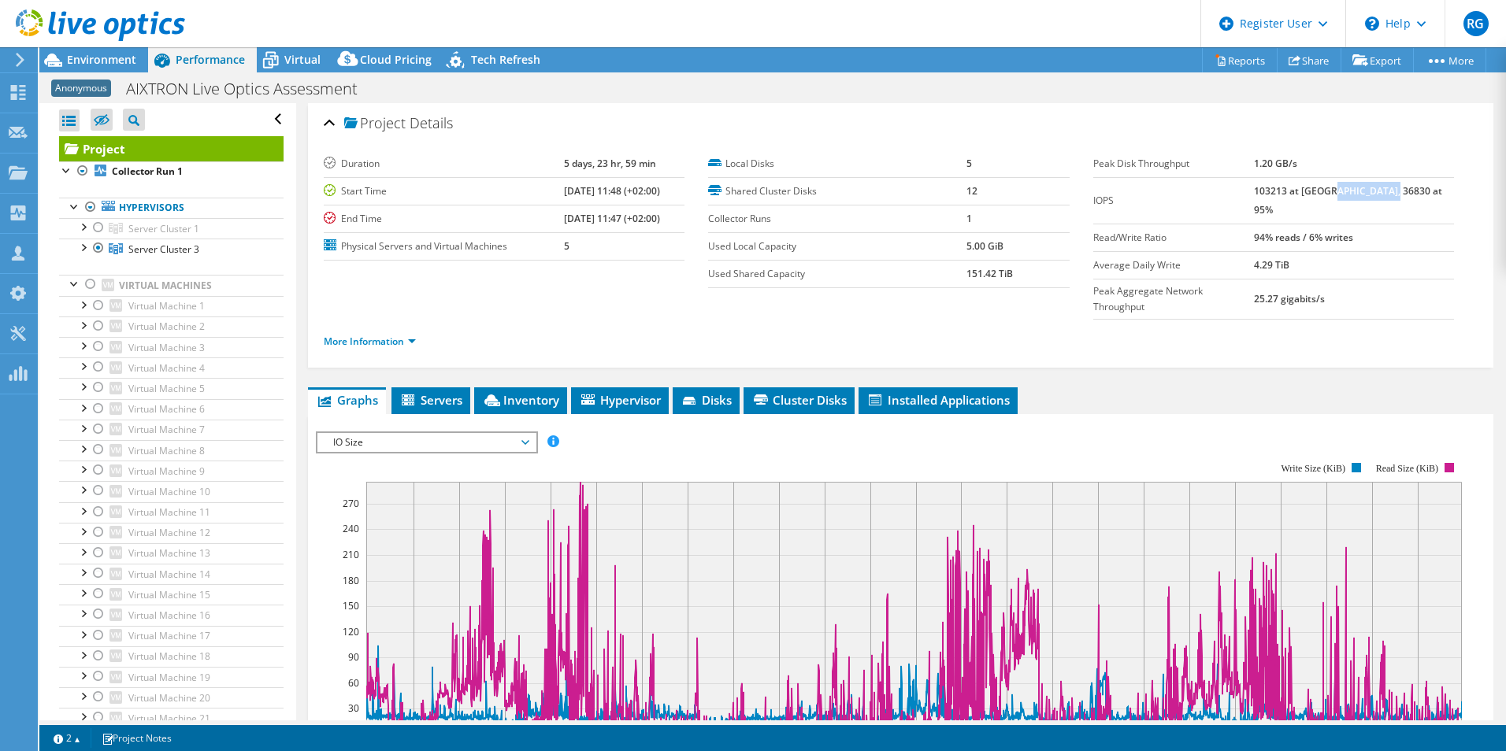
drag, startPoint x: 1424, startPoint y: 196, endPoint x: 1358, endPoint y: 192, distance: 66.3
click at [1358, 192] on td "103213 at [GEOGRAPHIC_DATA], 36830 at 95%" at bounding box center [1354, 200] width 200 height 46
drag, startPoint x: 1358, startPoint y: 192, endPoint x: 1270, endPoint y: 197, distance: 88.3
click at [1255, 197] on label "IOPS" at bounding box center [1173, 201] width 161 height 16
drag, startPoint x: 1299, startPoint y: 195, endPoint x: 1317, endPoint y: 202, distance: 19.8
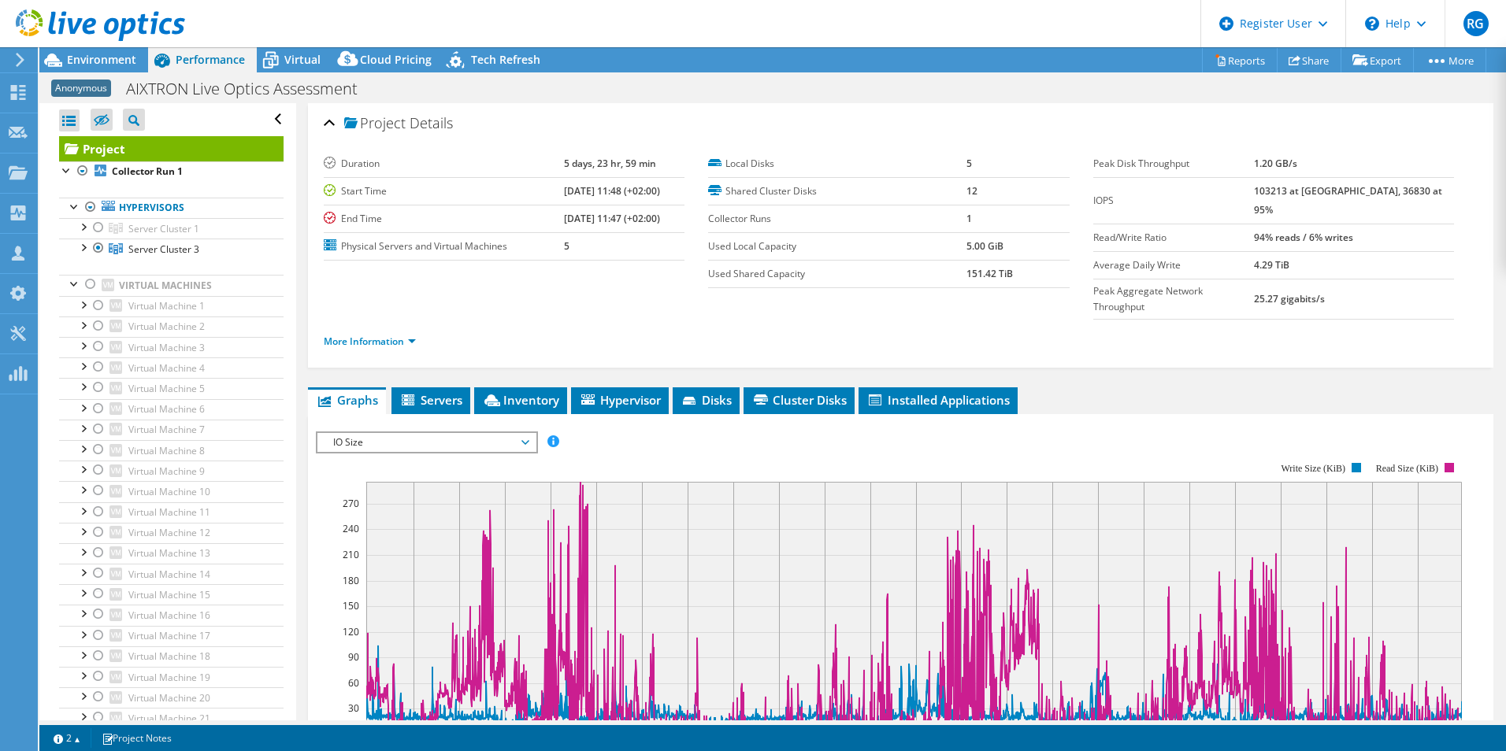
click at [1317, 202] on tr "IOPS 103213 at [GEOGRAPHIC_DATA], 36830 at 95%" at bounding box center [1273, 200] width 361 height 46
drag, startPoint x: 1317, startPoint y: 202, endPoint x: 1434, endPoint y: 197, distance: 117.5
click at [1434, 197] on td "103213 at [GEOGRAPHIC_DATA], 36830 at 95%" at bounding box center [1354, 200] width 200 height 46
drag, startPoint x: 1423, startPoint y: 188, endPoint x: 1361, endPoint y: 189, distance: 62.2
click at [1361, 189] on td "103213 at [GEOGRAPHIC_DATA], 36830 at 95%" at bounding box center [1354, 200] width 200 height 46
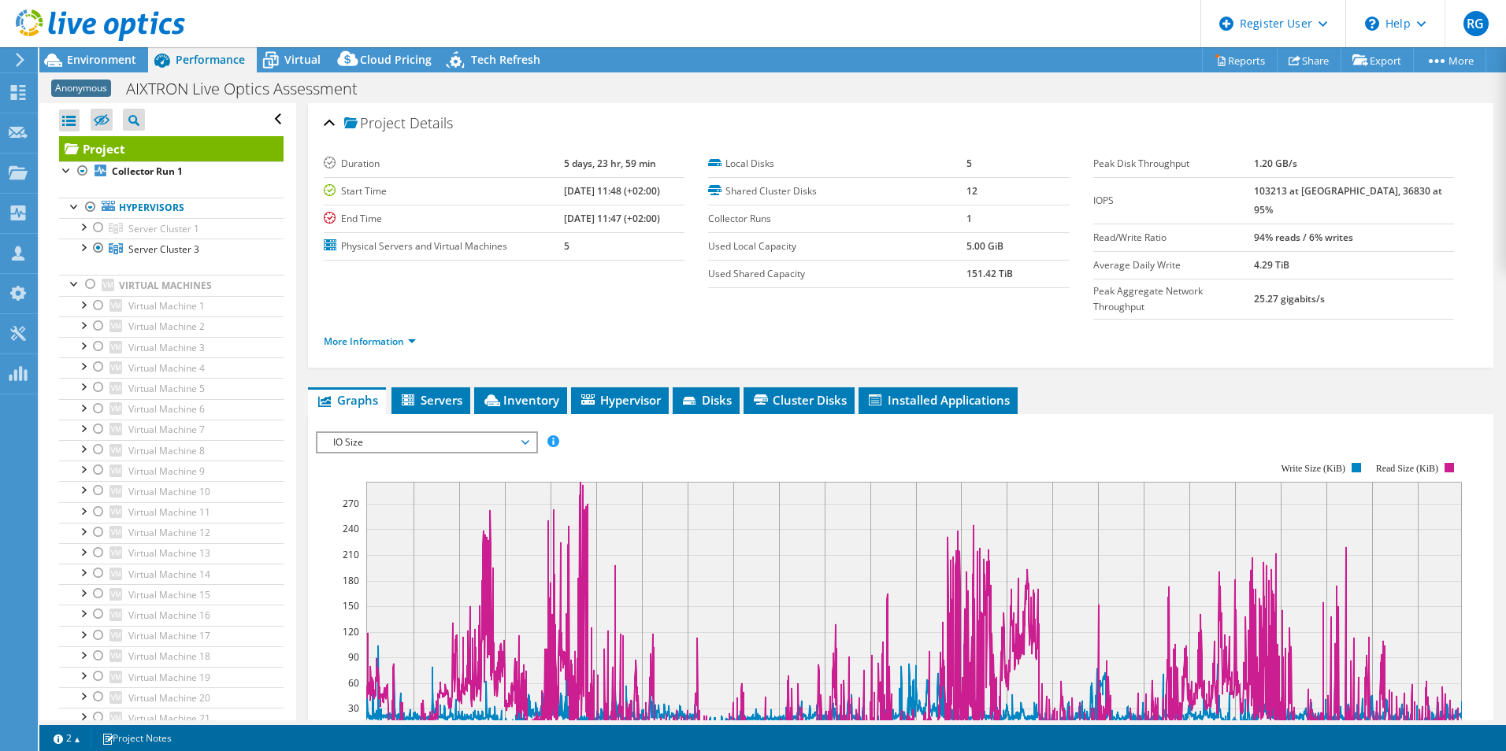
drag, startPoint x: 1361, startPoint y: 189, endPoint x: 1388, endPoint y: 247, distance: 64.5
click at [1388, 251] on td "4.29 TiB" at bounding box center [1354, 265] width 200 height 28
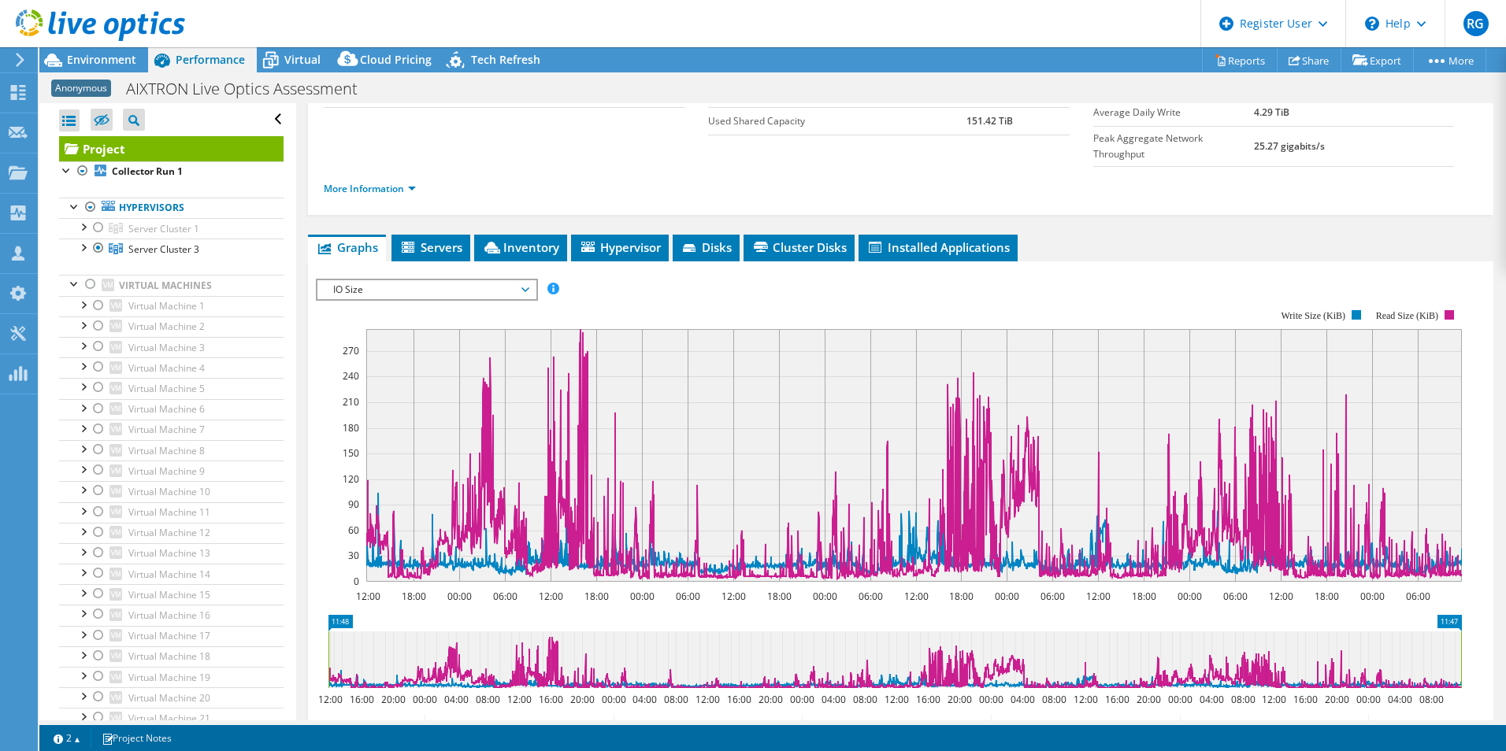
scroll to position [79, 0]
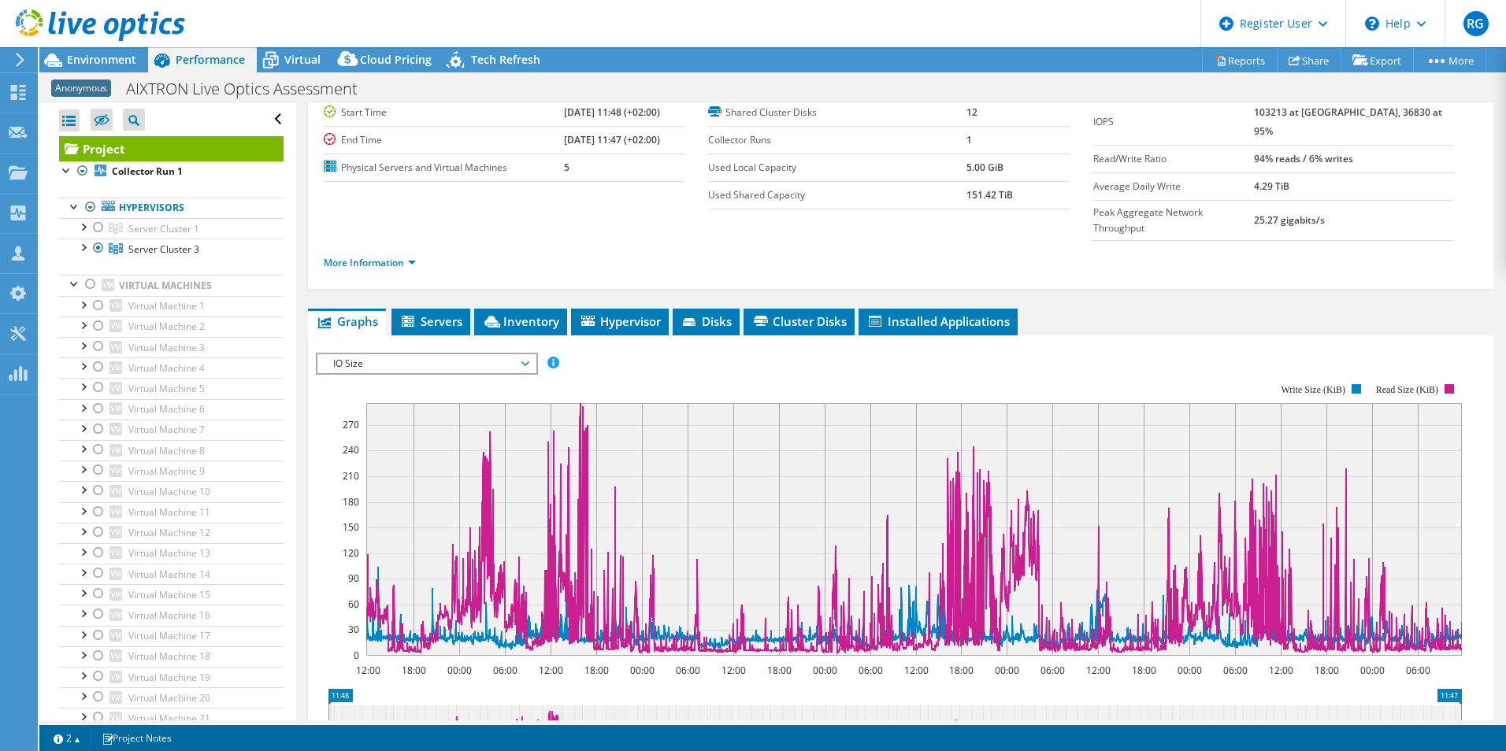
click at [526, 354] on span "IO Size" at bounding box center [426, 363] width 202 height 19
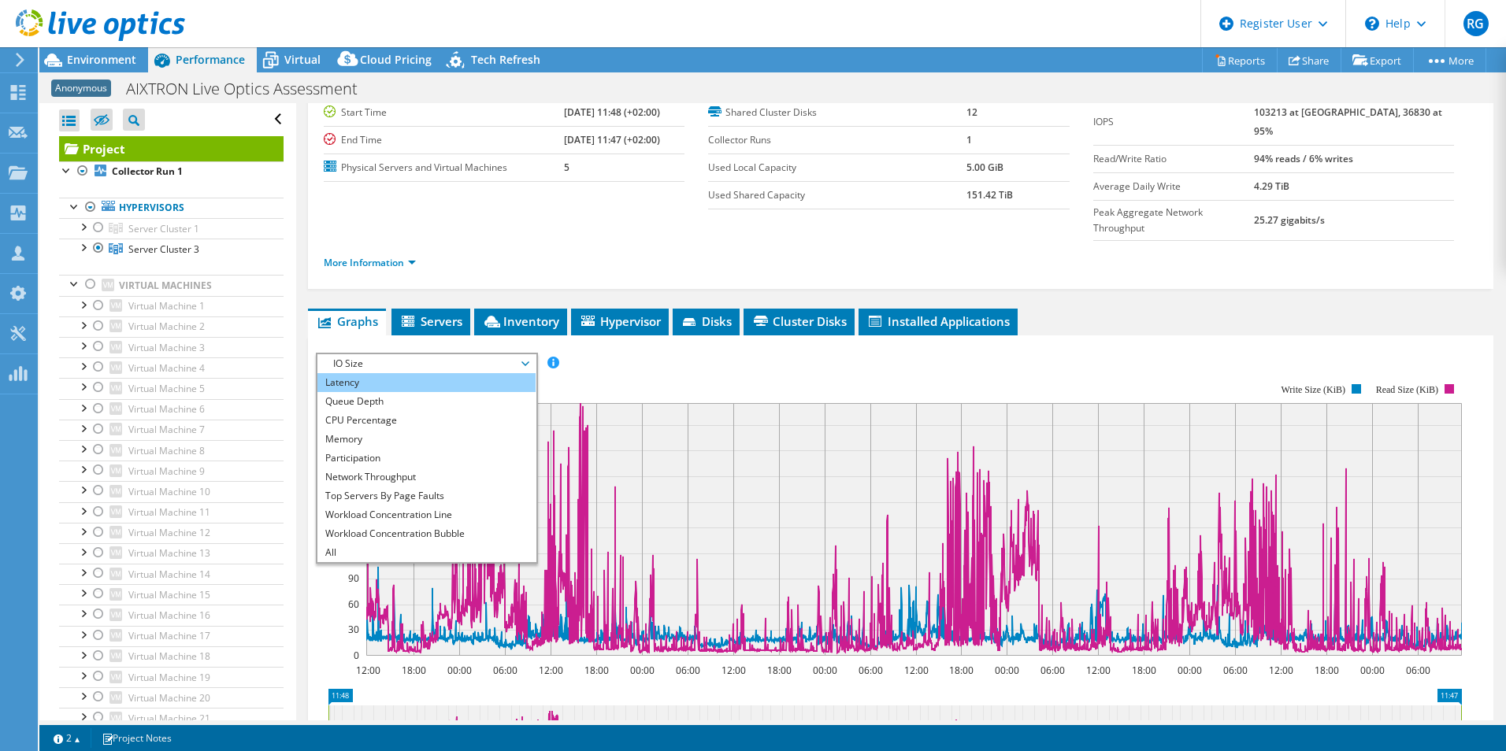
click at [476, 373] on li "Latency" at bounding box center [426, 382] width 218 height 19
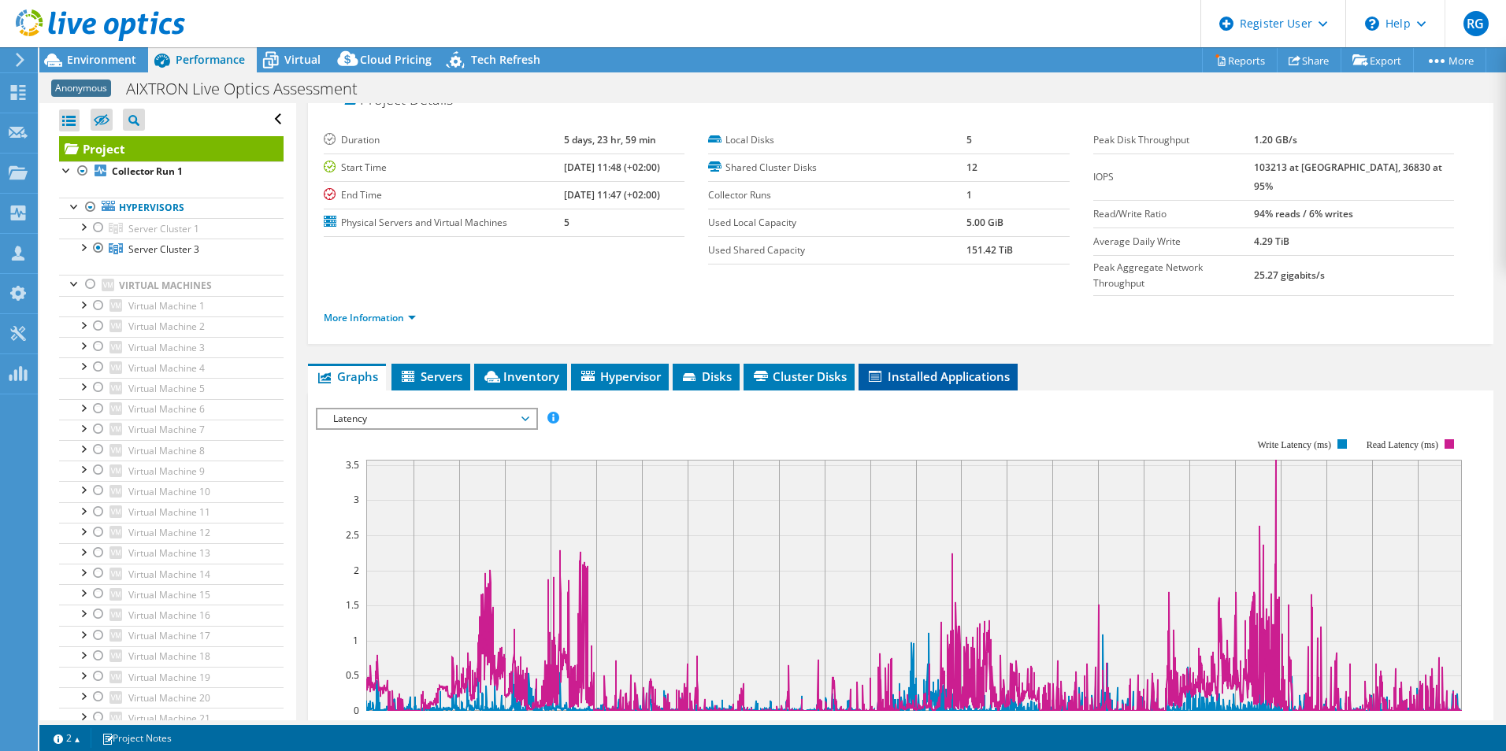
scroll to position [0, 0]
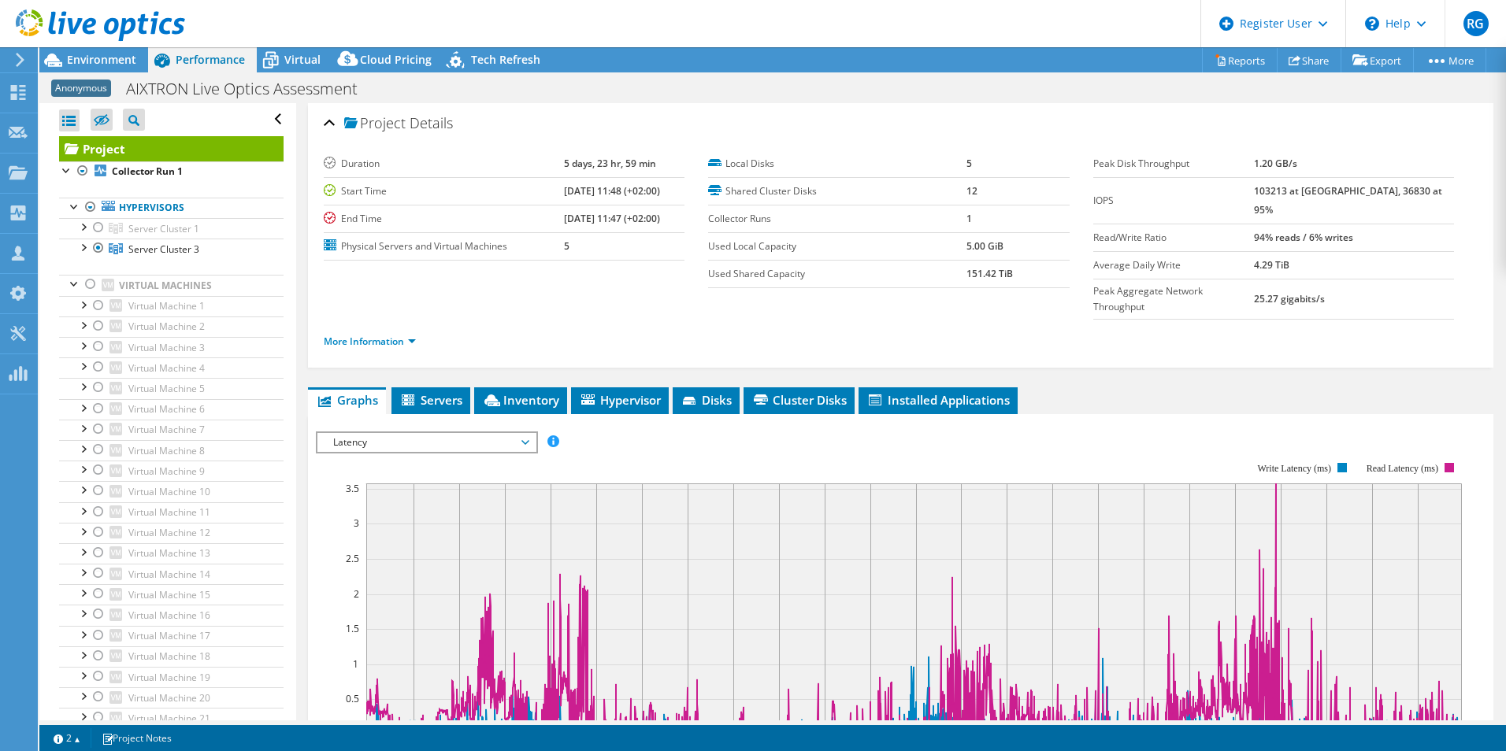
click at [491, 433] on span "Latency" at bounding box center [426, 442] width 202 height 19
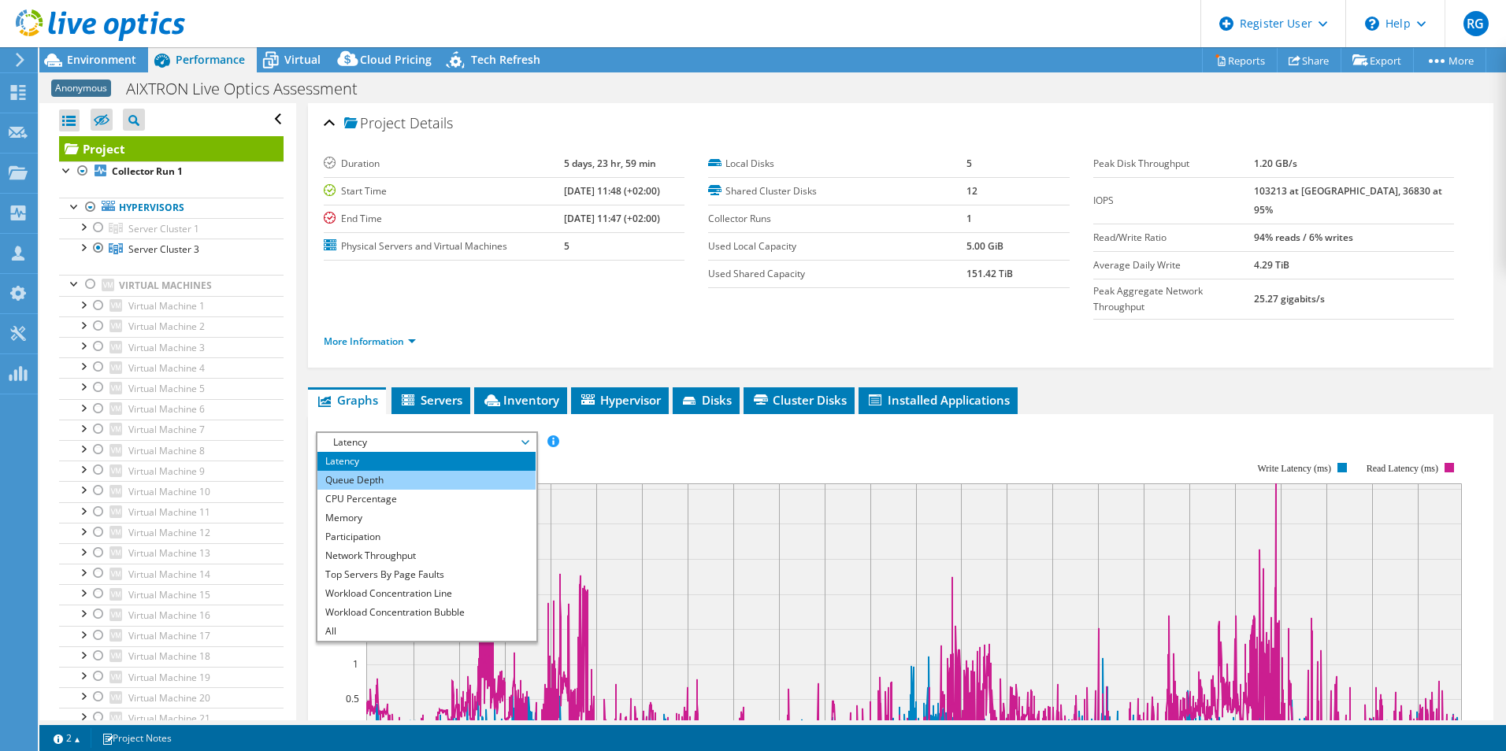
scroll to position [79, 0]
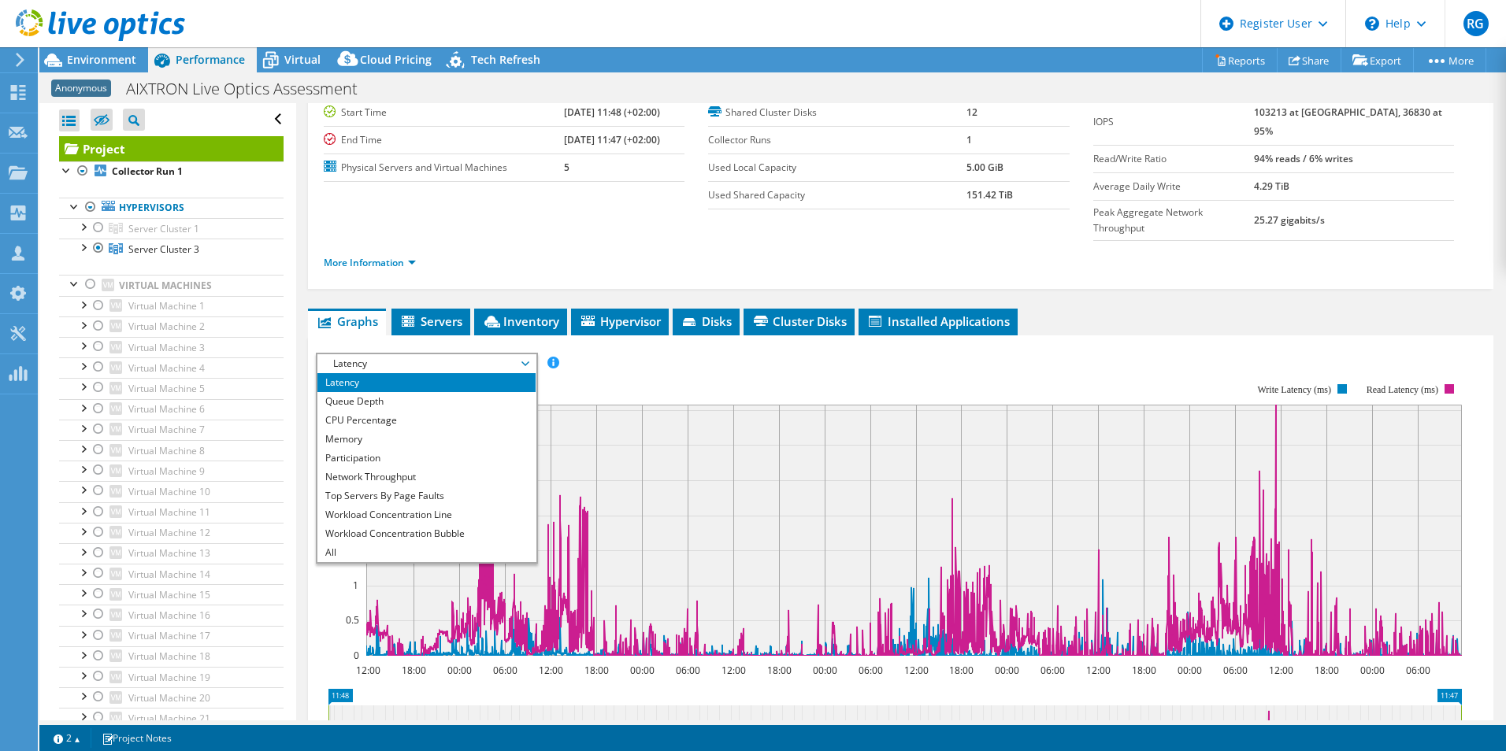
click at [761, 353] on div "IOPS Disk Throughput IO Size Latency Queue Depth CPU Percentage Memory Page Fau…" at bounding box center [900, 363] width 1169 height 21
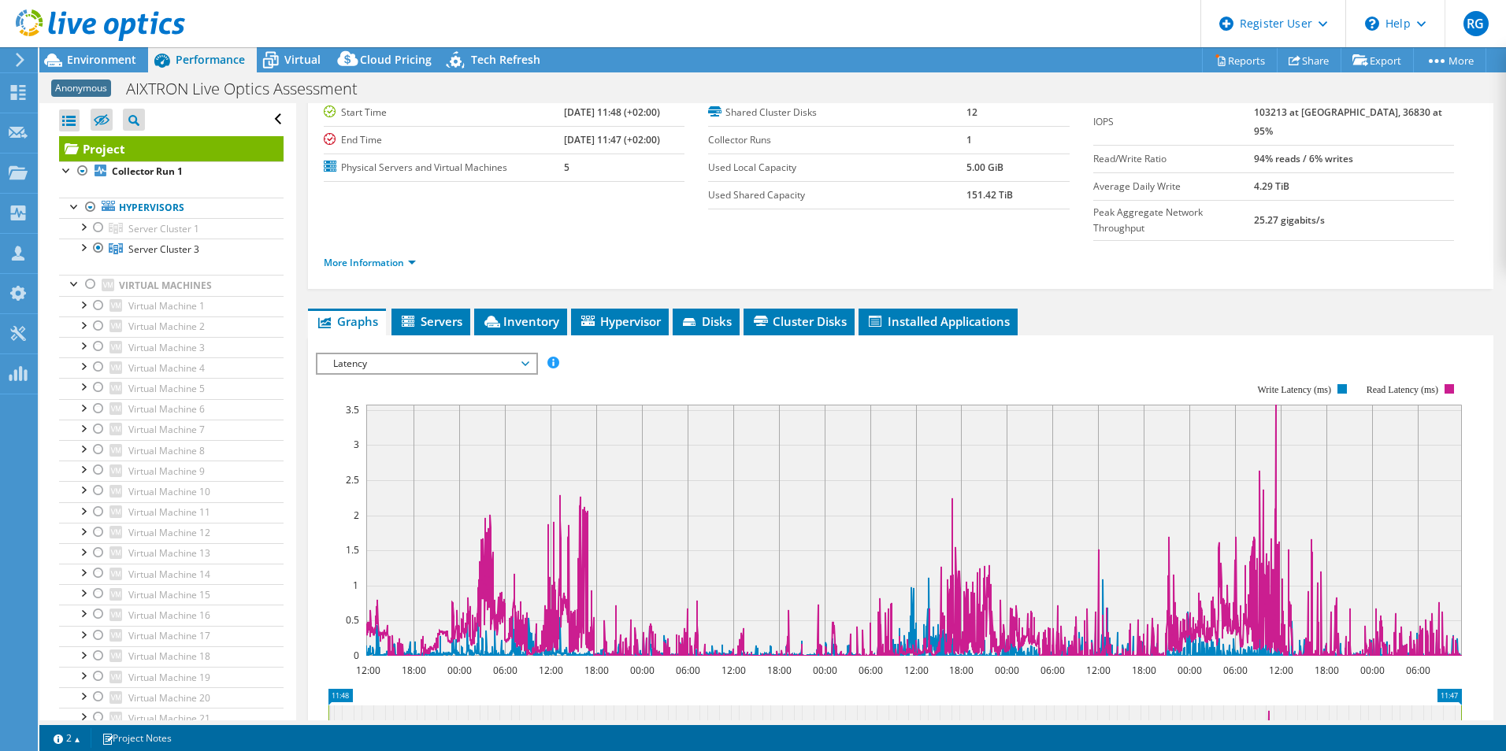
scroll to position [0, 0]
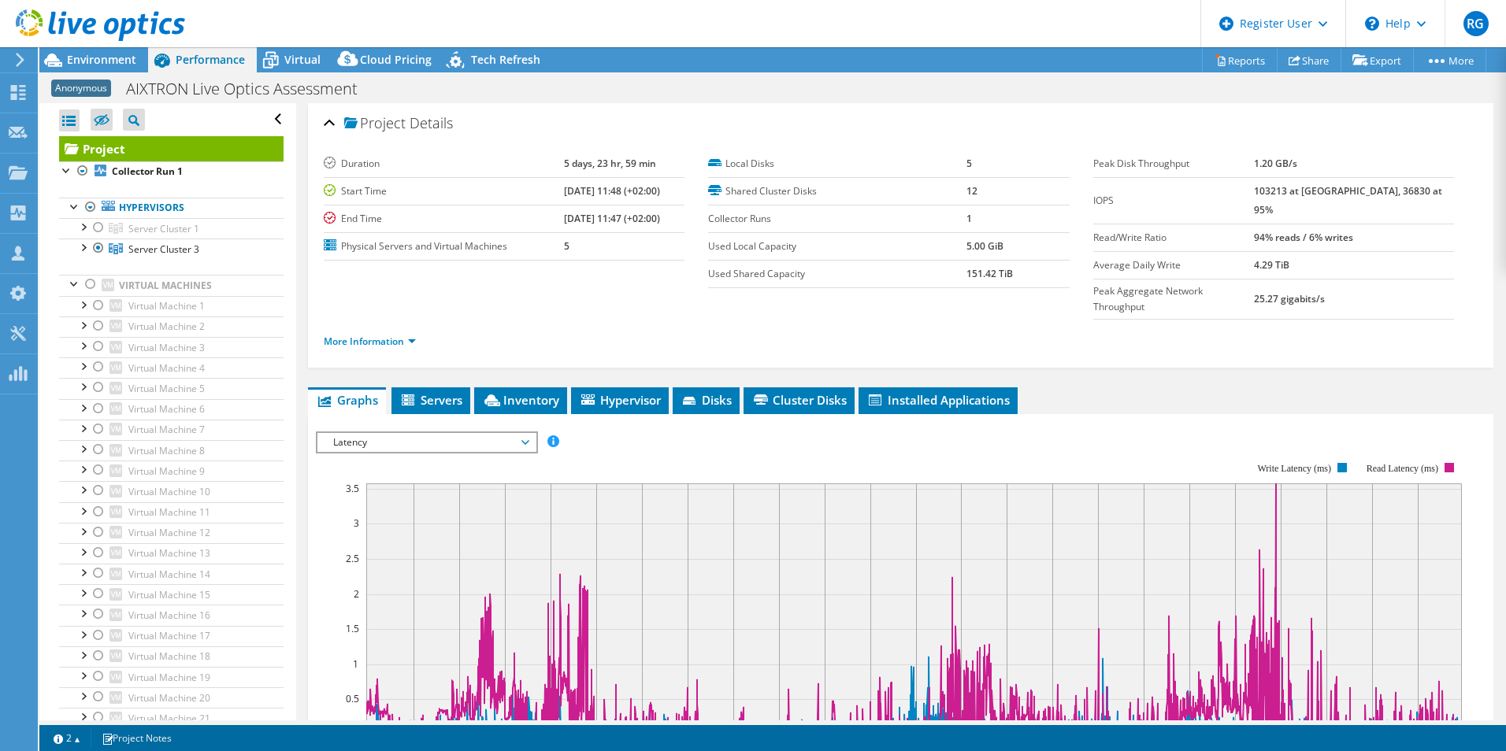
click at [522, 433] on span "Latency" at bounding box center [426, 442] width 202 height 19
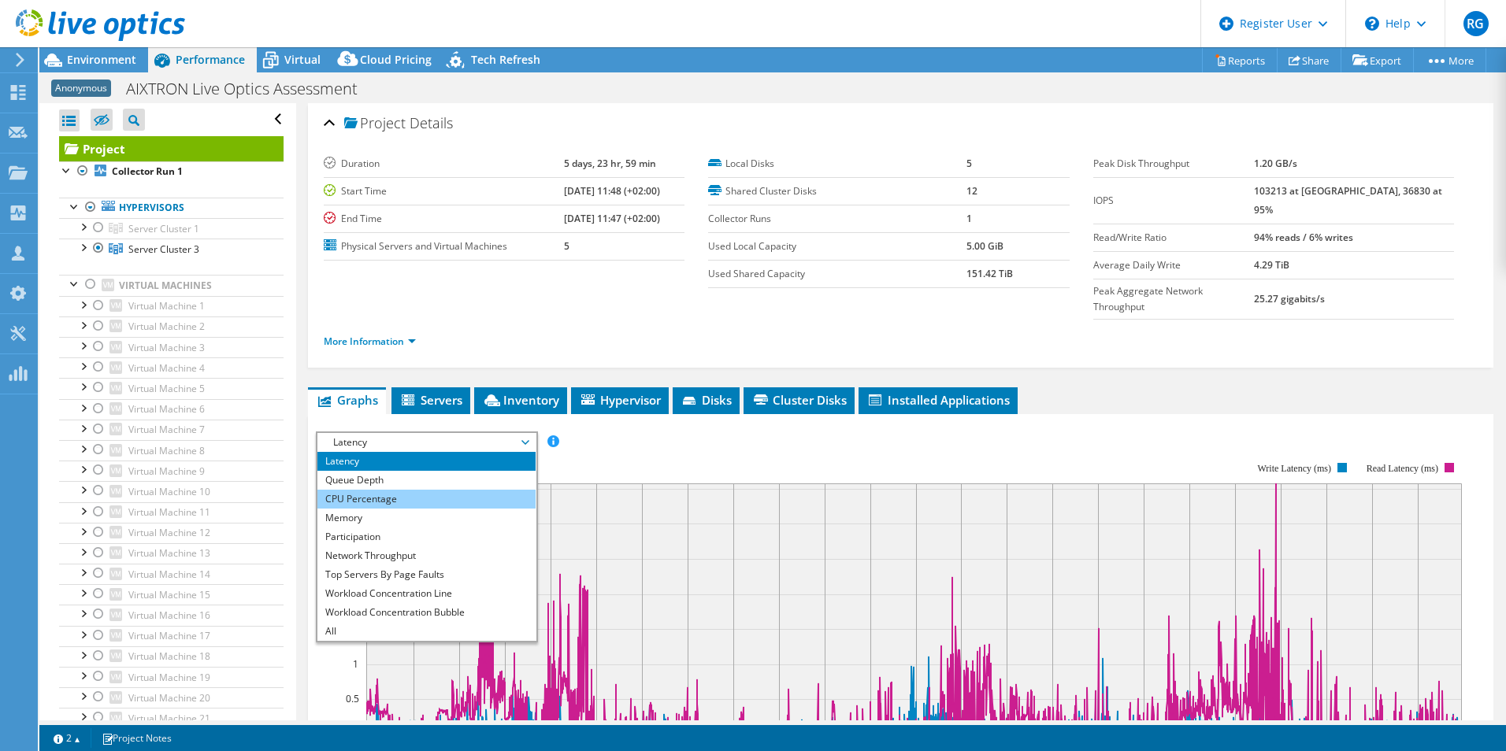
click at [398, 490] on li "CPU Percentage" at bounding box center [426, 499] width 218 height 19
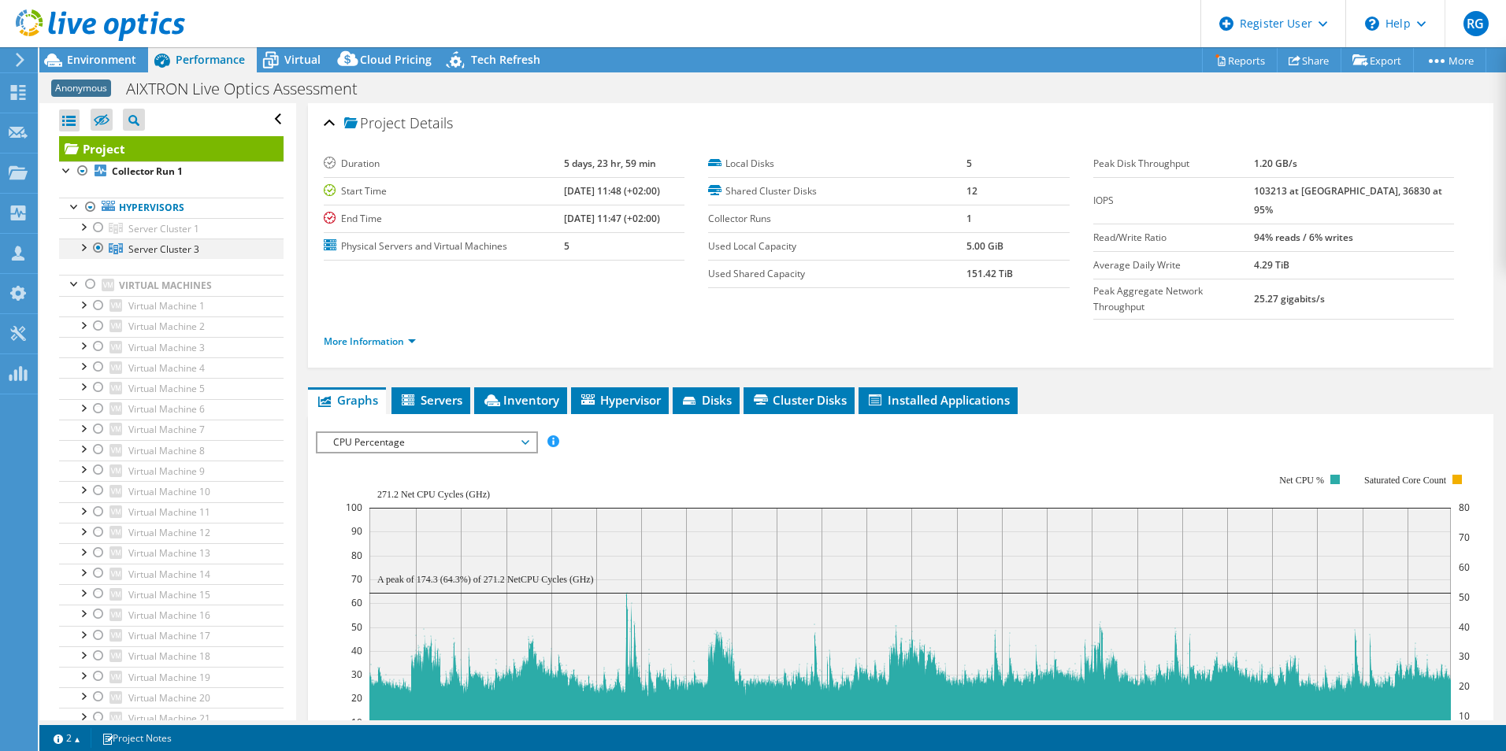
click at [84, 250] on div at bounding box center [83, 247] width 16 height 16
click at [82, 226] on div at bounding box center [83, 226] width 16 height 16
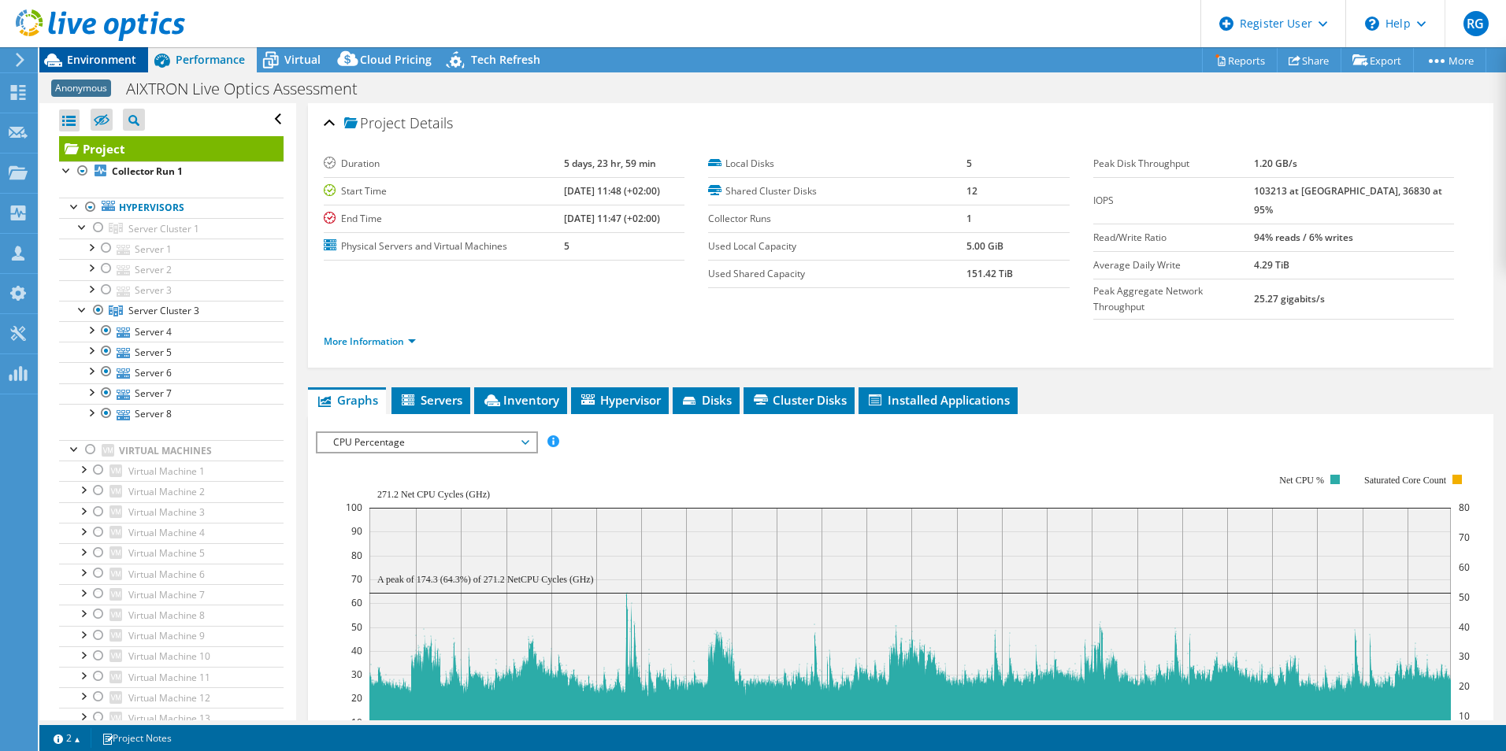
click at [122, 57] on span "Environment" at bounding box center [101, 59] width 69 height 15
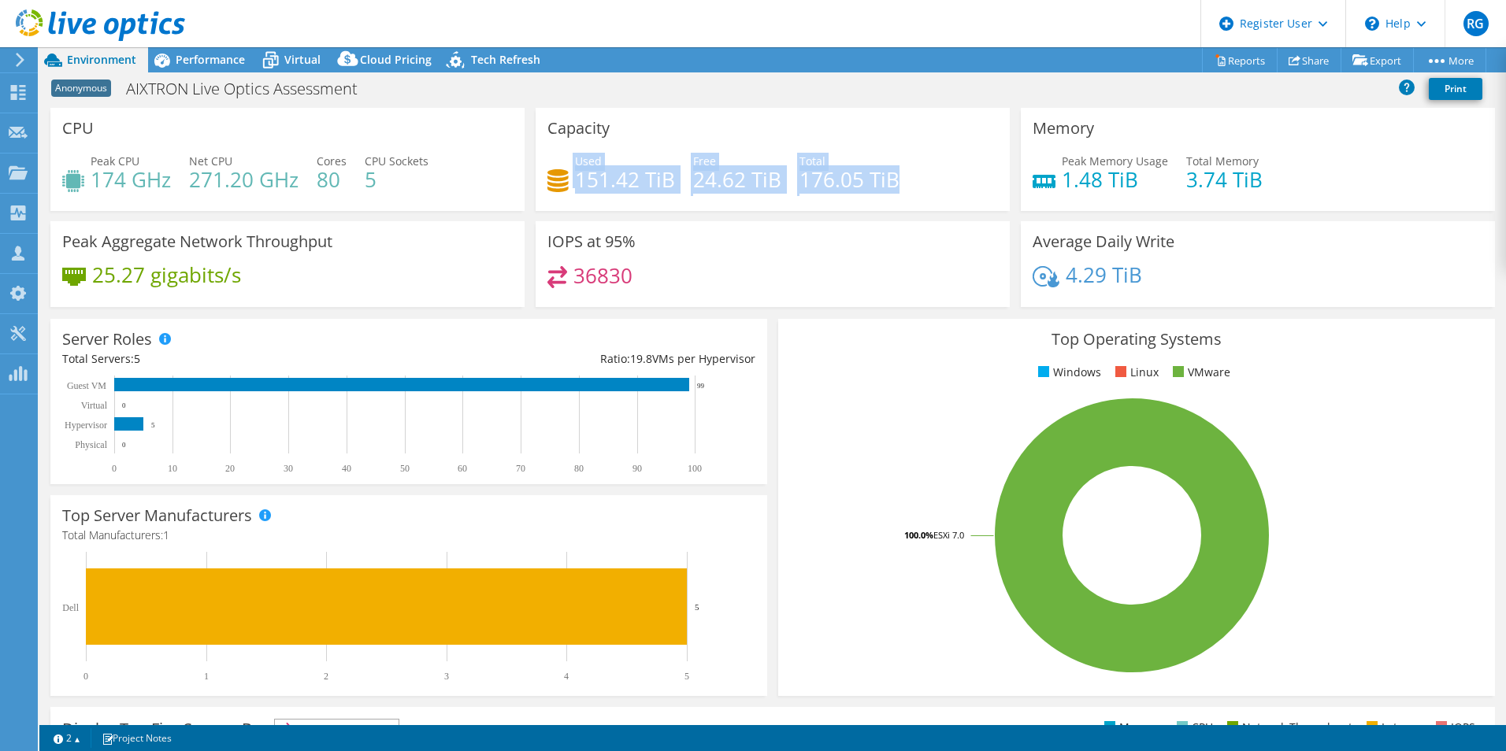
drag, startPoint x: 946, startPoint y: 186, endPoint x: 565, endPoint y: 173, distance: 380.6
click at [565, 173] on div "Used 151.42 TiB Free 24.62 TiB Total 176.05 TiB" at bounding box center [772, 178] width 450 height 51
drag, startPoint x: 565, startPoint y: 173, endPoint x: 695, endPoint y: 183, distance: 129.5
click at [695, 183] on h4 "24.62 TiB" at bounding box center [737, 179] width 88 height 17
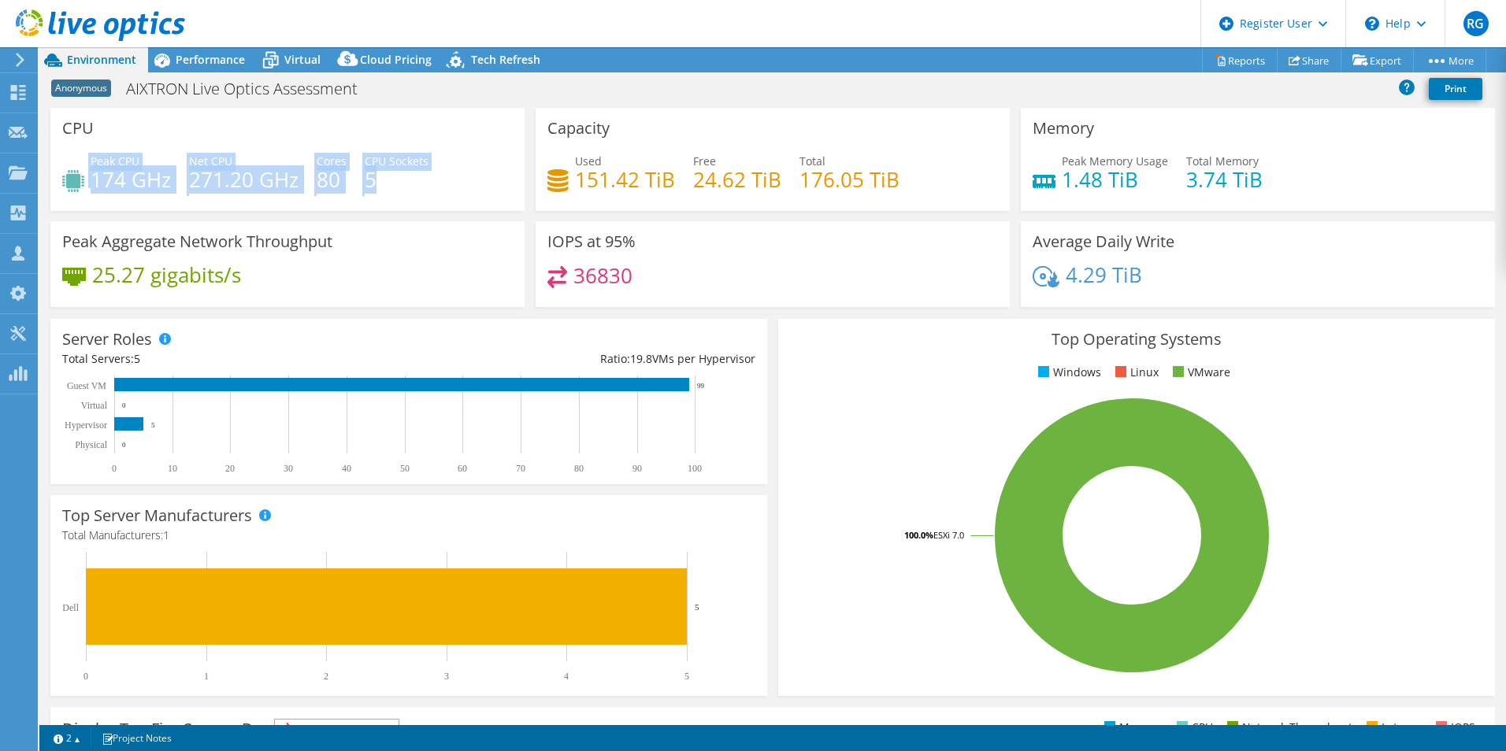
drag, startPoint x: 454, startPoint y: 184, endPoint x: 73, endPoint y: 183, distance: 381.2
click at [73, 183] on div "Peak CPU 174 GHz Net CPU 271.20 GHz Cores 80 CPU Sockets 5" at bounding box center [287, 178] width 450 height 51
drag, startPoint x: 73, startPoint y: 183, endPoint x: 284, endPoint y: 184, distance: 211.1
click at [284, 184] on h4 "271.20 GHz" at bounding box center [243, 179] width 109 height 17
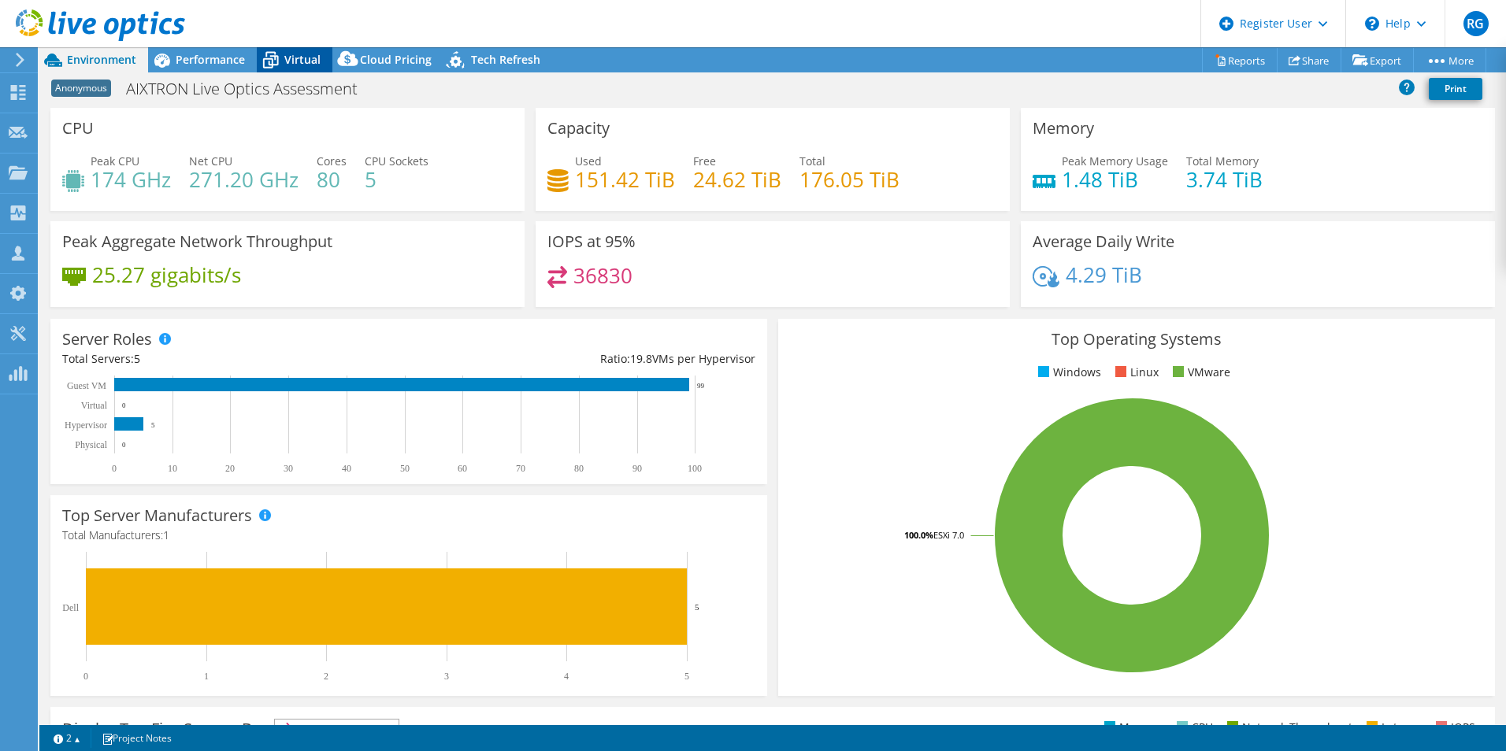
click at [298, 62] on span "Virtual" at bounding box center [302, 59] width 36 height 15
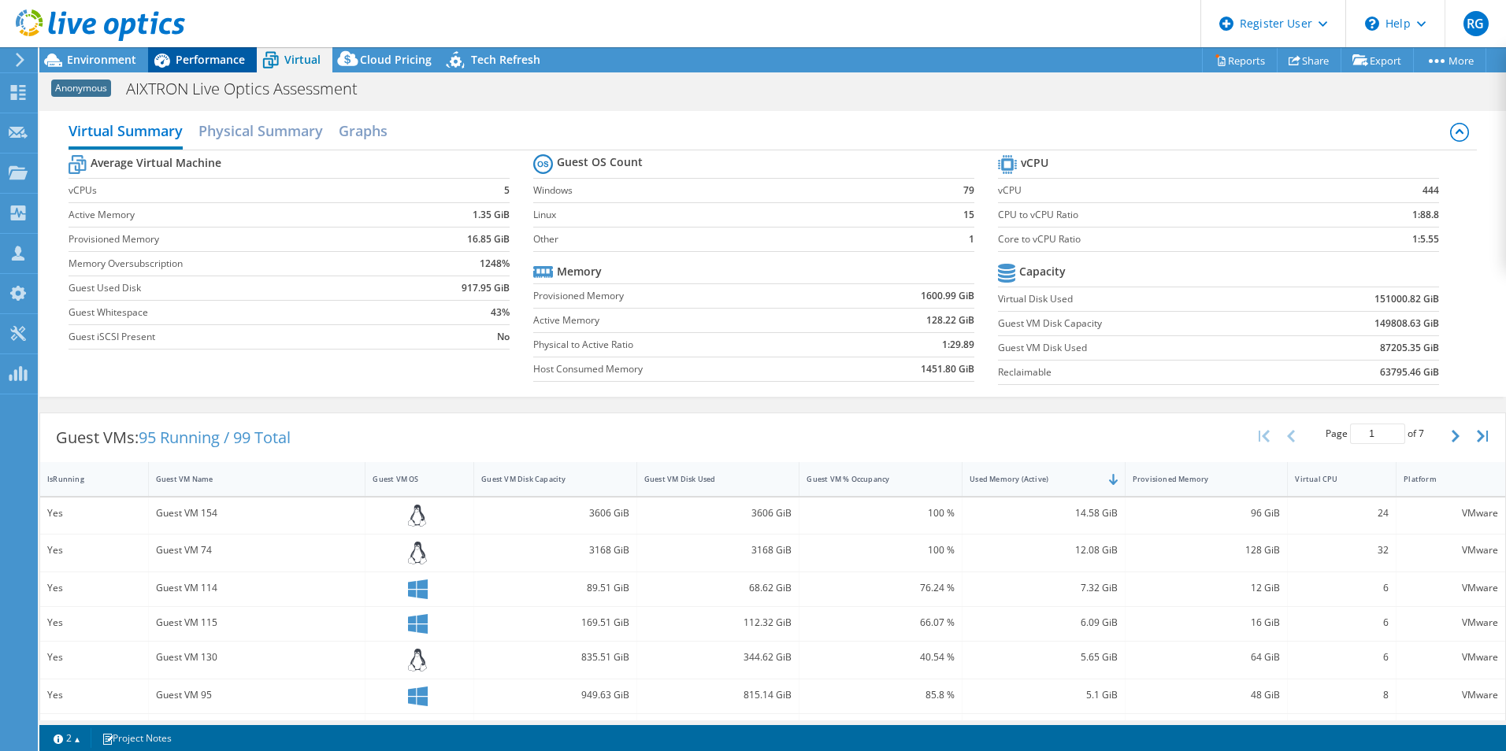
click at [221, 51] on div "Performance" at bounding box center [202, 59] width 109 height 25
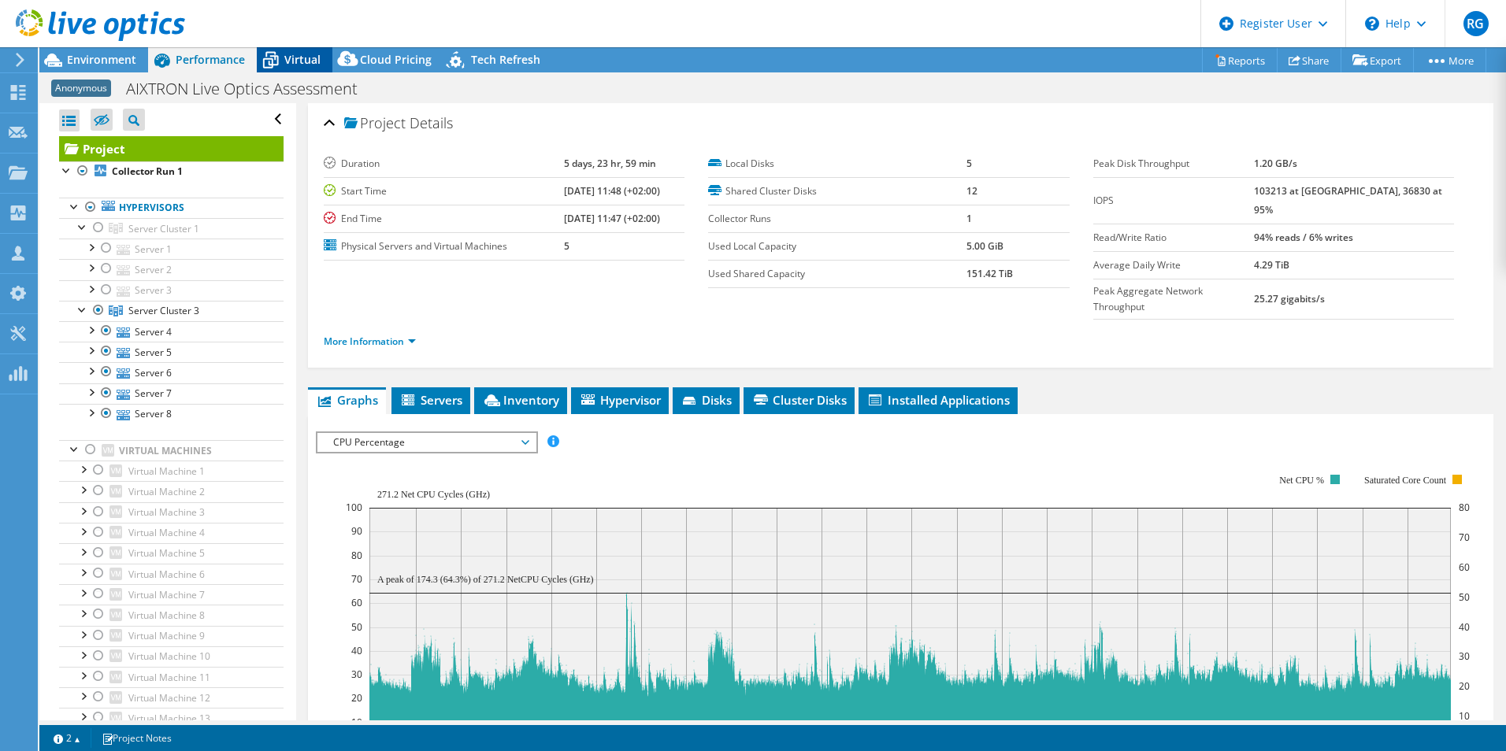
click at [281, 56] on icon at bounding box center [271, 60] width 28 height 28
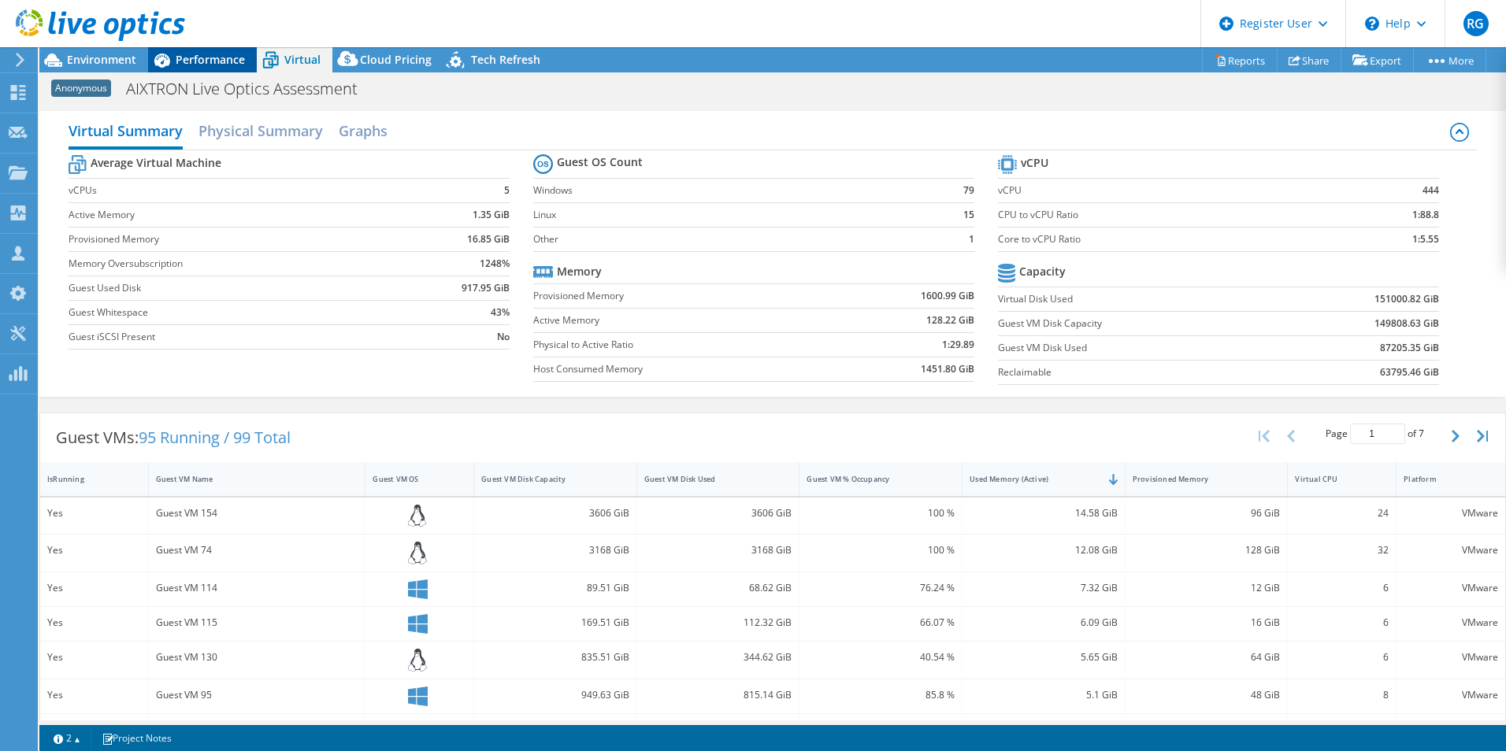
click at [196, 57] on span "Performance" at bounding box center [210, 59] width 69 height 15
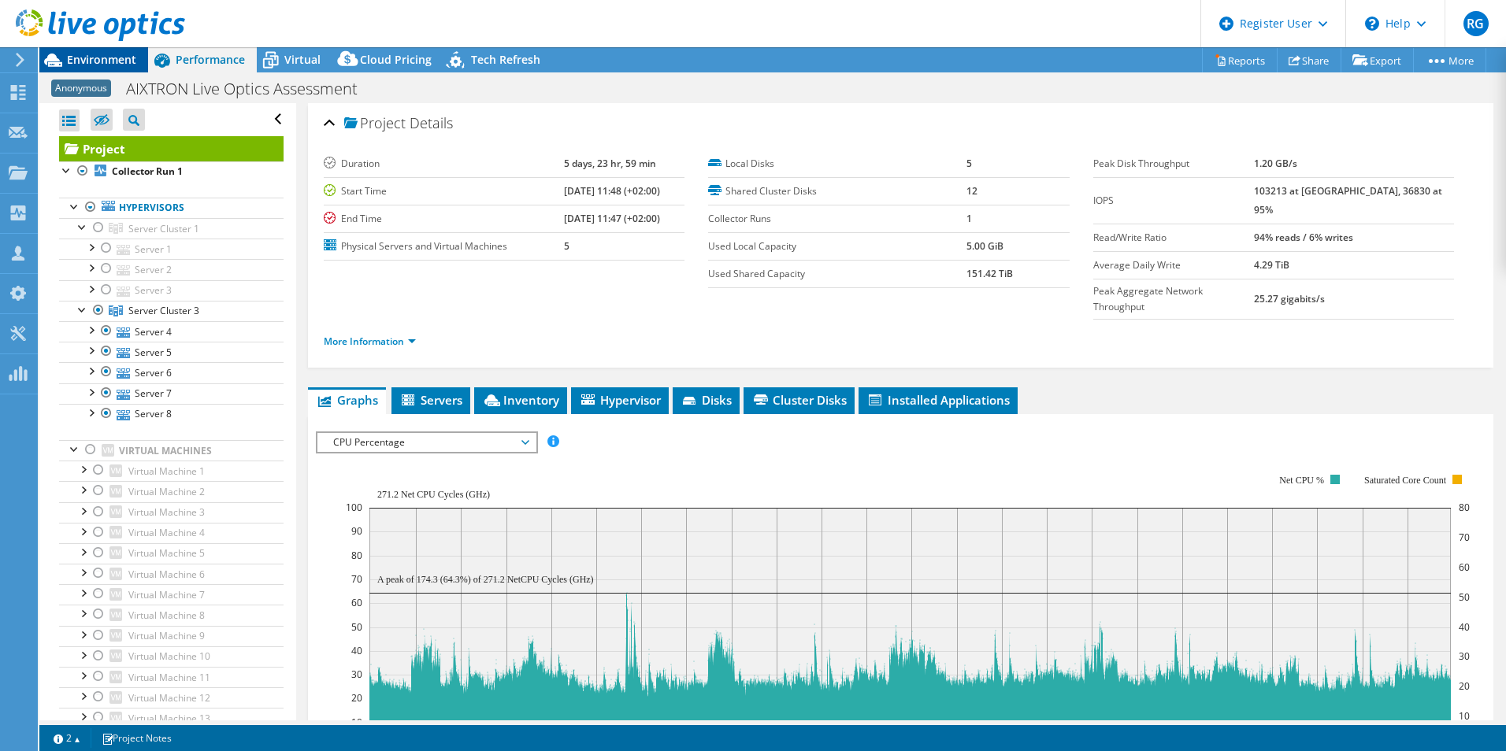
click at [114, 60] on span "Environment" at bounding box center [101, 59] width 69 height 15
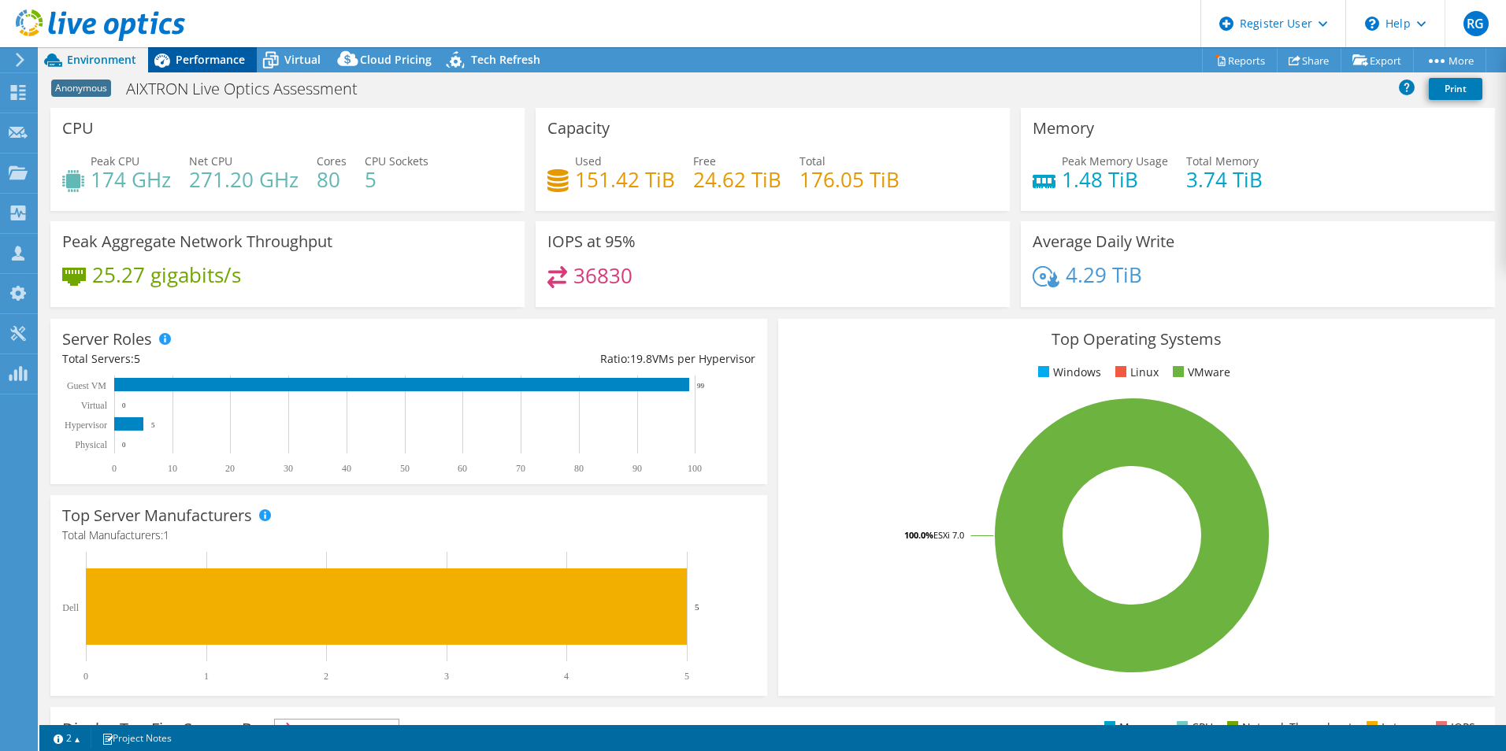
click at [220, 58] on span "Performance" at bounding box center [210, 59] width 69 height 15
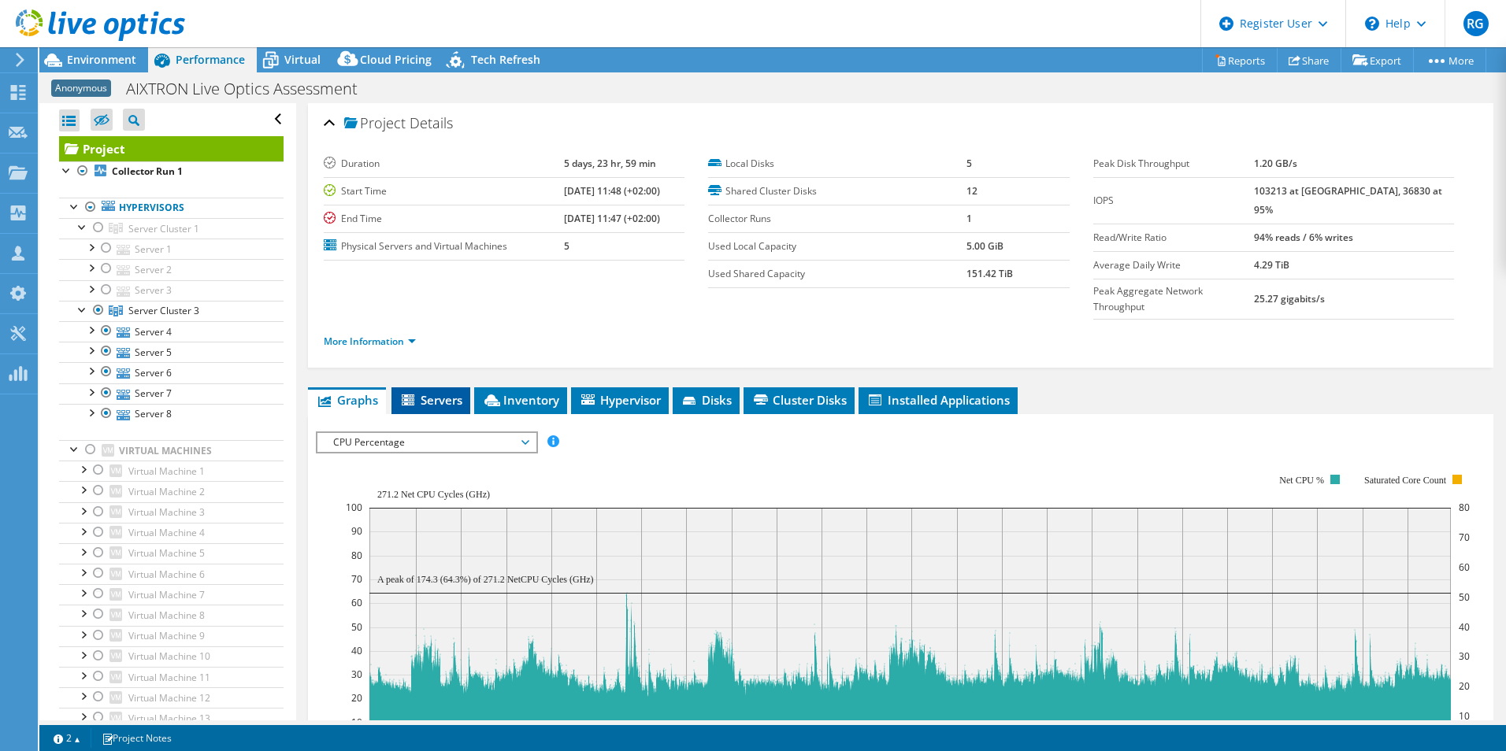
click at [447, 392] on span "Servers" at bounding box center [430, 400] width 63 height 16
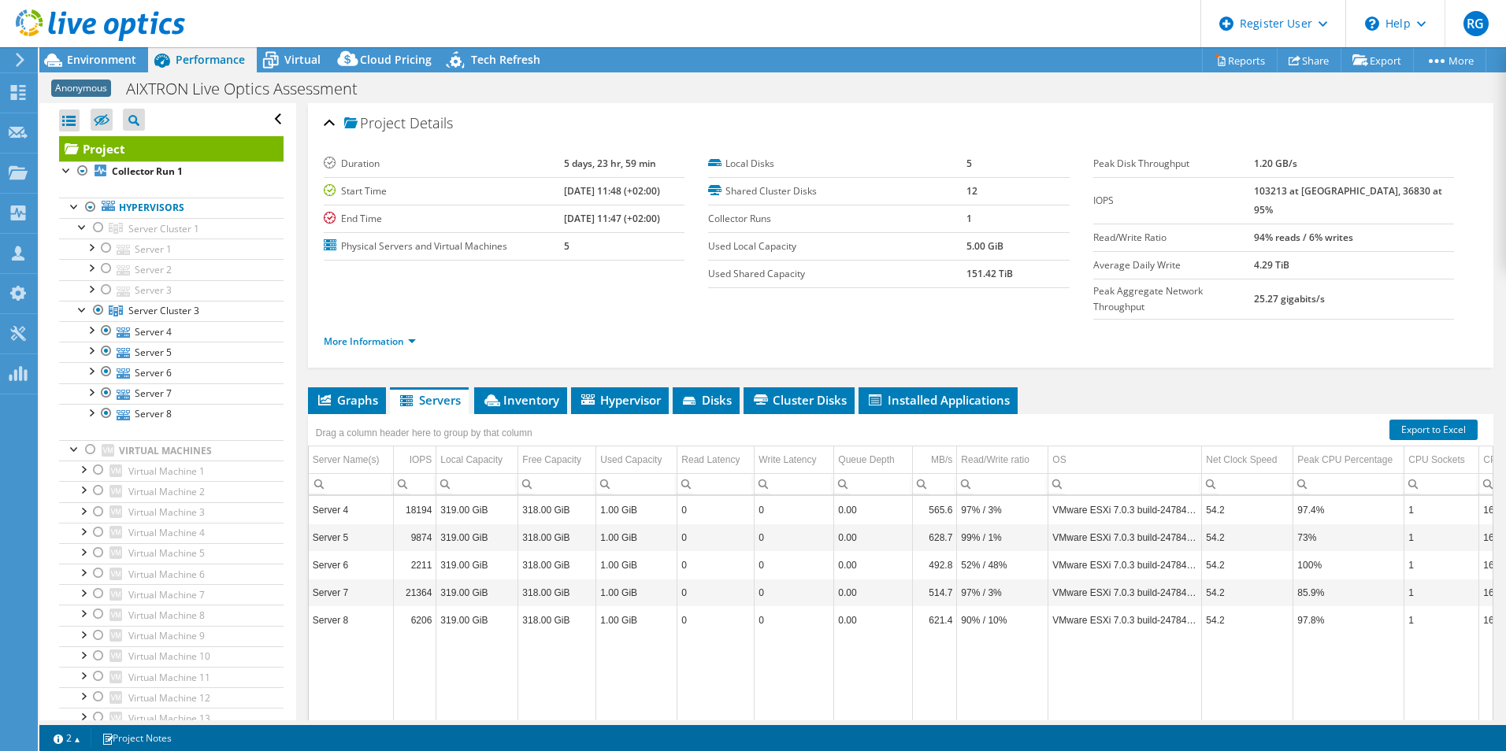
click at [634, 414] on div "Drag a column header here to group by that column" at bounding box center [900, 424] width 1185 height 20
click at [628, 392] on span "Hypervisor" at bounding box center [620, 400] width 82 height 16
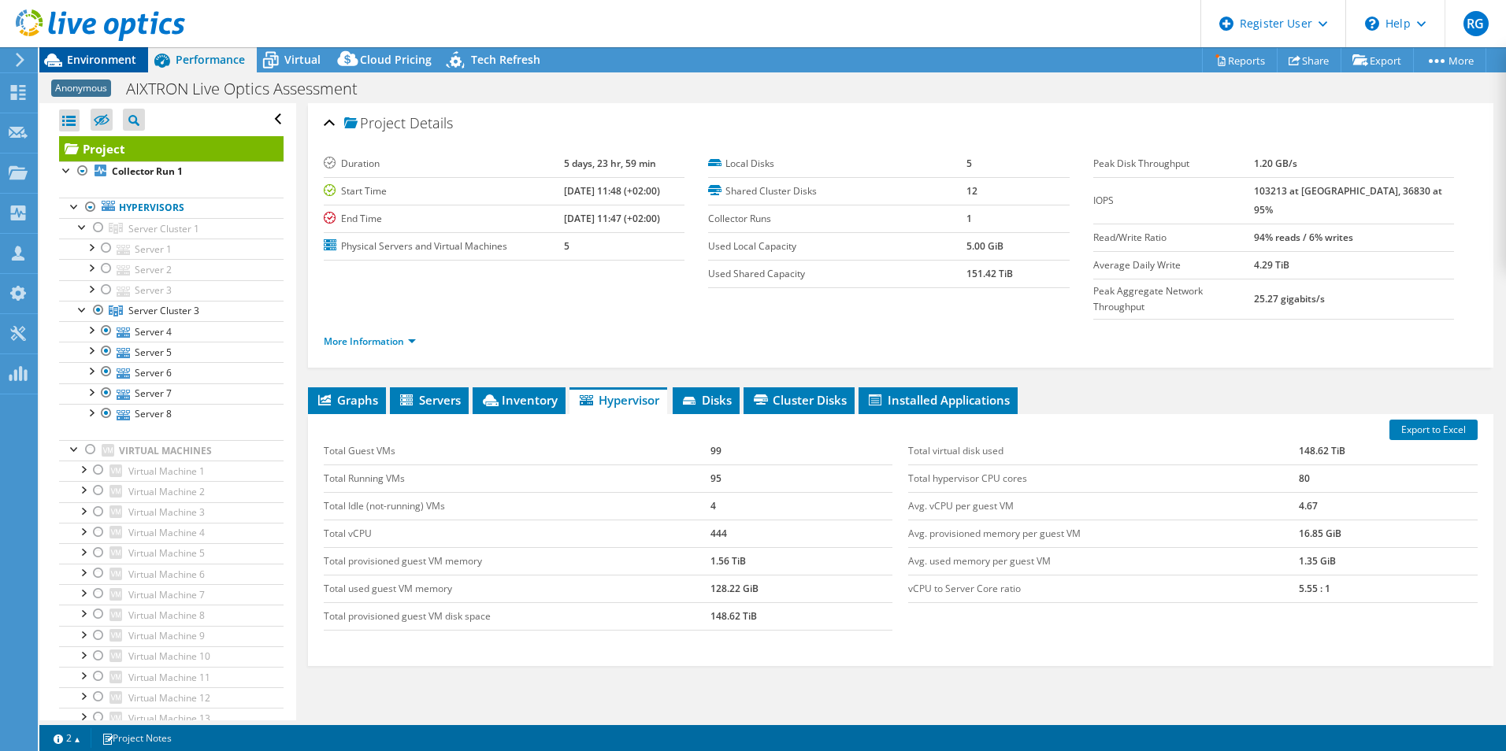
click at [95, 54] on span "Environment" at bounding box center [101, 59] width 69 height 15
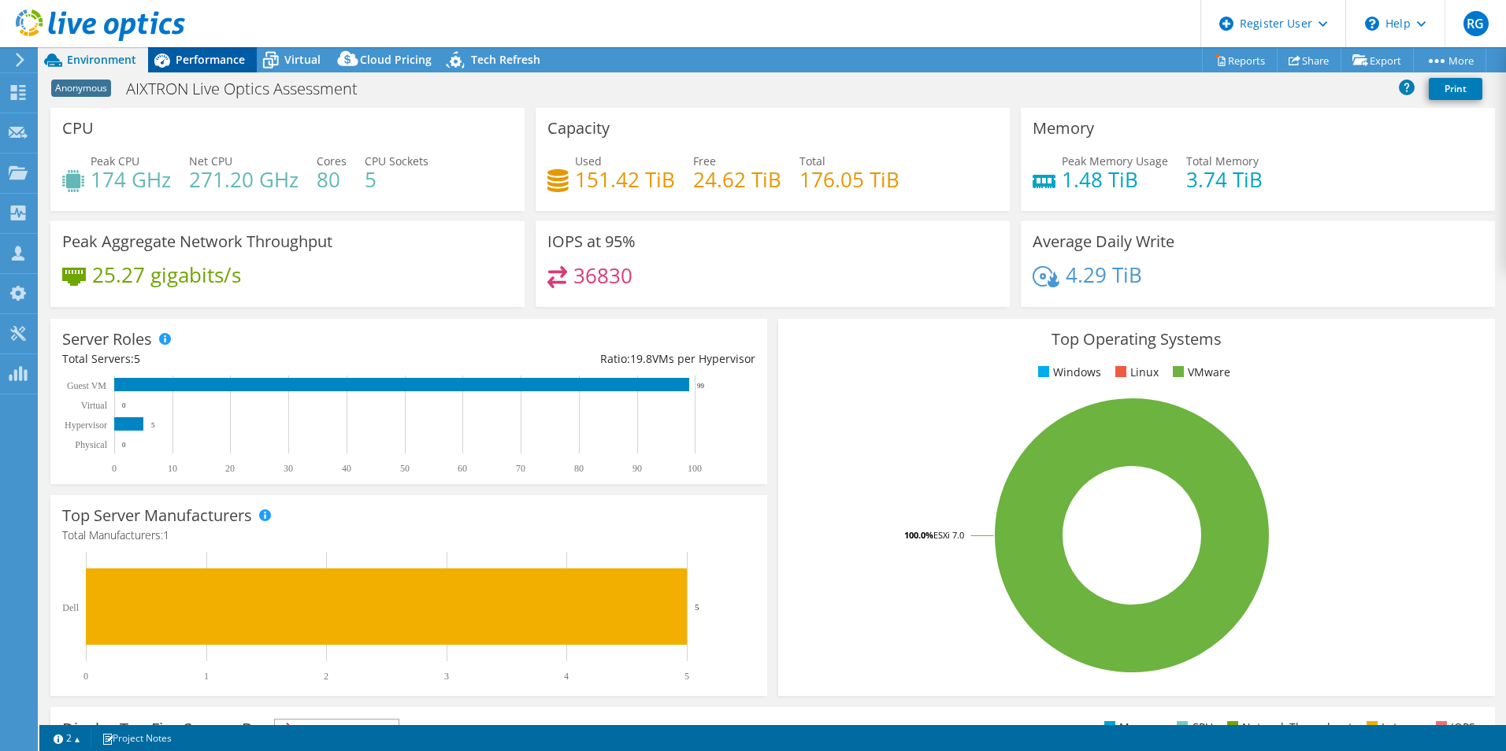
click at [203, 54] on span "Performance" at bounding box center [210, 59] width 69 height 15
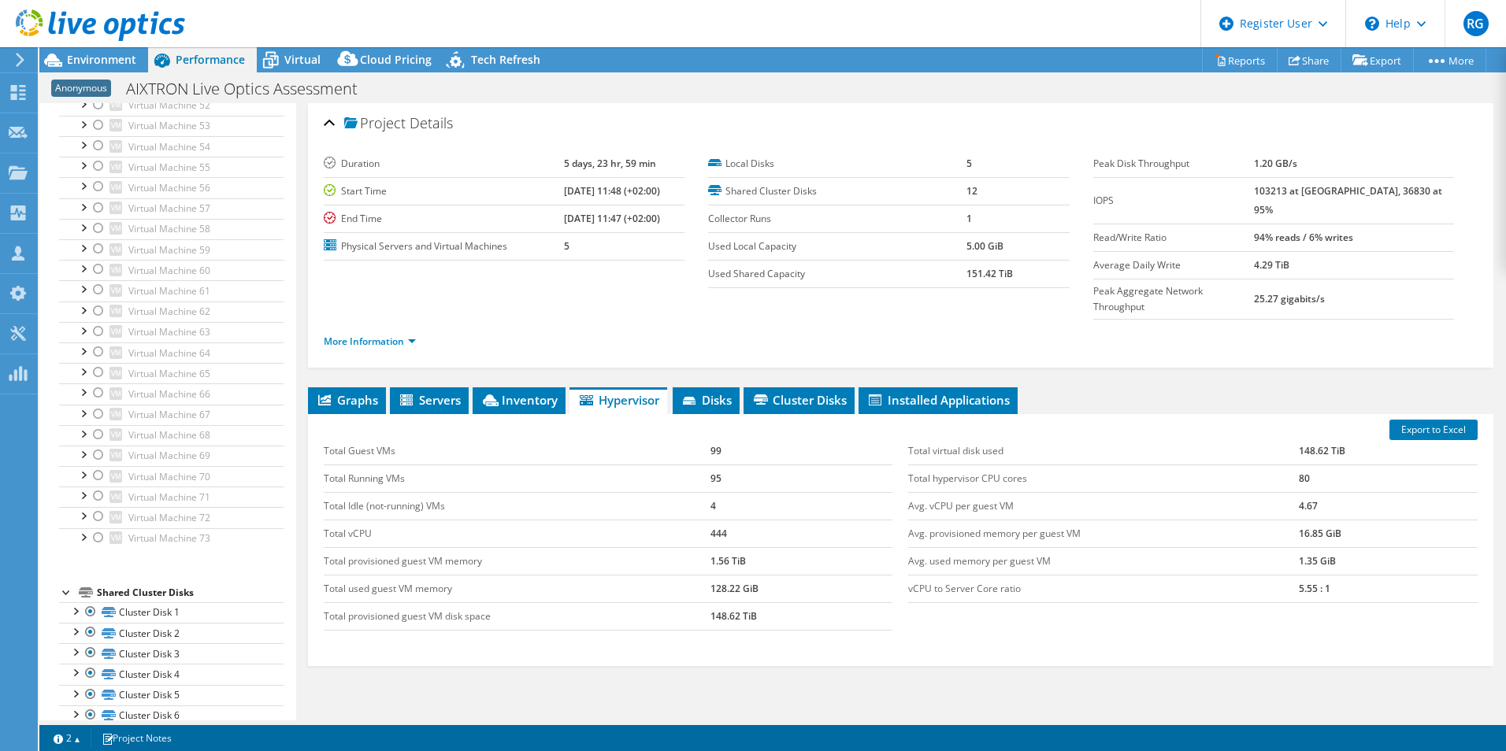
scroll to position [1566, 0]
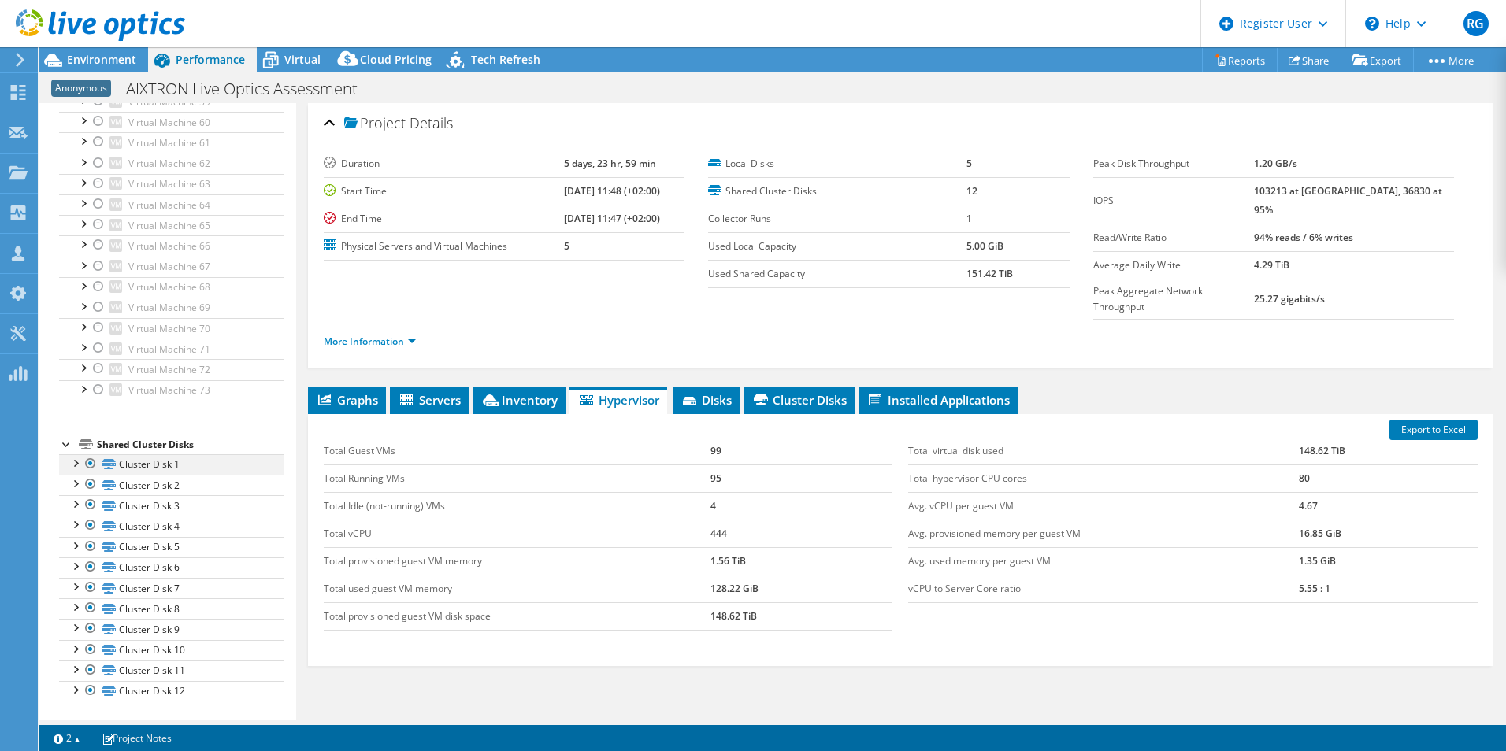
click at [69, 464] on div at bounding box center [75, 462] width 16 height 16
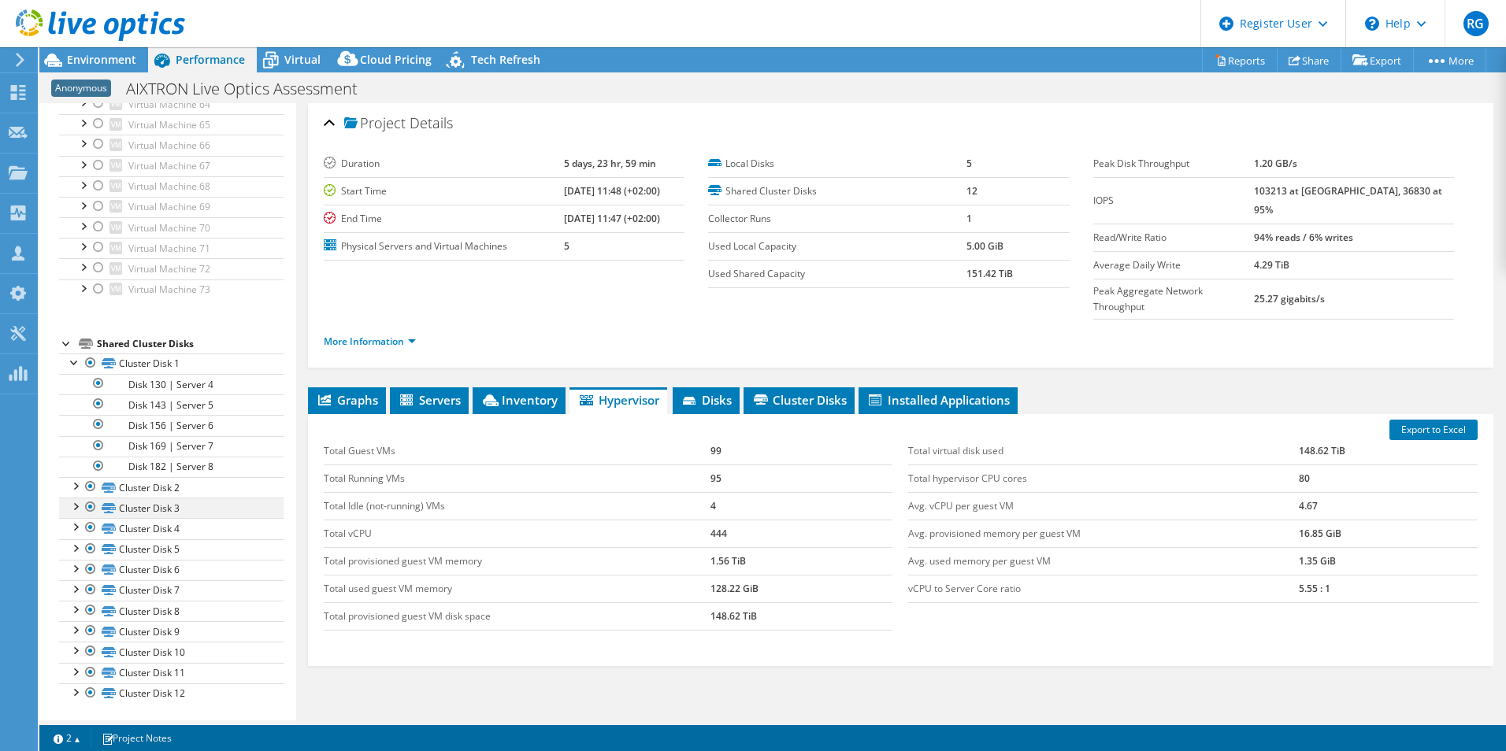
scroll to position [1669, 0]
click at [76, 485] on div at bounding box center [75, 483] width 16 height 16
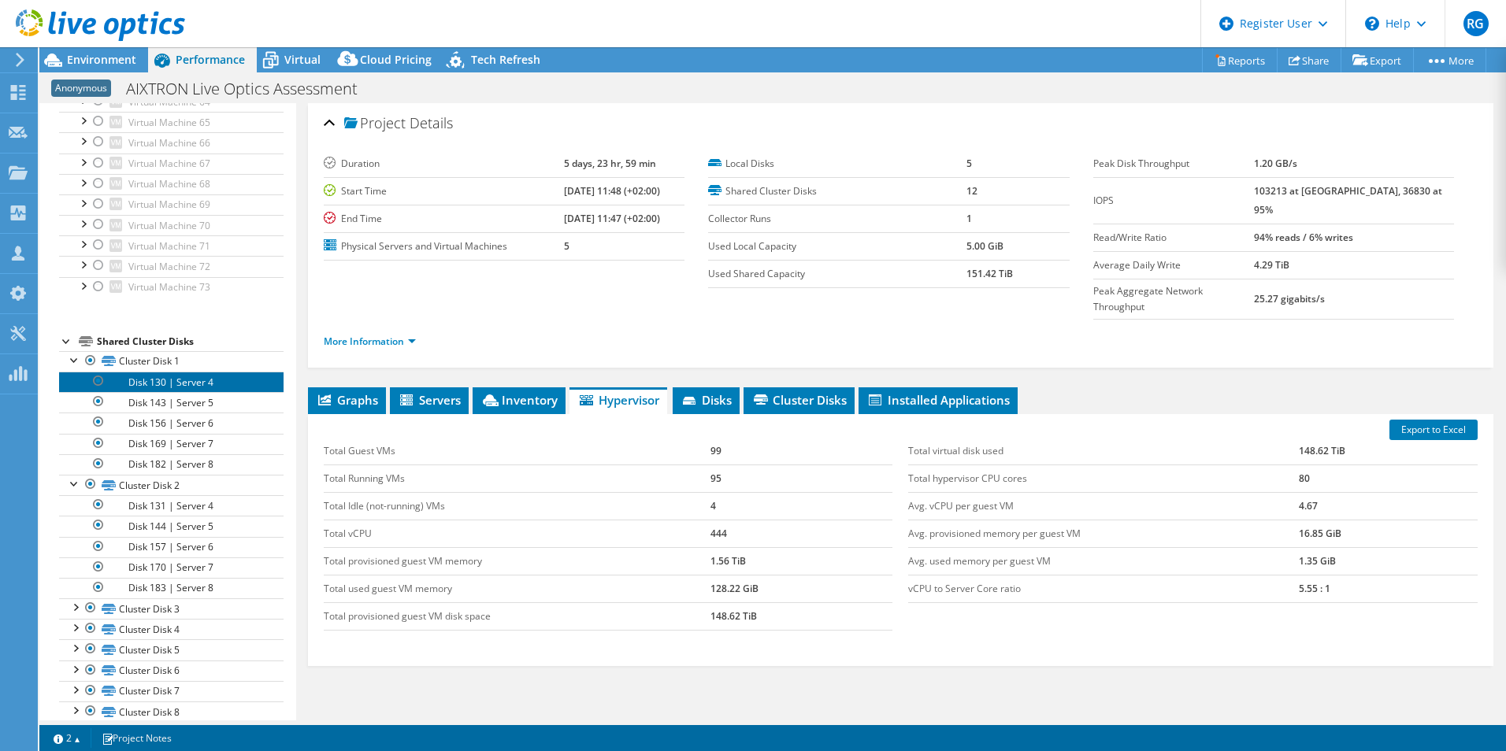
click at [175, 385] on link "Disk 130 | Server 4" at bounding box center [171, 382] width 224 height 20
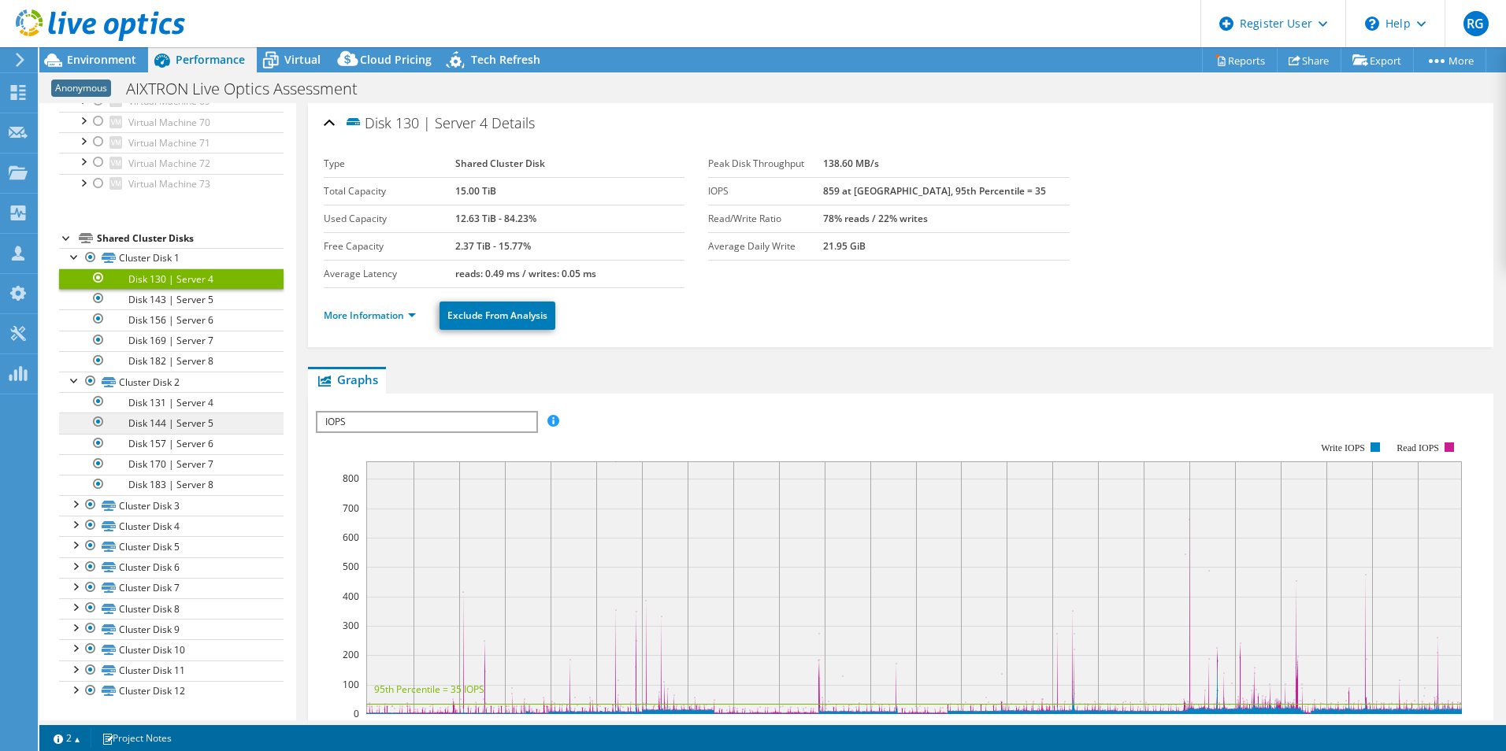
scroll to position [1693, 0]
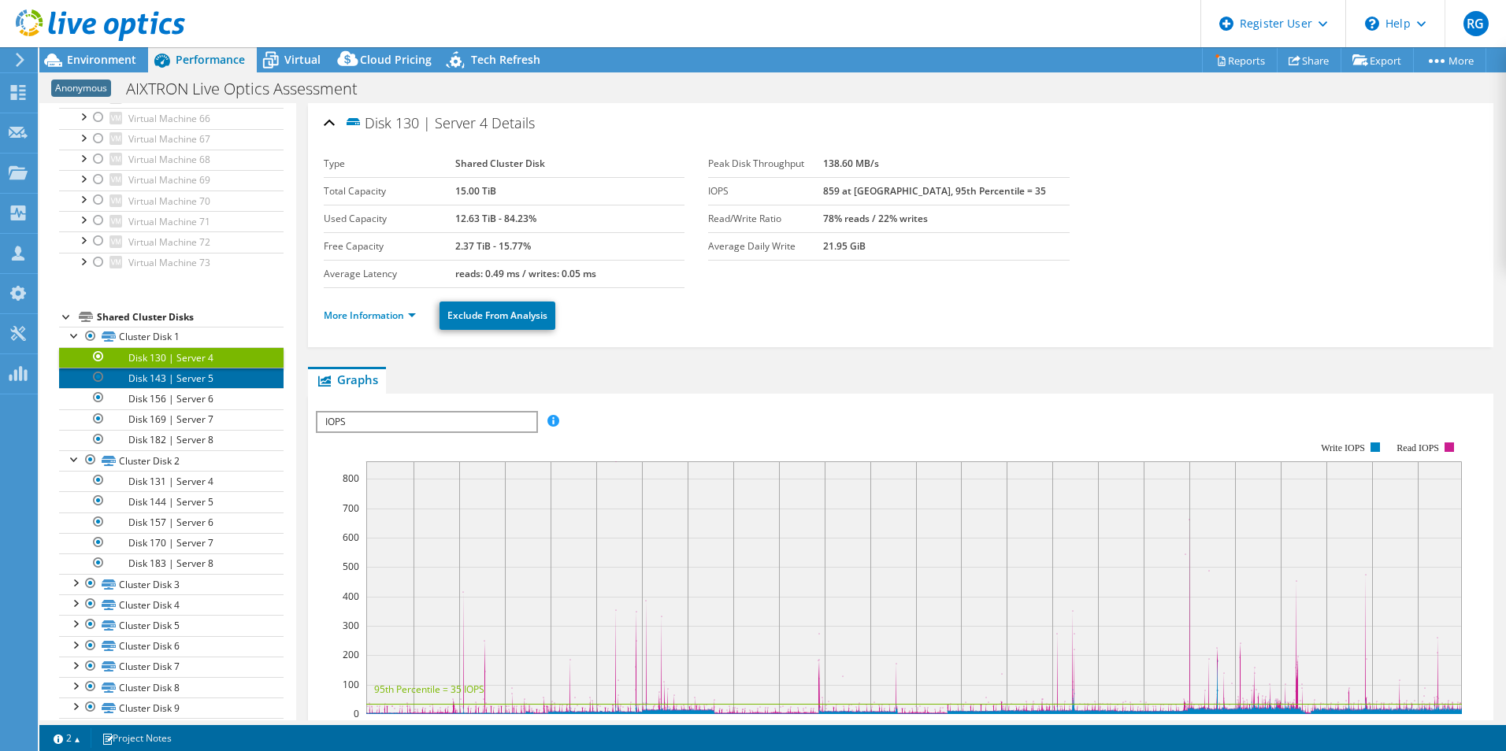
click at [174, 384] on link "Disk 143 | Server 5" at bounding box center [171, 378] width 224 height 20
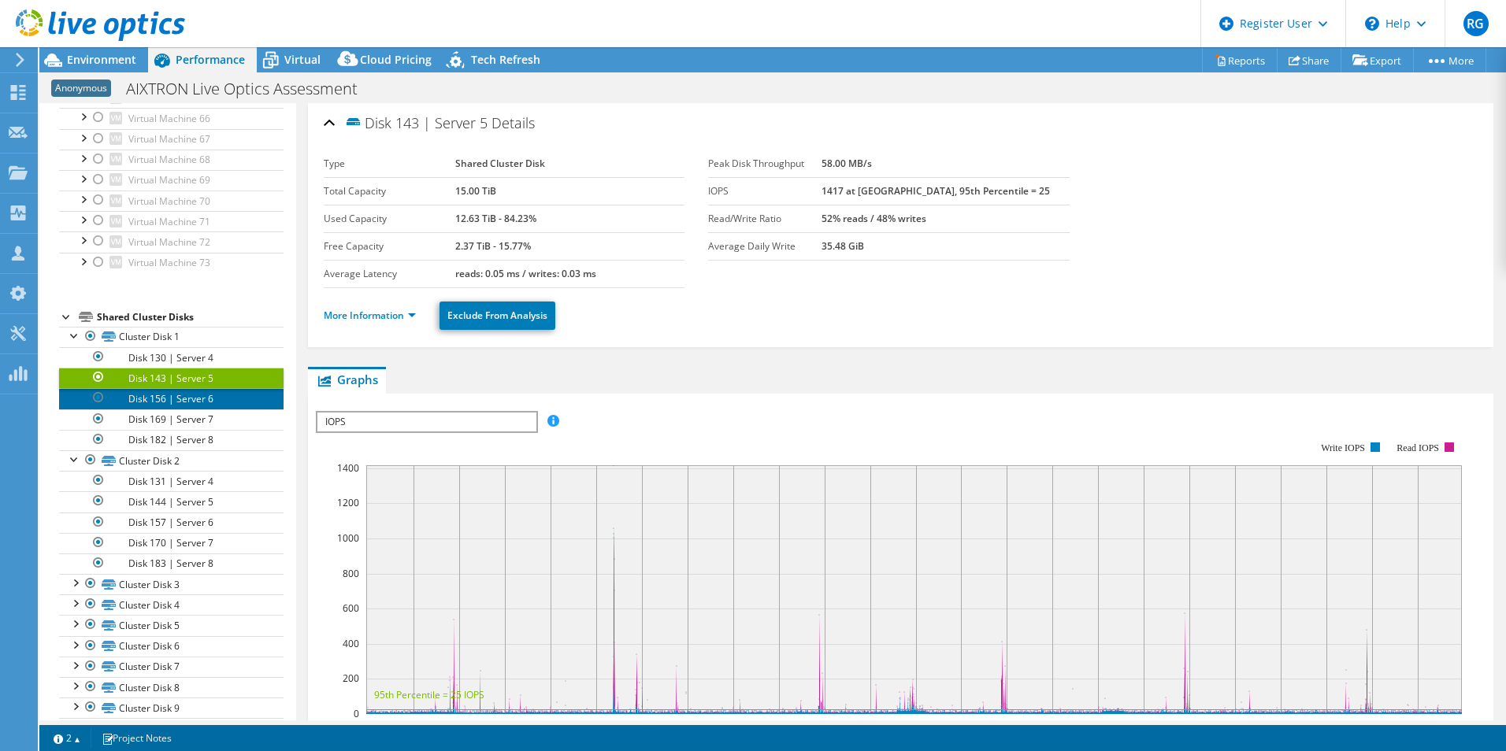
click at [171, 397] on link "Disk 156 | Server 6" at bounding box center [171, 398] width 224 height 20
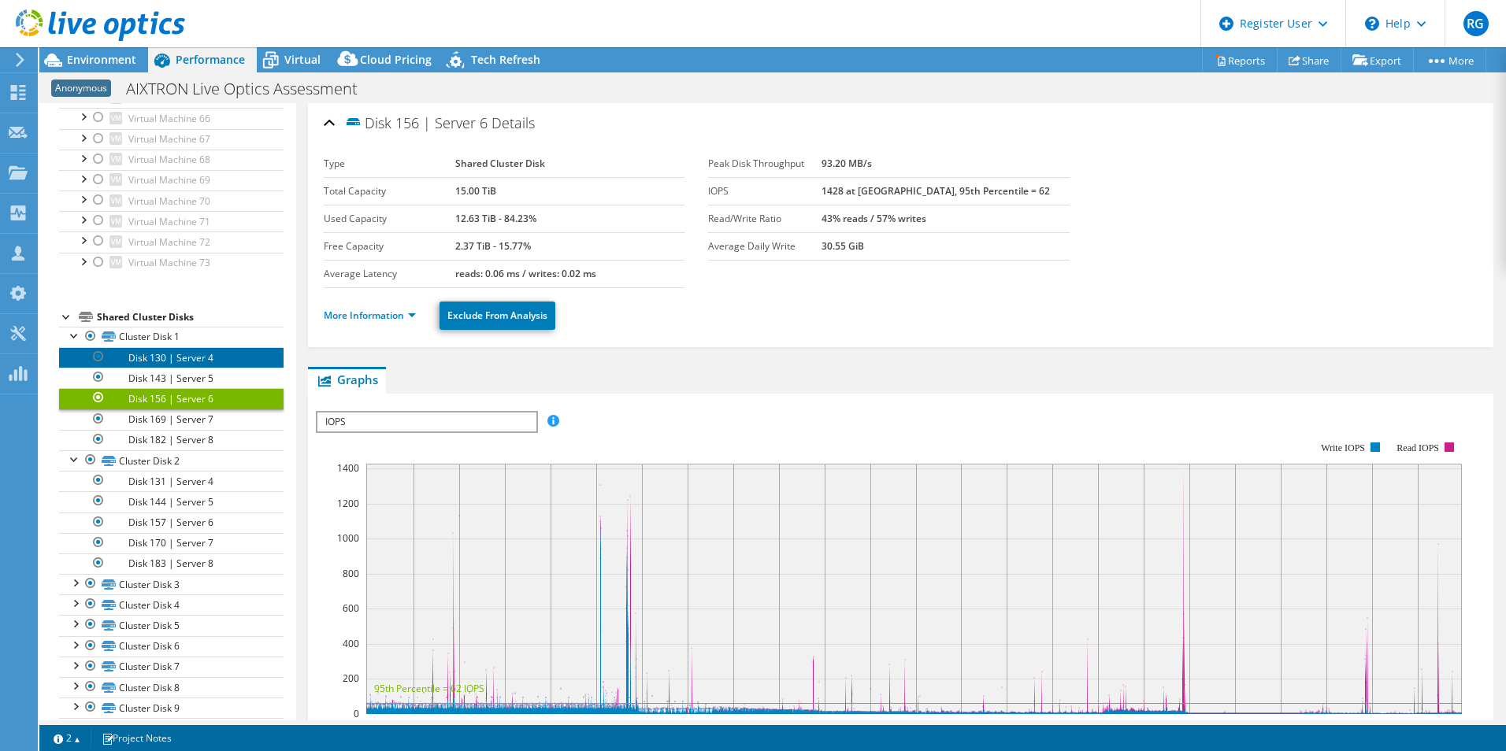
click at [184, 354] on link "Disk 130 | Server 4" at bounding box center [171, 357] width 224 height 20
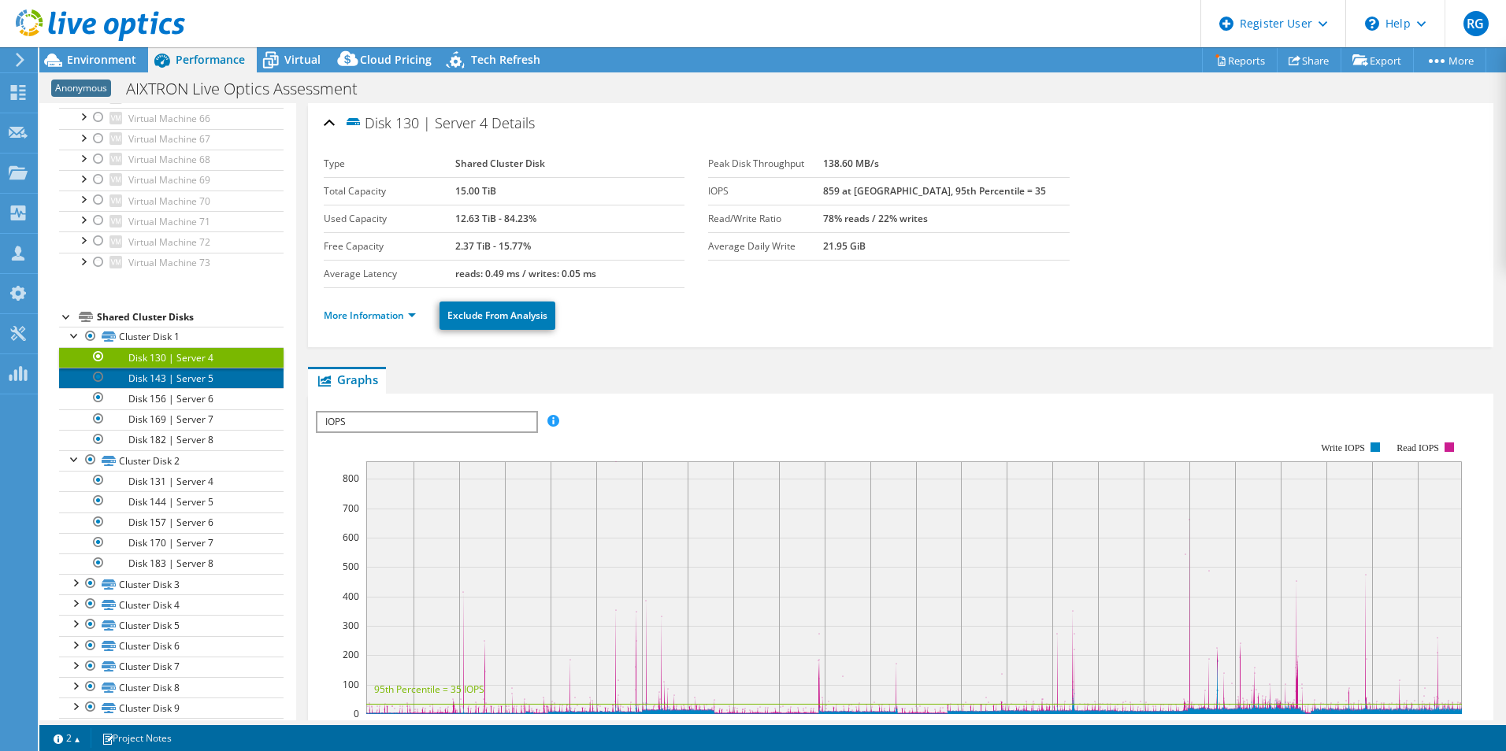
click at [158, 377] on link "Disk 143 | Server 5" at bounding box center [171, 378] width 224 height 20
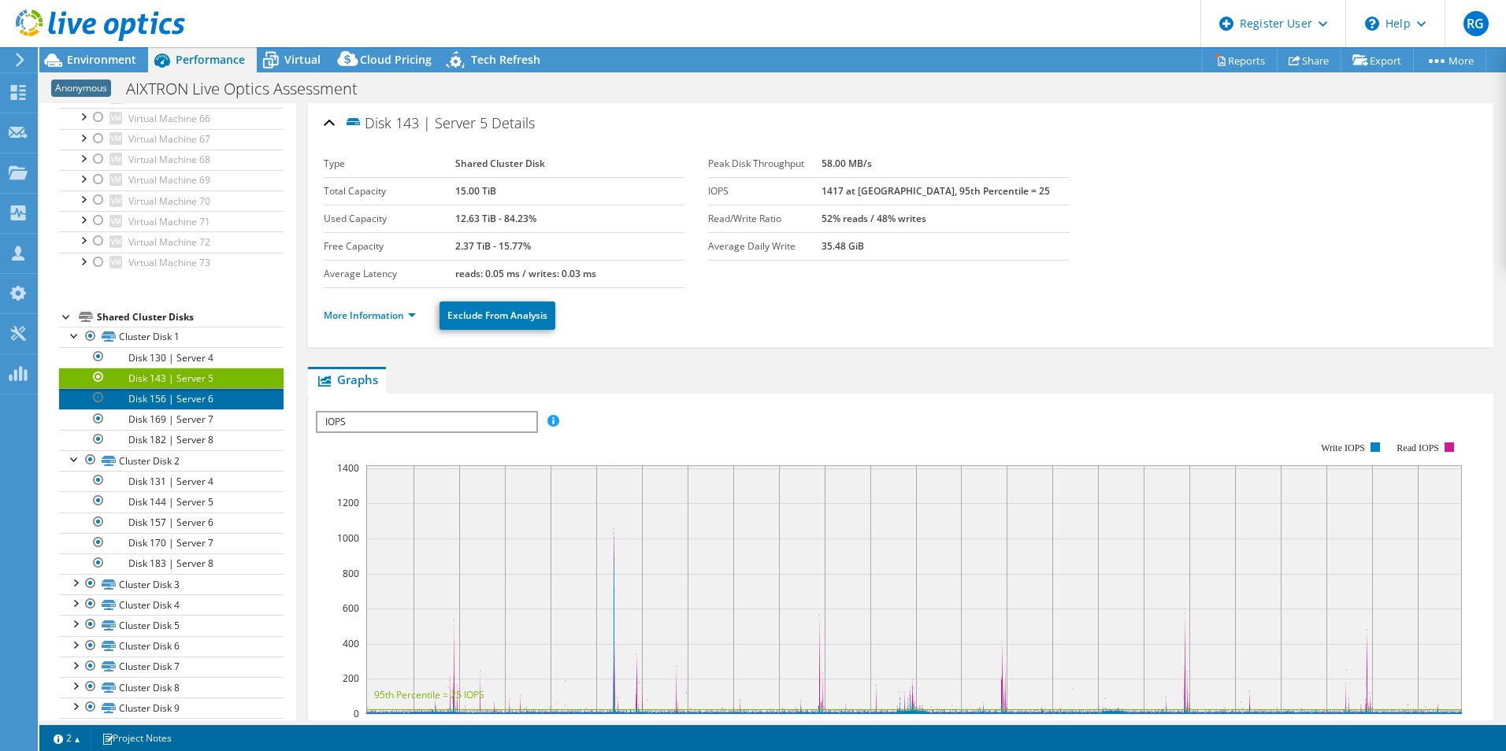
click at [158, 395] on link "Disk 156 | Server 6" at bounding box center [171, 398] width 224 height 20
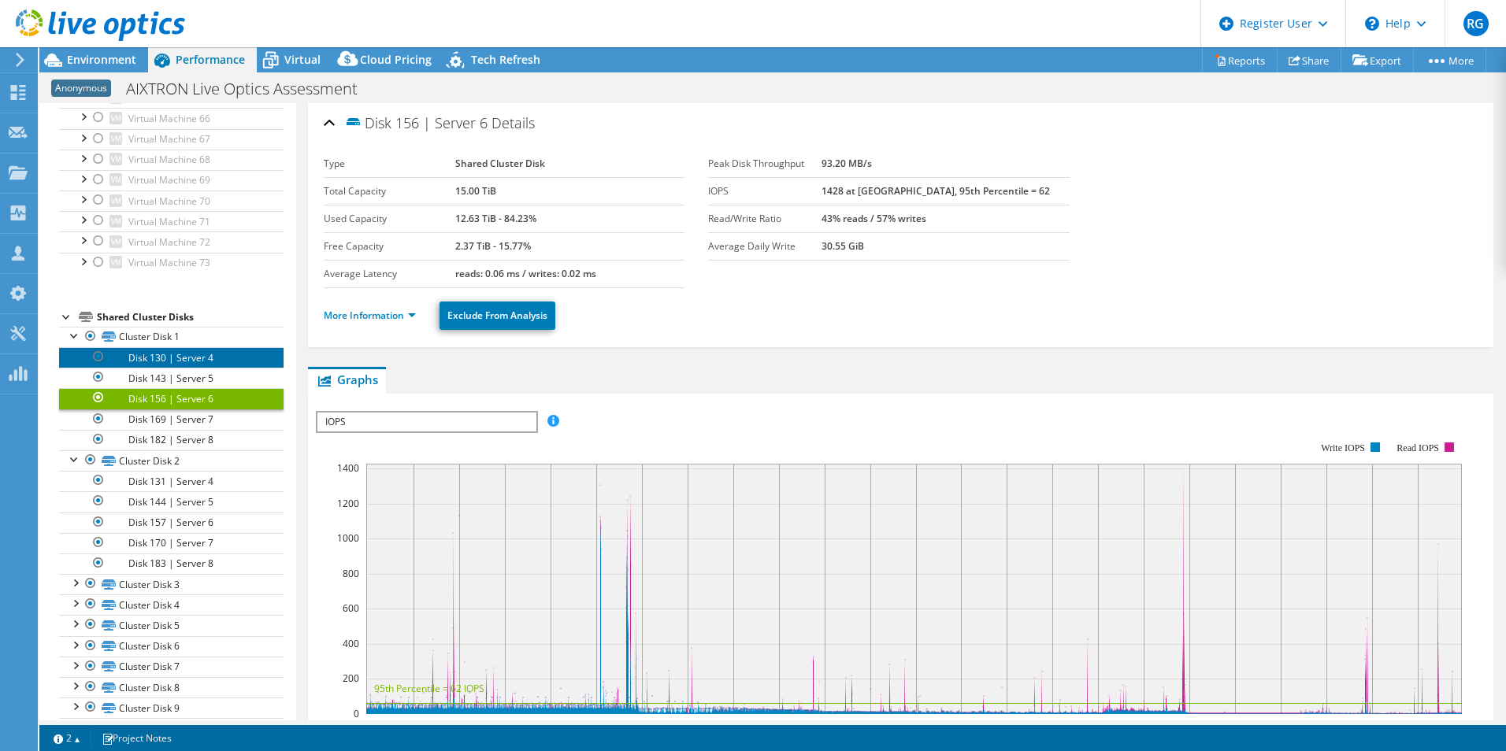
click at [158, 357] on link "Disk 130 | Server 4" at bounding box center [171, 357] width 224 height 20
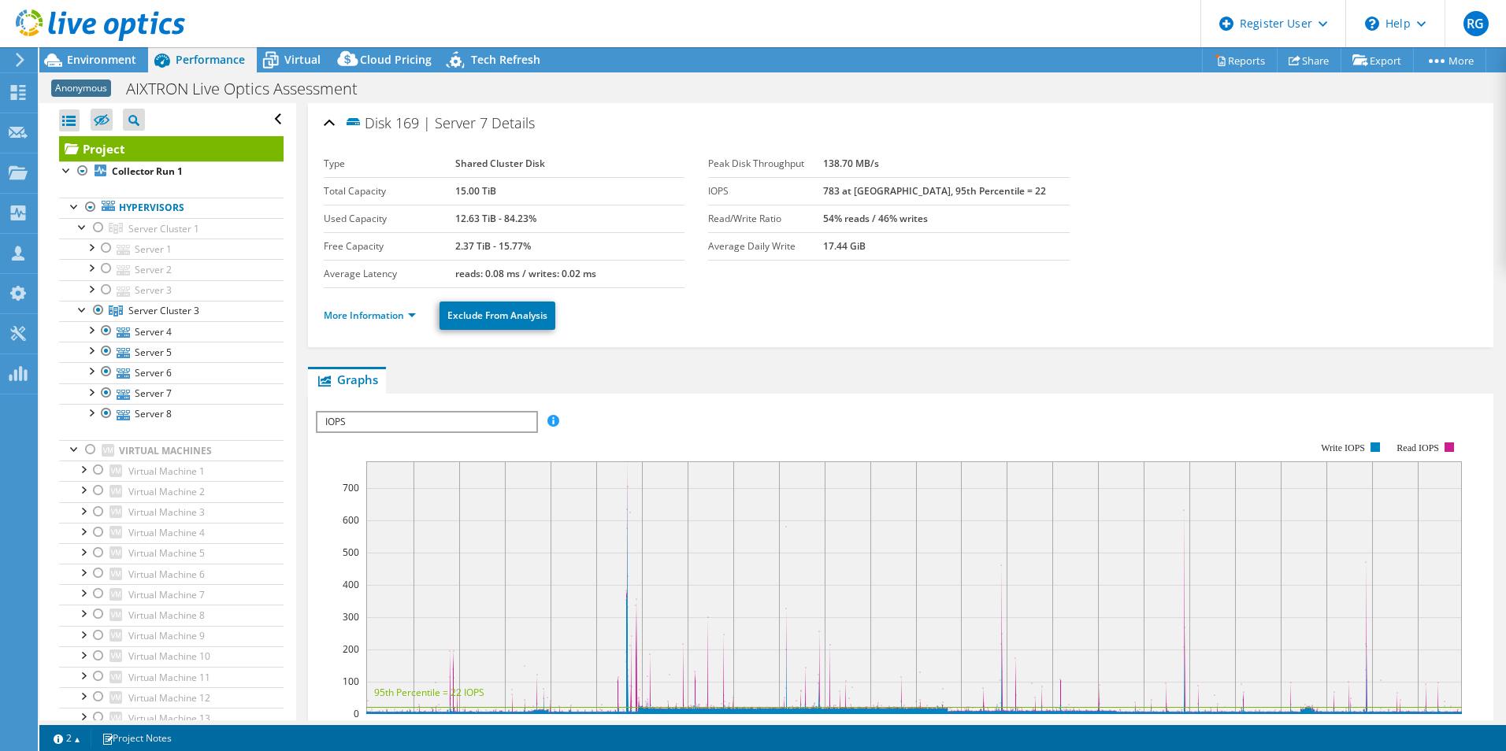
select select "EUFrankfurt"
select select "EUR"
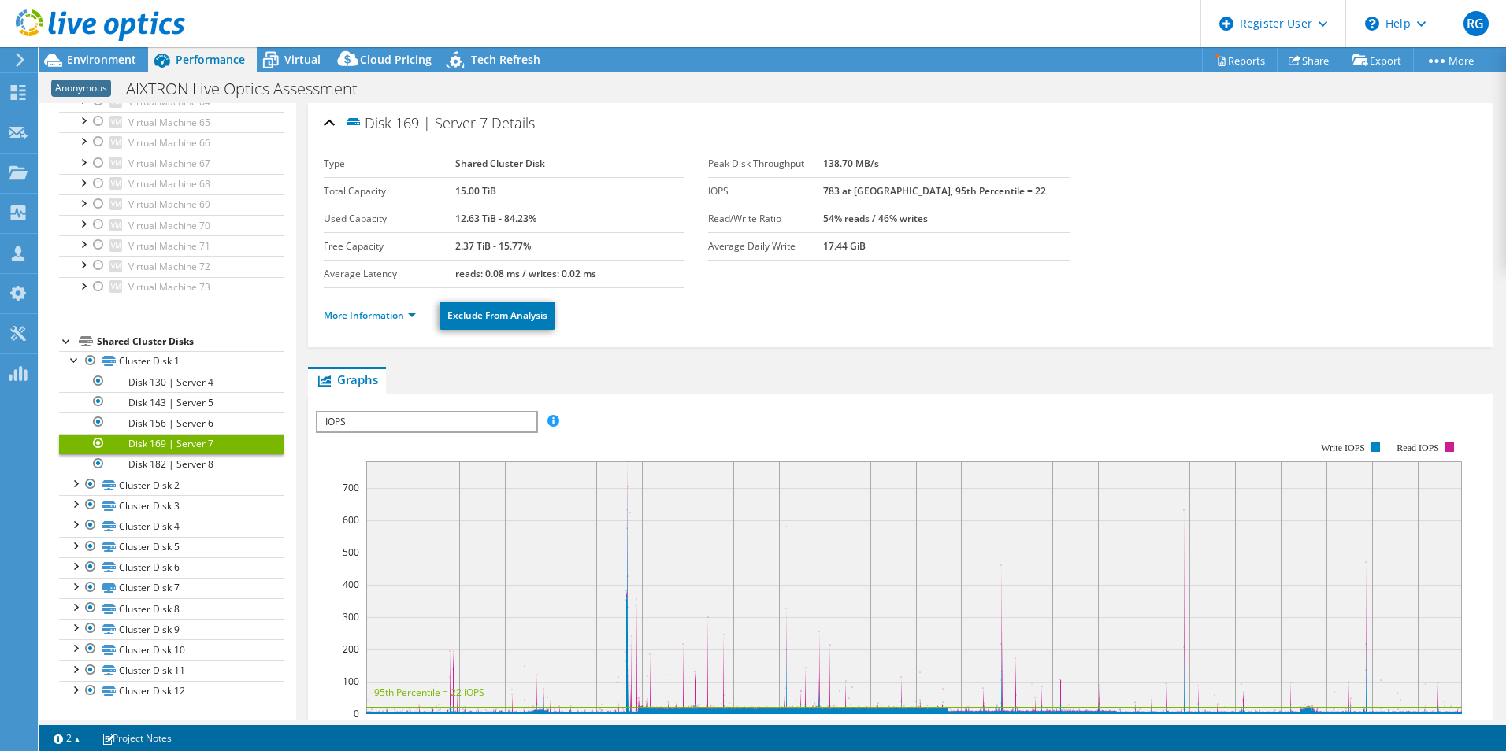
click at [73, 485] on div at bounding box center [75, 483] width 16 height 16
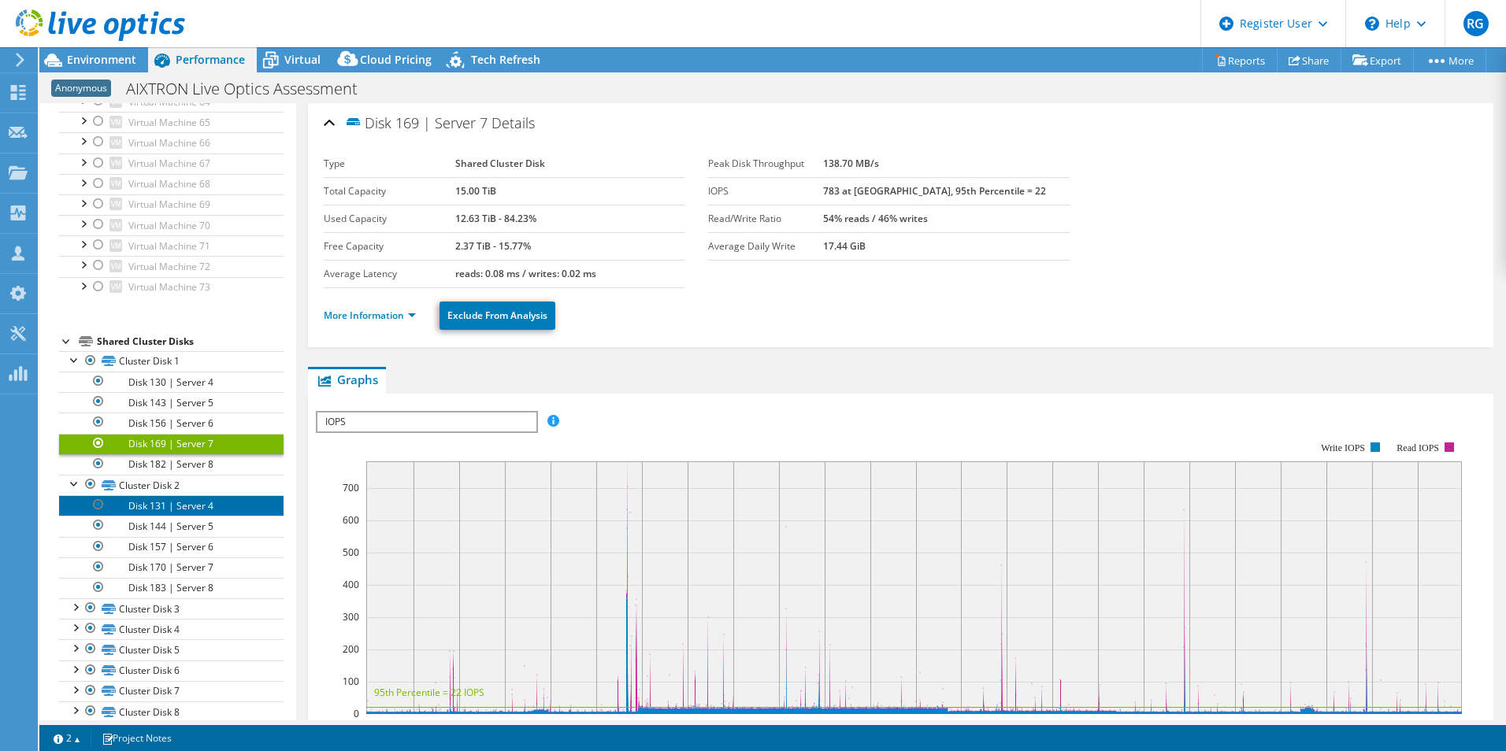
click at [171, 509] on link "Disk 131 | Server 4" at bounding box center [171, 505] width 224 height 20
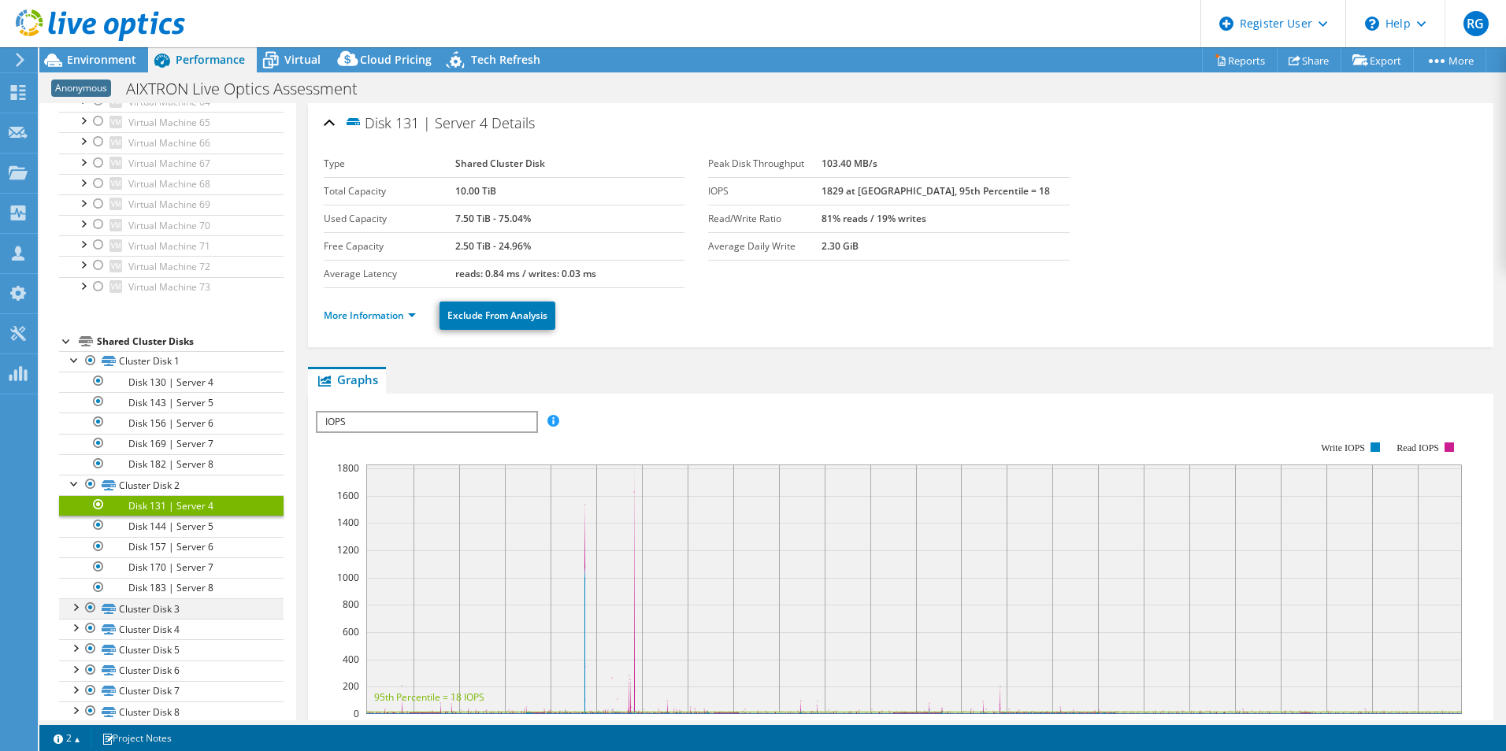
click at [77, 605] on div at bounding box center [75, 607] width 16 height 16
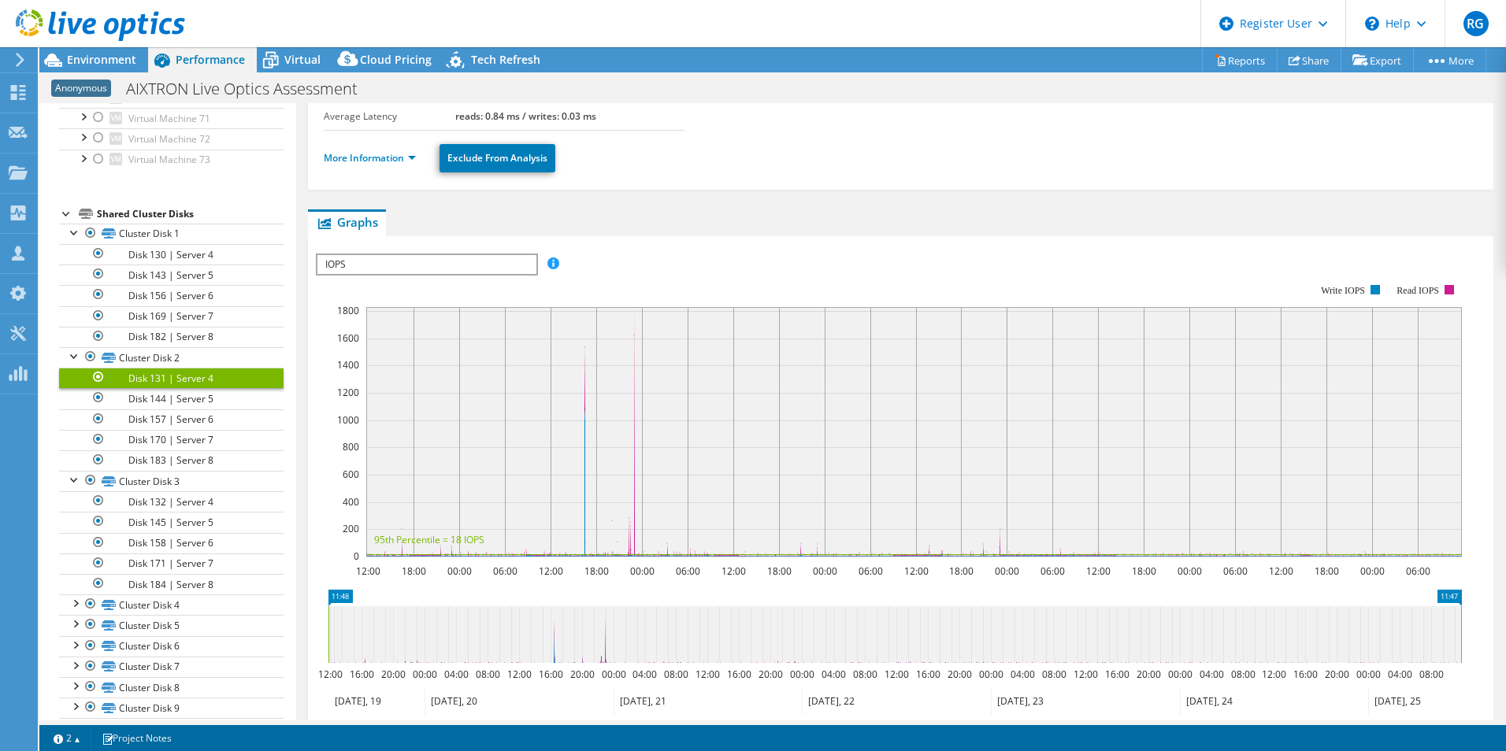
scroll to position [79, 0]
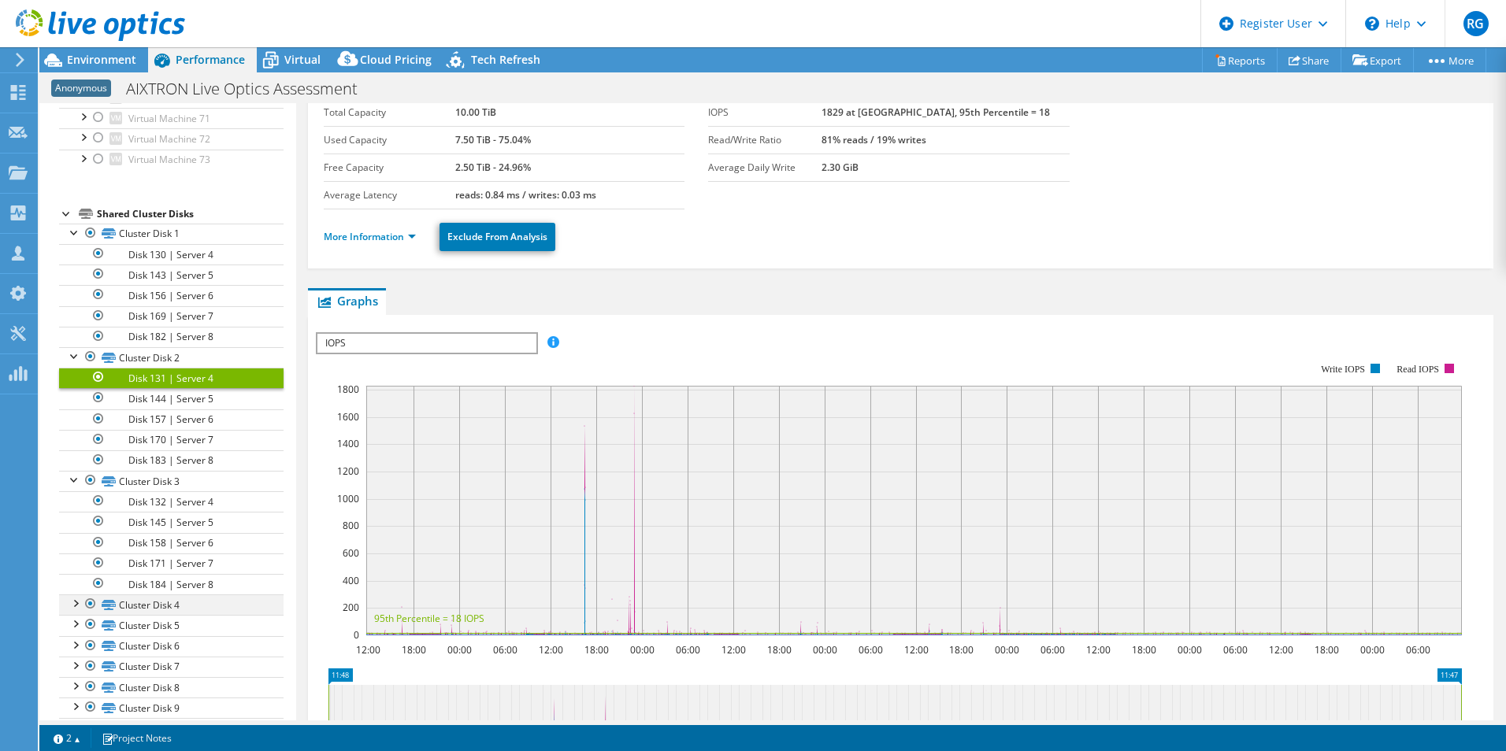
click at [80, 599] on div at bounding box center [75, 603] width 16 height 16
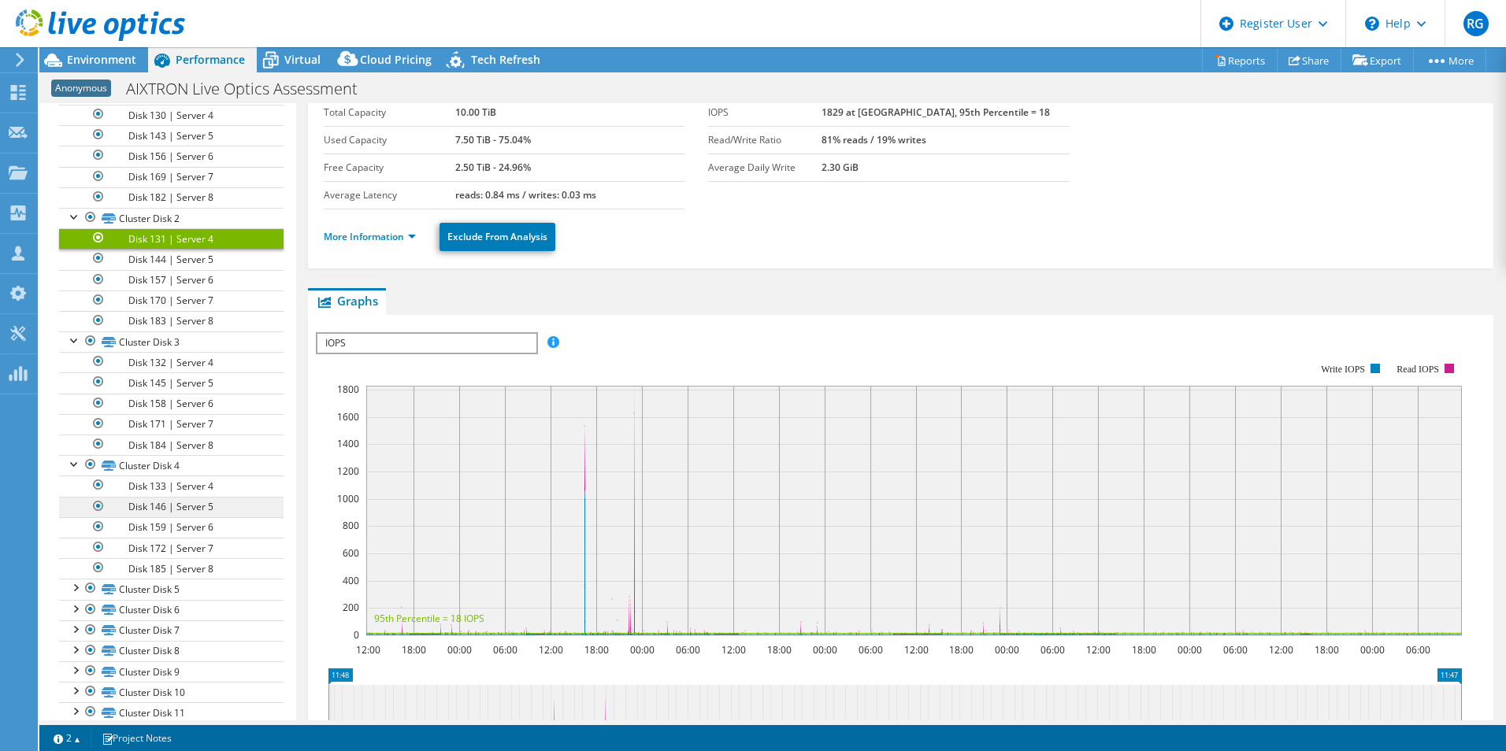
scroll to position [1978, 0]
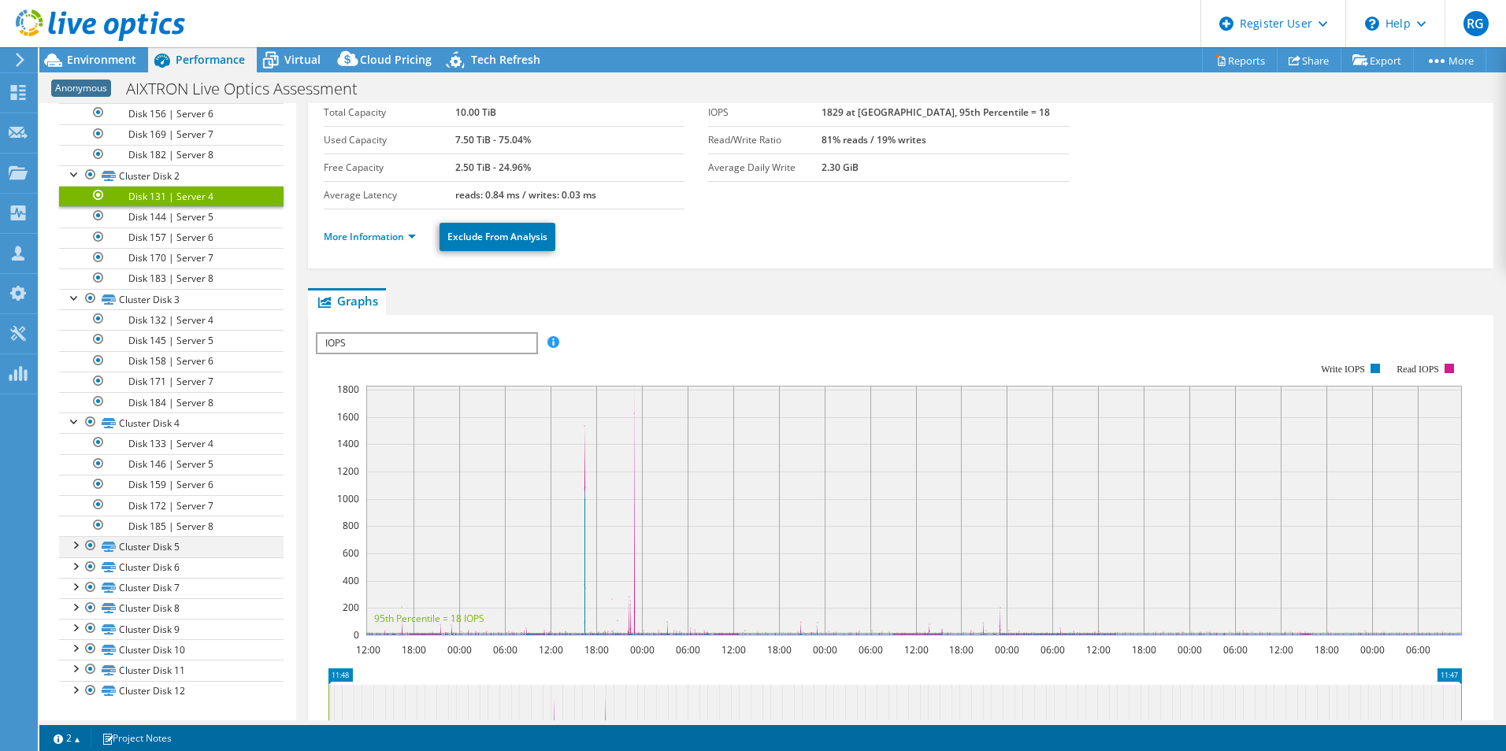
click at [72, 546] on div at bounding box center [75, 544] width 16 height 16
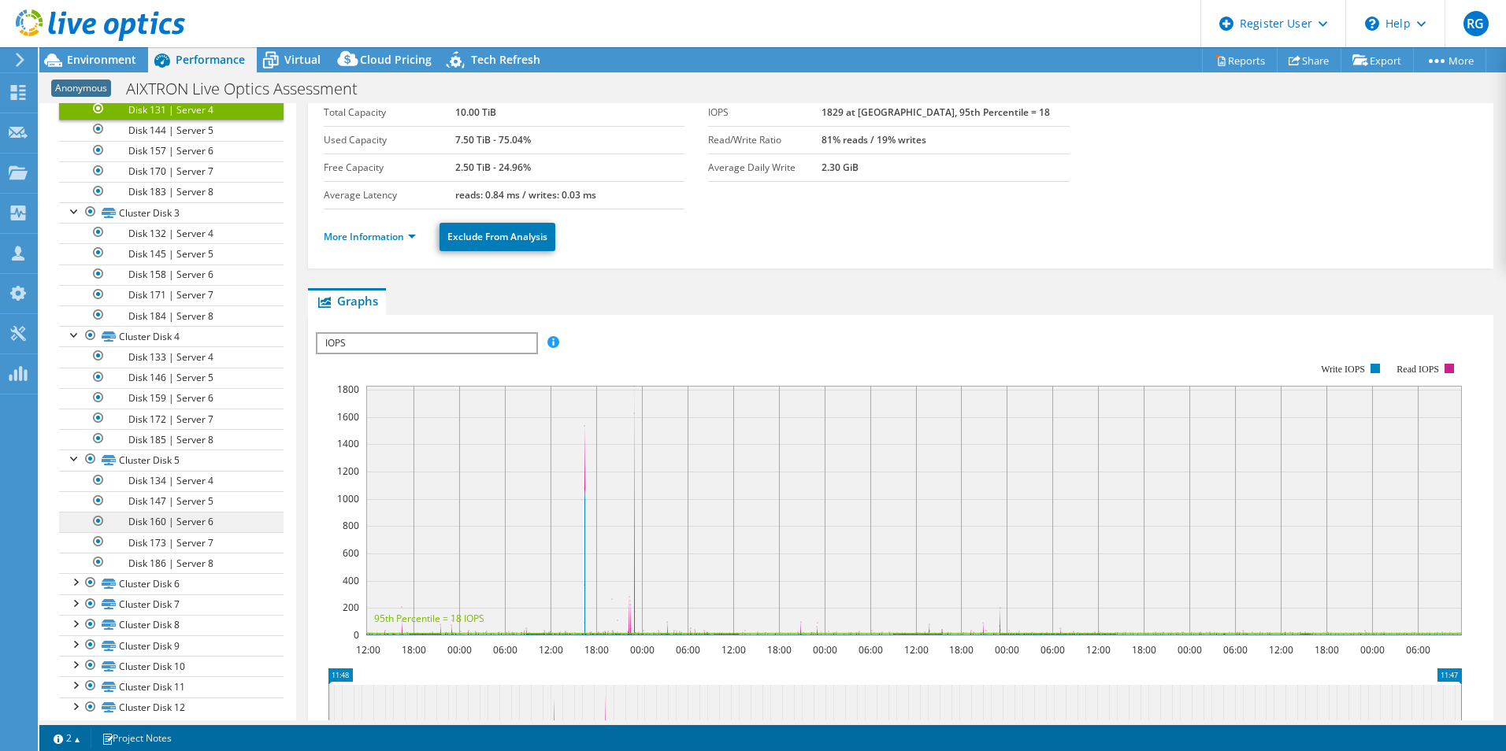
scroll to position [2081, 0]
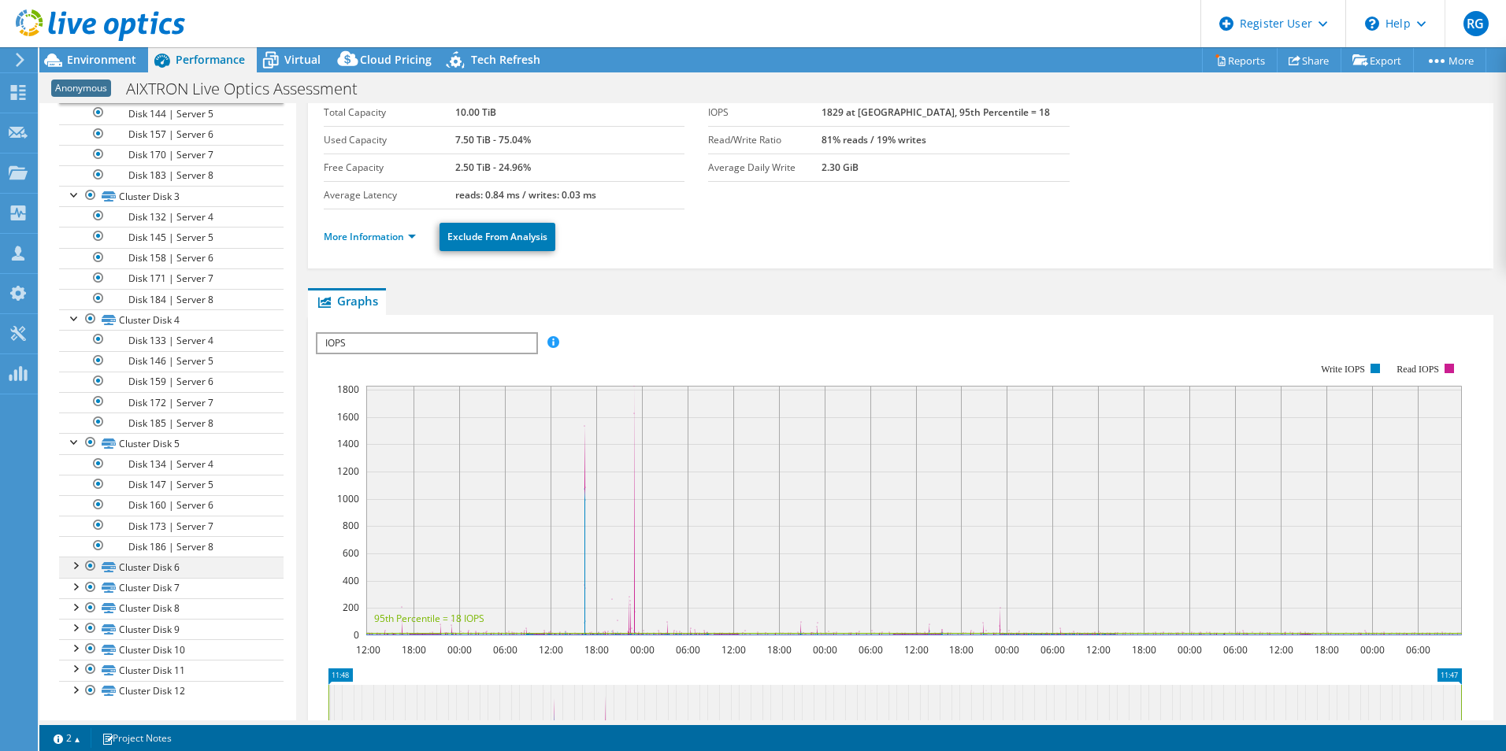
click at [74, 570] on div at bounding box center [75, 565] width 16 height 16
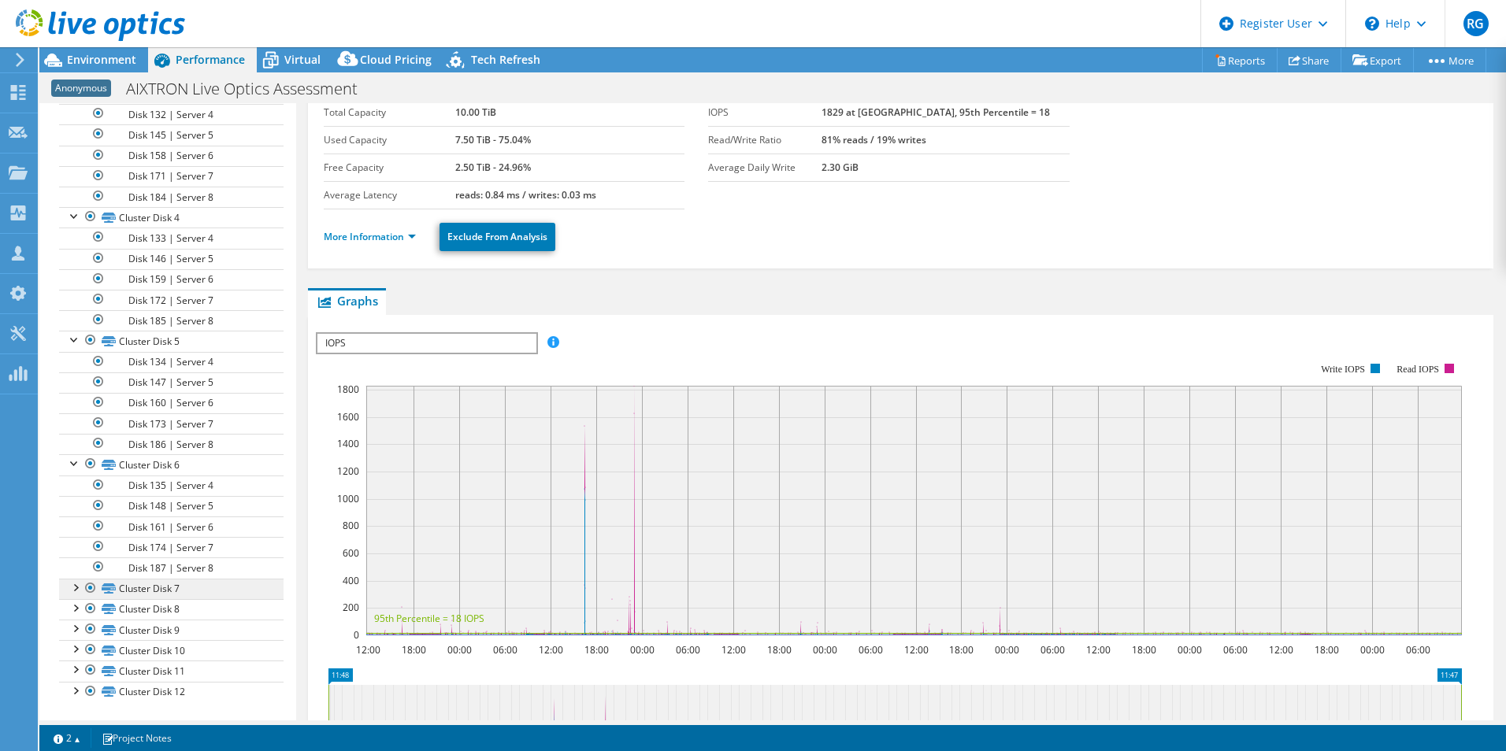
scroll to position [2185, 0]
click at [78, 588] on div at bounding box center [75, 586] width 16 height 16
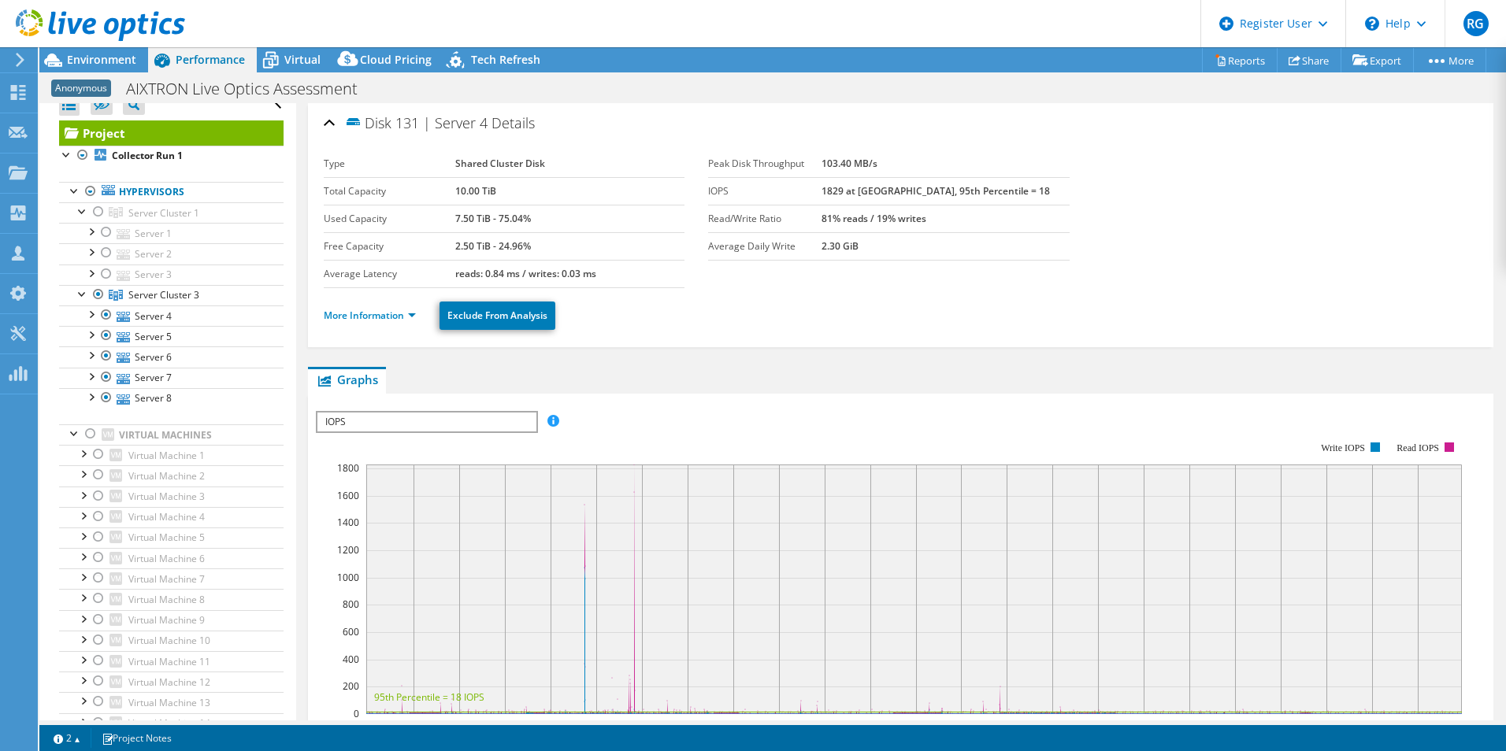
scroll to position [0, 0]
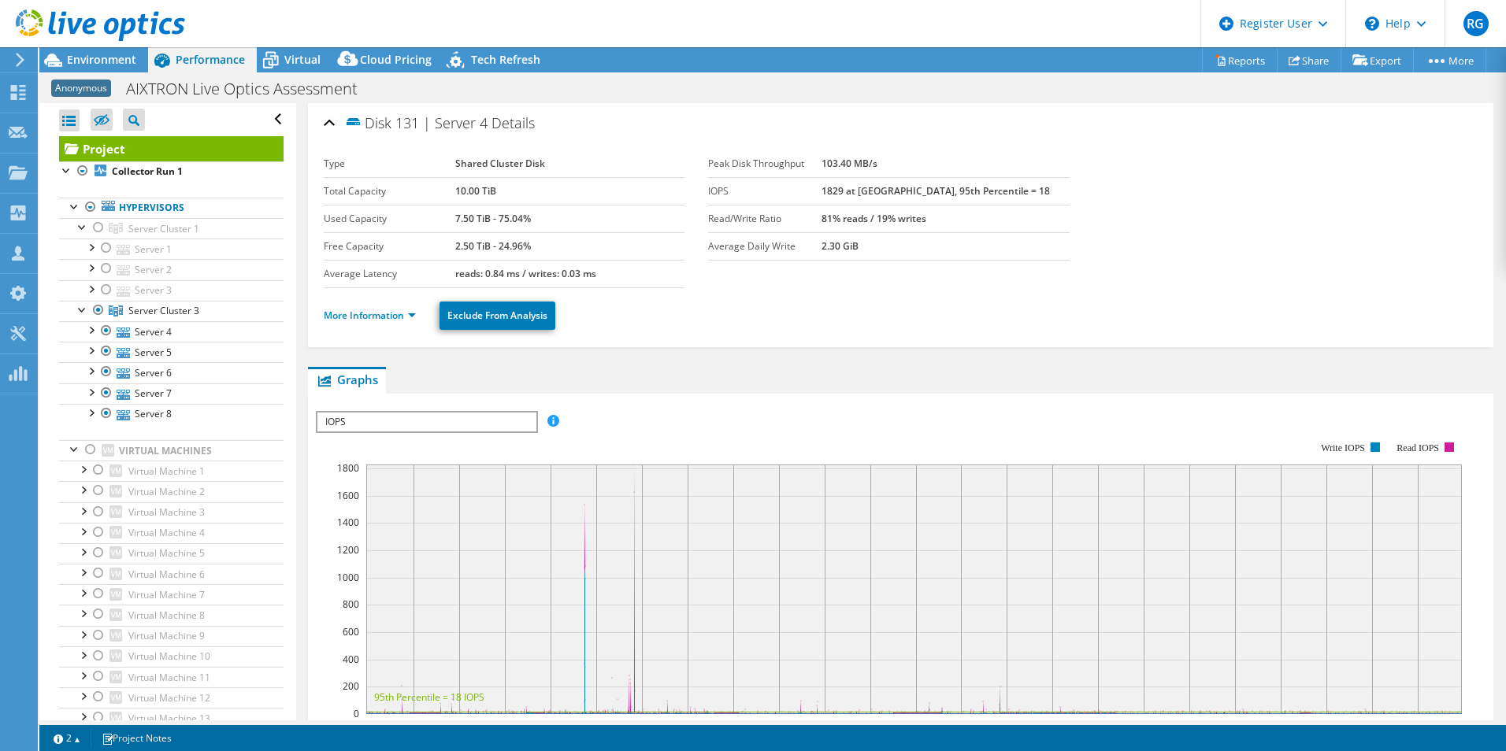
click at [485, 423] on span "IOPS" at bounding box center [426, 422] width 218 height 19
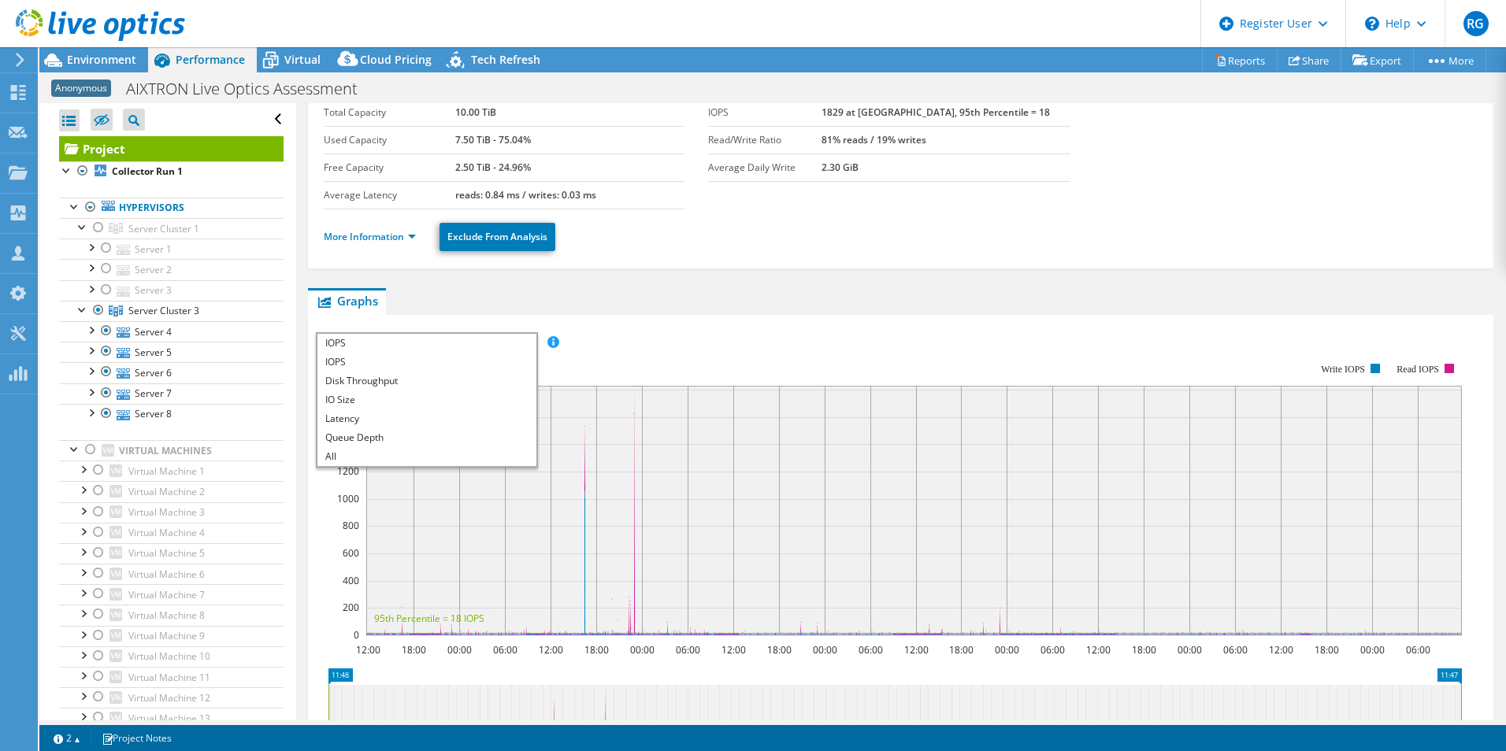
click at [787, 331] on div "IOPS Disk Throughput IO Size Latency Queue Depth CPU Percentage Memory Page Fau…" at bounding box center [900, 597] width 1169 height 546
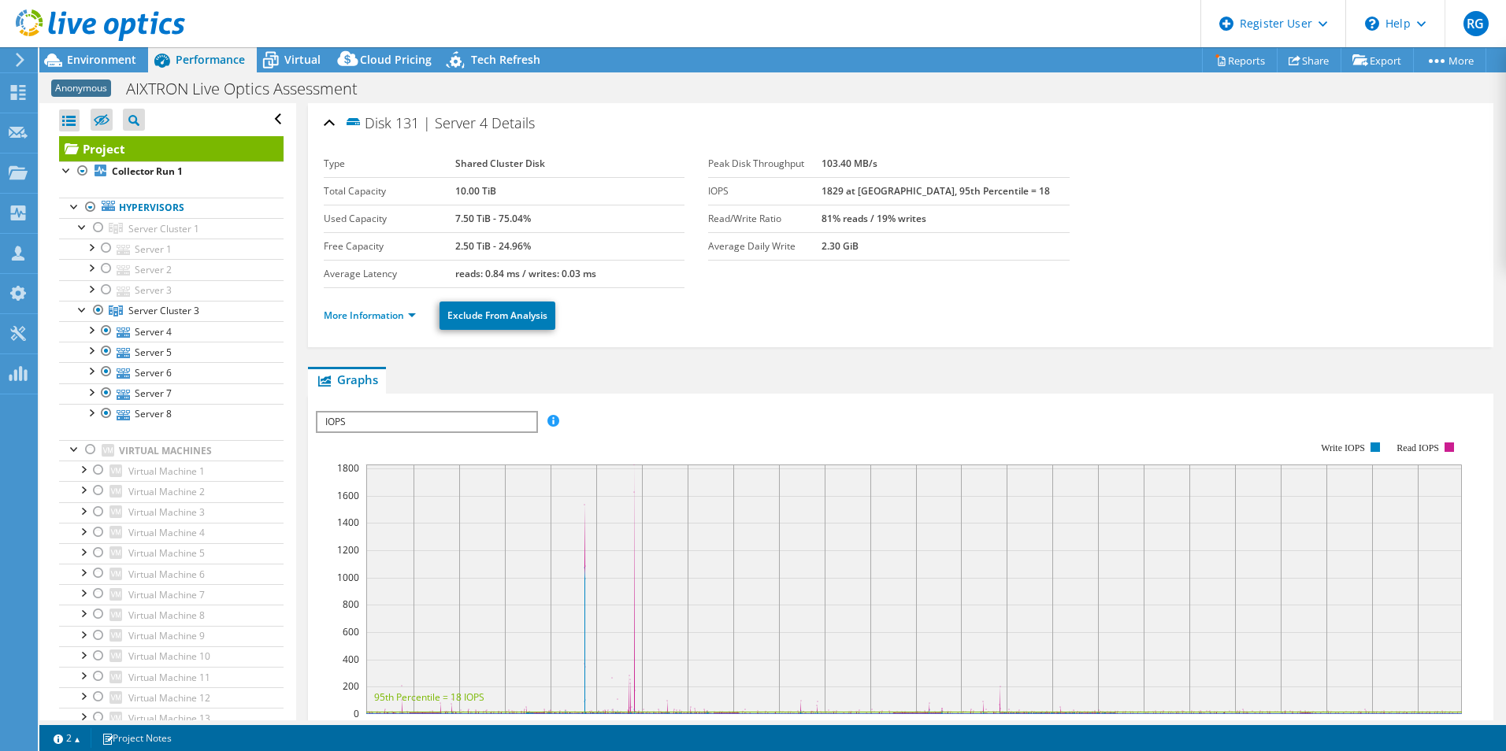
click at [140, 146] on link "Project" at bounding box center [171, 148] width 224 height 25
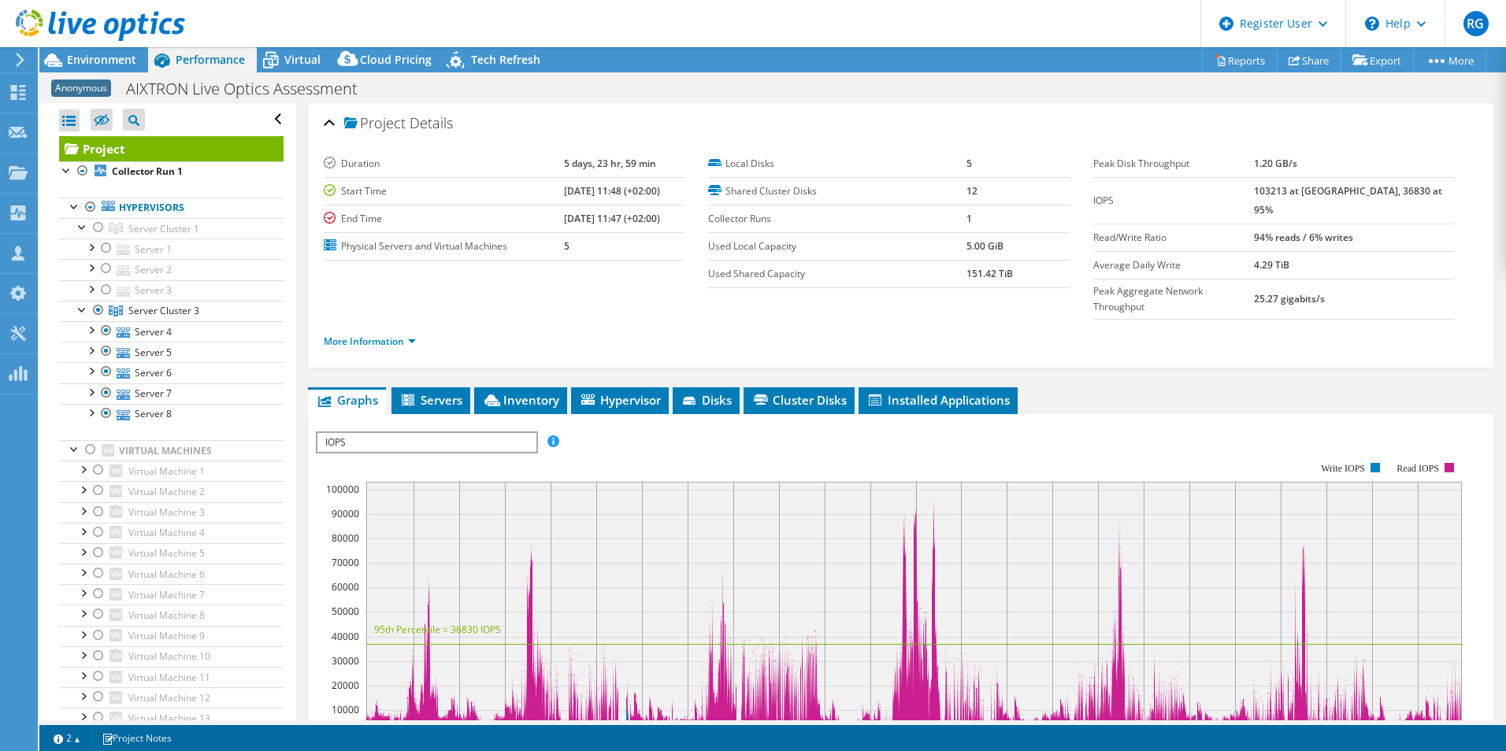
click at [497, 433] on span "IOPS" at bounding box center [426, 442] width 218 height 19
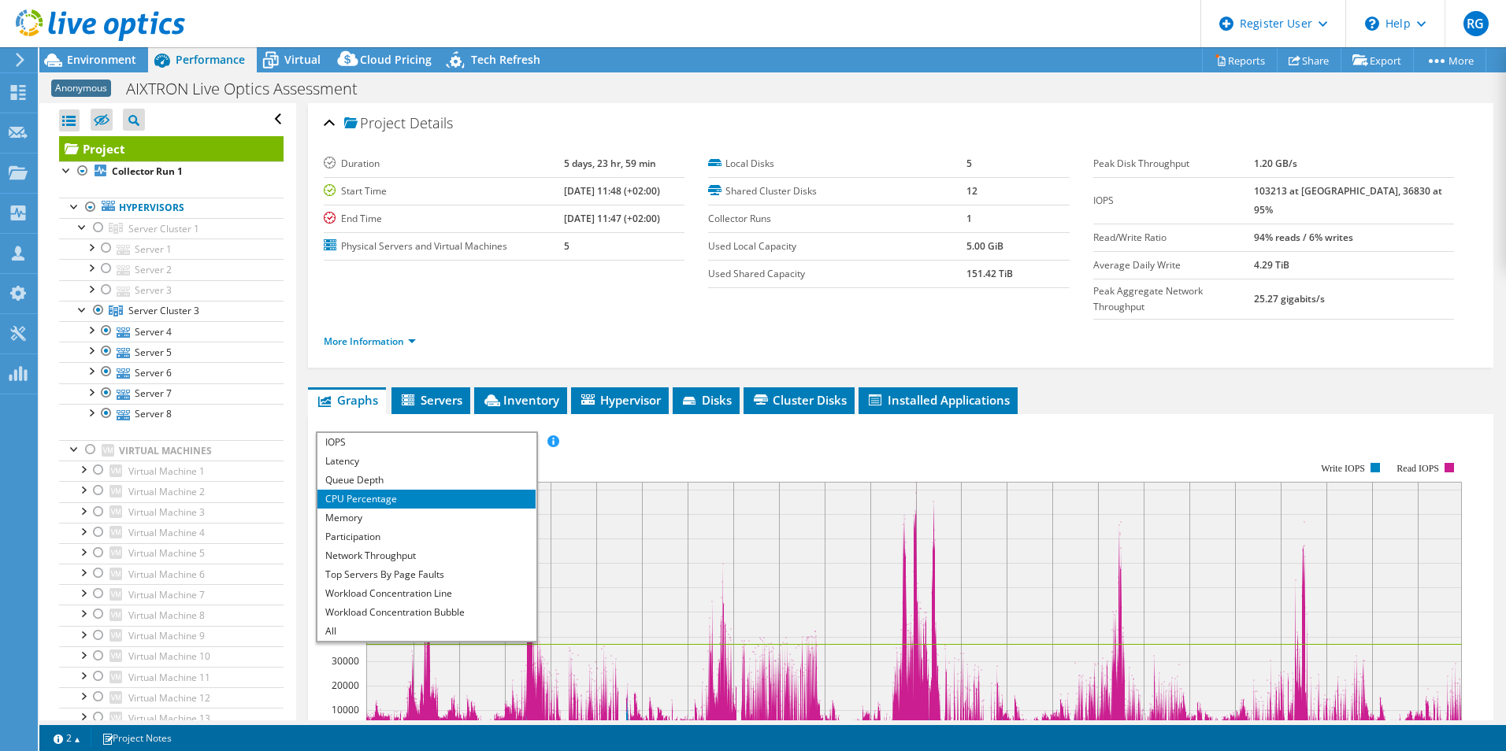
scroll to position [79, 0]
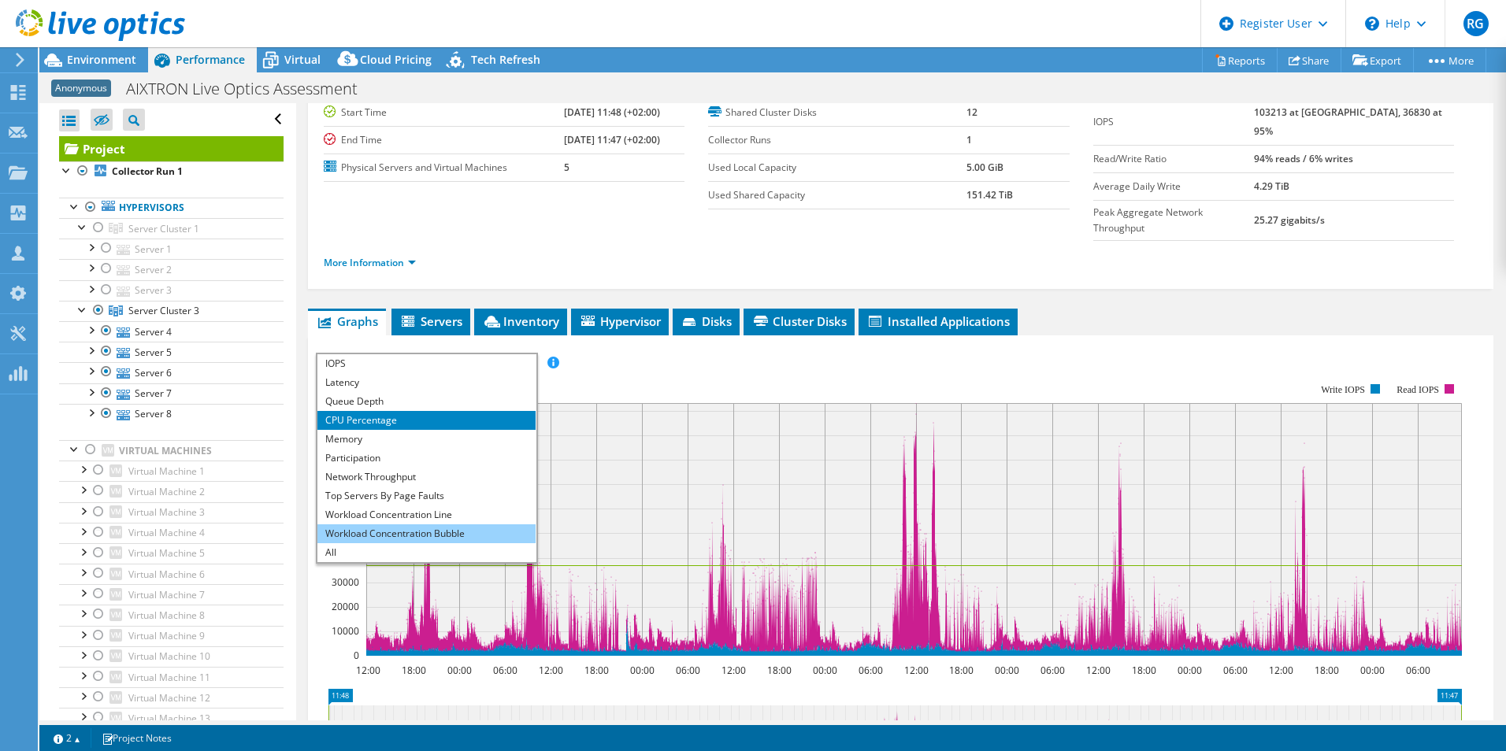
click at [448, 525] on li "Workload Concentration Bubble" at bounding box center [426, 534] width 218 height 19
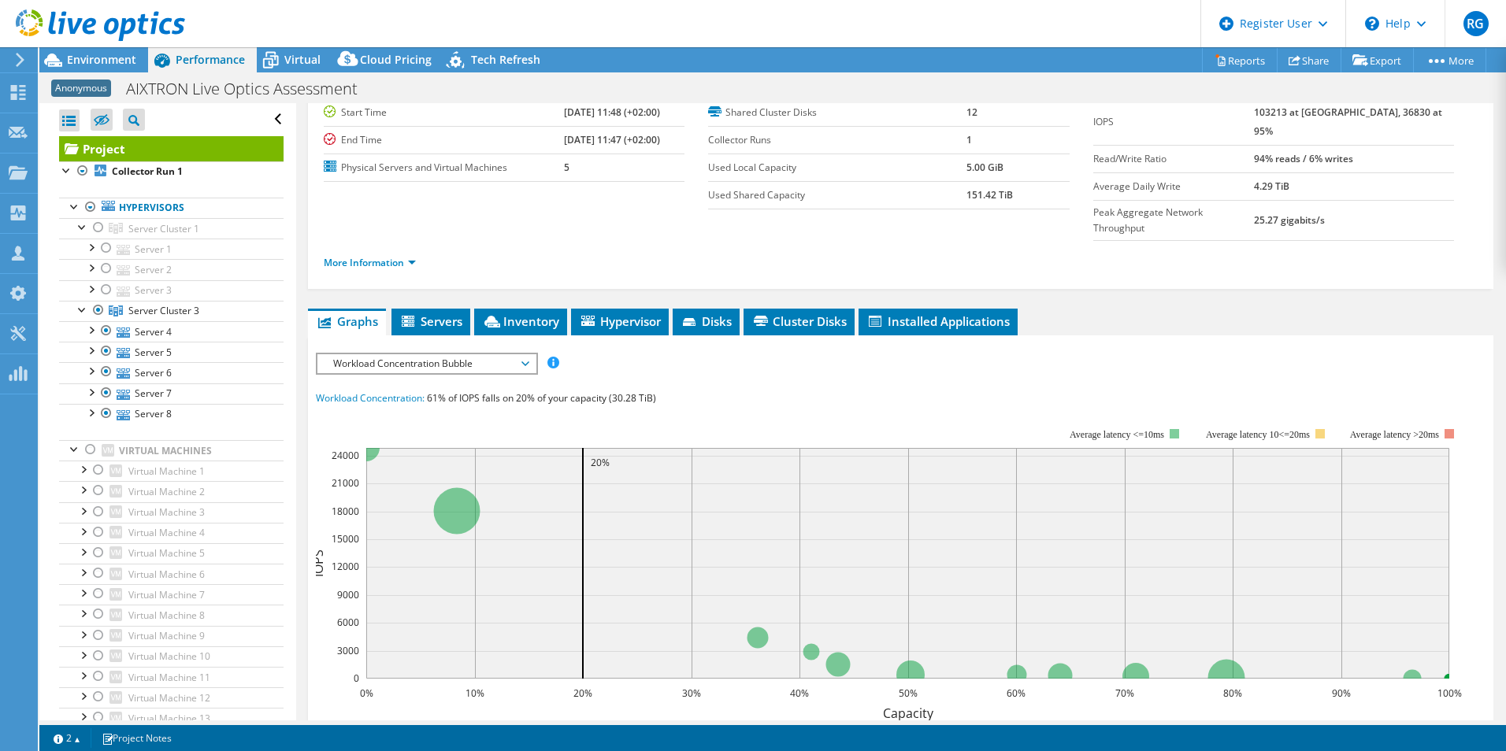
click at [528, 354] on span "Workload Concentration Bubble" at bounding box center [426, 363] width 202 height 19
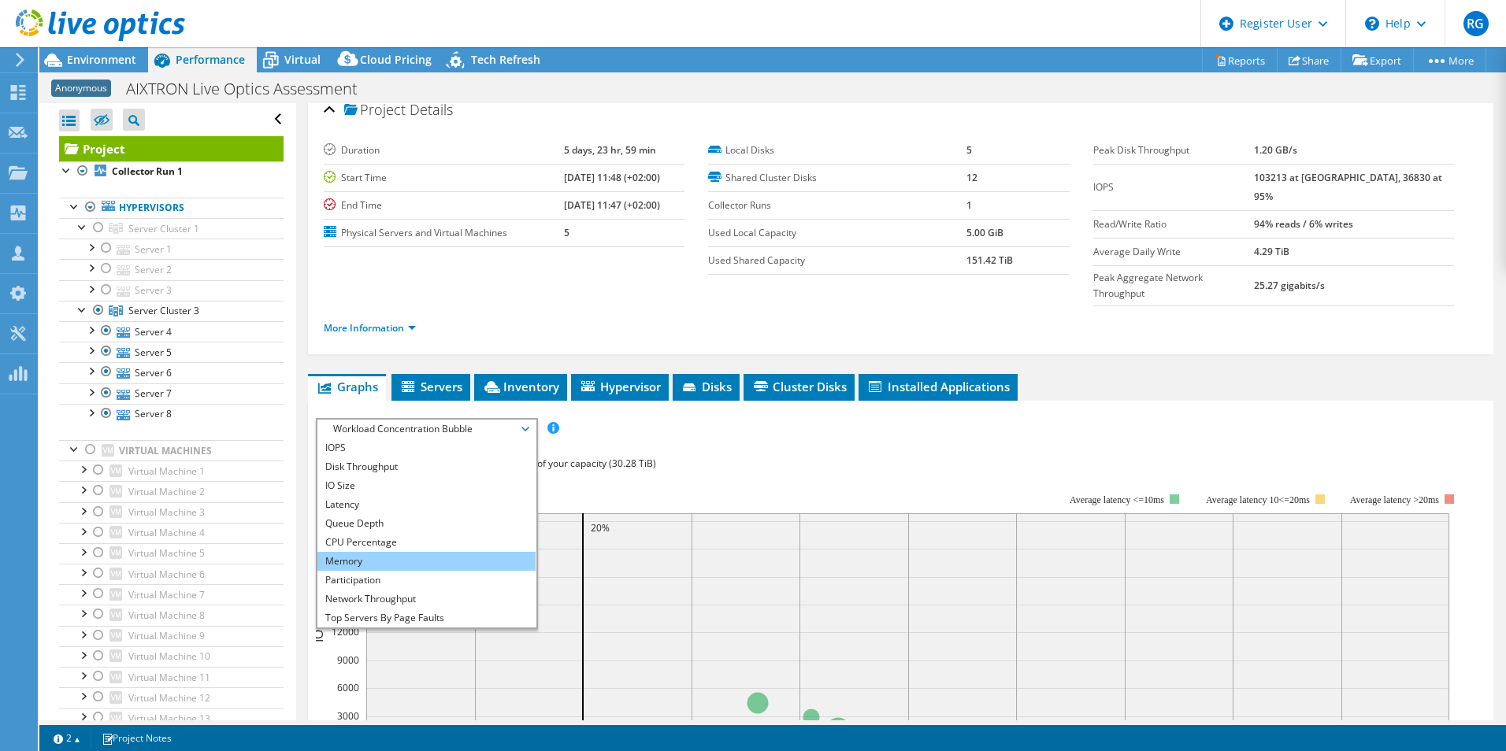
scroll to position [0, 0]
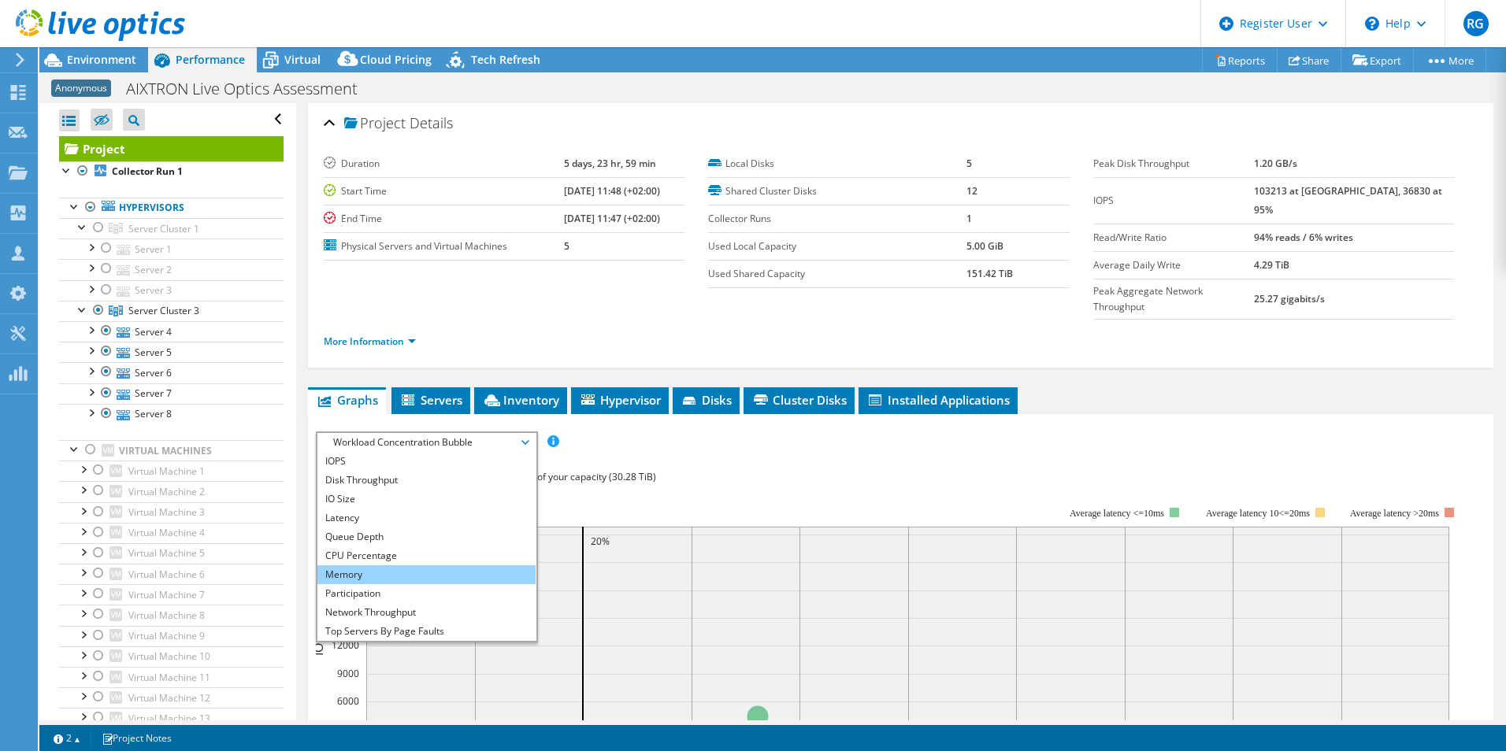
click at [437, 565] on li "Memory" at bounding box center [426, 574] width 218 height 19
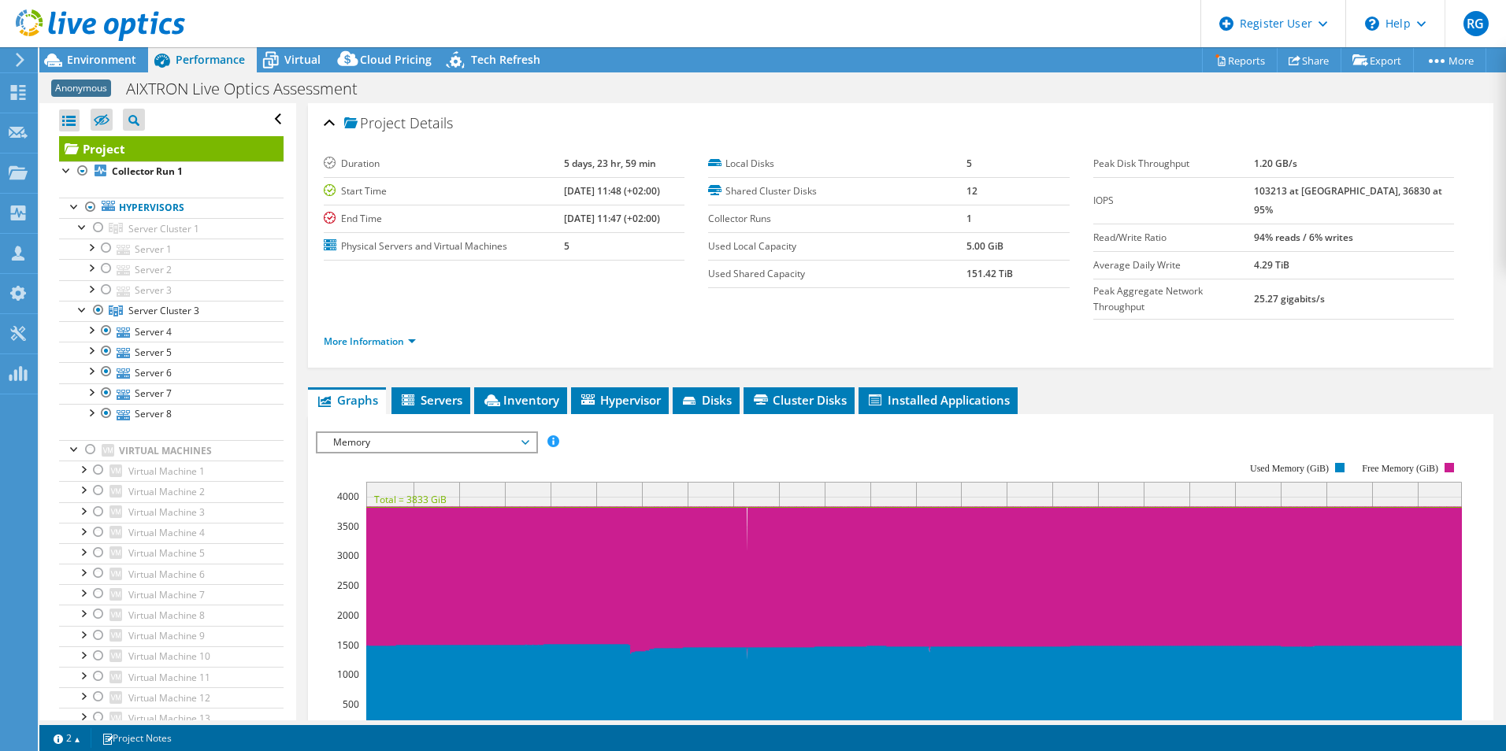
click at [508, 433] on span "Memory" at bounding box center [426, 442] width 202 height 19
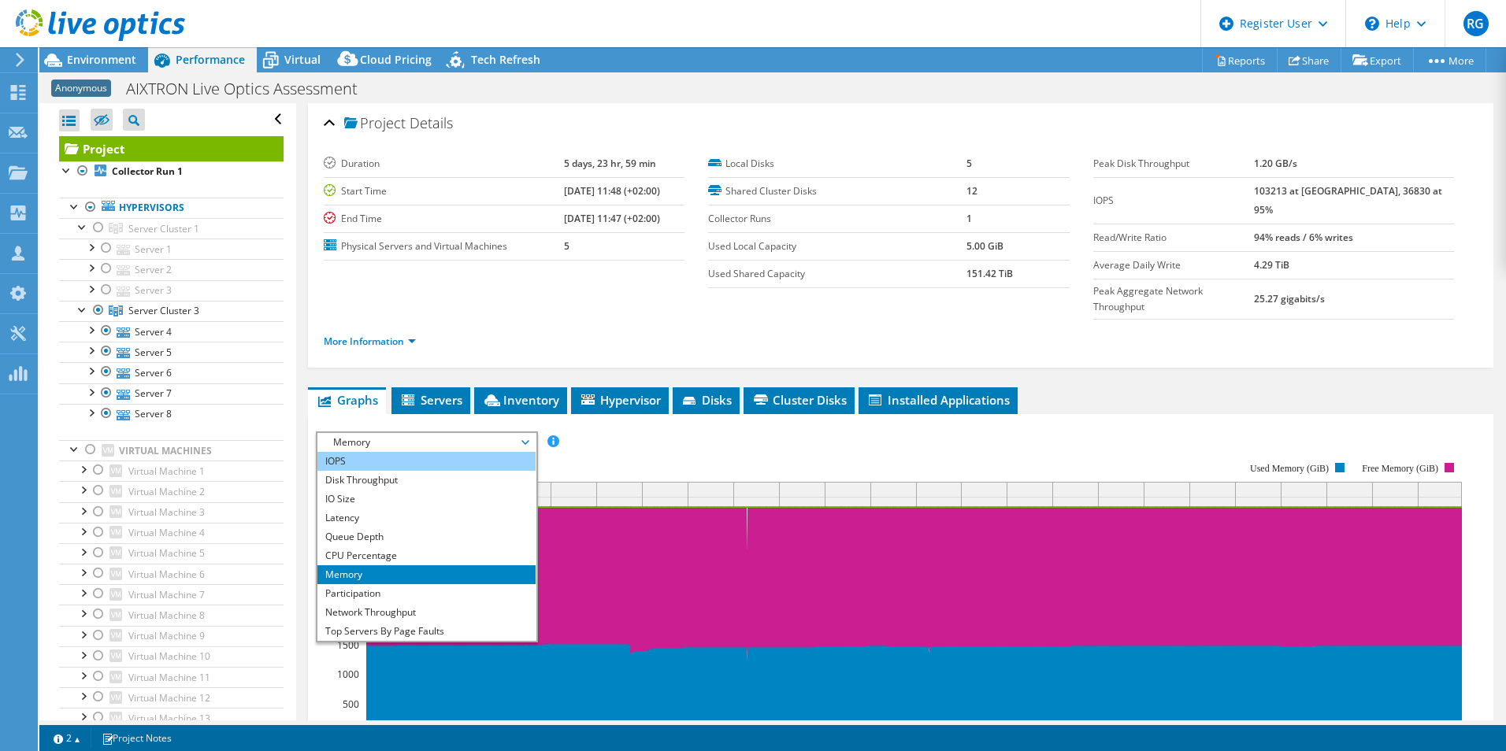
click at [379, 452] on li "IOPS" at bounding box center [426, 461] width 218 height 19
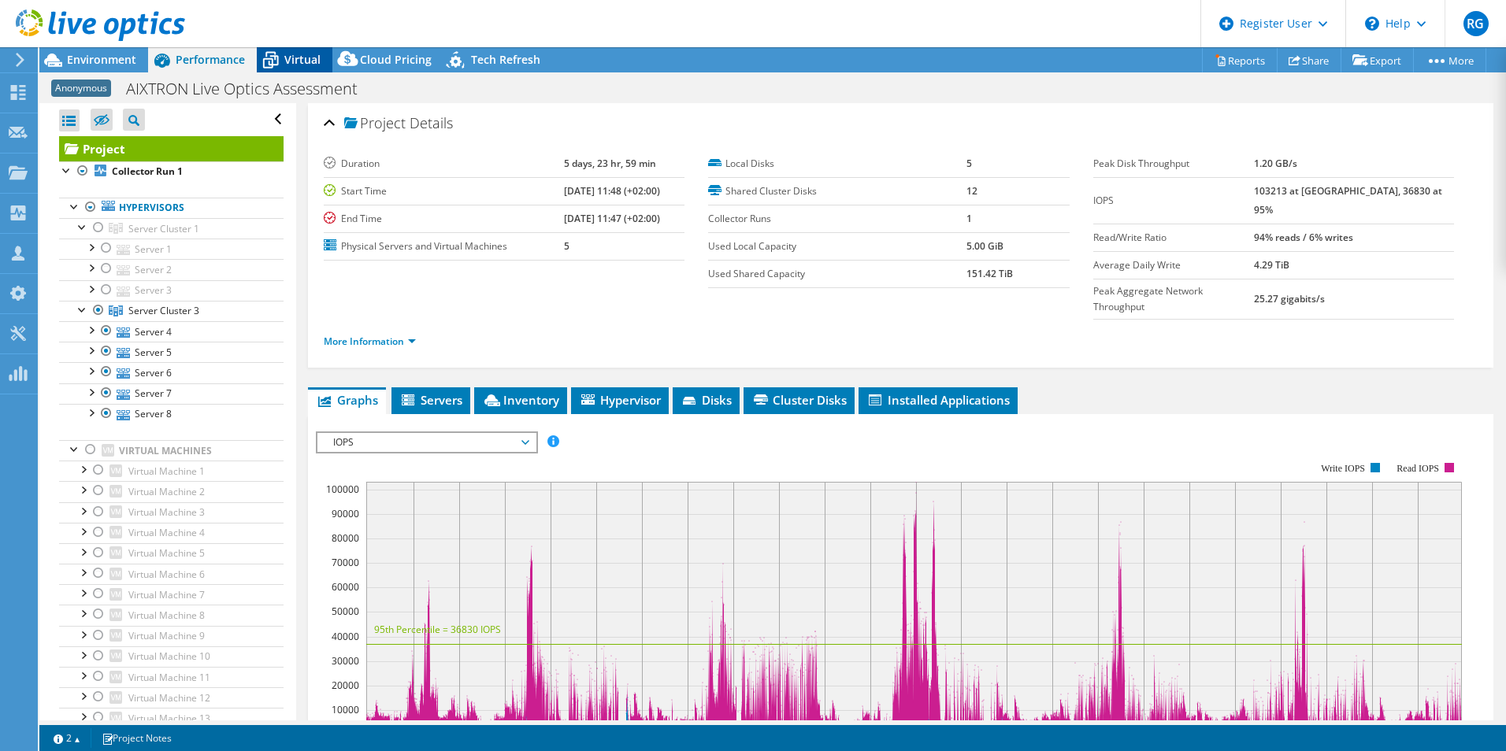
click at [301, 59] on span "Virtual" at bounding box center [302, 59] width 36 height 15
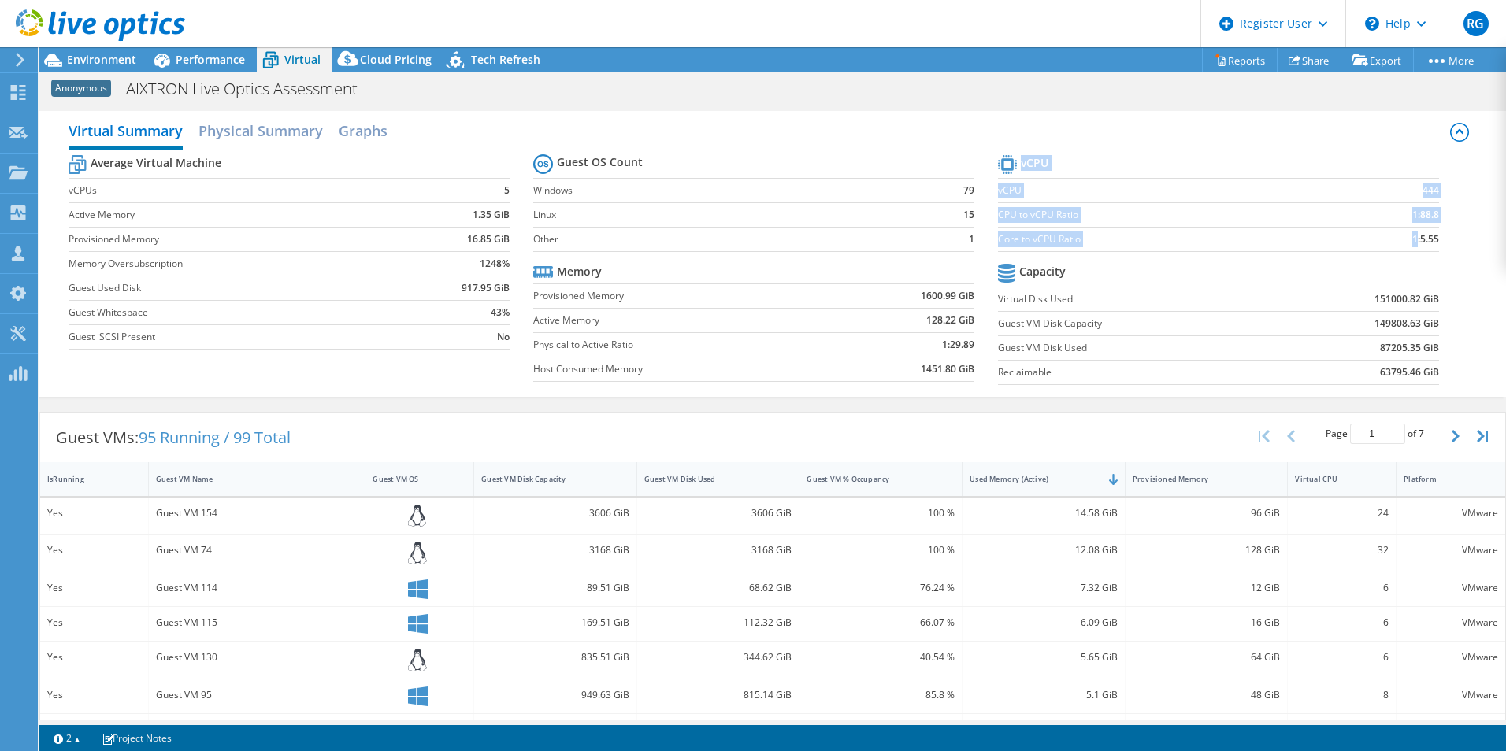
drag, startPoint x: 1433, startPoint y: 235, endPoint x: 1404, endPoint y: 236, distance: 28.4
click at [1404, 236] on section "vCPU vCPU 444 CPU to vCPU Ratio 1:88.8 Core to vCPU Ratio 1:5.55 Capacity Virtu…" at bounding box center [1230, 272] width 465 height 242
click at [1412, 236] on b "1:5.55" at bounding box center [1425, 240] width 27 height 16
drag, startPoint x: 1433, startPoint y: 245, endPoint x: 1408, endPoint y: 241, distance: 25.5
click at [1408, 241] on section "vCPU vCPU 444 CPU to vCPU Ratio 1:88.8 Core to vCPU Ratio 1:5.55 Capacity Virtu…" at bounding box center [1230, 272] width 465 height 242
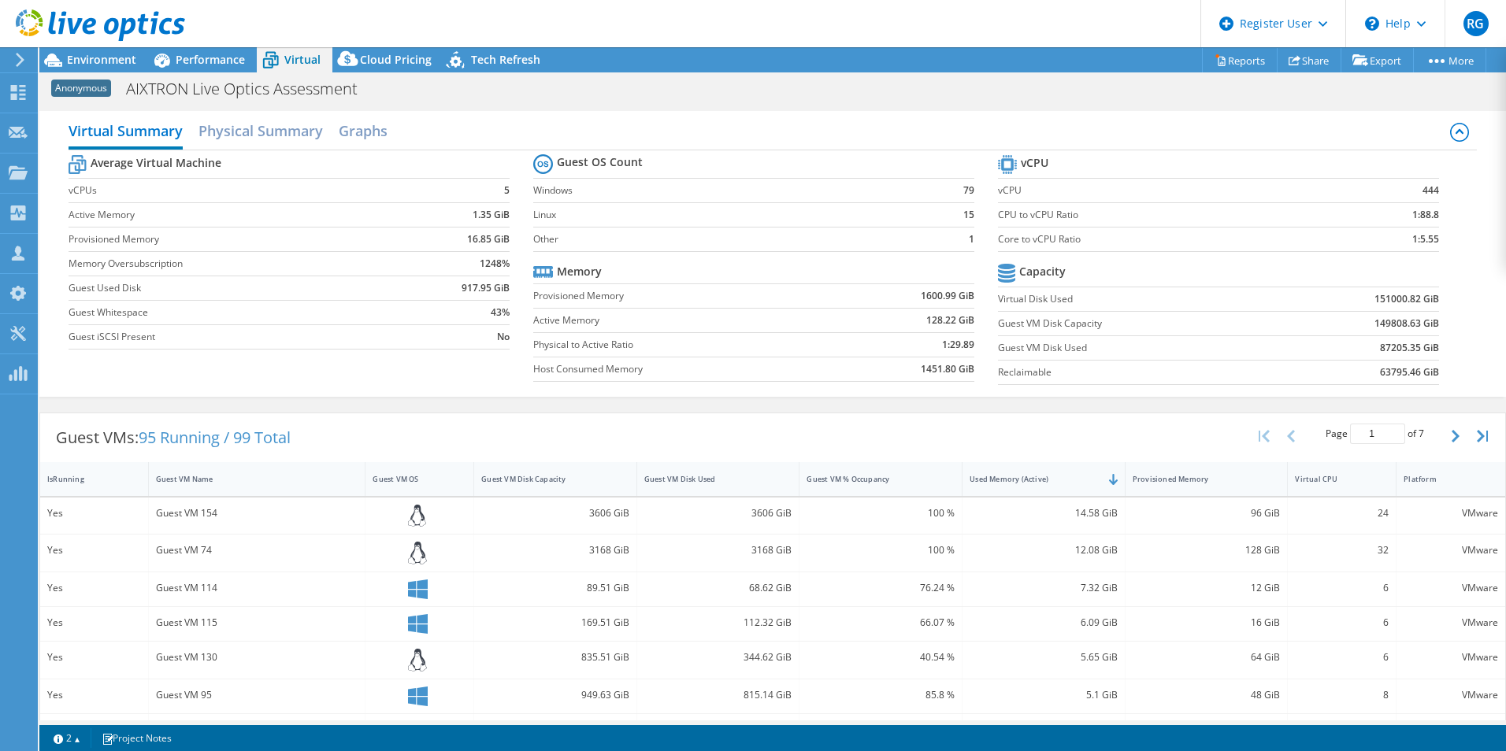
drag, startPoint x: 1408, startPoint y: 241, endPoint x: 1320, endPoint y: 238, distance: 88.3
click at [1320, 238] on label "Core to vCPU Ratio" at bounding box center [1168, 240] width 340 height 16
drag, startPoint x: 1433, startPoint y: 233, endPoint x: 1407, endPoint y: 240, distance: 26.9
click at [1407, 240] on section "vCPU vCPU 444 CPU to vCPU Ratio 1:88.8 Core to vCPU Ratio 1:5.55 Capacity Virtu…" at bounding box center [1230, 272] width 465 height 242
drag, startPoint x: 1407, startPoint y: 240, endPoint x: 1381, endPoint y: 251, distance: 28.2
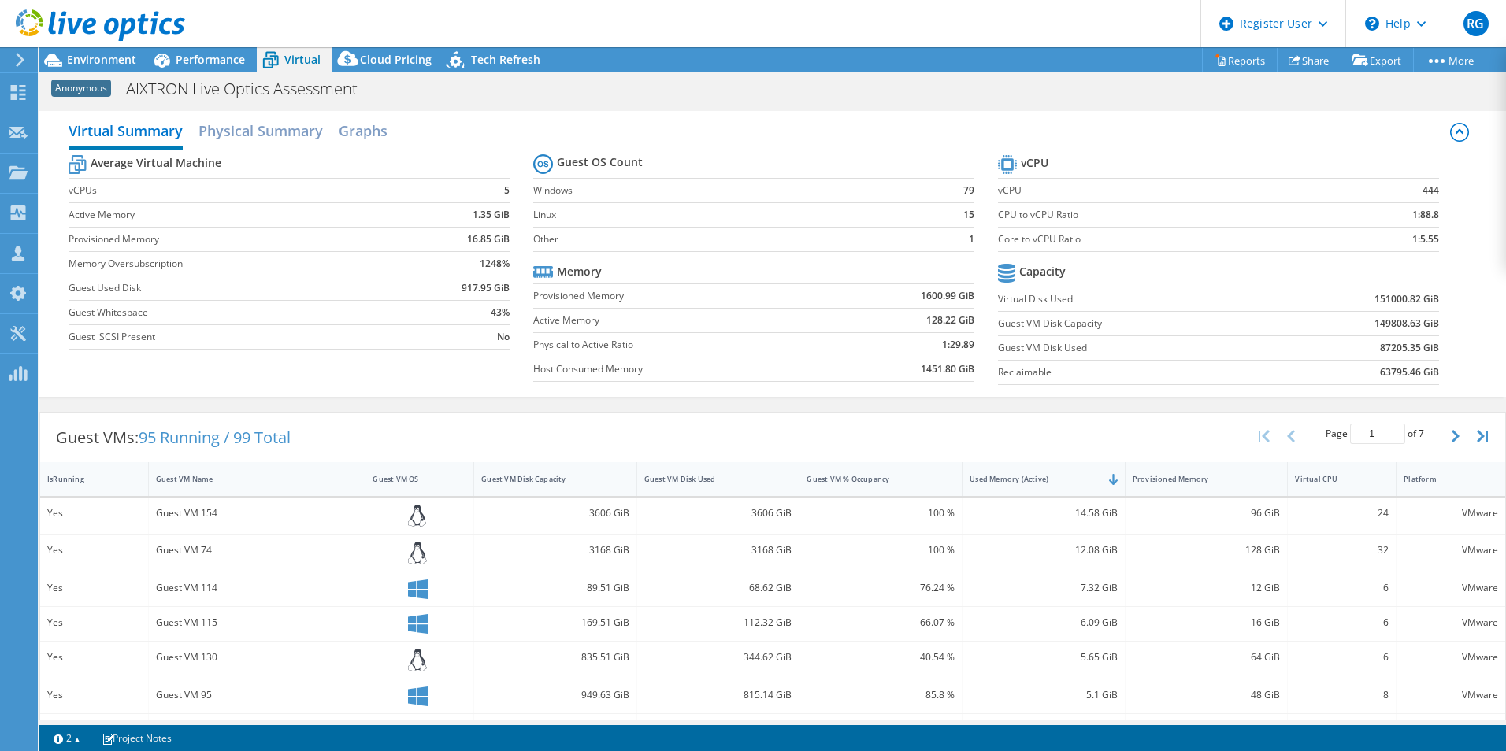
click at [1381, 251] on td "1:5.55" at bounding box center [1388, 239] width 101 height 24
click at [88, 67] on div "Environment" at bounding box center [93, 59] width 109 height 25
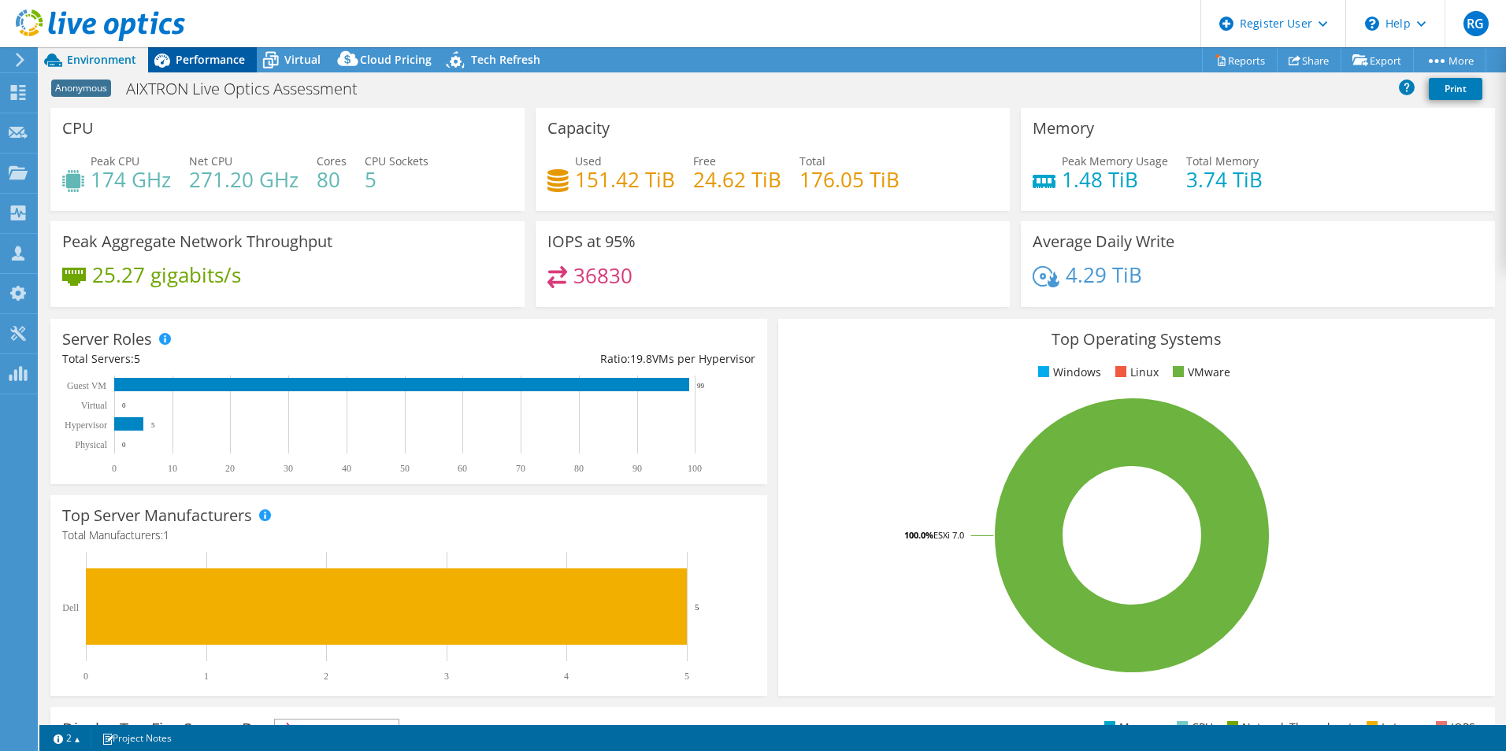
click at [208, 59] on span "Performance" at bounding box center [210, 59] width 69 height 15
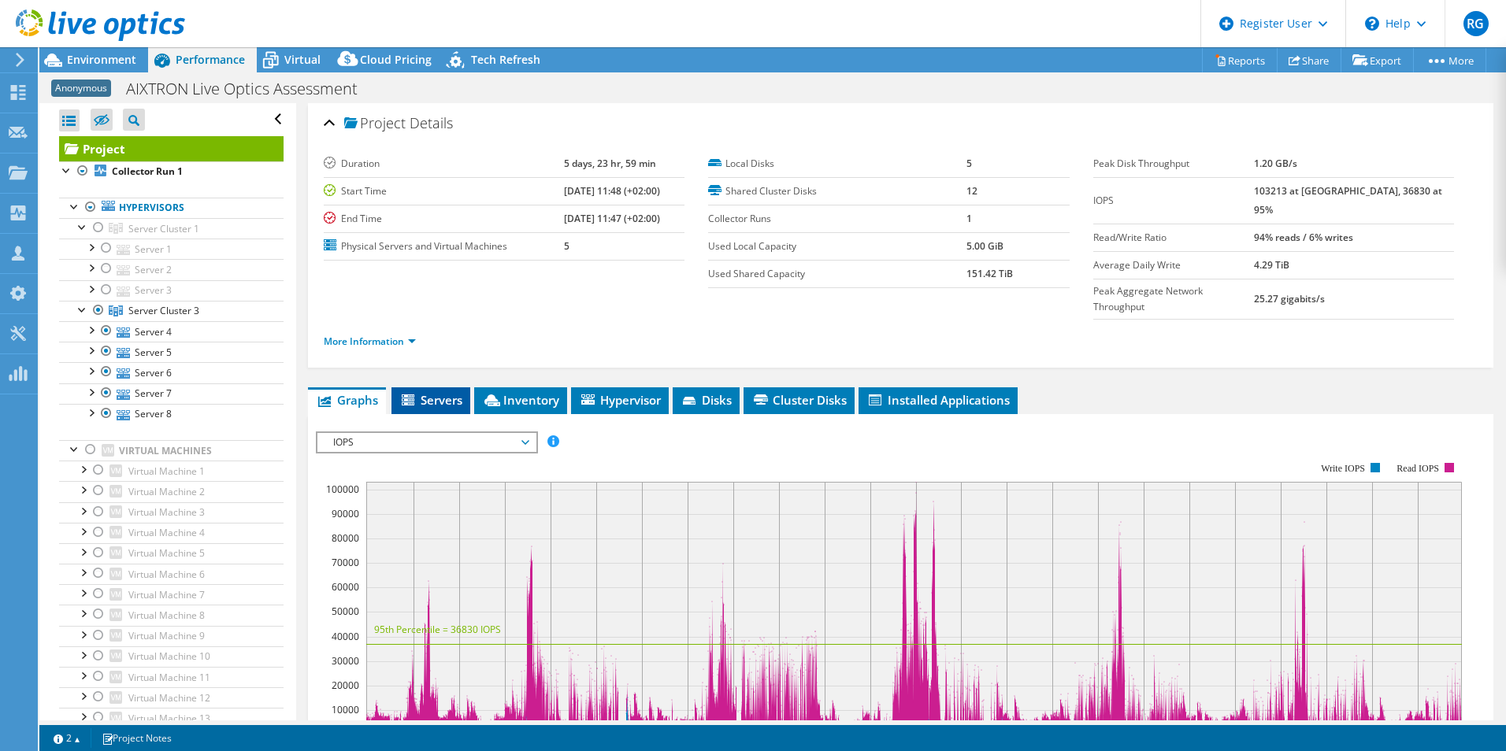
click at [454, 392] on span "Servers" at bounding box center [430, 400] width 63 height 16
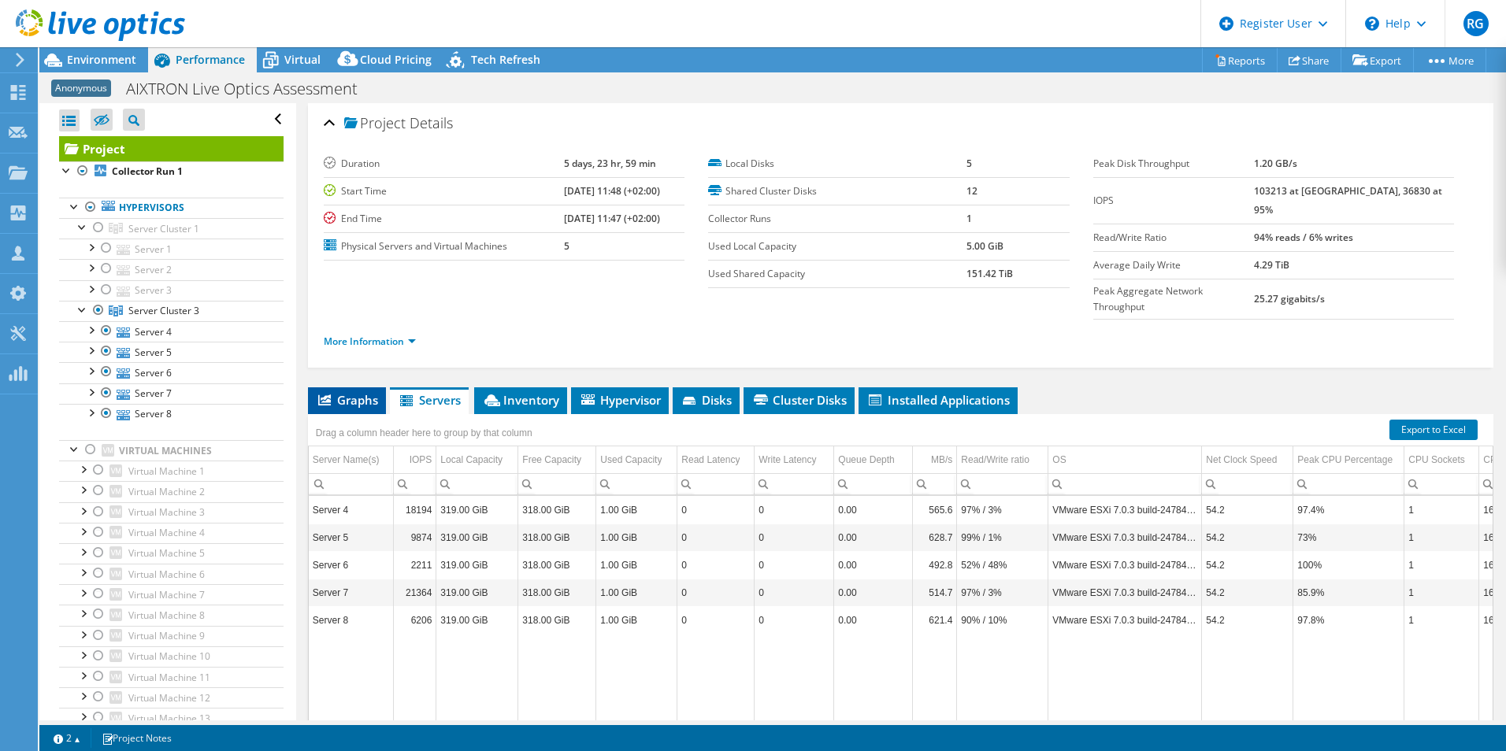
click at [339, 392] on span "Graphs" at bounding box center [347, 400] width 62 height 16
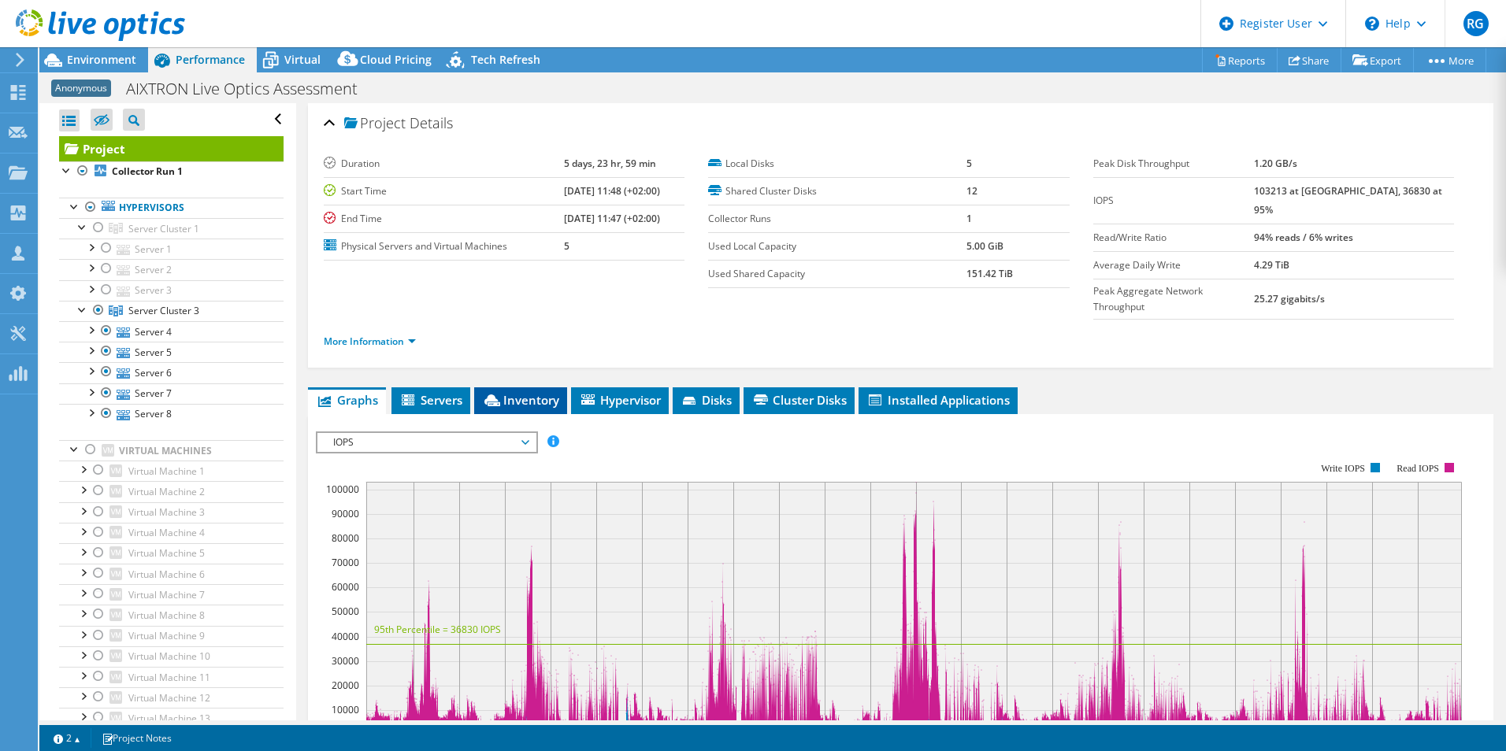
click at [530, 392] on span "Inventory" at bounding box center [520, 400] width 77 height 16
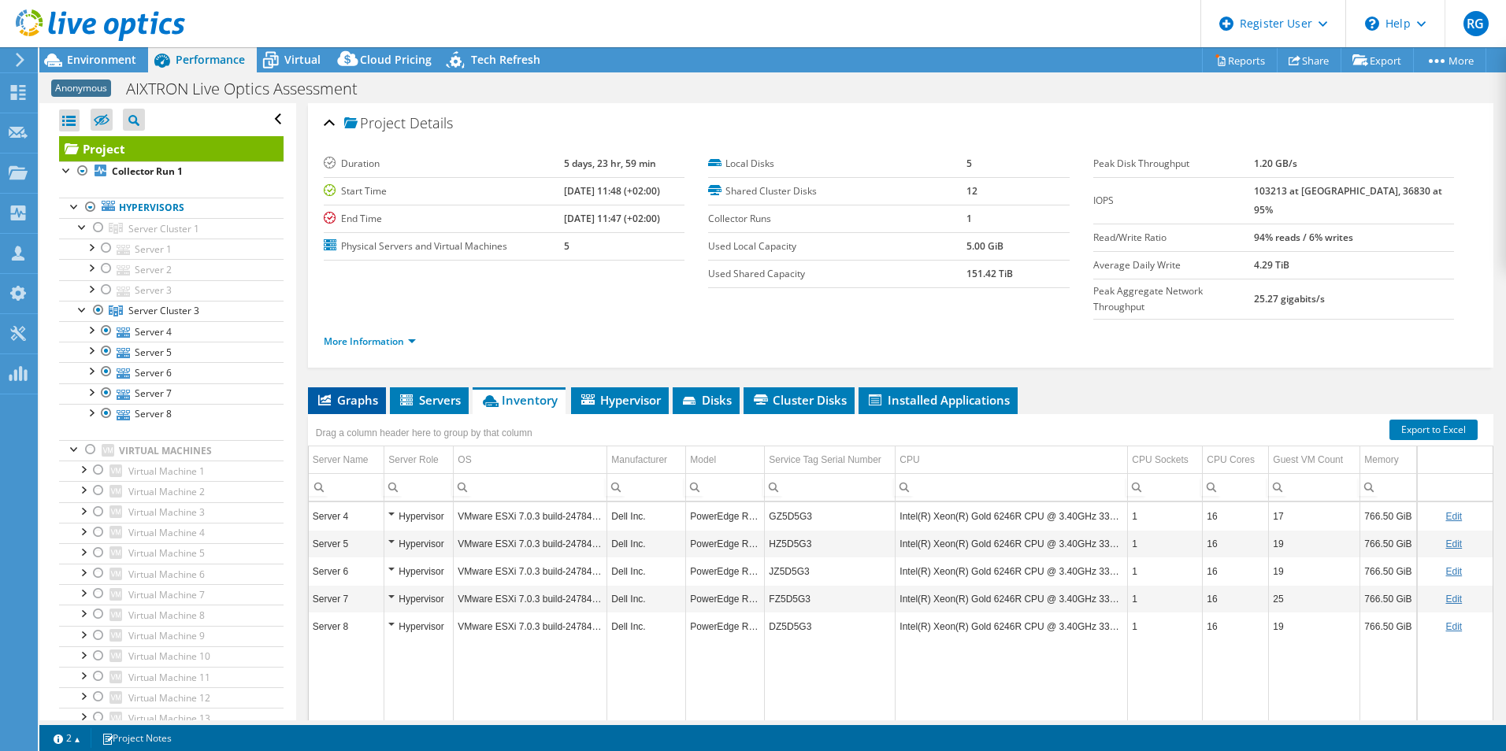
click at [354, 392] on span "Graphs" at bounding box center [347, 400] width 62 height 16
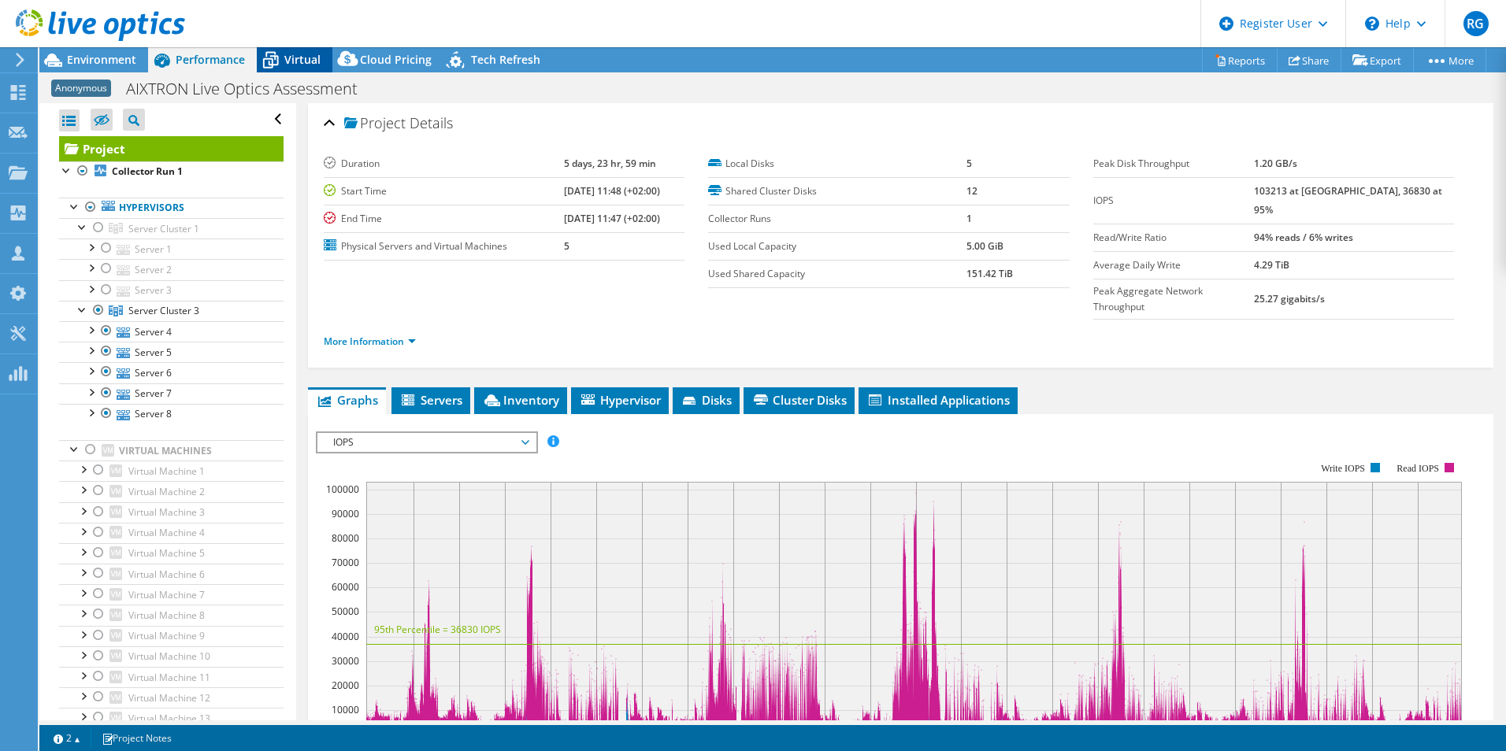
click at [287, 57] on span "Virtual" at bounding box center [302, 59] width 36 height 15
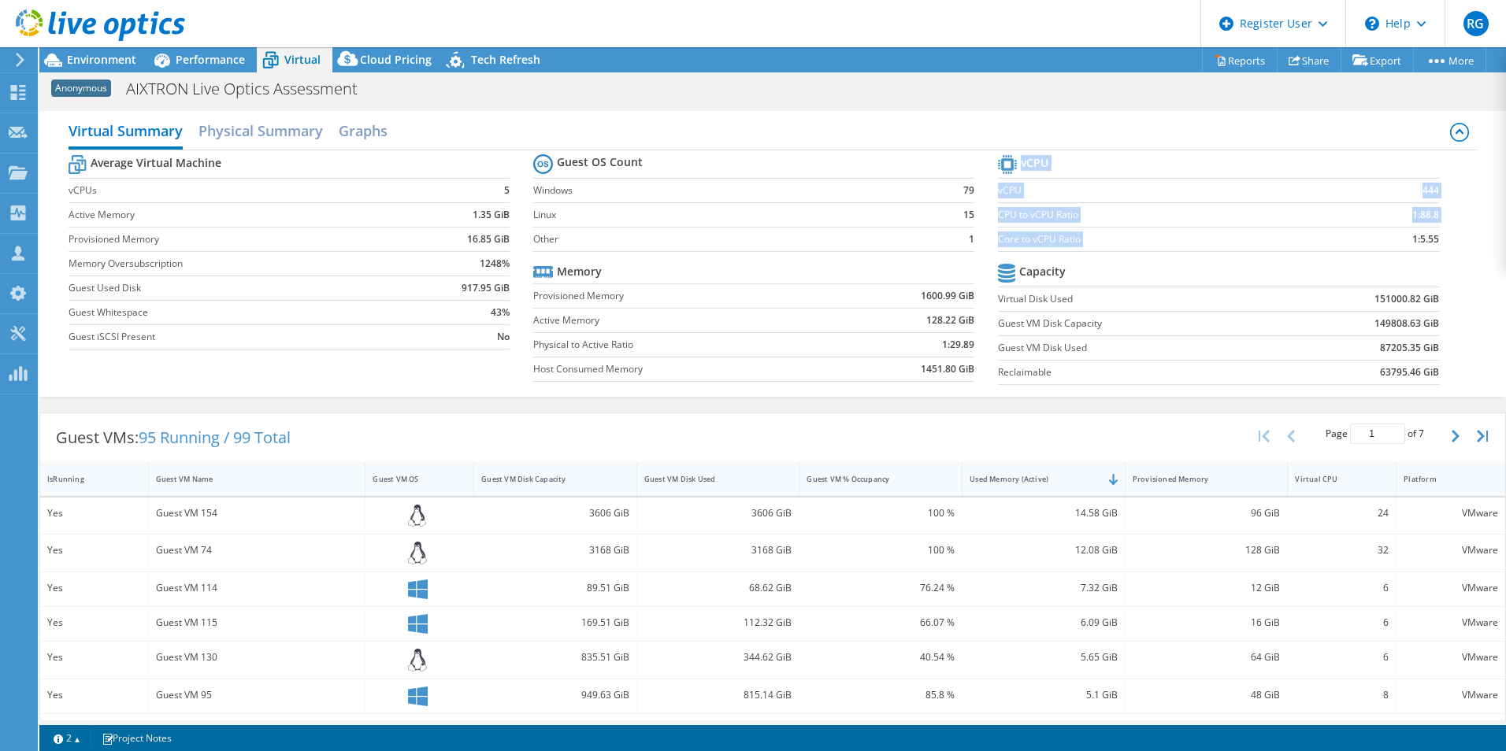
drag, startPoint x: 1438, startPoint y: 239, endPoint x: 1381, endPoint y: 239, distance: 56.7
click at [1381, 239] on section "vCPU vCPU 444 CPU to vCPU Ratio 1:88.8 Core to vCPU Ratio 1:5.55 Capacity Virtu…" at bounding box center [1230, 272] width 465 height 242
click at [1381, 239] on td "1:5.55" at bounding box center [1388, 239] width 101 height 24
click at [215, 57] on span "Performance" at bounding box center [210, 59] width 69 height 15
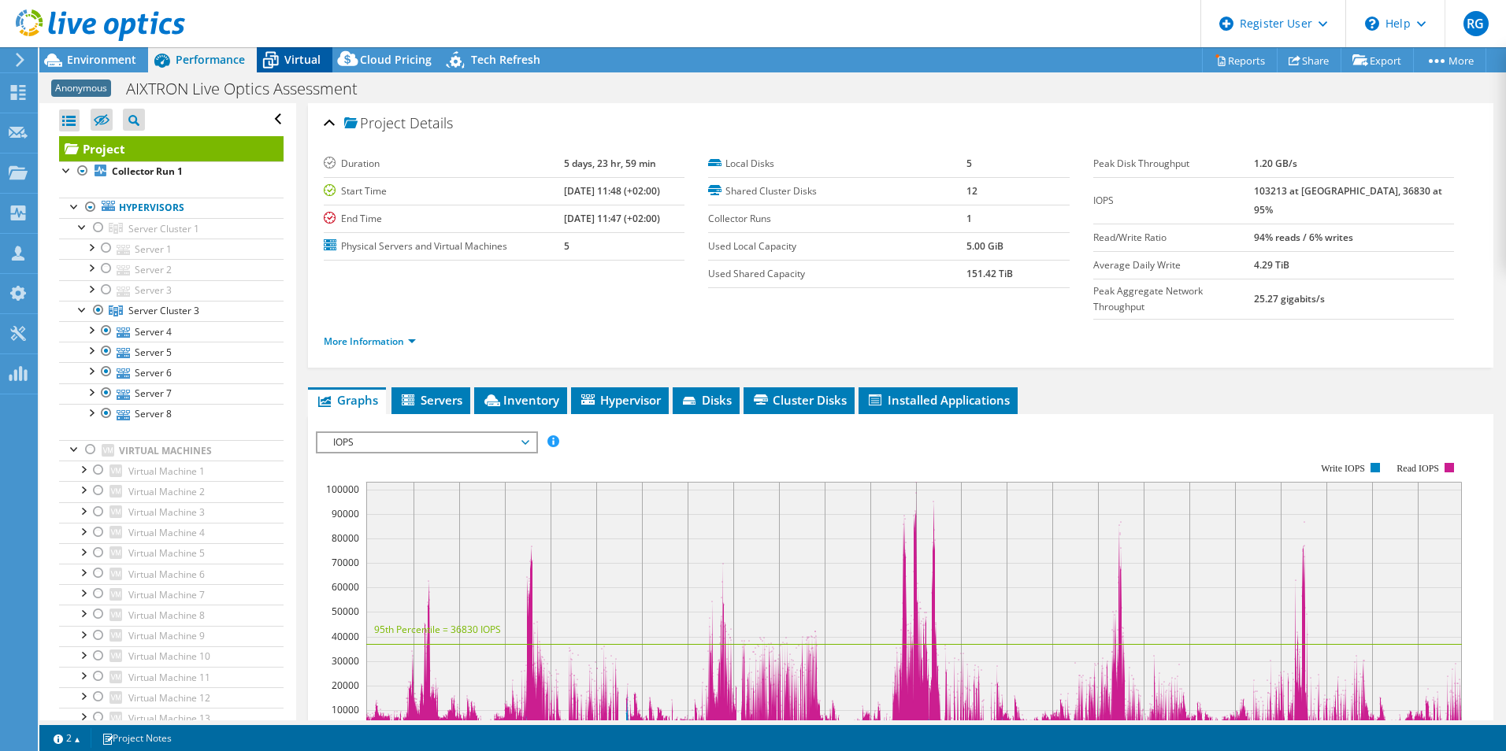
click at [289, 52] on span "Virtual" at bounding box center [302, 59] width 36 height 15
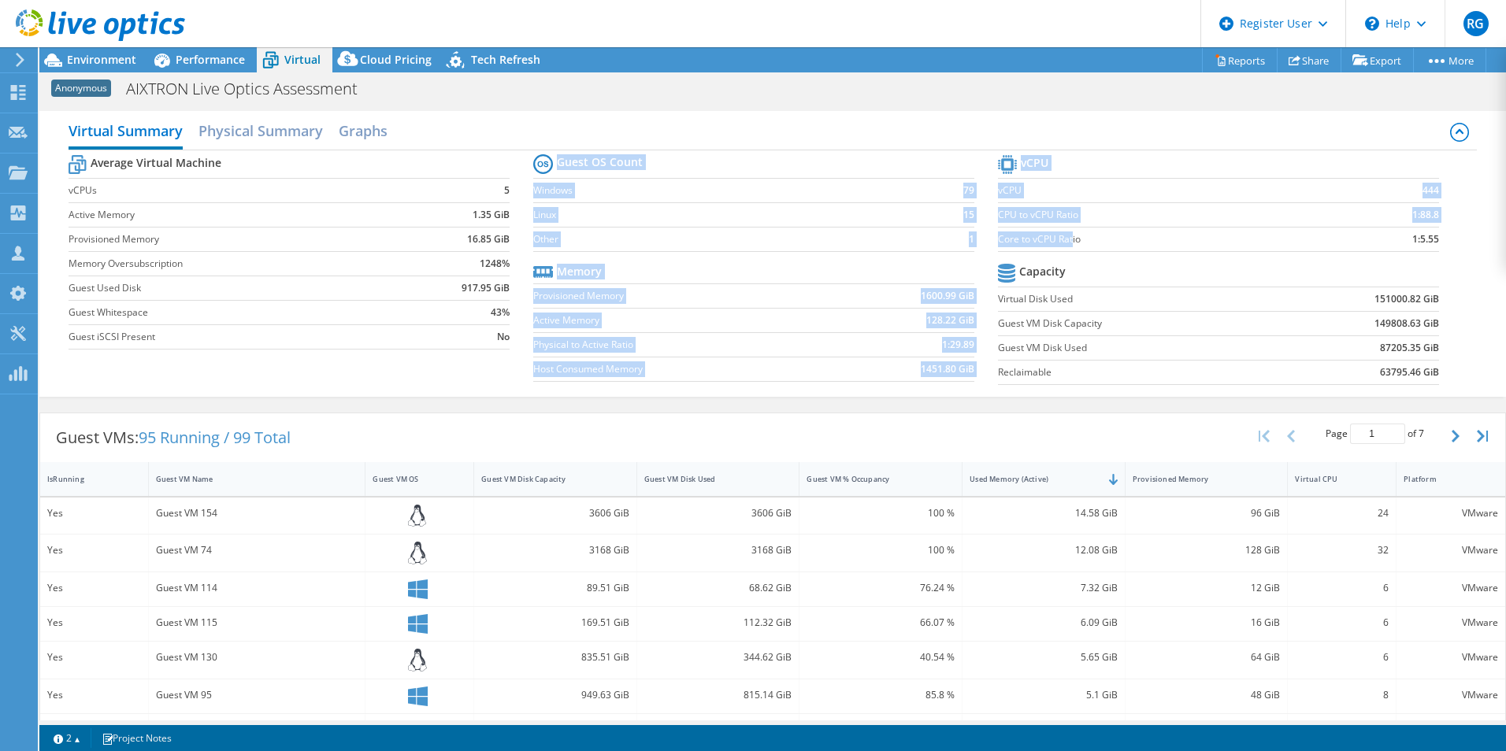
drag, startPoint x: 988, startPoint y: 239, endPoint x: 1064, endPoint y: 239, distance: 75.6
click at [1064, 239] on div "Average Virtual Machine vCPUs 5 Active Memory 1.35 GiB Provisioned Memory 16.85…" at bounding box center [773, 271] width 1408 height 243
click at [1064, 239] on label "Core to vCPU Ratio" at bounding box center [1168, 240] width 340 height 16
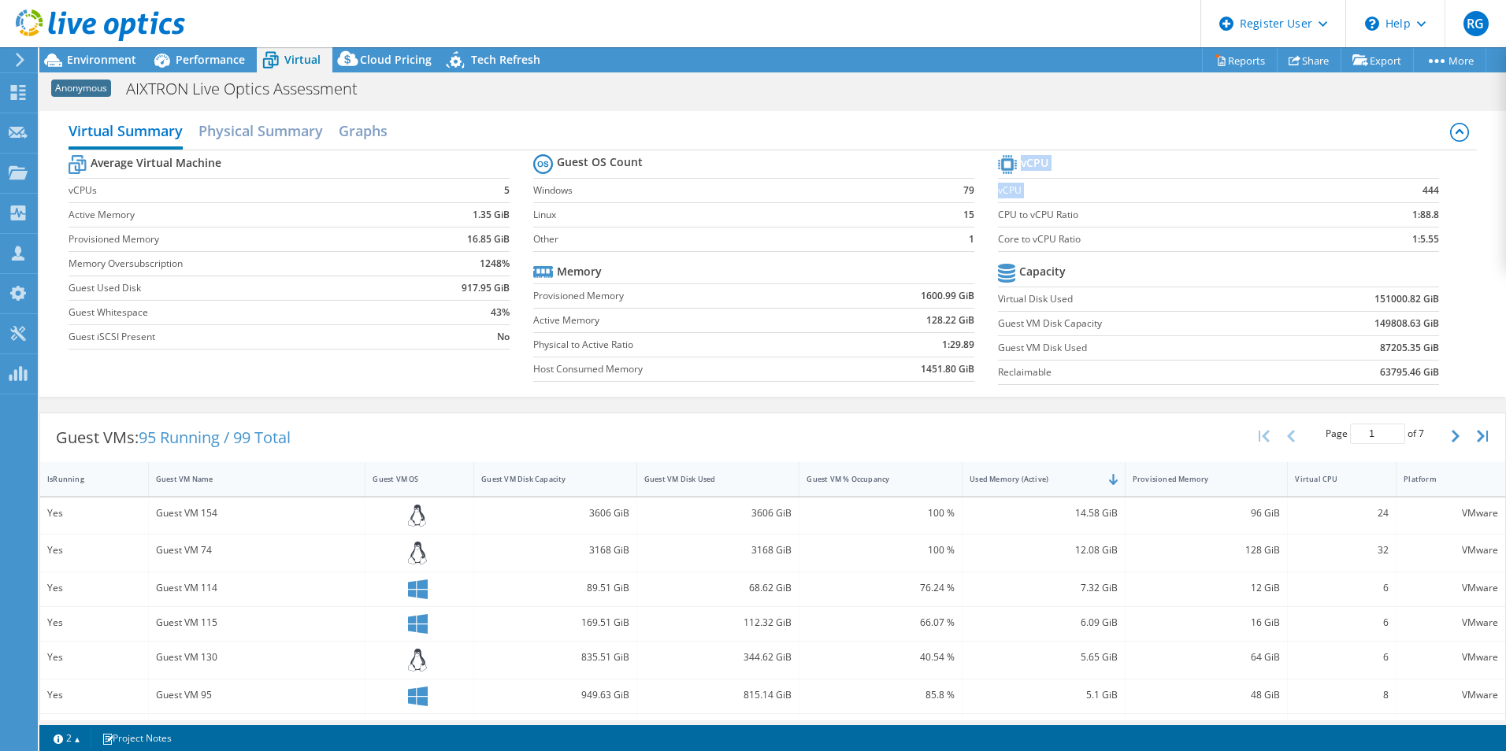
drag, startPoint x: 1433, startPoint y: 187, endPoint x: 1389, endPoint y: 187, distance: 43.3
click at [1389, 187] on section "vCPU vCPU 444 CPU to vCPU Ratio 1:88.8 Core to vCPU Ratio 1:5.55 Capacity Virtu…" at bounding box center [1230, 272] width 465 height 242
click at [1389, 187] on td "444" at bounding box center [1388, 190] width 101 height 24
drag, startPoint x: 1410, startPoint y: 192, endPoint x: 1425, endPoint y: 193, distance: 15.0
click at [1425, 193] on td "444" at bounding box center [1388, 190] width 101 height 24
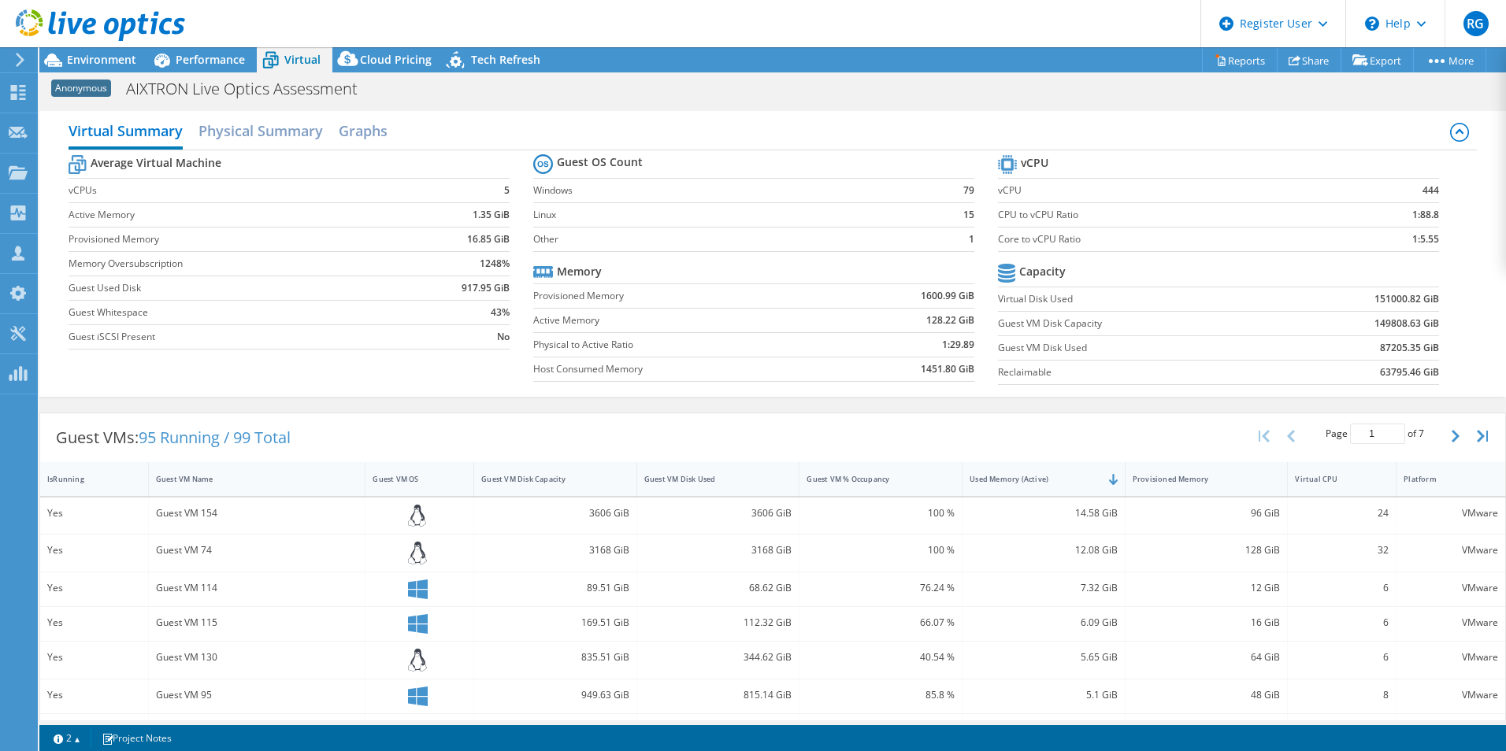
drag, startPoint x: 1425, startPoint y: 193, endPoint x: 1240, endPoint y: 195, distance: 184.3
click at [1240, 195] on label "vCPU" at bounding box center [1168, 191] width 340 height 16
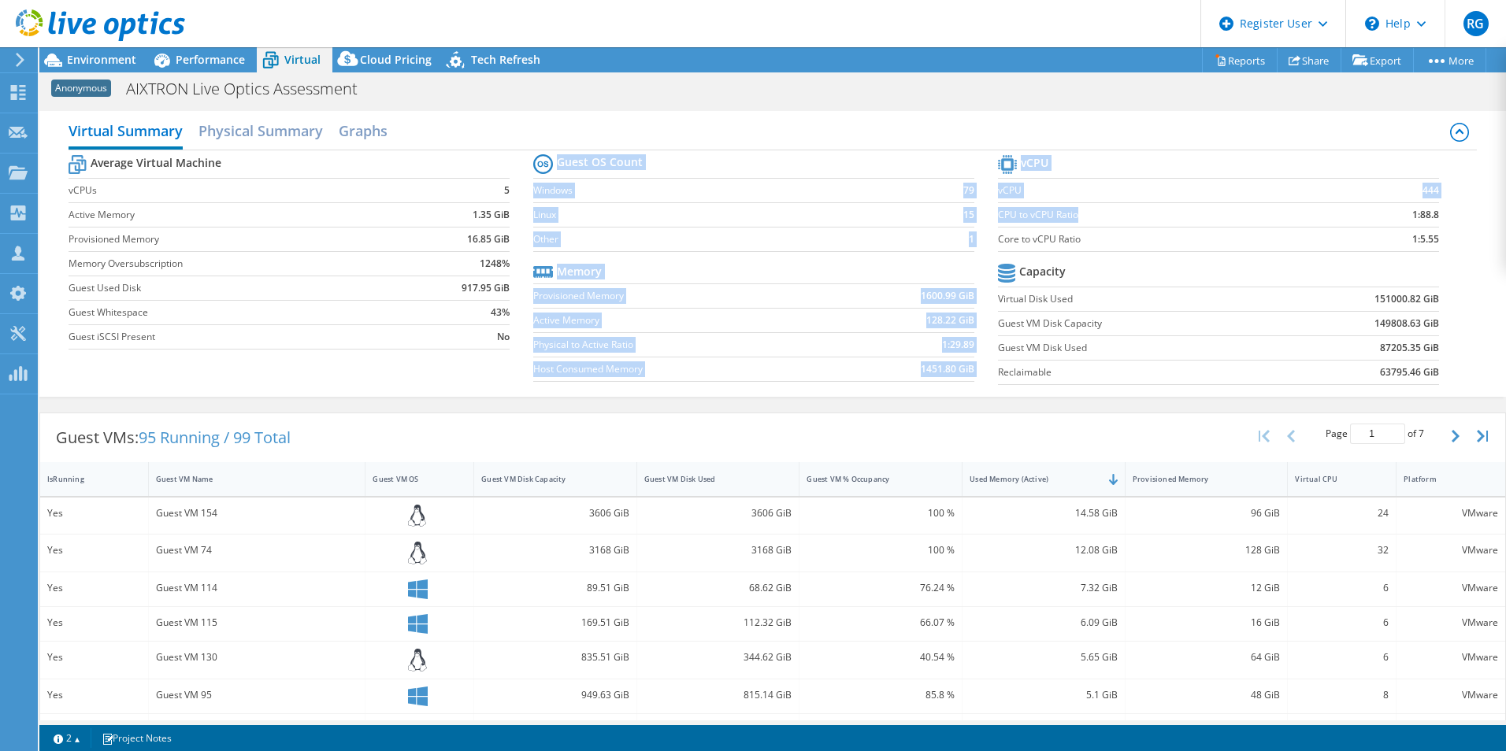
drag, startPoint x: 984, startPoint y: 213, endPoint x: 1079, endPoint y: 213, distance: 94.5
click at [1079, 213] on div "Average Virtual Machine vCPUs 5 Active Memory 1.35 GiB Provisioned Memory 16.85…" at bounding box center [773, 271] width 1408 height 243
drag, startPoint x: 1079, startPoint y: 213, endPoint x: 1203, endPoint y: 213, distance: 123.6
click at [1203, 213] on label "CPU to vCPU Ratio" at bounding box center [1168, 215] width 340 height 16
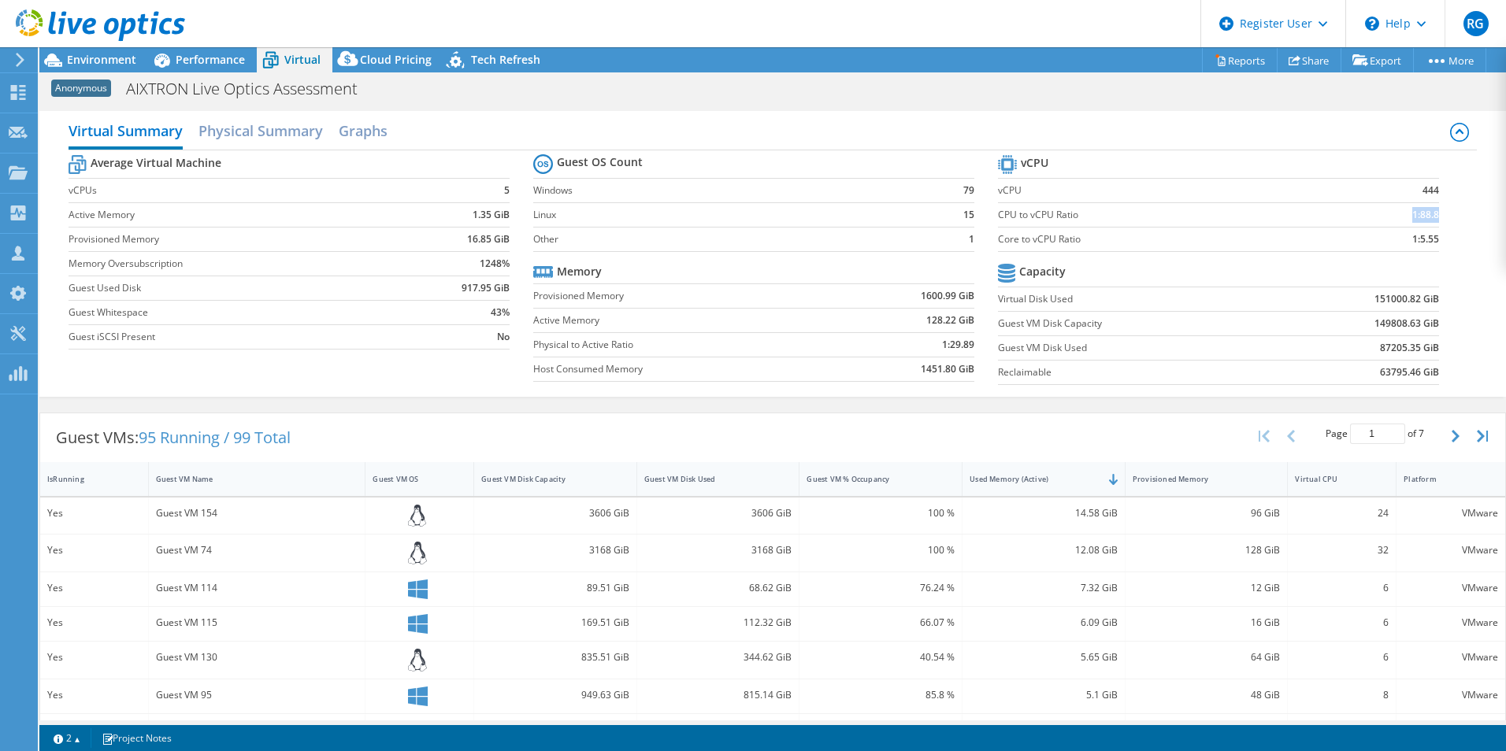
drag, startPoint x: 1392, startPoint y: 217, endPoint x: 1425, endPoint y: 214, distance: 32.4
click at [1425, 214] on td "1:88.8" at bounding box center [1388, 214] width 101 height 24
click at [1425, 214] on b "1:88.8" at bounding box center [1425, 215] width 27 height 16
